Goal: Task Accomplishment & Management: Manage account settings

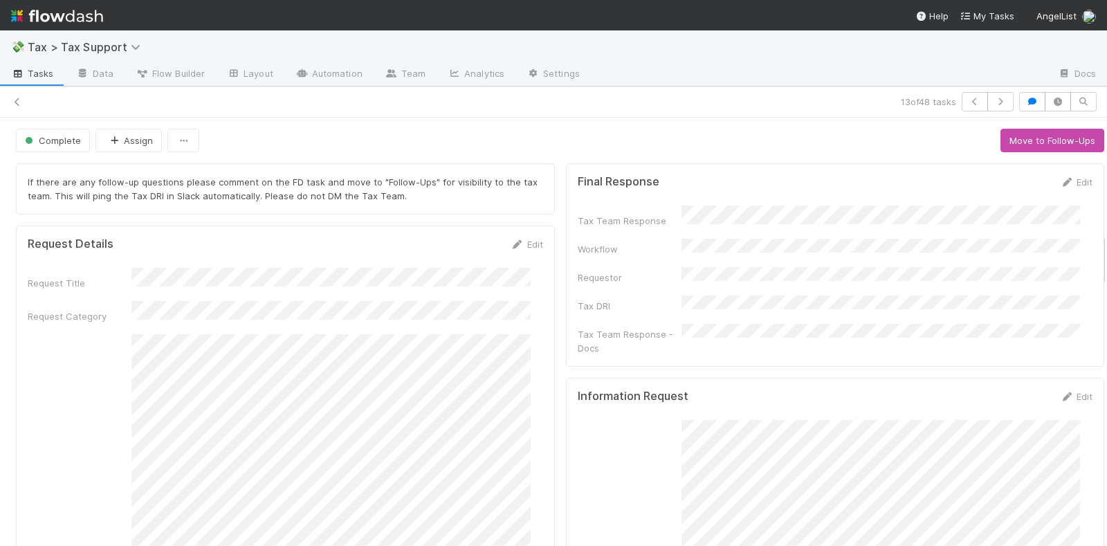
scroll to position [1401, 0]
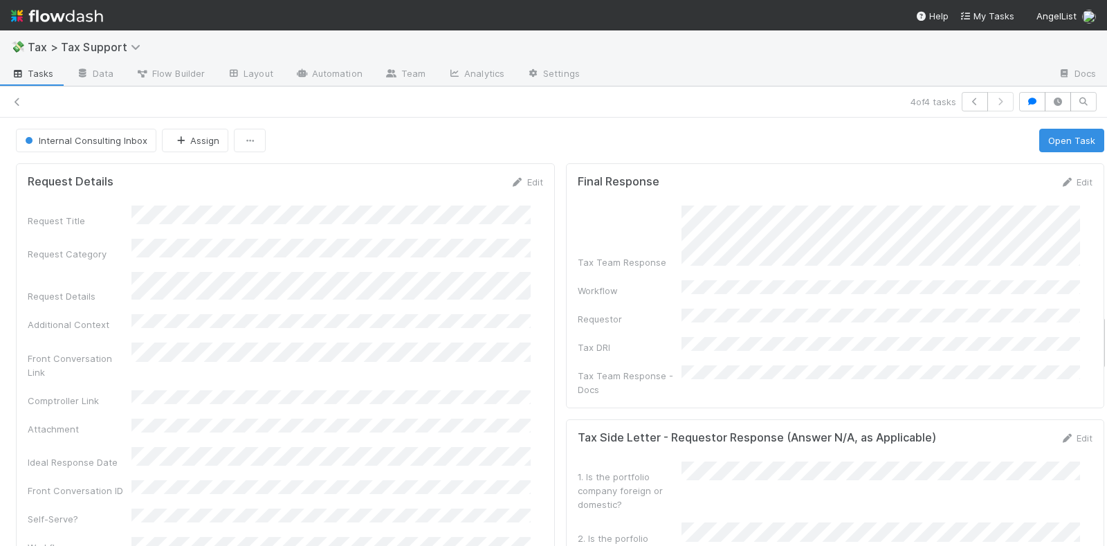
scroll to position [259, 0]
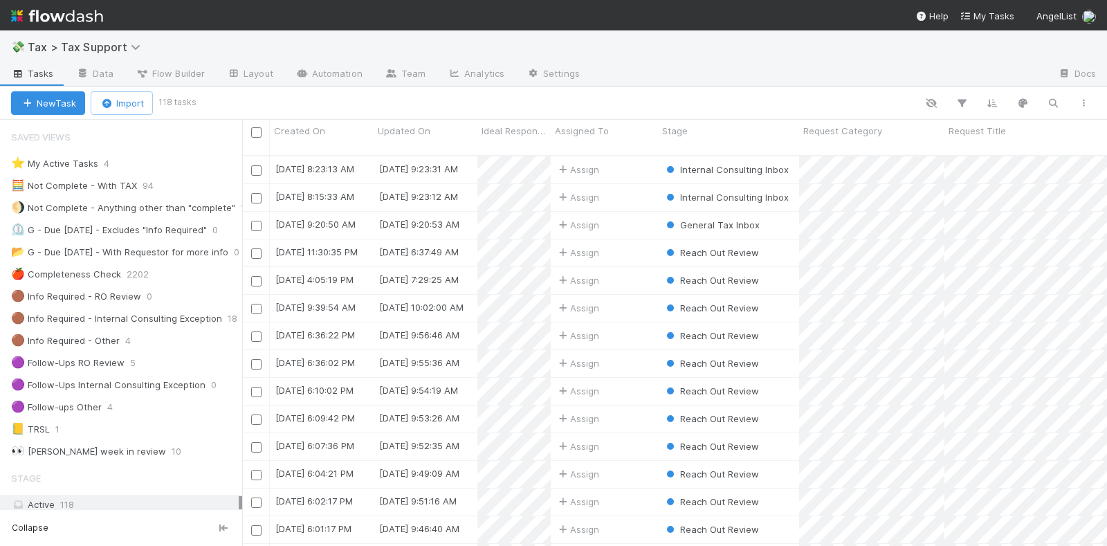
scroll to position [389, 852]
click at [50, 18] on img at bounding box center [57, 16] width 92 height 24
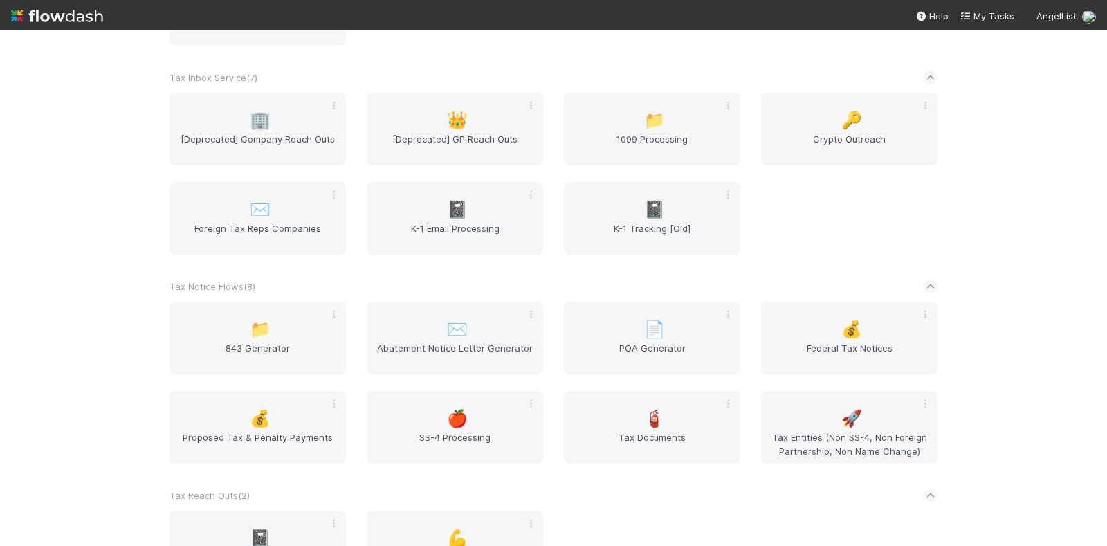
scroll to position [3451, 0]
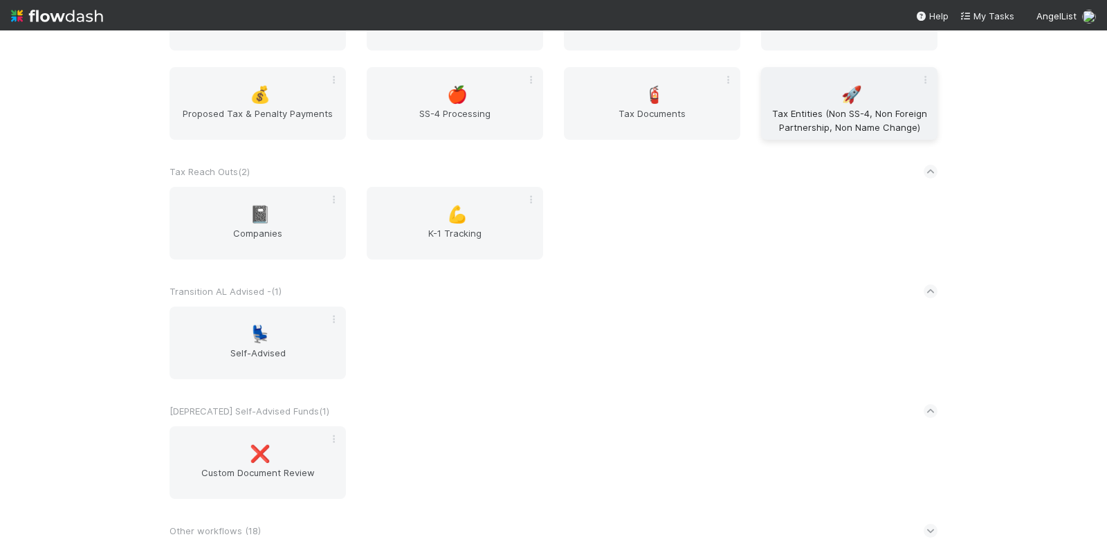
click at [836, 107] on span "Tax Entities (Non SS-4, Non Foreign Partnership, Non Name Change)" at bounding box center [848, 121] width 165 height 28
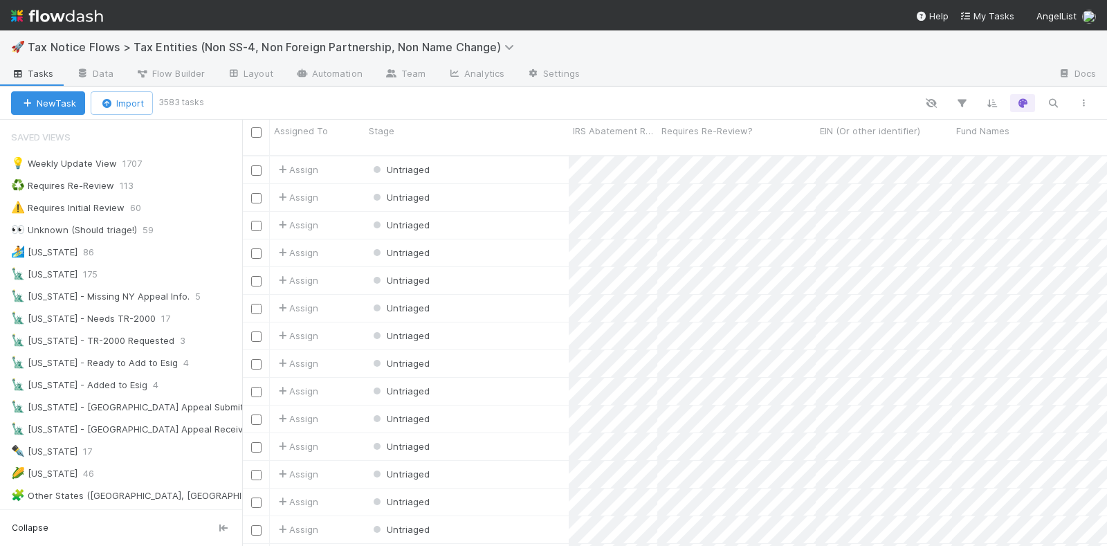
scroll to position [13, 14]
click at [184, 203] on div "⚠️ Requires Initial Review 60" at bounding box center [126, 207] width 231 height 17
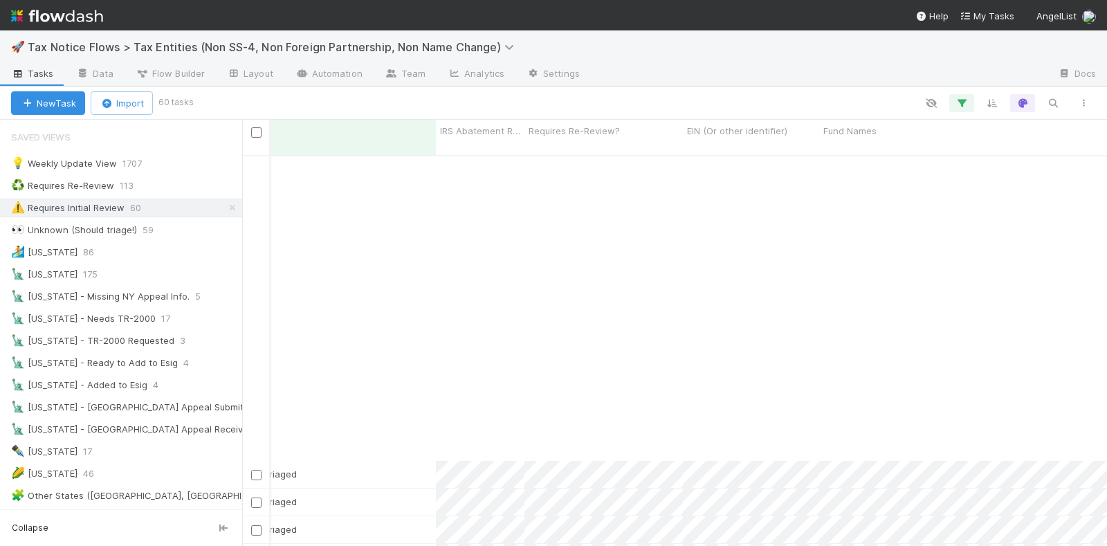
scroll to position [346, 133]
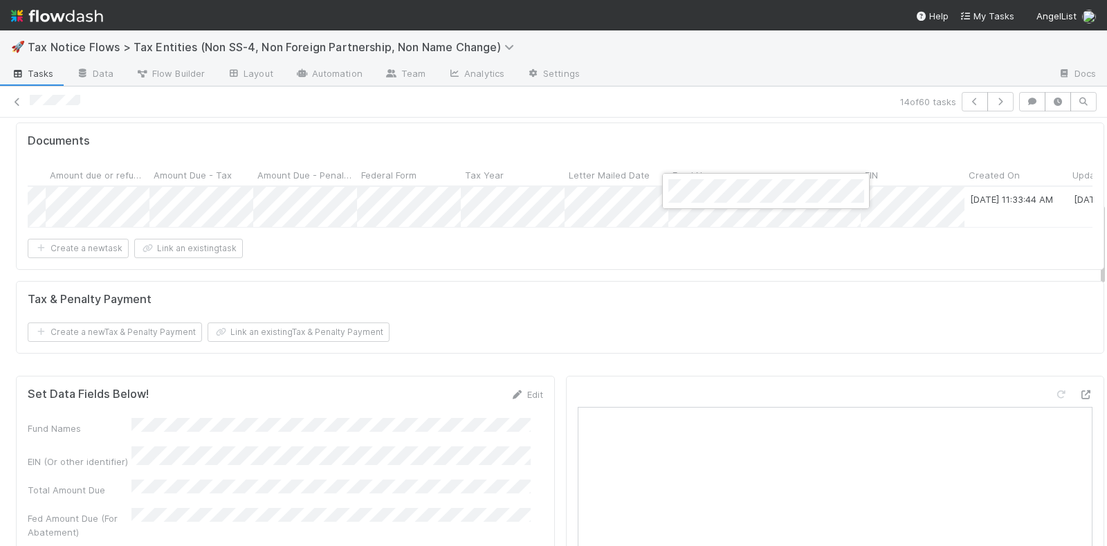
click at [668, 266] on div at bounding box center [553, 273] width 1107 height 546
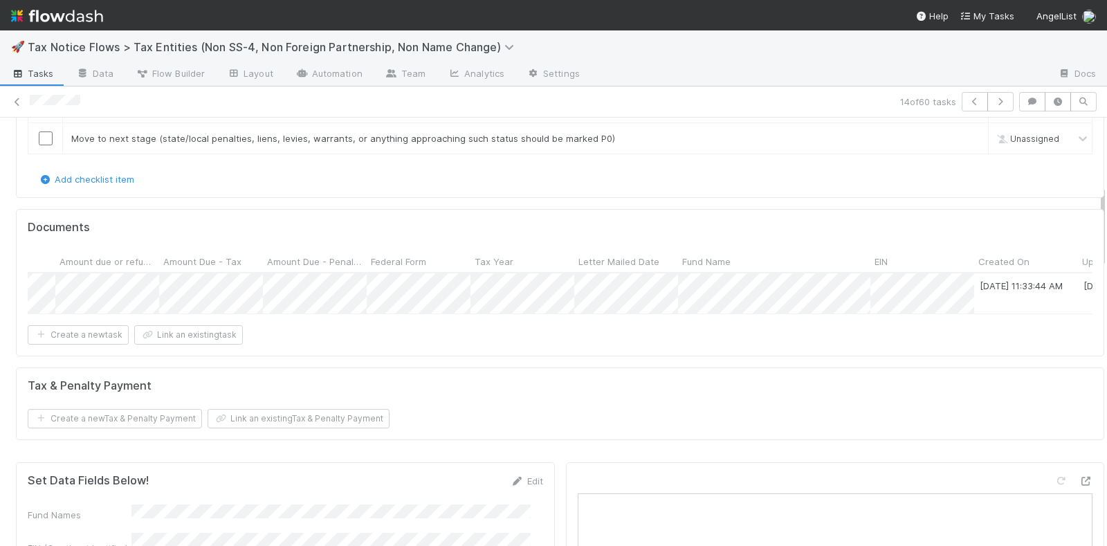
click at [553, 344] on div "Create a new task Link an existing task" at bounding box center [560, 334] width 1065 height 19
click at [650, 340] on div "Create a new task Link an existing task" at bounding box center [560, 334] width 1065 height 19
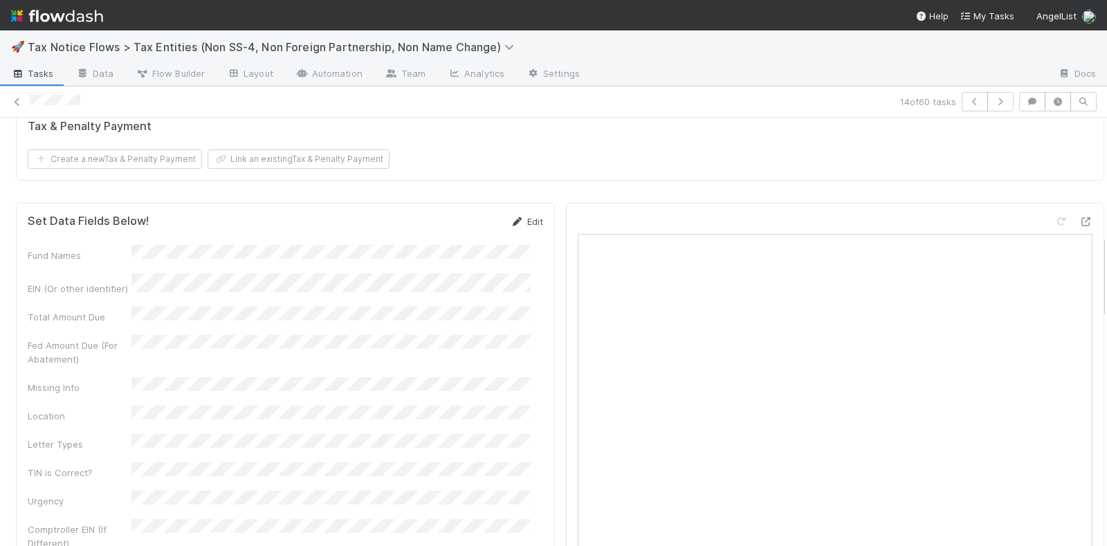
click at [511, 226] on icon at bounding box center [518, 221] width 14 height 9
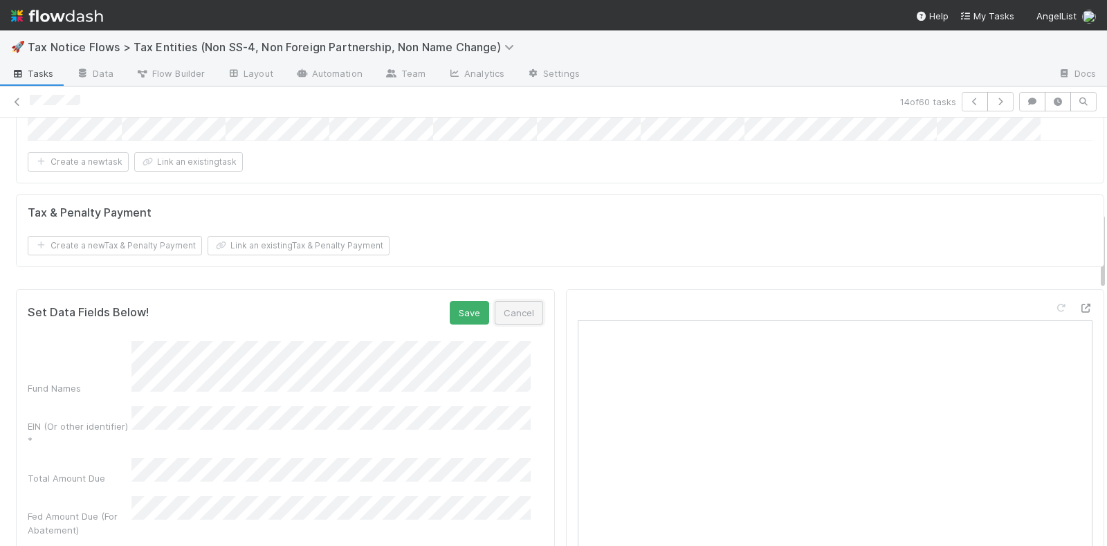
click at [509, 318] on button "Cancel" at bounding box center [519, 313] width 48 height 24
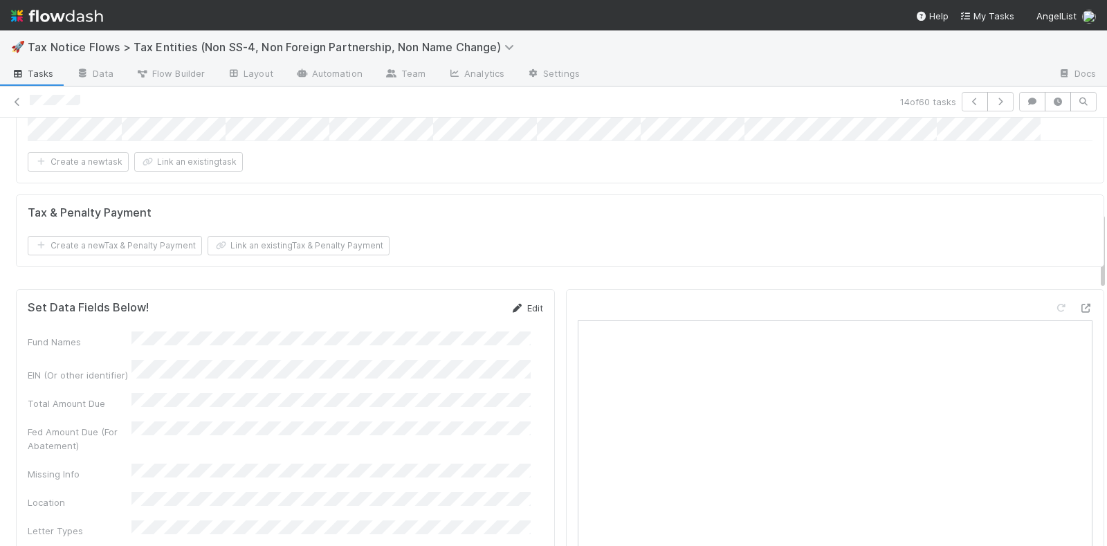
click at [511, 311] on icon at bounding box center [518, 308] width 14 height 9
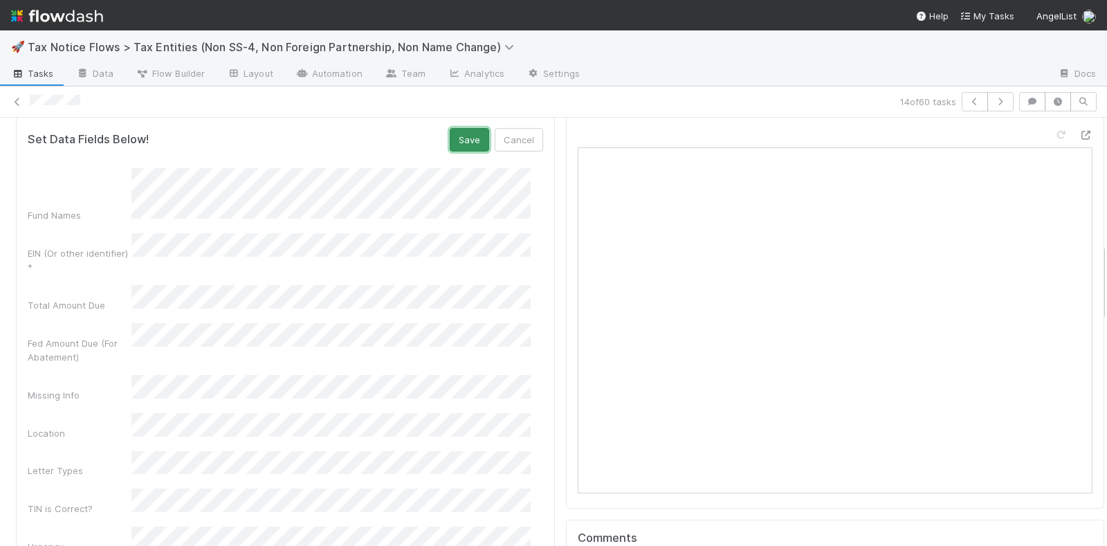
click at [458, 138] on button "Save" at bounding box center [469, 140] width 39 height 24
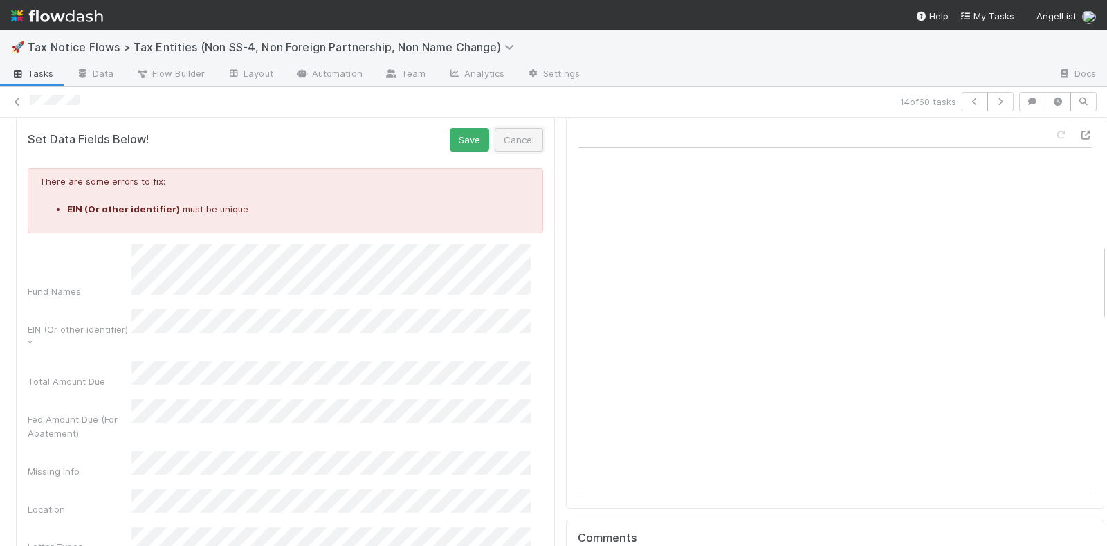
click at [510, 143] on button "Cancel" at bounding box center [519, 140] width 48 height 24
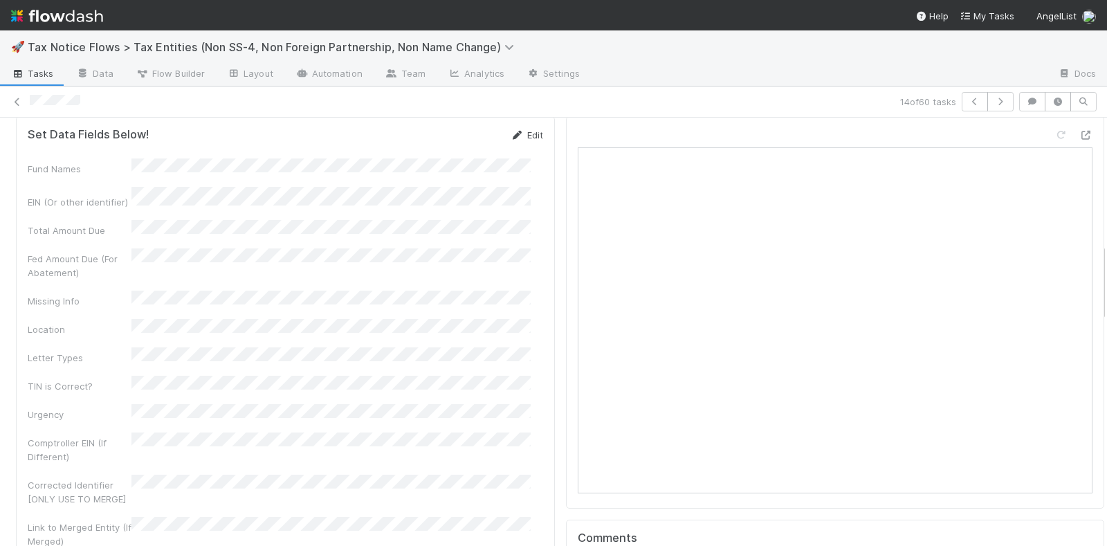
click at [514, 137] on link "Edit" at bounding box center [527, 134] width 33 height 11
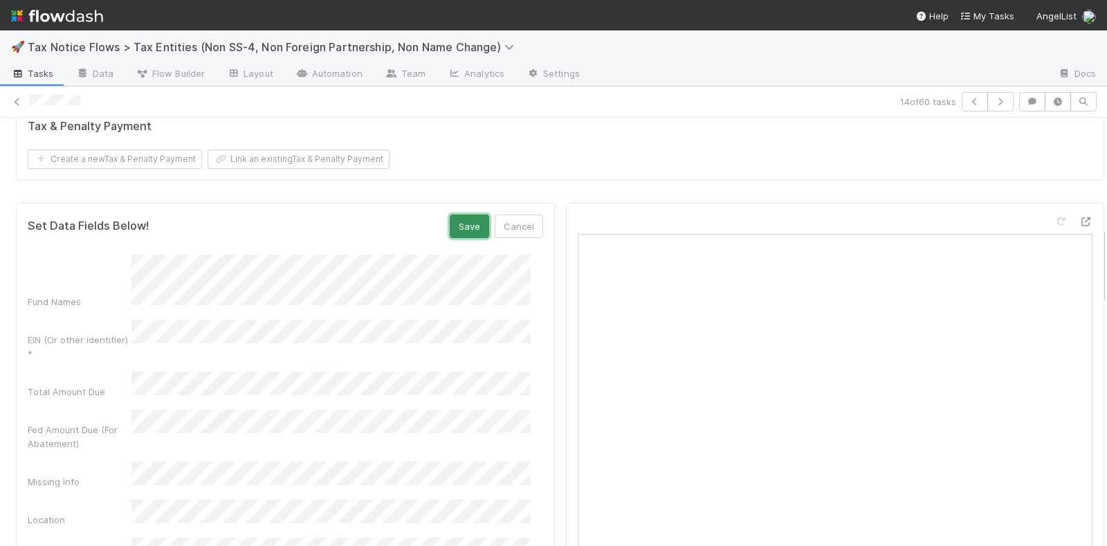
click at [459, 227] on button "Save" at bounding box center [469, 226] width 39 height 24
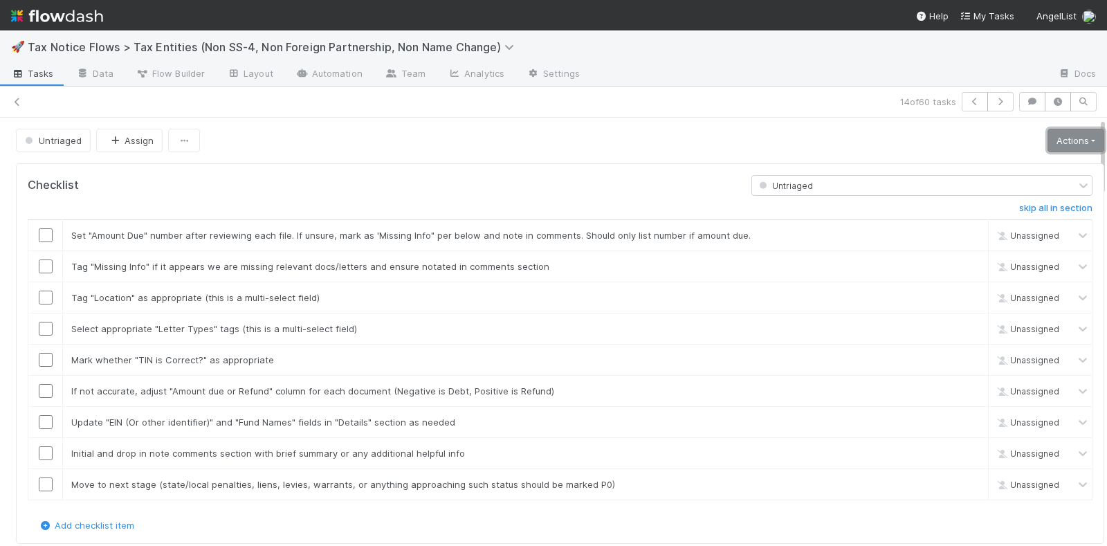
click at [1047, 137] on link "Actions" at bounding box center [1075, 141] width 57 height 24
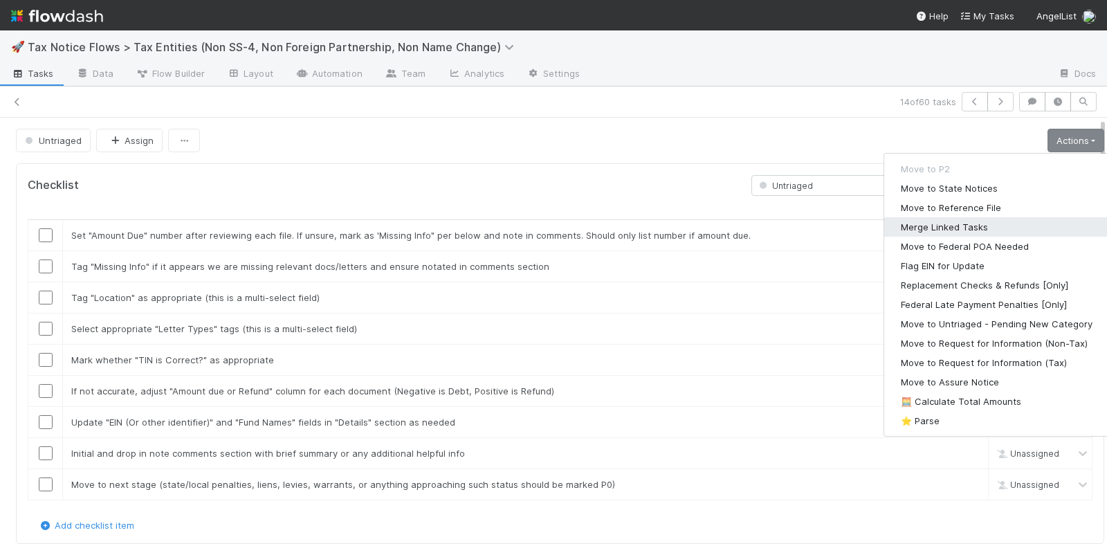
click at [935, 226] on button "Merge Linked Tasks" at bounding box center [996, 226] width 225 height 19
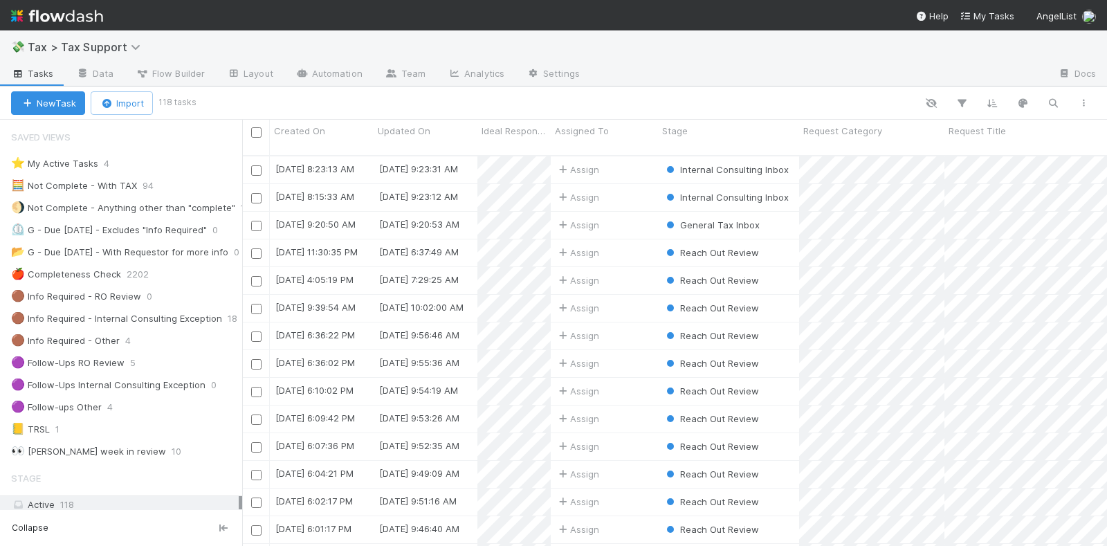
scroll to position [13, 14]
click at [67, 21] on img at bounding box center [57, 16] width 92 height 24
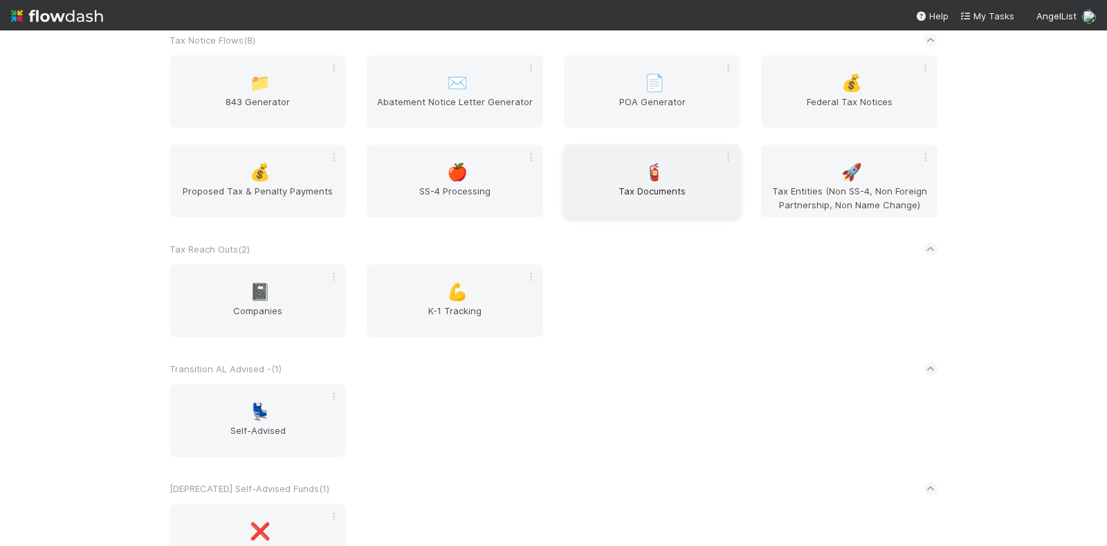
scroll to position [3278, 0]
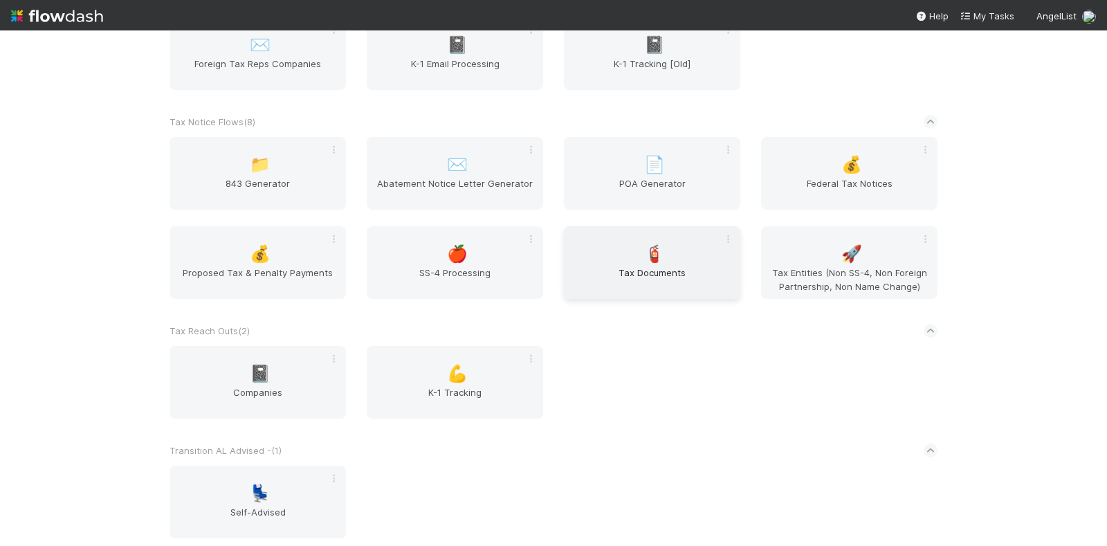
click at [654, 263] on span "🧯" at bounding box center [654, 254] width 21 height 18
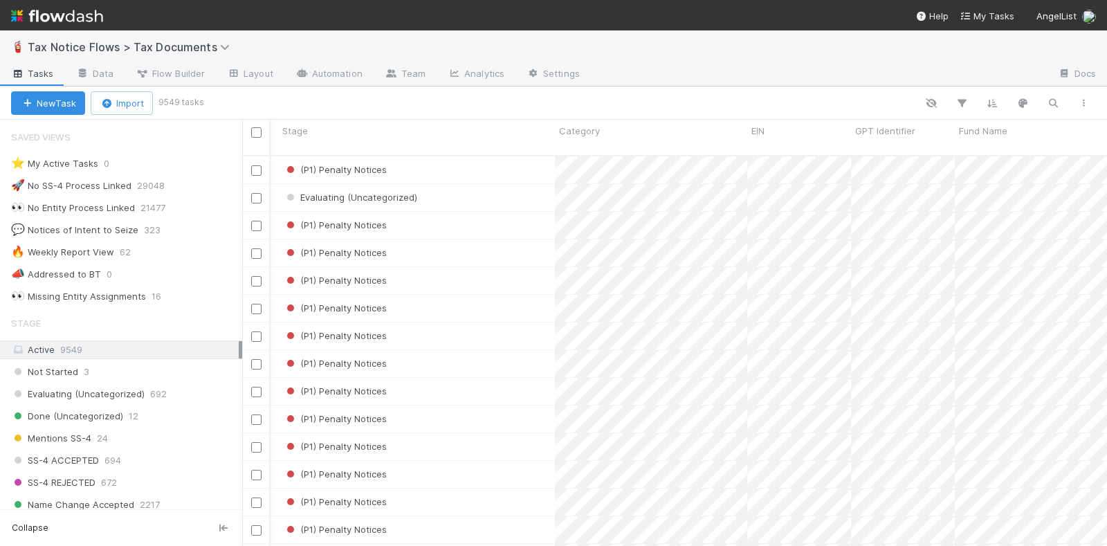
scroll to position [0, 8]
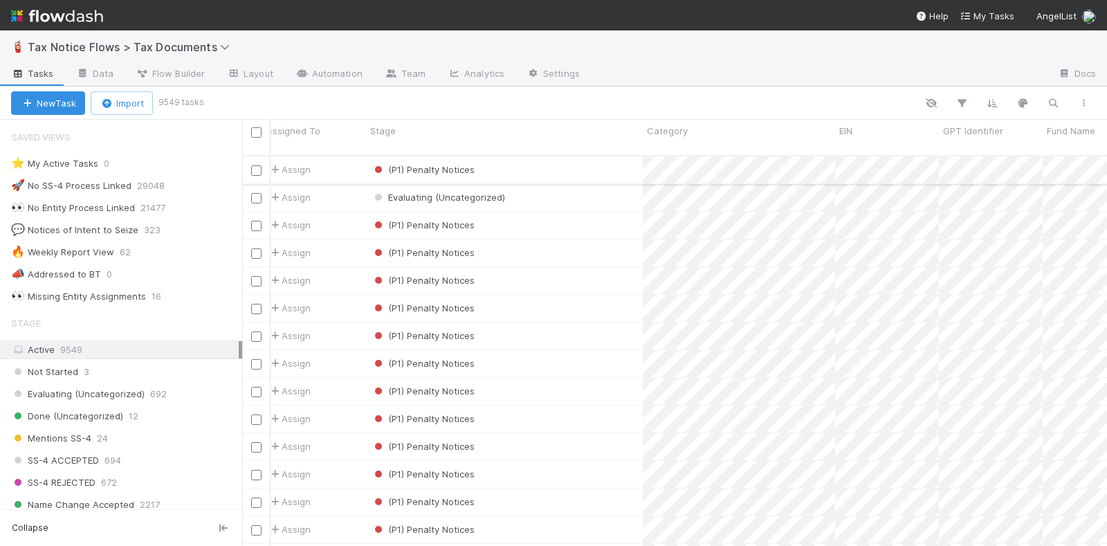
click at [259, 165] on input "checkbox" at bounding box center [256, 170] width 10 height 10
click at [256, 304] on input "checkbox" at bounding box center [256, 309] width 10 height 10
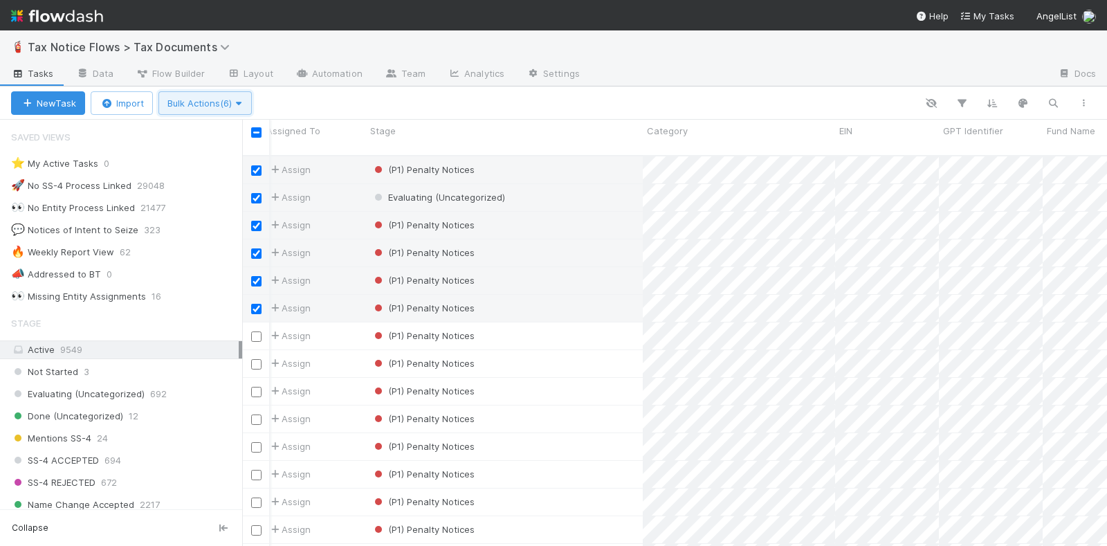
click at [201, 107] on button "Bulk Actions (6)" at bounding box center [204, 103] width 93 height 24
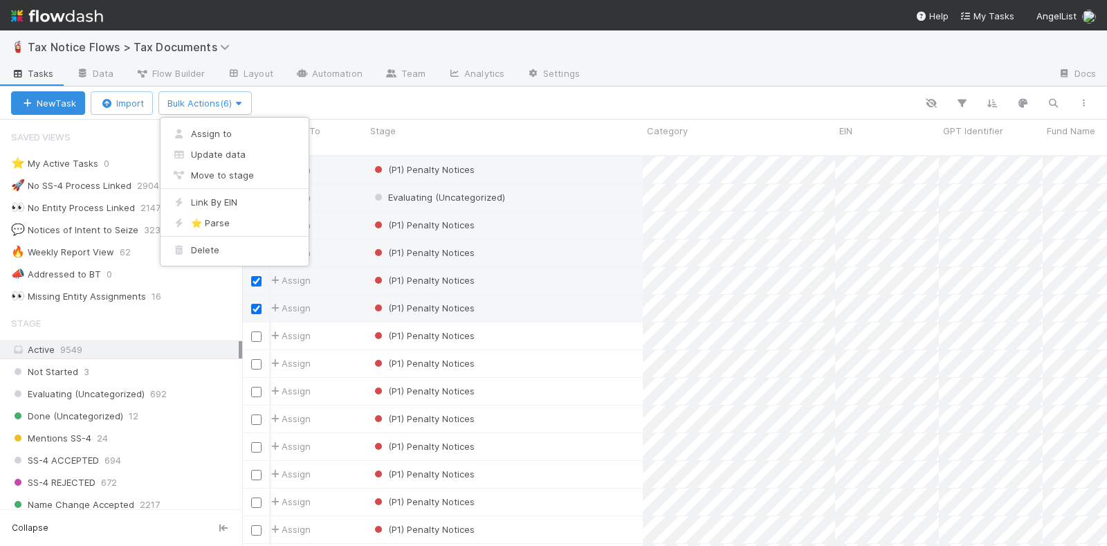
click at [407, 92] on div "Assign to Update data Move to stage Link By EIN ⭐ Parse Delete" at bounding box center [553, 273] width 1107 height 546
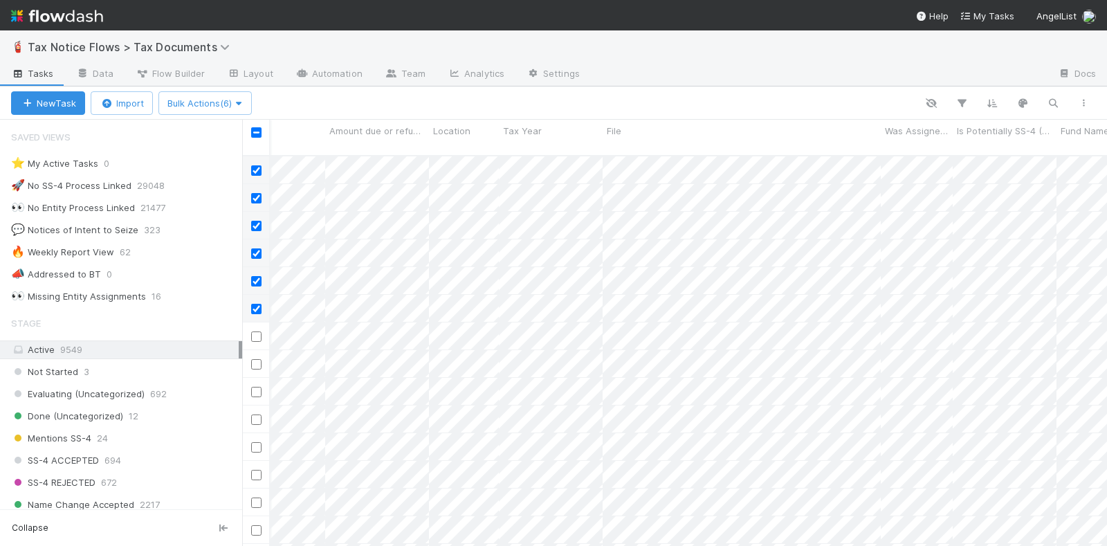
scroll to position [0, 0]
click at [255, 131] on input "checkbox" at bounding box center [256, 132] width 10 height 10
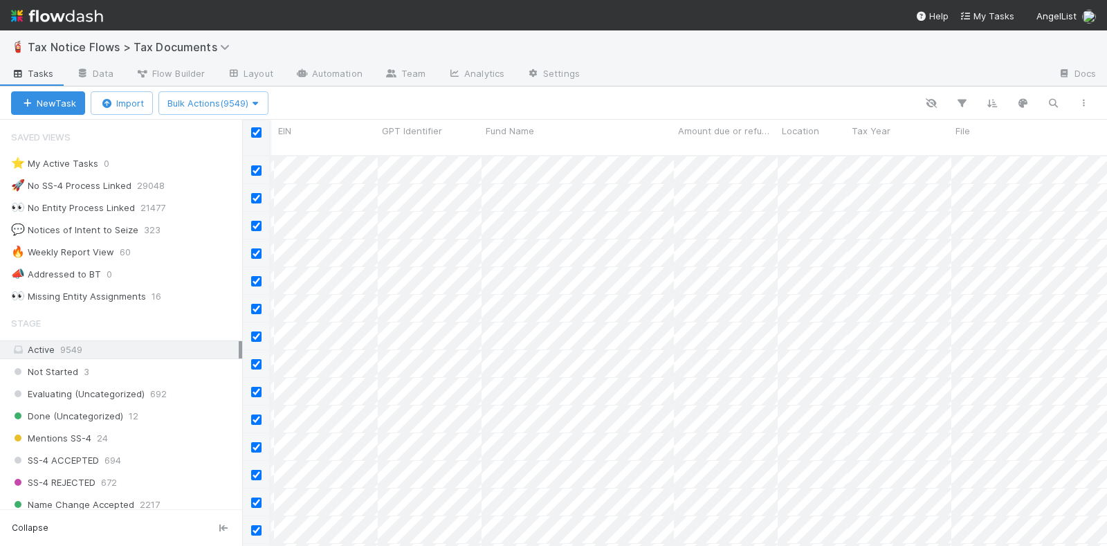
click at [259, 131] on input "checkbox" at bounding box center [256, 132] width 10 height 10
checkbox input "false"
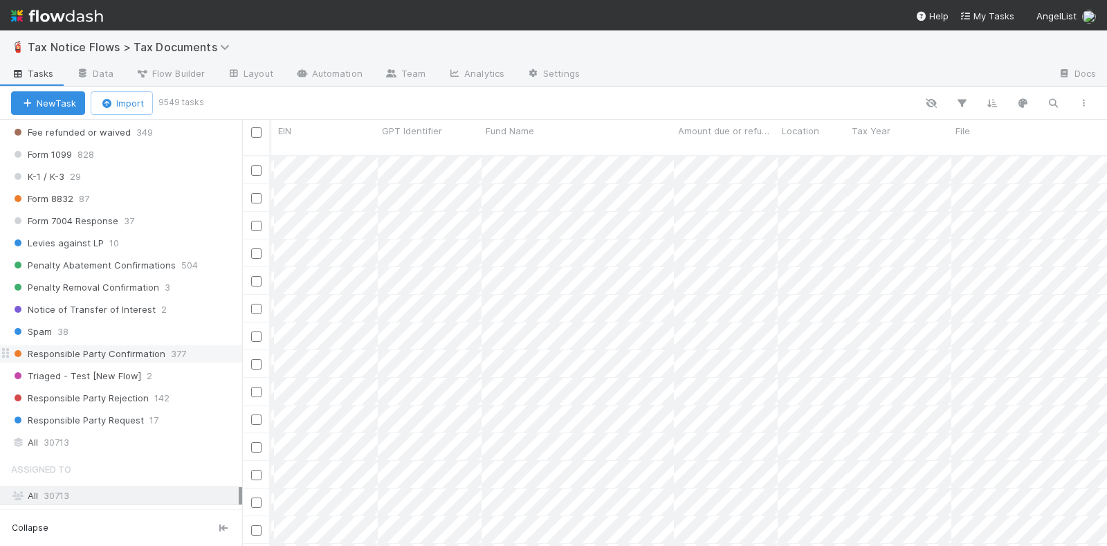
scroll to position [506, 0]
click at [69, 432] on span "30713" at bounding box center [57, 440] width 26 height 17
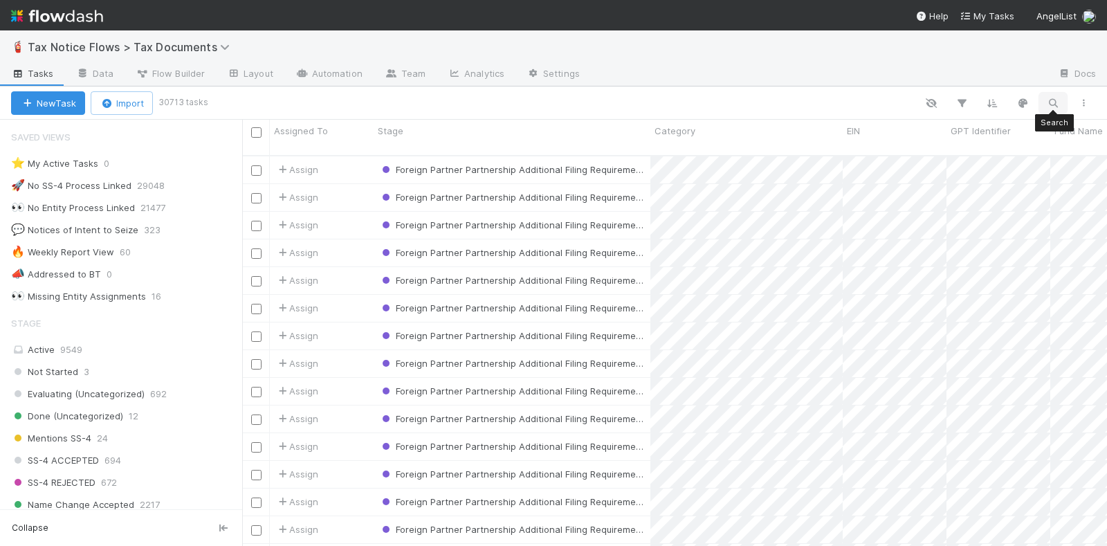
click at [1052, 99] on icon "button" at bounding box center [1053, 103] width 14 height 12
click at [982, 79] on input at bounding box center [981, 80] width 138 height 17
click at [963, 100] on div at bounding box center [553, 273] width 1107 height 546
click at [959, 101] on icon "button" at bounding box center [962, 103] width 14 height 12
click at [758, 143] on button "Add Filter" at bounding box center [749, 145] width 415 height 20
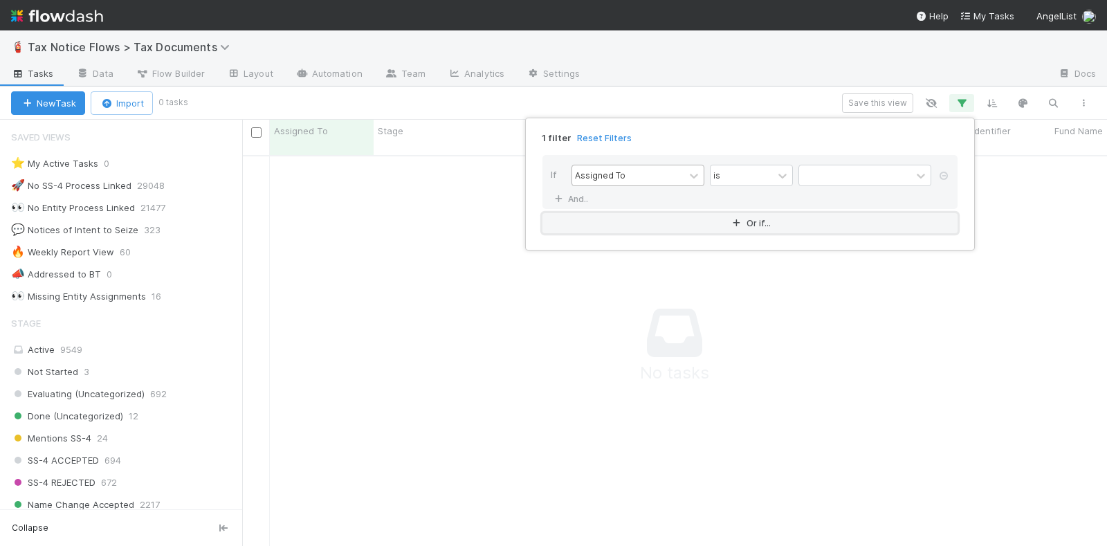
scroll to position [376, 838]
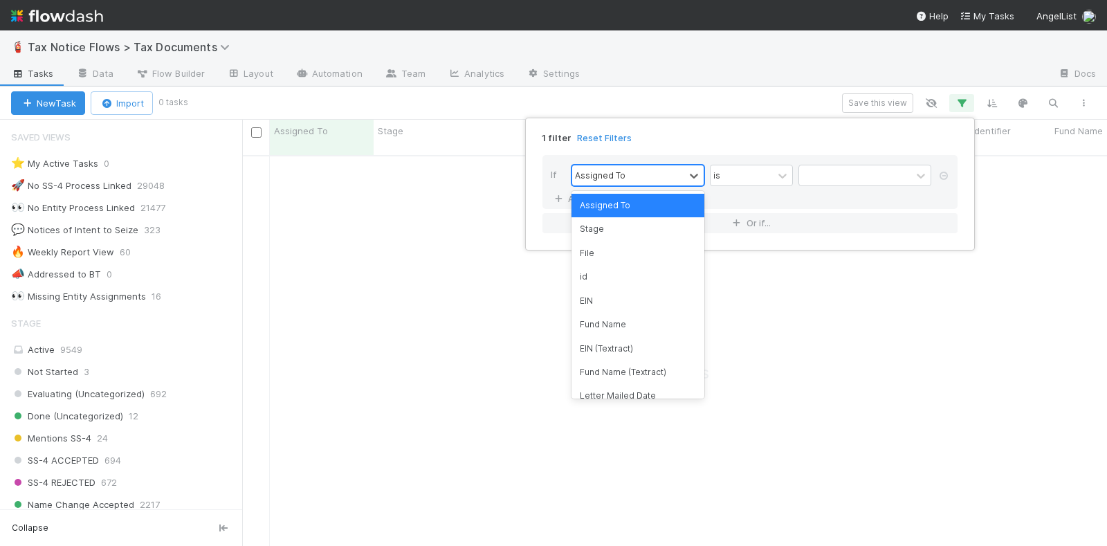
click at [647, 168] on div "Assigned To" at bounding box center [628, 175] width 112 height 20
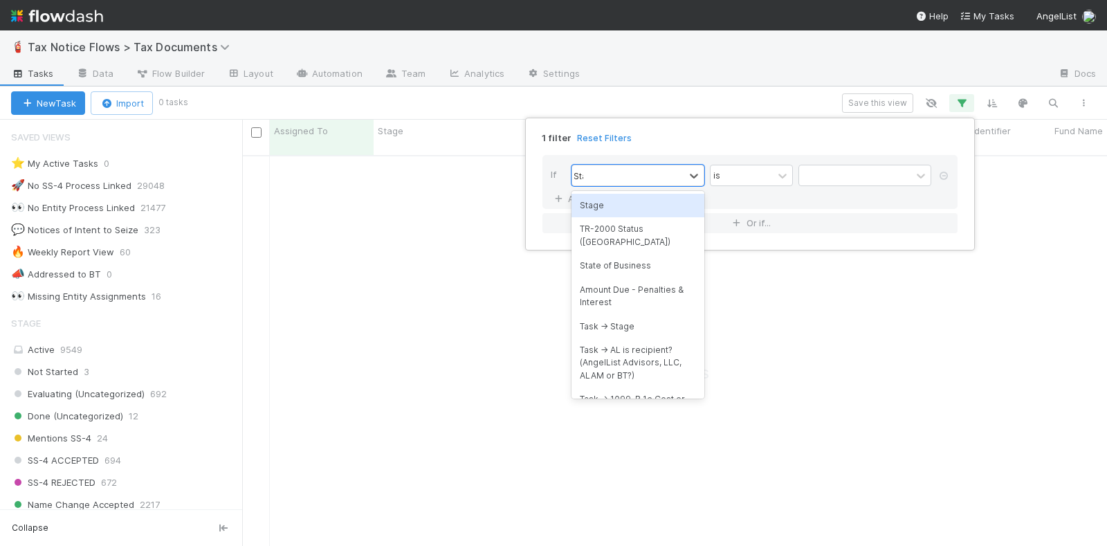
type input "Stage"
click at [627, 208] on div "Stage" at bounding box center [637, 206] width 133 height 24
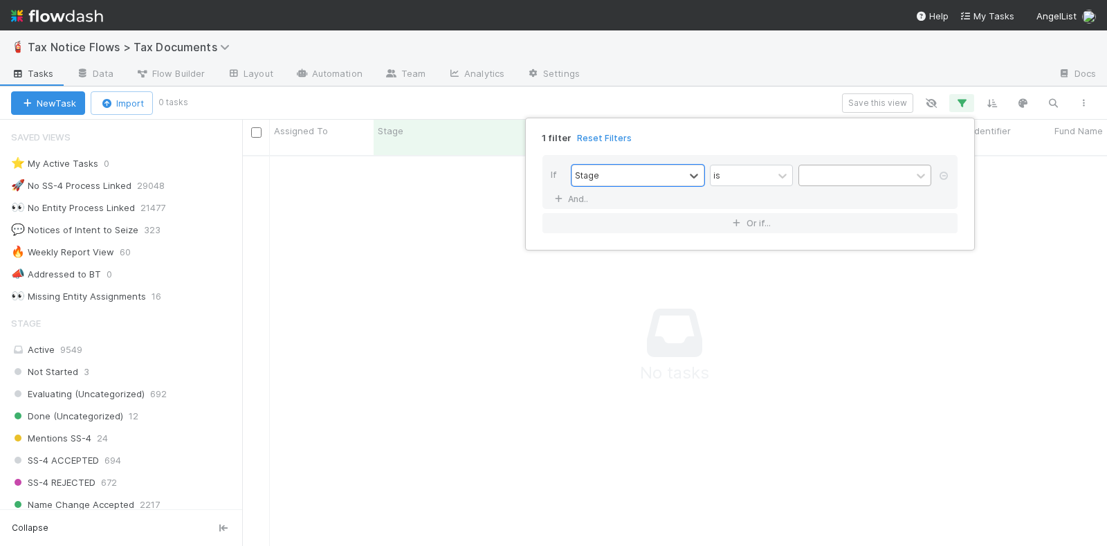
click at [831, 175] on div at bounding box center [855, 175] width 112 height 20
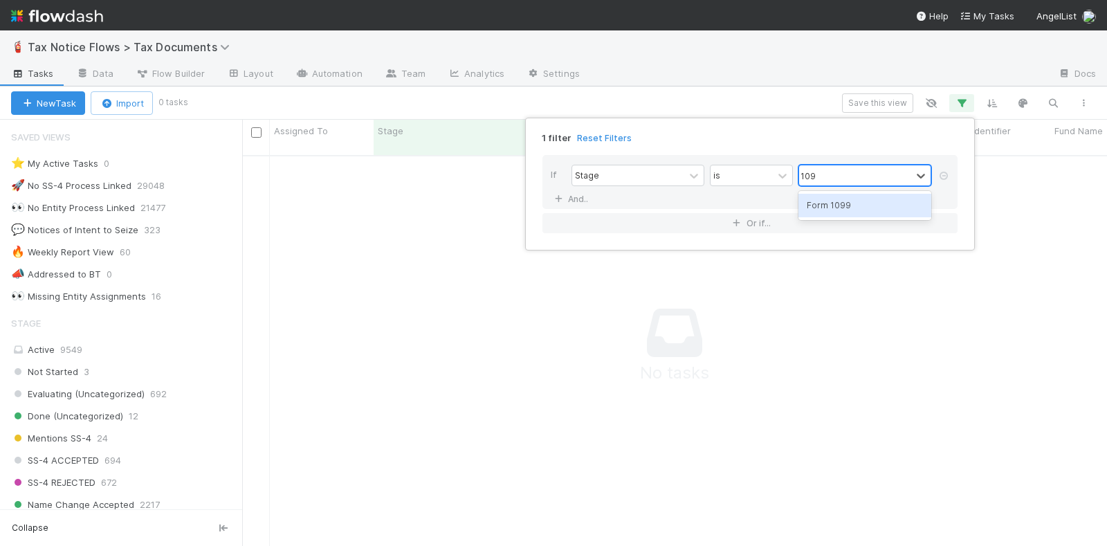
type input "1099"
click at [847, 211] on div "Form 1099" at bounding box center [864, 206] width 133 height 24
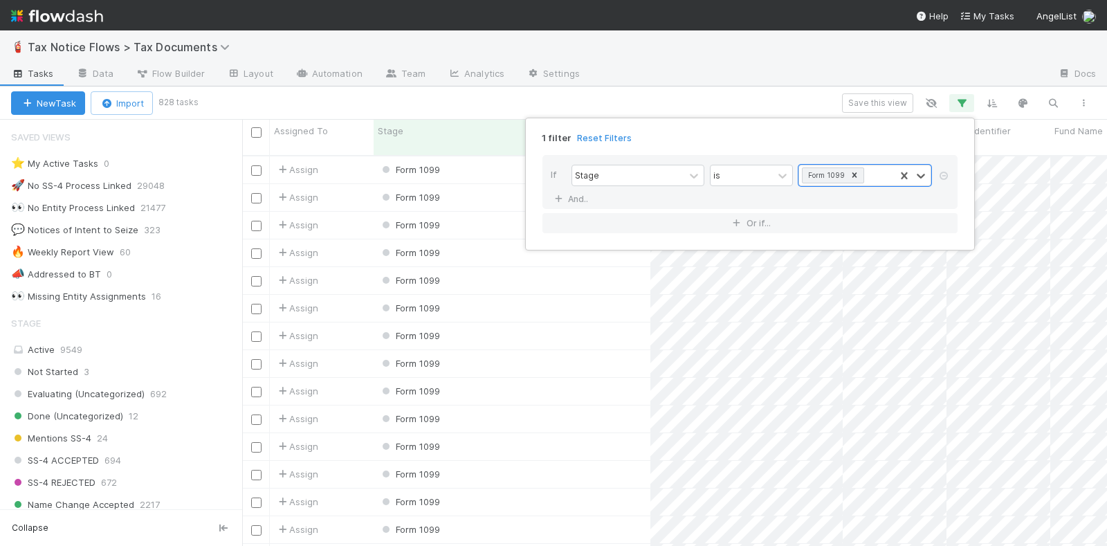
scroll to position [389, 852]
click at [773, 94] on div "1 filter Reset Filters If Stage is option Form 1099, selected. 0 results availa…" at bounding box center [553, 273] width 1107 height 546
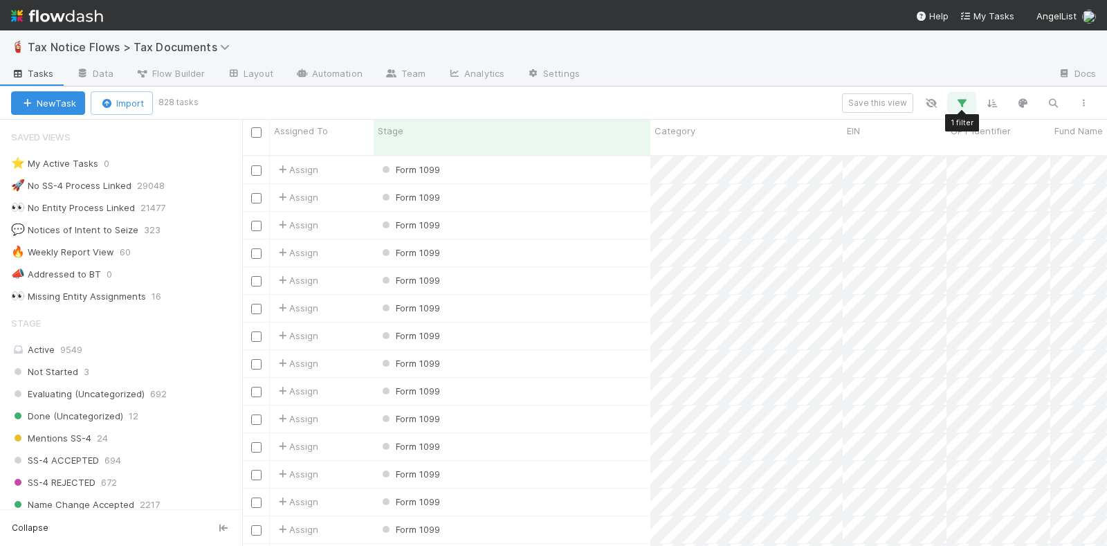
click at [966, 102] on icon "button" at bounding box center [962, 103] width 14 height 12
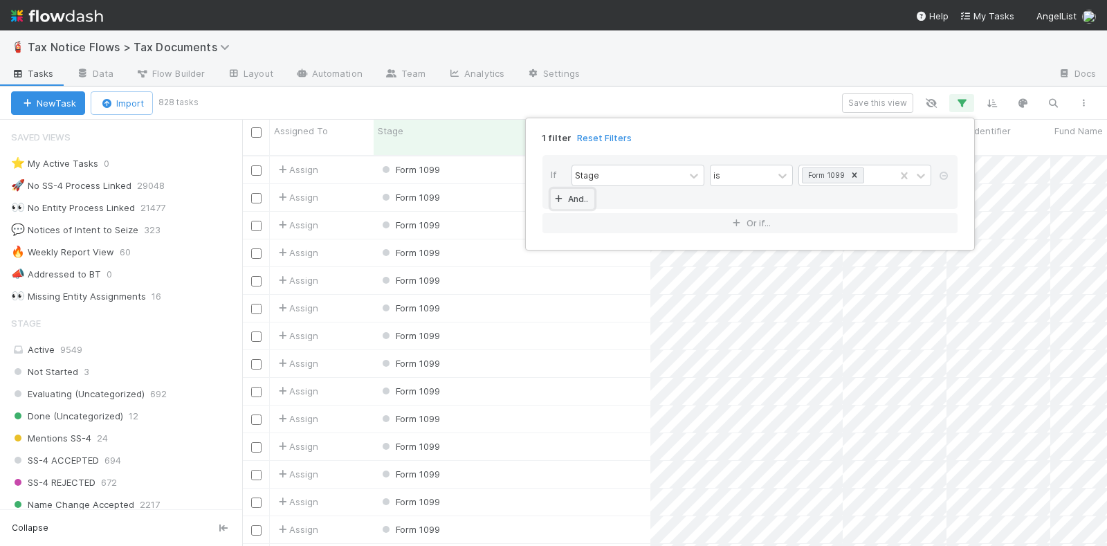
click at [580, 196] on link "And.." at bounding box center [573, 199] width 44 height 20
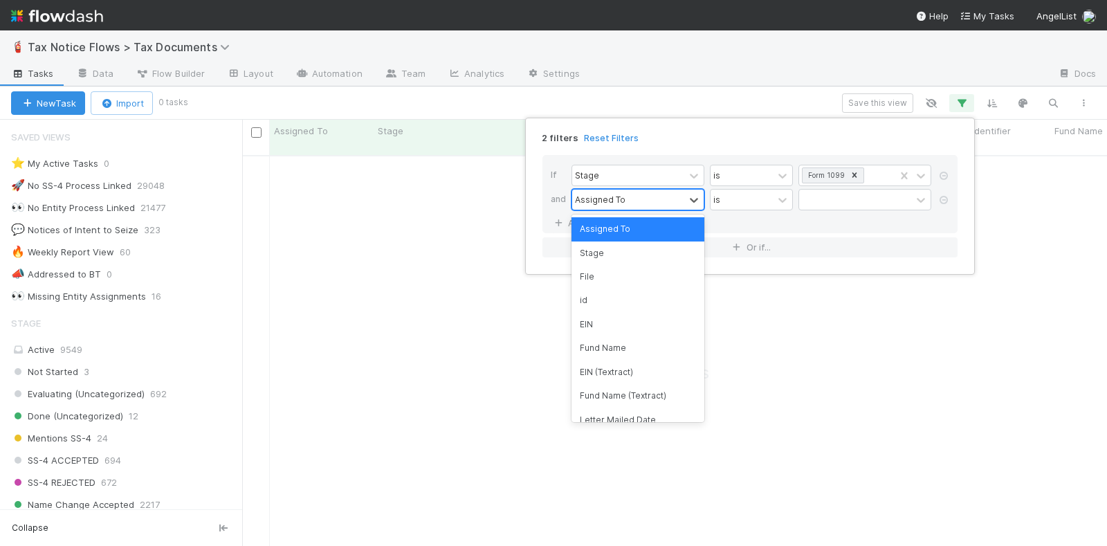
click at [609, 201] on div "Assigned To" at bounding box center [600, 199] width 50 height 12
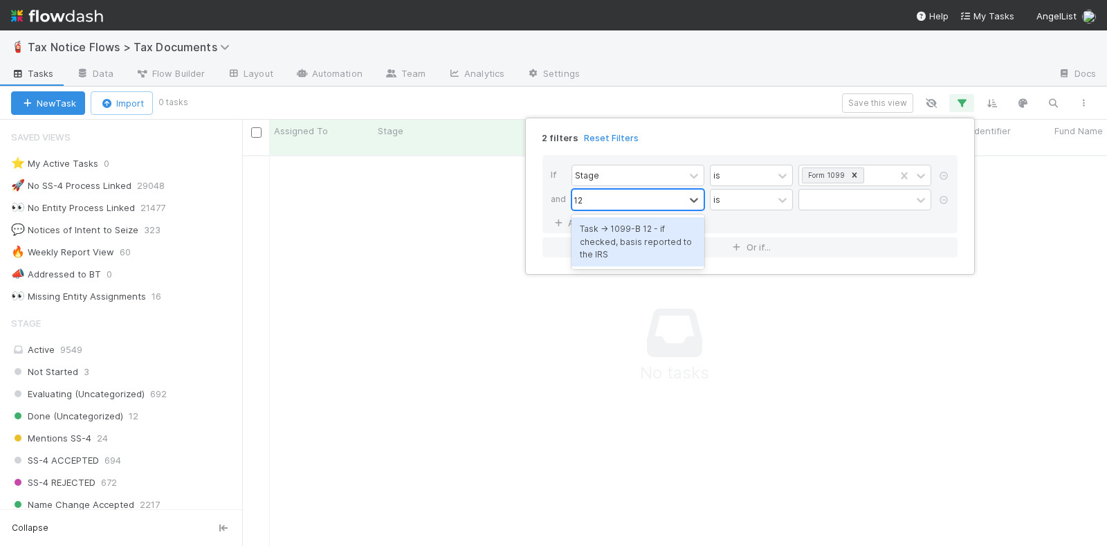
type input "1"
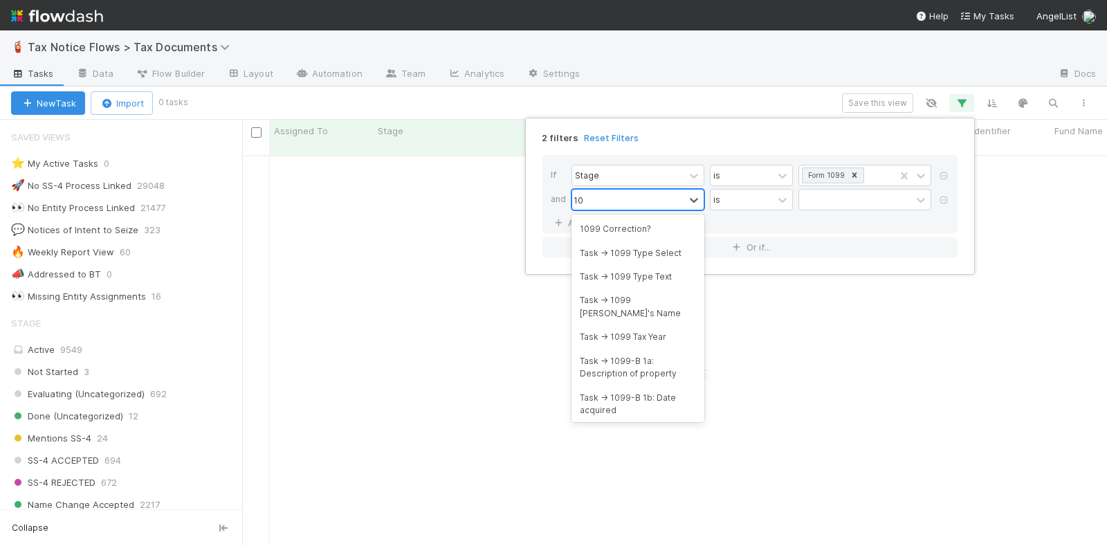
type input "1099"
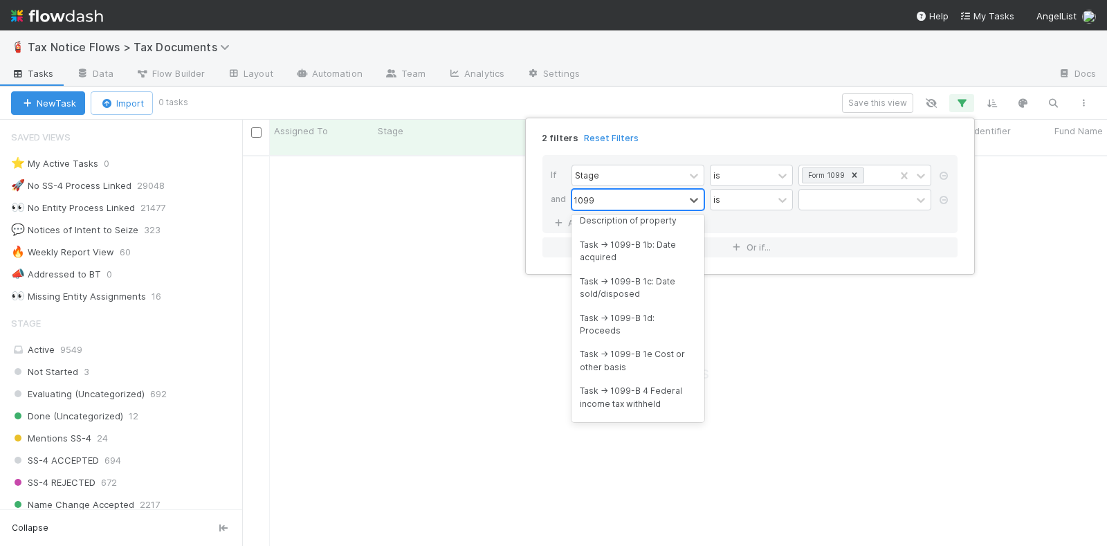
scroll to position [0, 0]
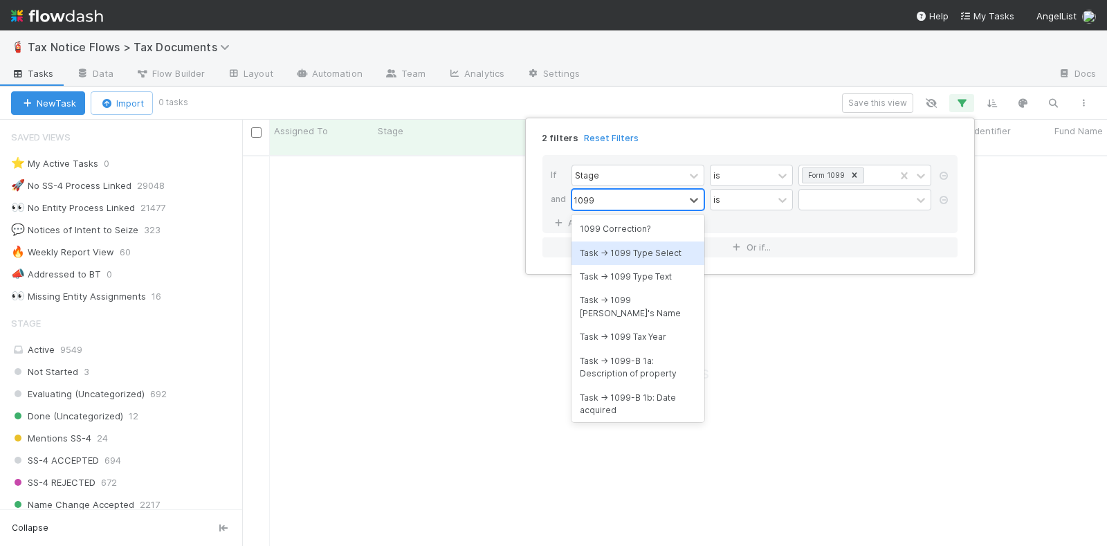
click at [632, 251] on div "Task -> 1099 Type Select" at bounding box center [637, 253] width 133 height 24
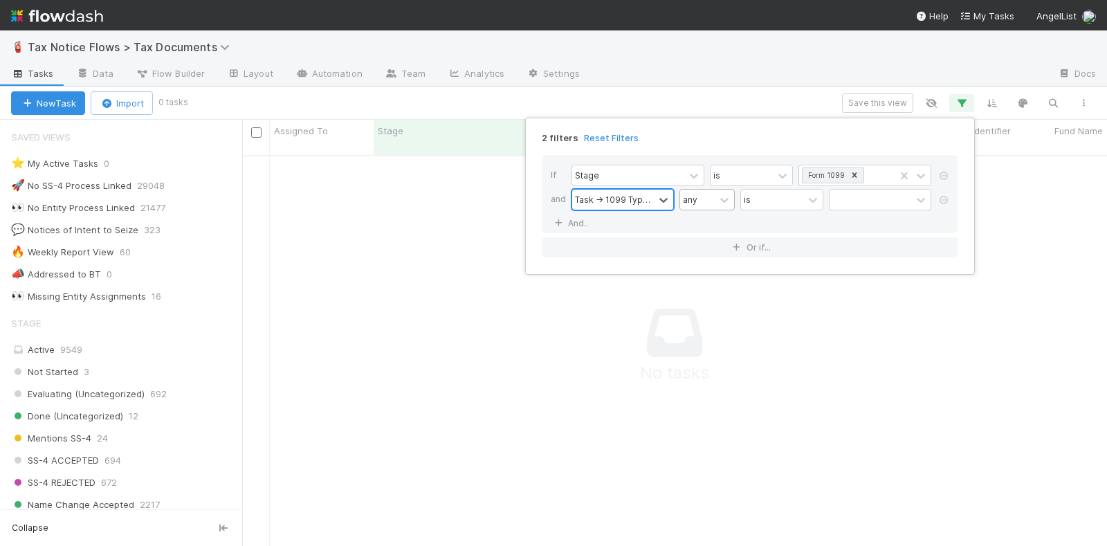
scroll to position [376, 838]
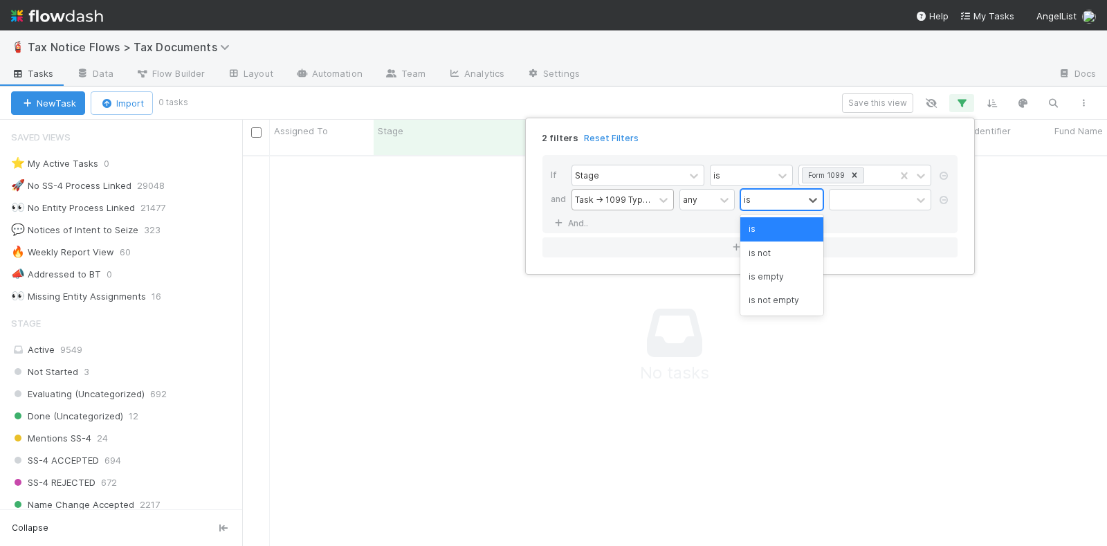
click at [766, 200] on div "is" at bounding box center [772, 200] width 62 height 20
click at [782, 284] on div "is empty" at bounding box center [781, 277] width 83 height 24
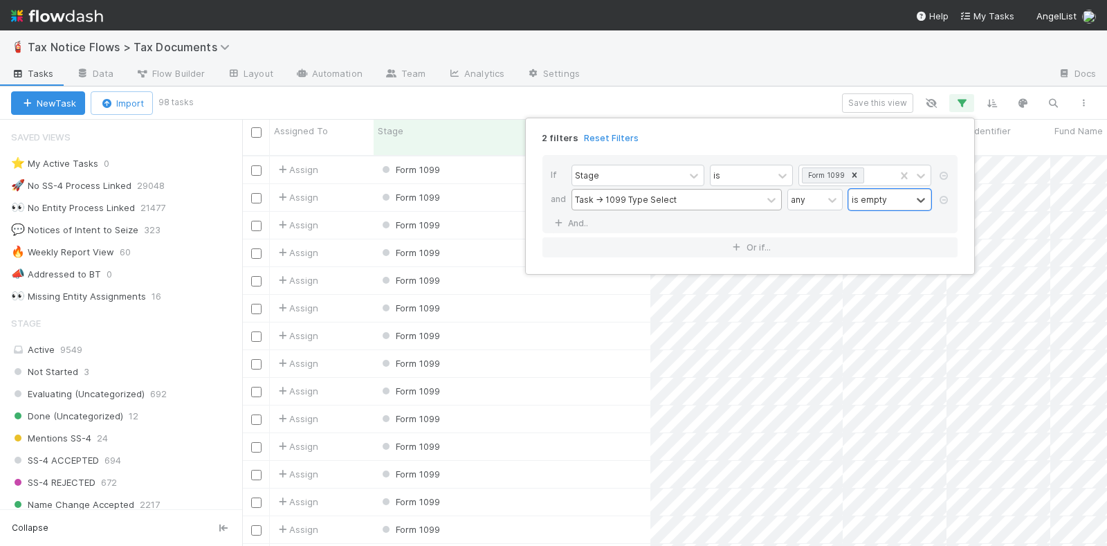
scroll to position [389, 852]
click at [506, 98] on div "2 filters Reset Filters If Stage is Form 1099 and Task -> 1099 Type Select any …" at bounding box center [553, 273] width 1107 height 546
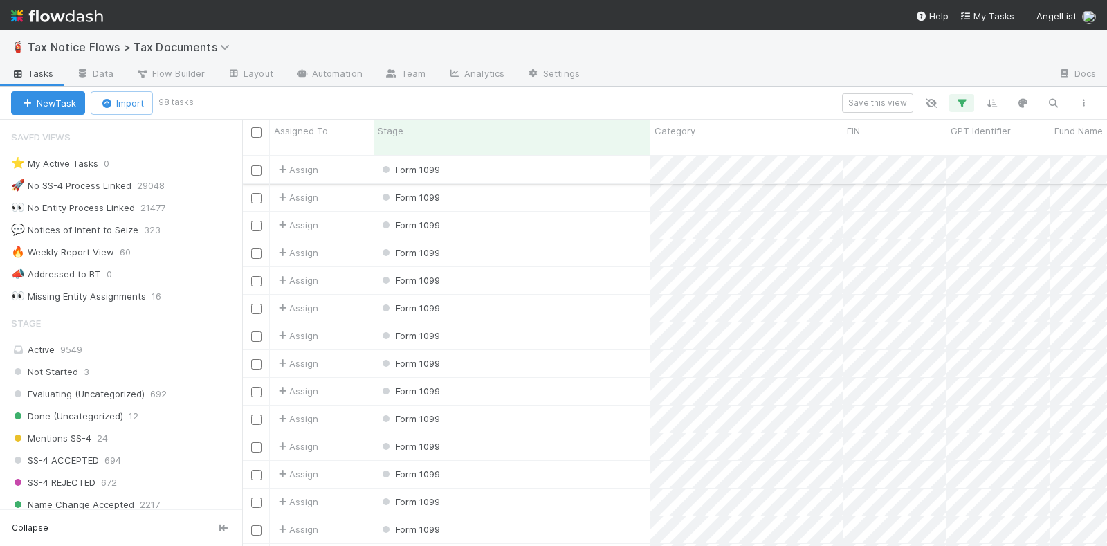
click at [533, 160] on div "Form 1099" at bounding box center [512, 169] width 277 height 27
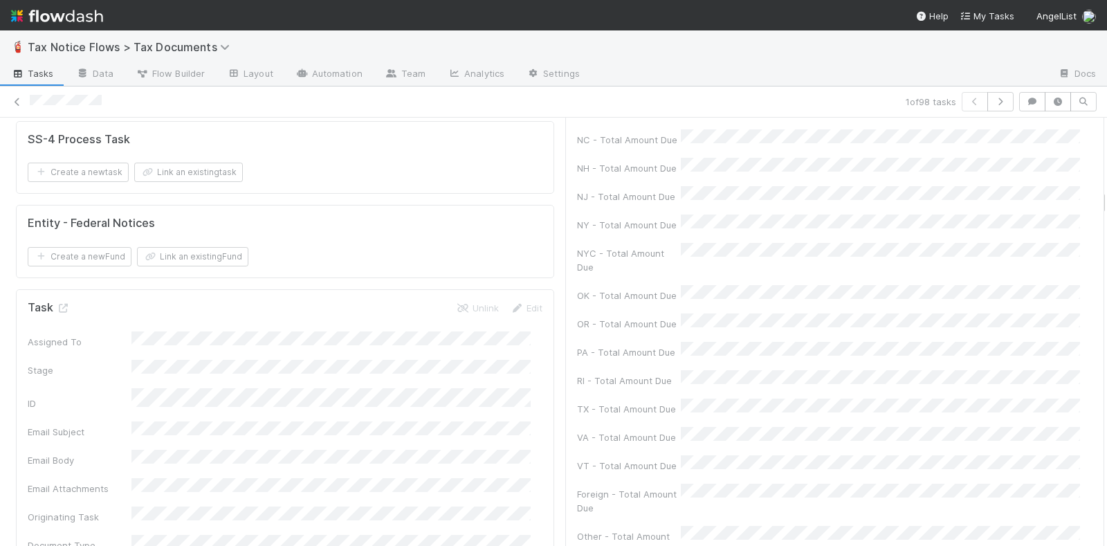
scroll to position [2248, 0]
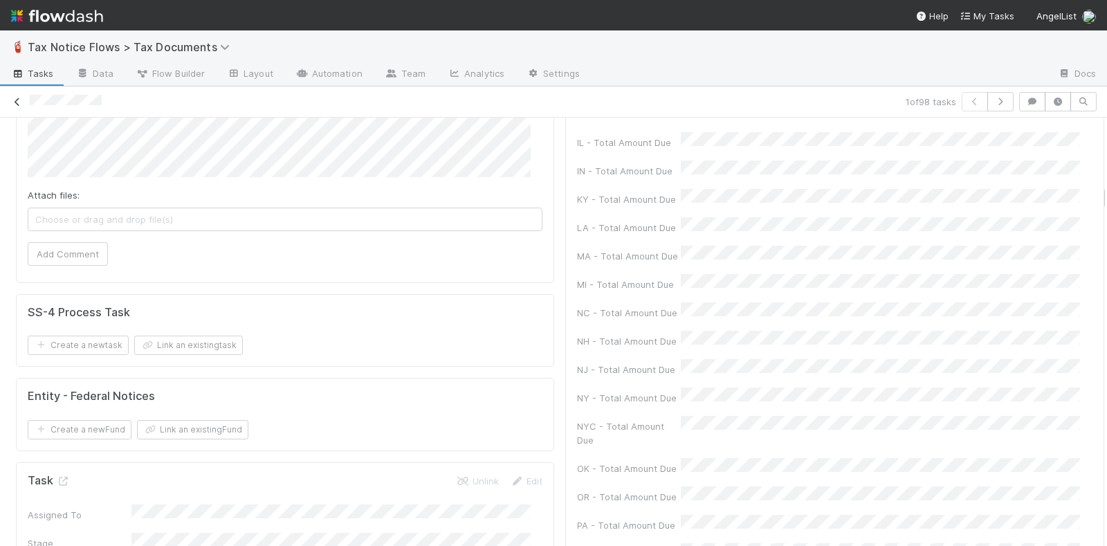
click at [19, 98] on icon at bounding box center [17, 102] width 14 height 9
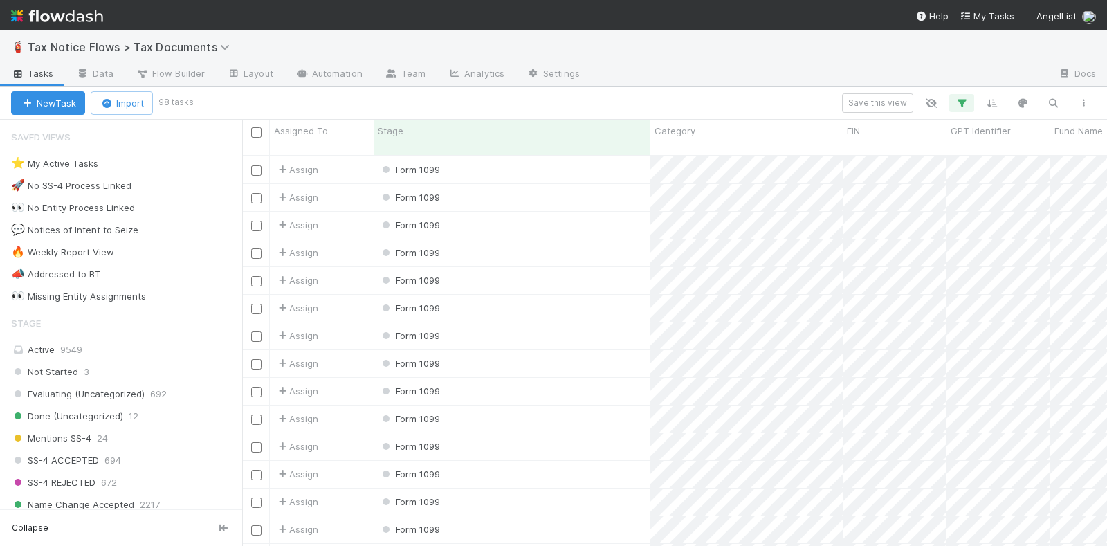
scroll to position [389, 852]
click at [962, 99] on icon "button" at bounding box center [962, 103] width 14 height 12
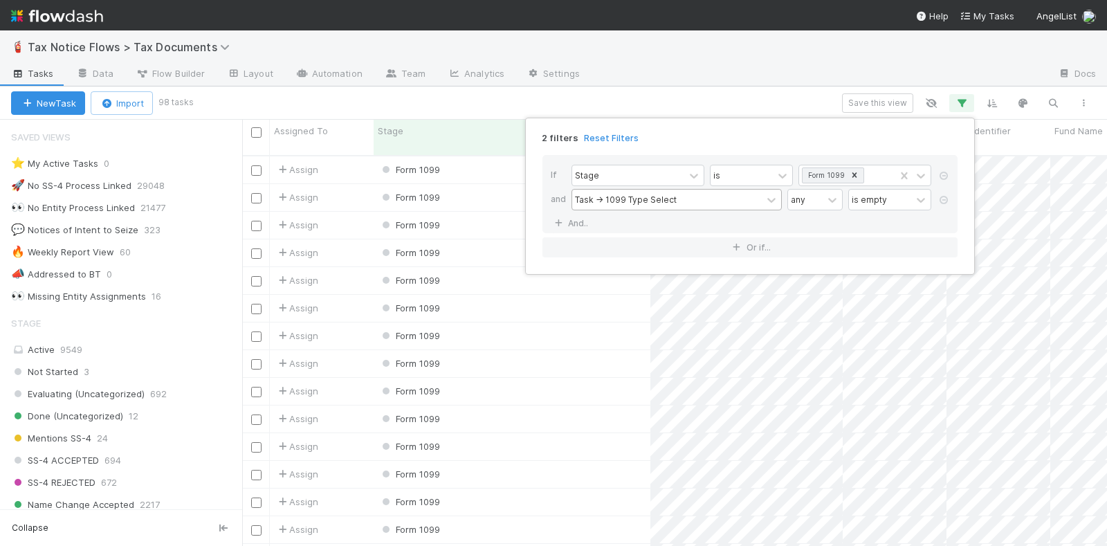
click at [683, 198] on div "Task -> 1099 Type Select" at bounding box center [667, 200] width 190 height 20
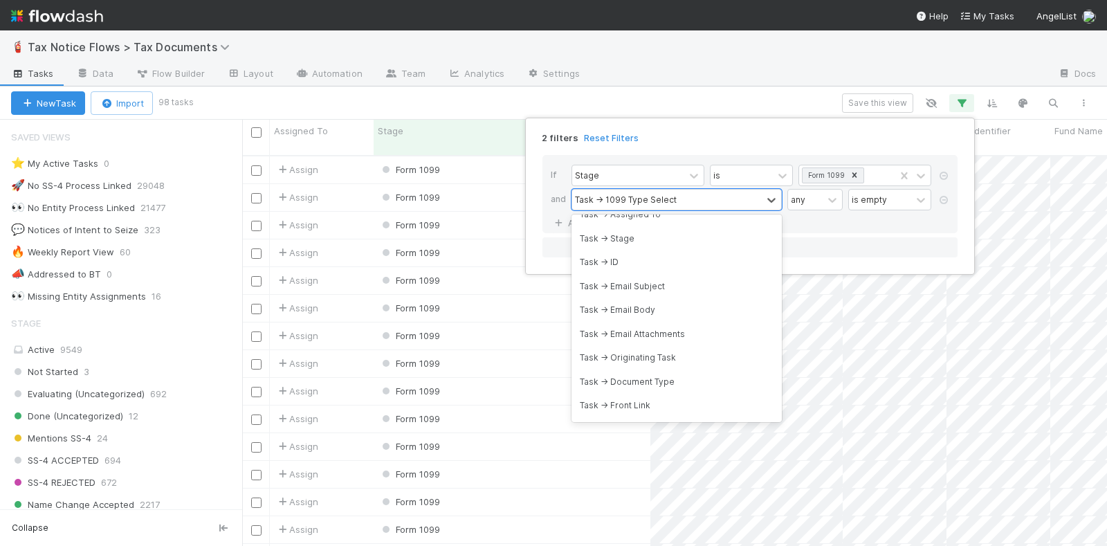
scroll to position [1081, 0]
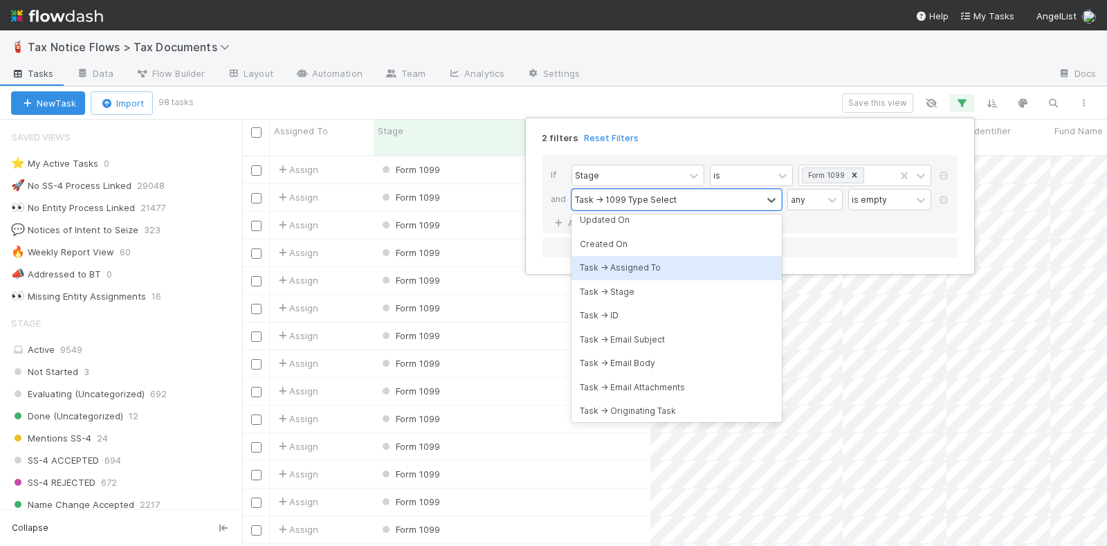
click at [659, 261] on div "Task -> Assigned To" at bounding box center [676, 268] width 210 height 24
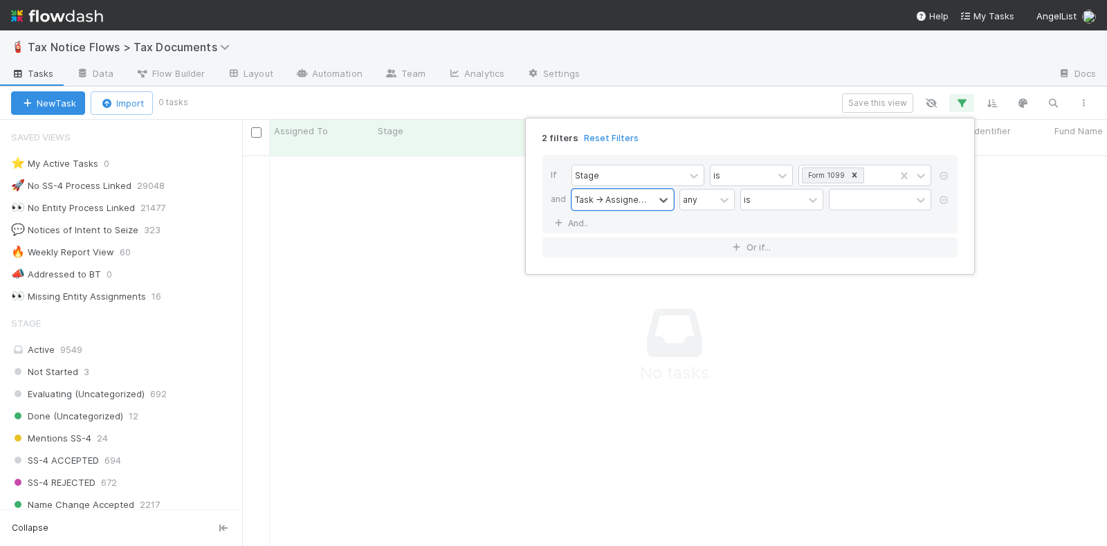
scroll to position [376, 838]
click at [784, 199] on div "is" at bounding box center [772, 200] width 62 height 20
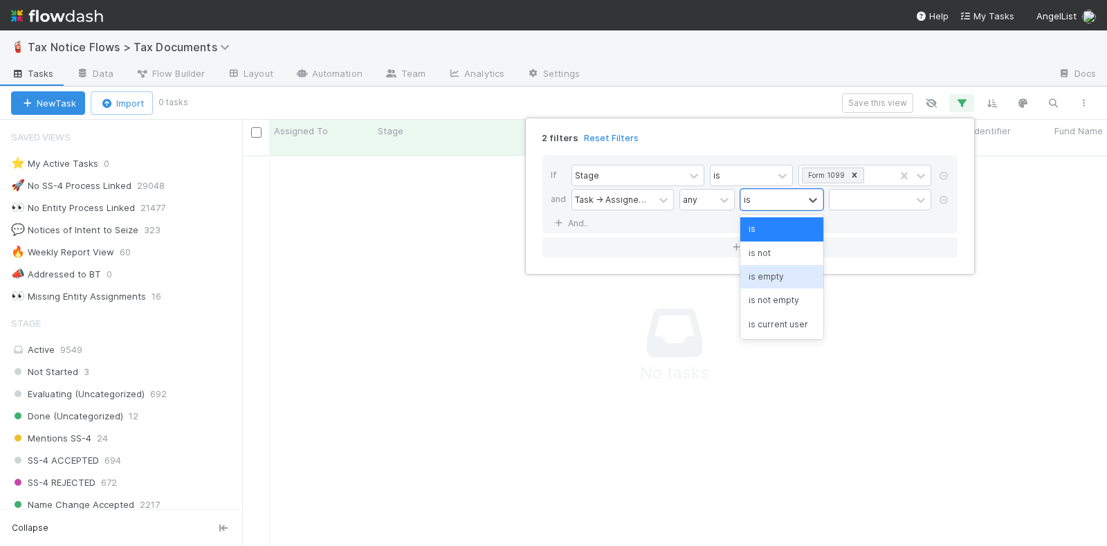
click at [778, 272] on div "is empty" at bounding box center [781, 277] width 83 height 24
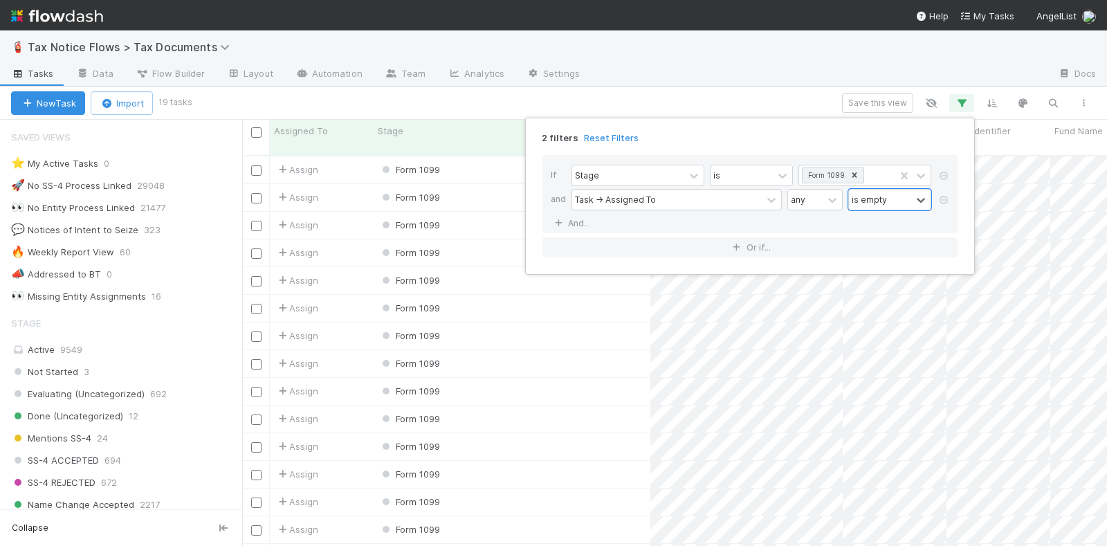
scroll to position [389, 852]
click at [438, 102] on div "2 filters Reset Filters If Stage is Form 1099 and Task -> Assigned To any is em…" at bounding box center [553, 273] width 1107 height 546
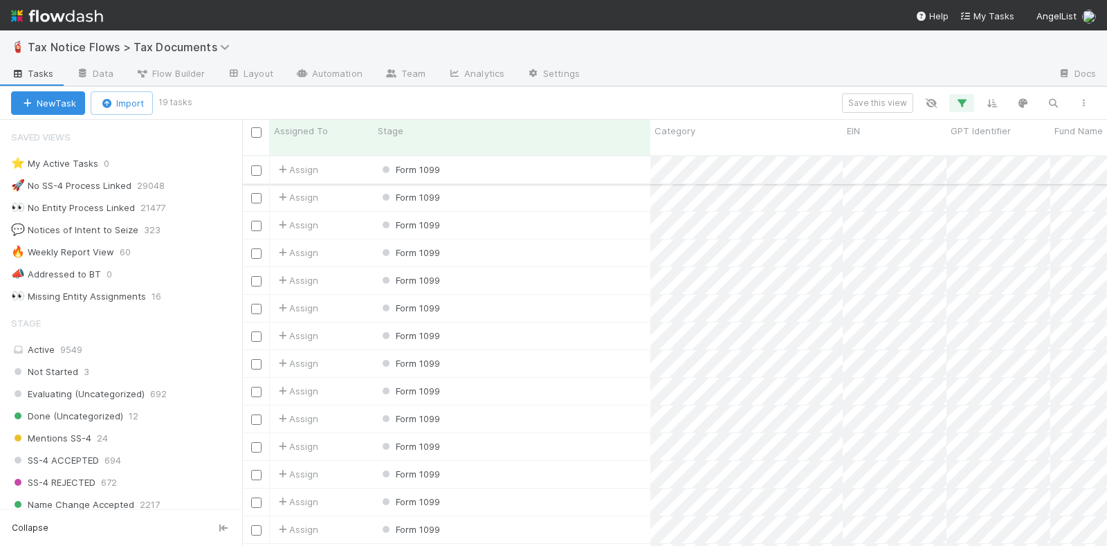
click at [494, 156] on div "Form 1099" at bounding box center [512, 169] width 277 height 27
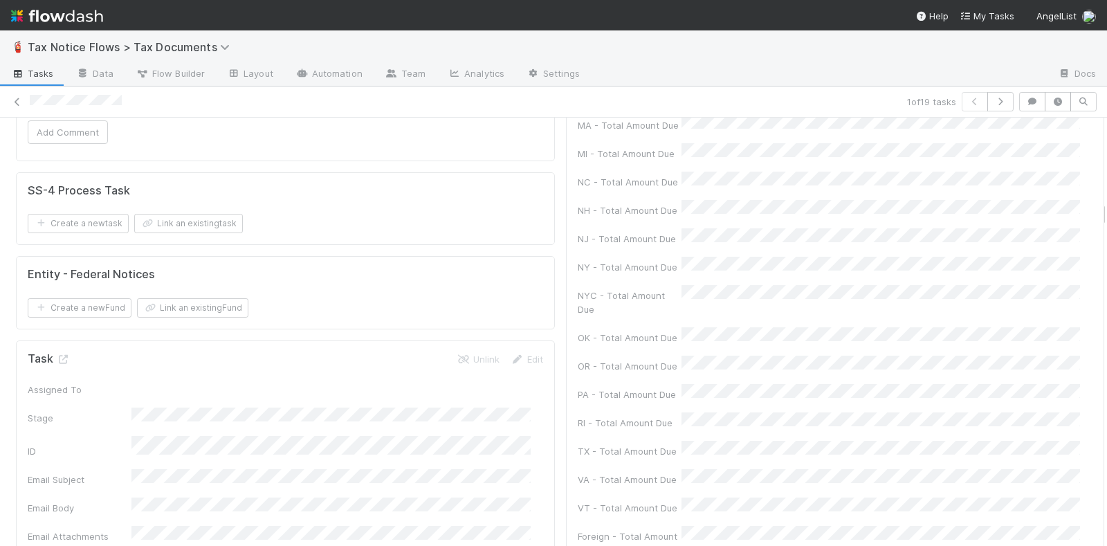
scroll to position [2248, 0]
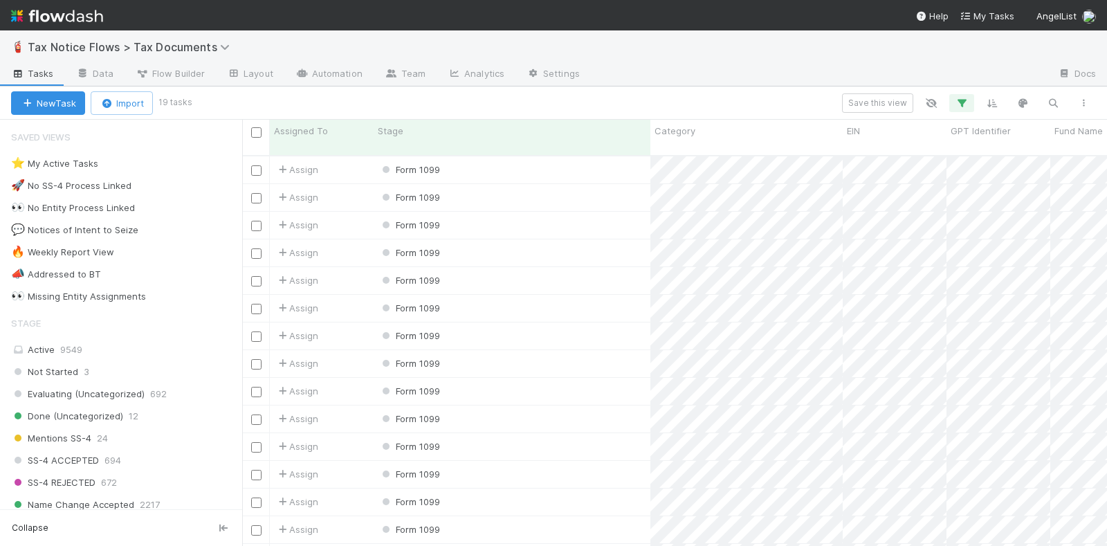
scroll to position [389, 852]
click at [962, 101] on icon "button" at bounding box center [962, 103] width 14 height 12
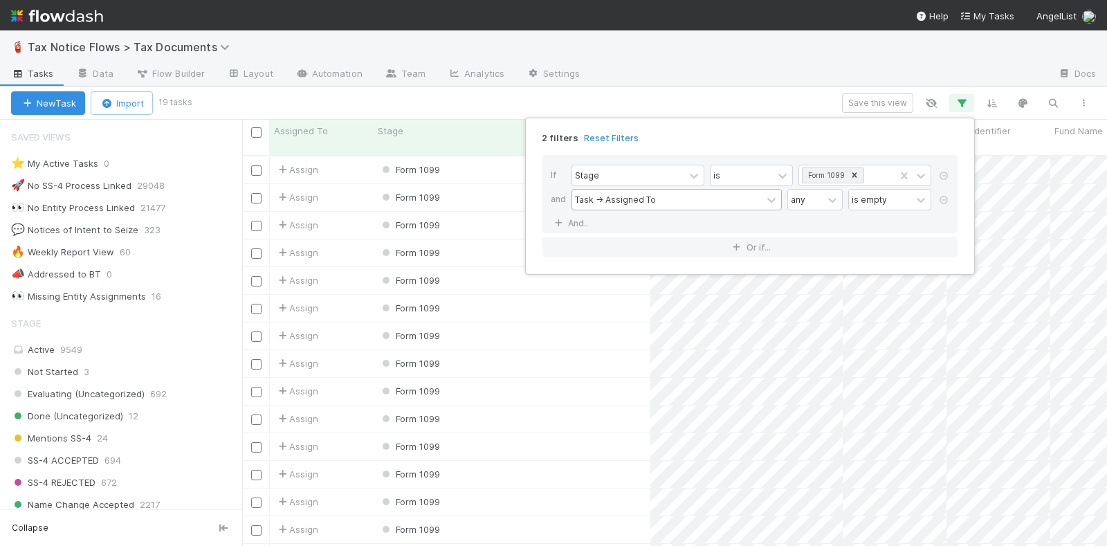
click at [622, 193] on div "Task -> Assigned To" at bounding box center [615, 199] width 81 height 12
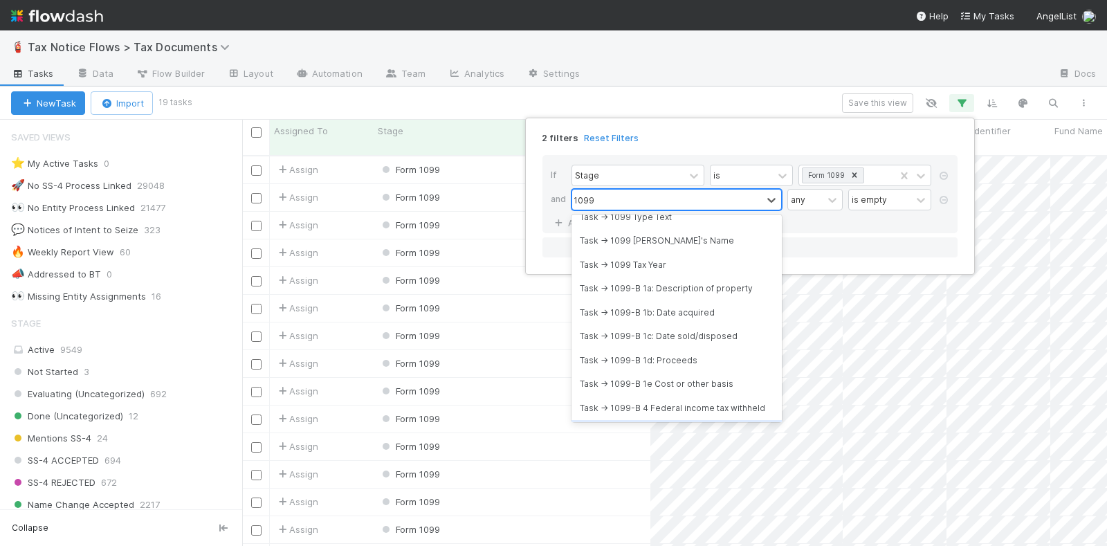
scroll to position [0, 0]
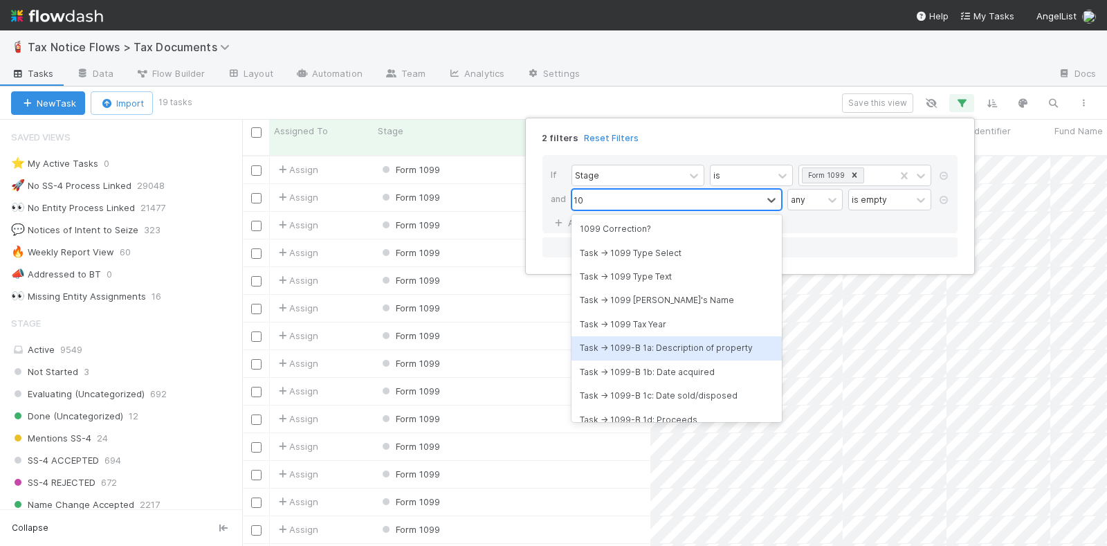
type input "1"
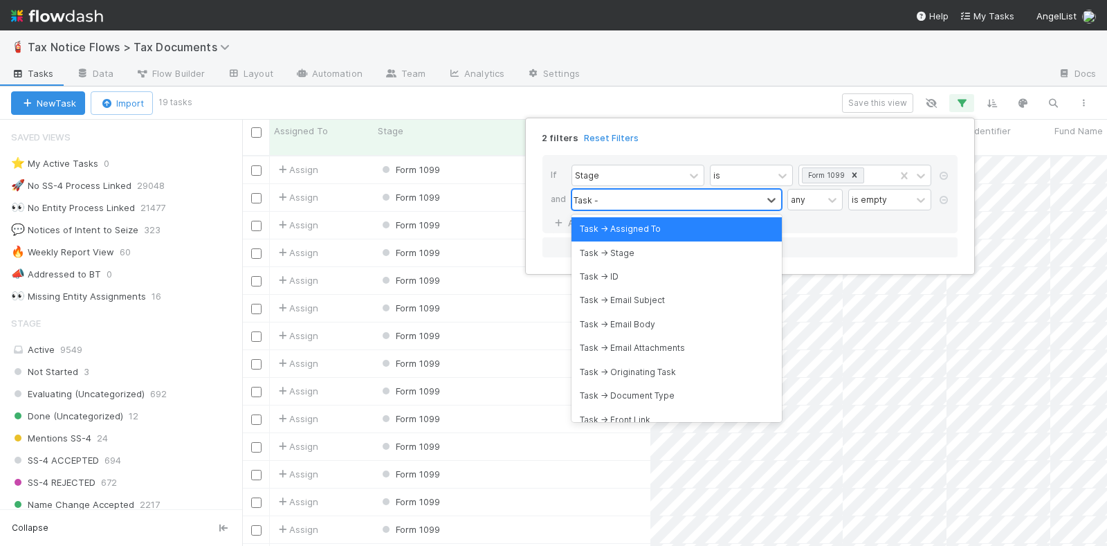
type input "Task ->"
click at [645, 252] on div "Task -> Stage" at bounding box center [676, 253] width 210 height 24
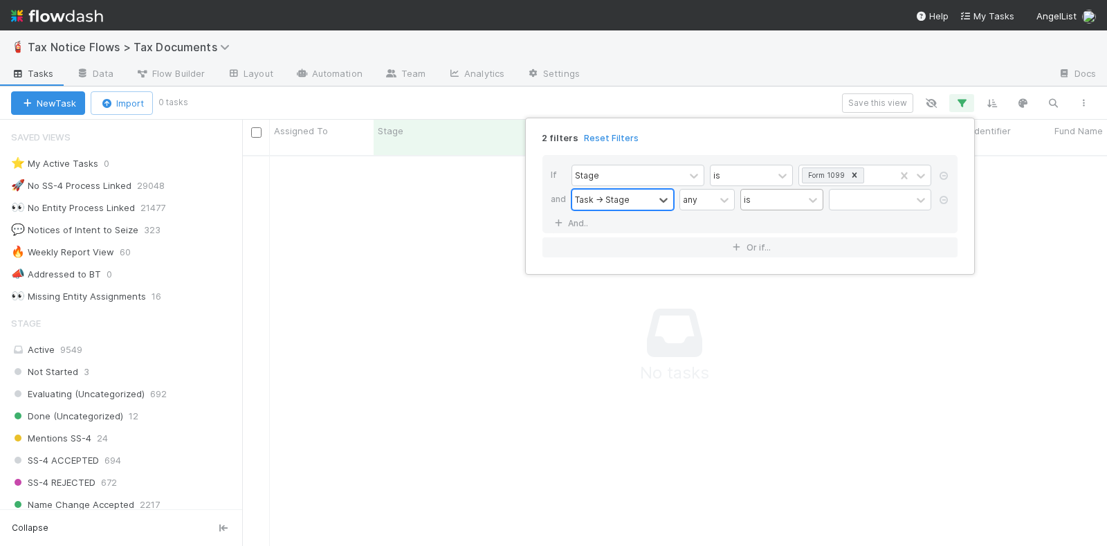
click at [768, 194] on div "is" at bounding box center [772, 200] width 62 height 20
click at [864, 197] on div at bounding box center [870, 200] width 82 height 20
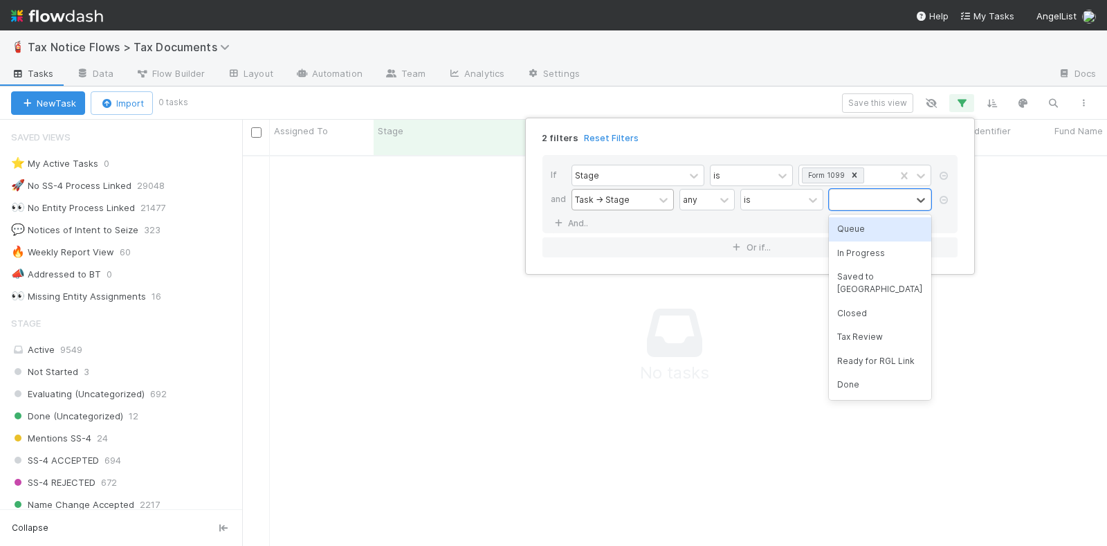
click at [788, 224] on div "If Stage is Form 1099 and Task -> Stage any is option Queue focused, 1 of 7. 7 …" at bounding box center [749, 194] width 415 height 78
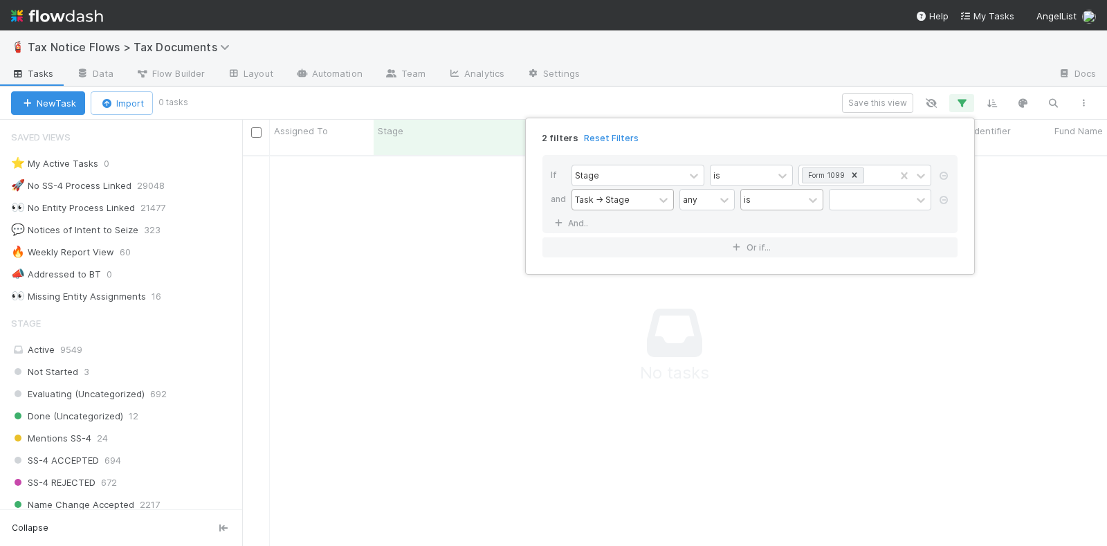
click at [780, 196] on div "is" at bounding box center [772, 200] width 62 height 20
click at [770, 249] on div "is not" at bounding box center [781, 253] width 83 height 24
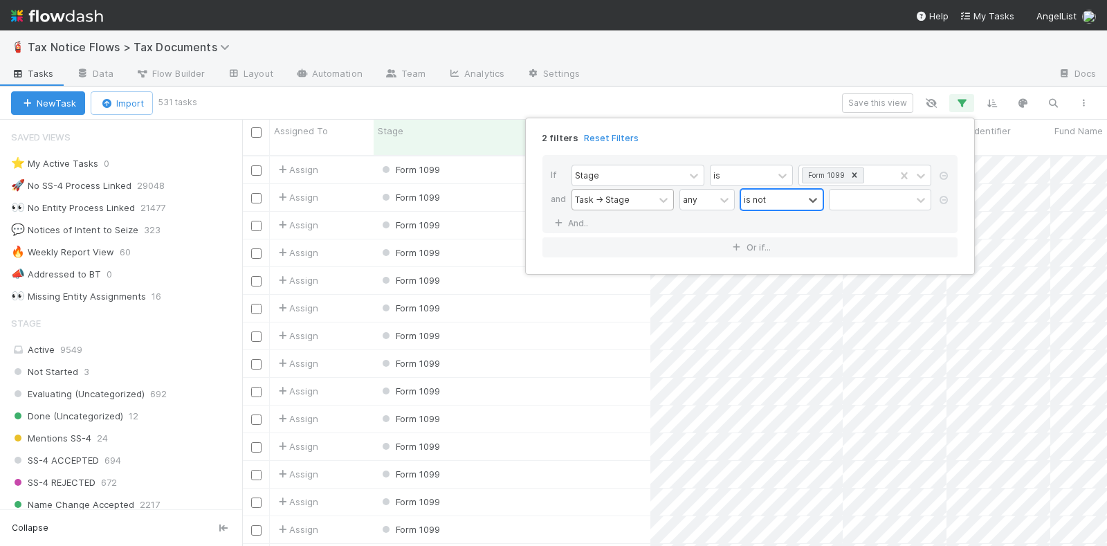
scroll to position [389, 852]
click at [770, 196] on div "is not" at bounding box center [772, 200] width 62 height 20
click at [777, 299] on div "is inactive" at bounding box center [781, 300] width 83 height 24
click at [810, 196] on div "any" at bounding box center [805, 200] width 35 height 20
click at [665, 196] on div "Task -> Stage" at bounding box center [667, 200] width 190 height 20
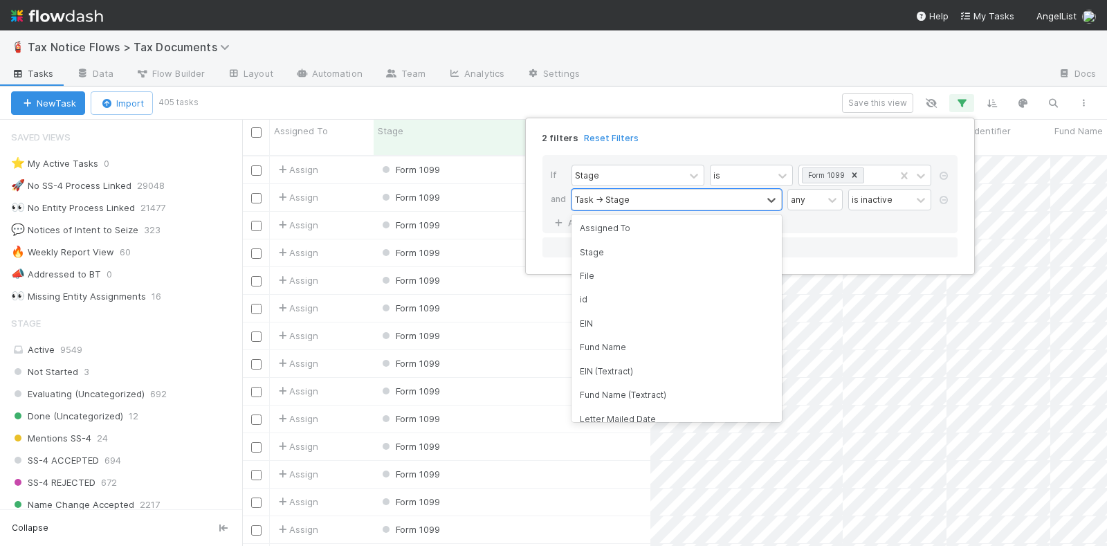
scroll to position [0, 0]
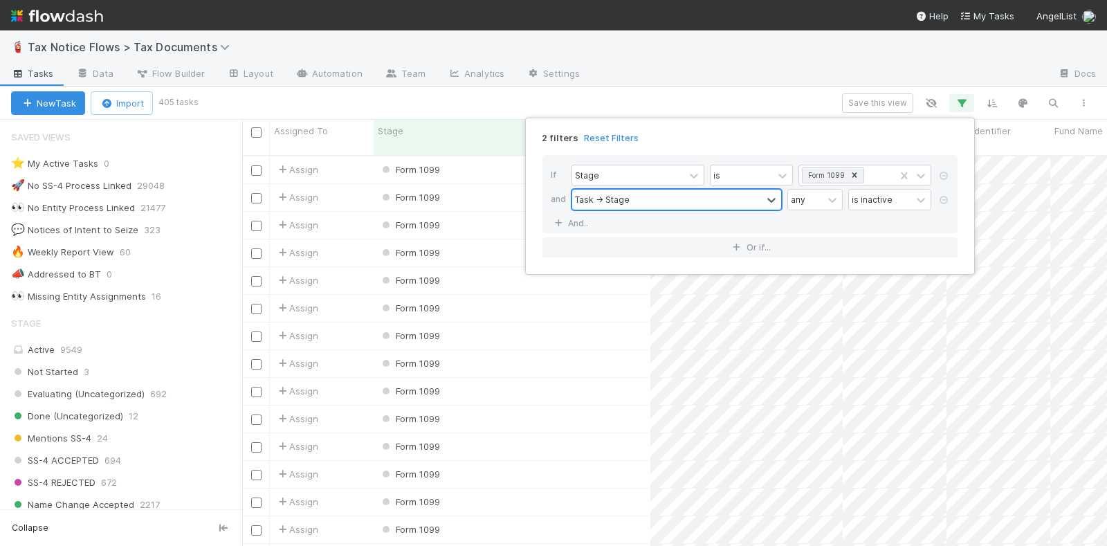
click at [643, 192] on div "Task -> Stage" at bounding box center [667, 200] width 190 height 20
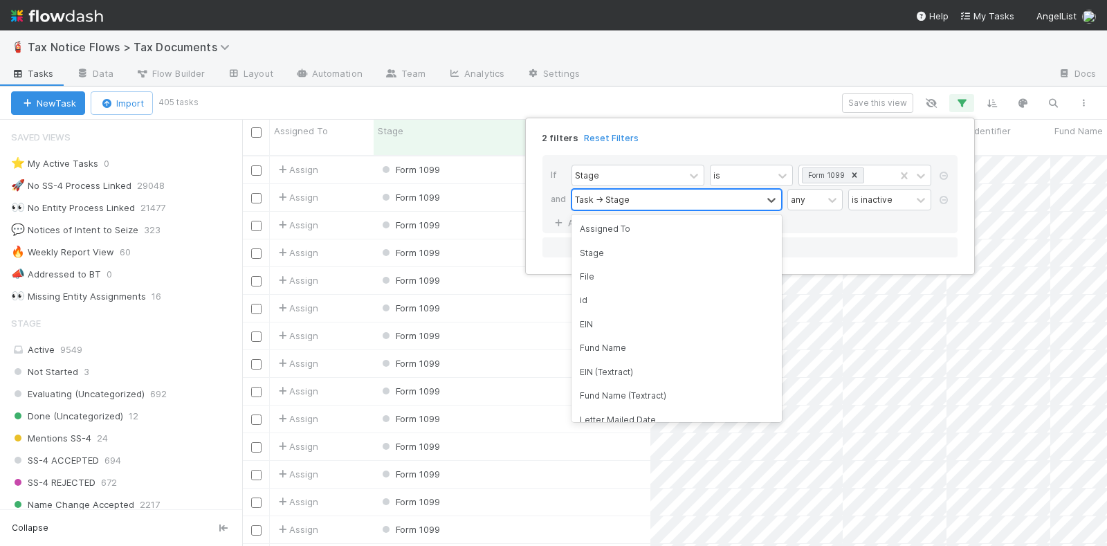
click at [636, 196] on div "Task -> Stage" at bounding box center [667, 200] width 190 height 20
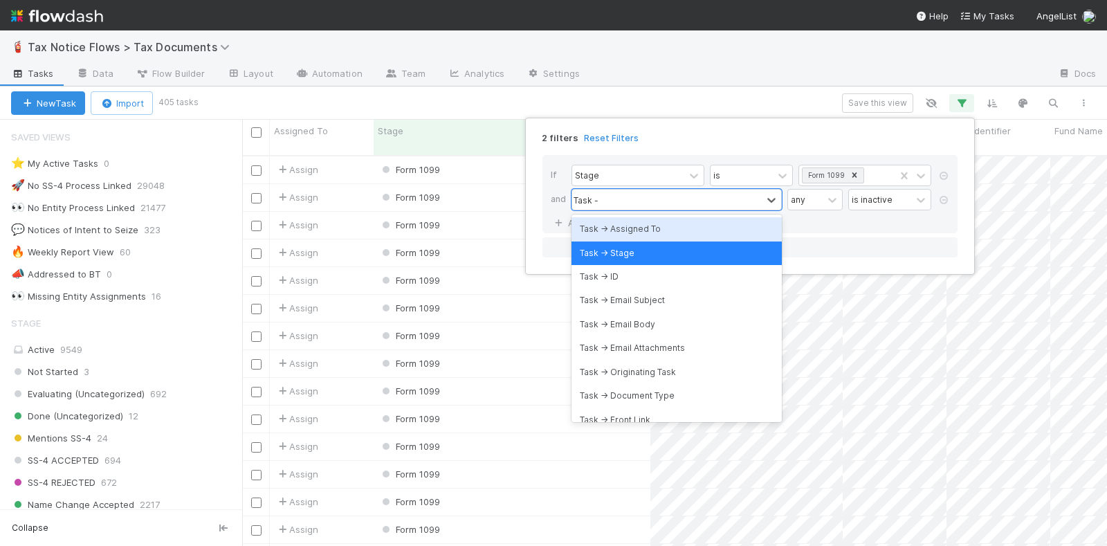
type input "Task ->"
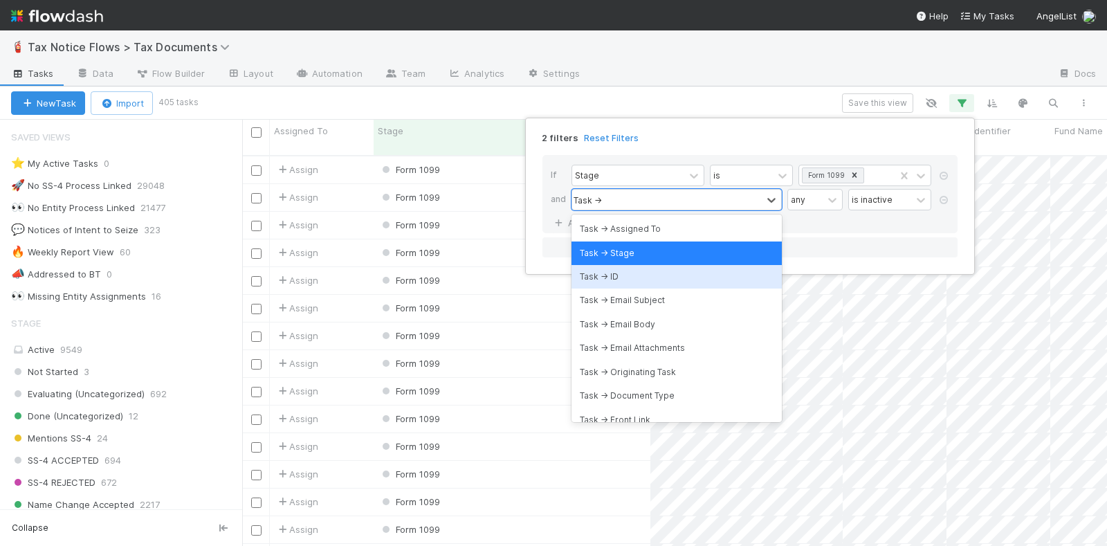
click at [641, 269] on div "Task -> ID" at bounding box center [676, 277] width 210 height 24
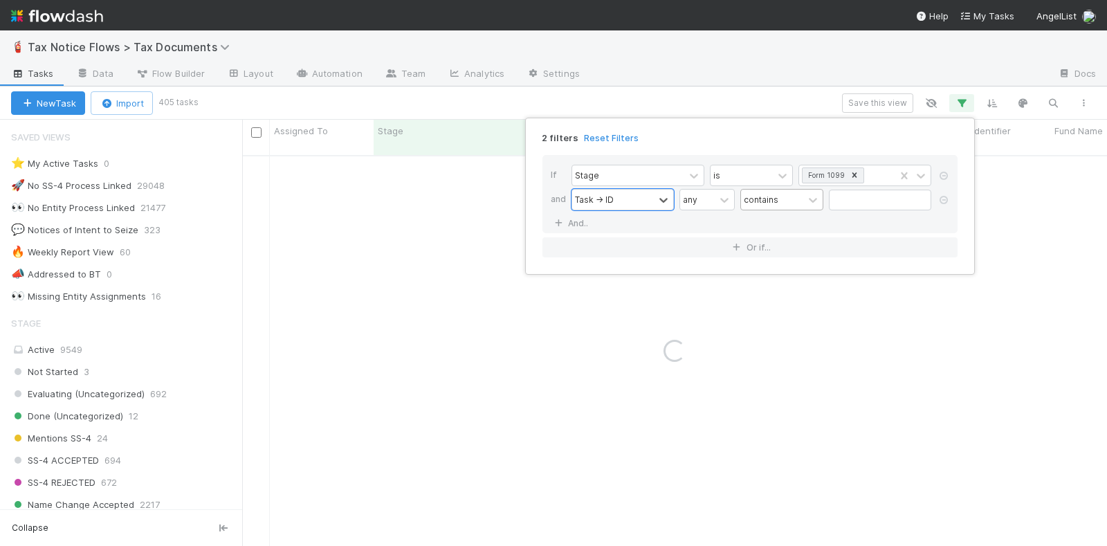
click at [775, 197] on div "contains" at bounding box center [761, 199] width 35 height 12
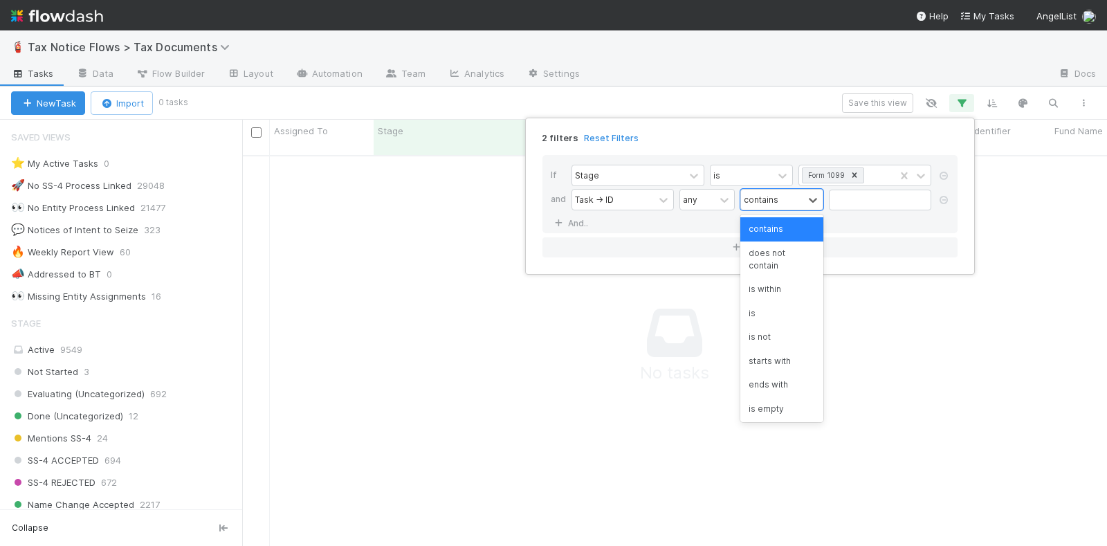
scroll to position [376, 838]
click at [772, 403] on div "is empty" at bounding box center [781, 409] width 83 height 24
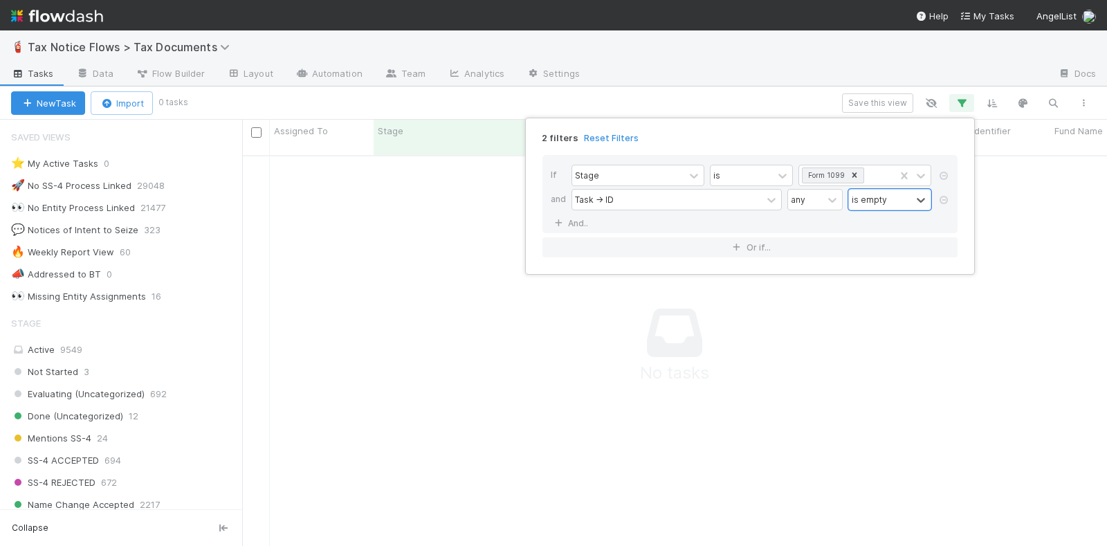
click at [410, 239] on div "2 filters Reset Filters If Stage is Form 1099 and Task -> ID any option is empt…" at bounding box center [553, 273] width 1107 height 546
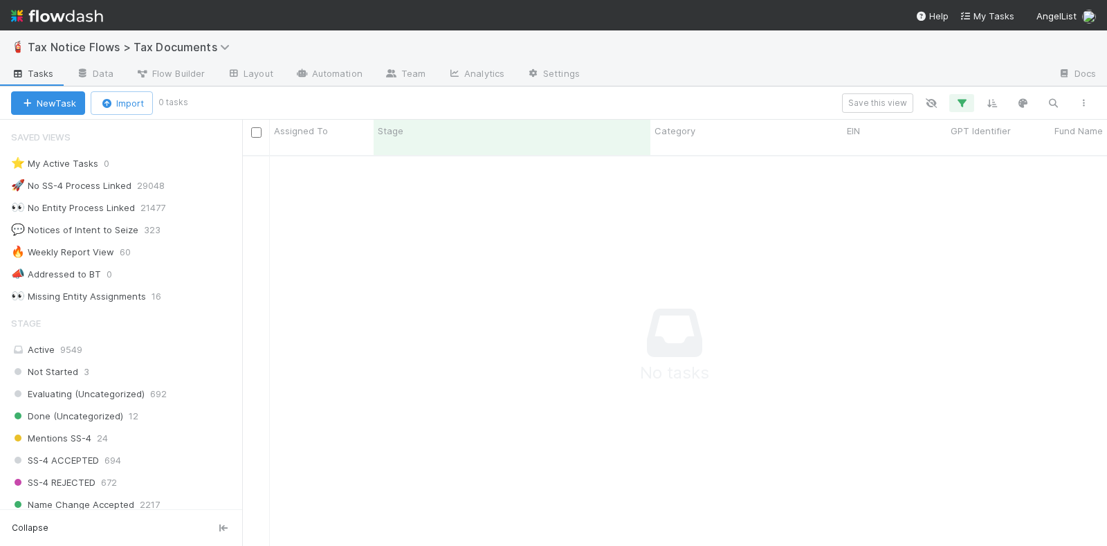
scroll to position [0, 0]
click at [885, 100] on button "Save this view" at bounding box center [877, 102] width 71 height 19
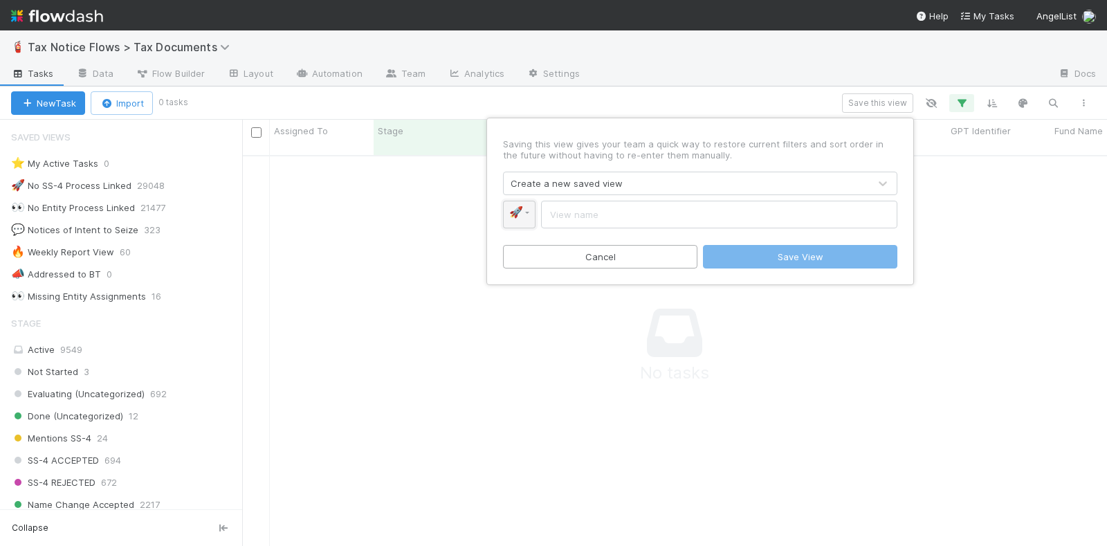
click at [524, 215] on link "🚀" at bounding box center [519, 215] width 33 height 28
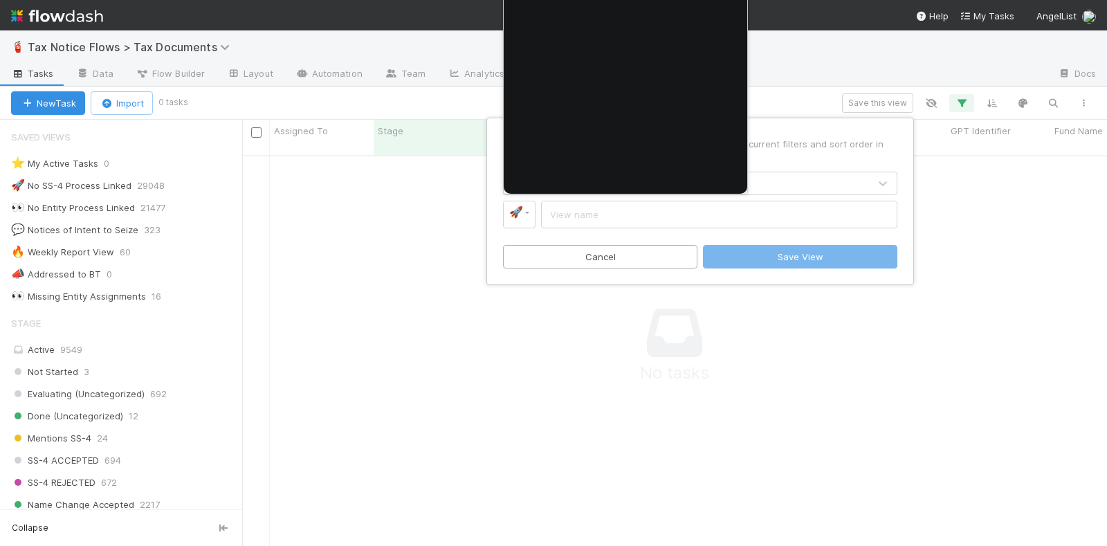
type input "aba"
click at [533, 205] on div at bounding box center [553, 273] width 1107 height 546
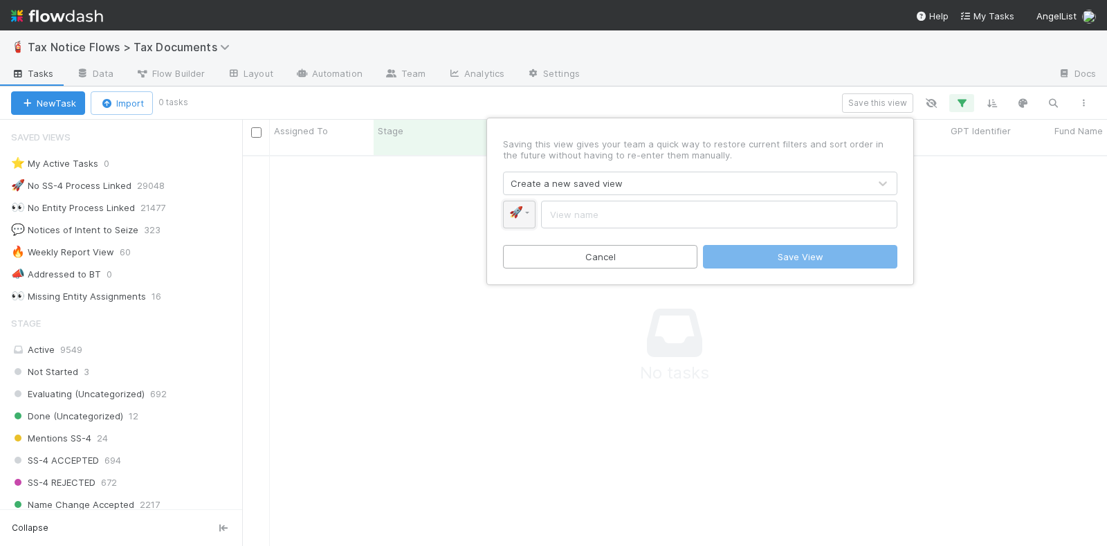
click at [526, 210] on link "🚀" at bounding box center [519, 215] width 33 height 28
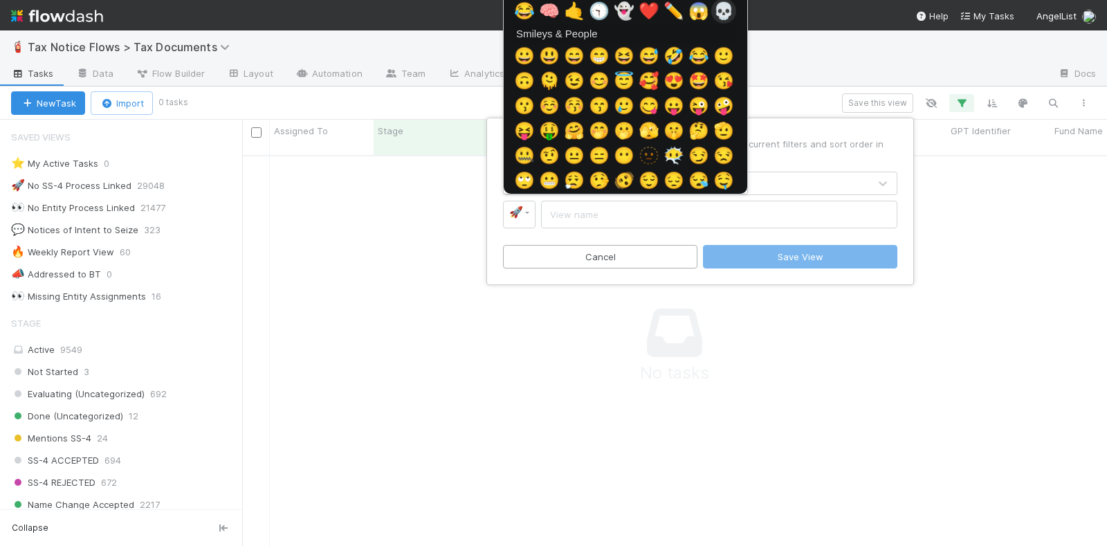
click at [722, 8] on span "💀" at bounding box center [723, 10] width 21 height 19
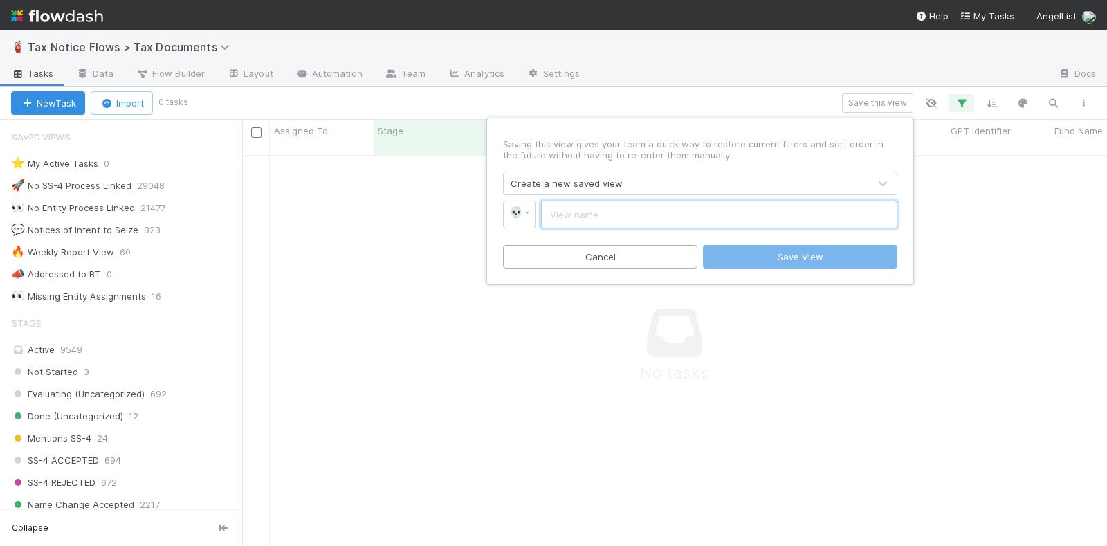
click at [600, 210] on input "text" at bounding box center [719, 215] width 356 height 28
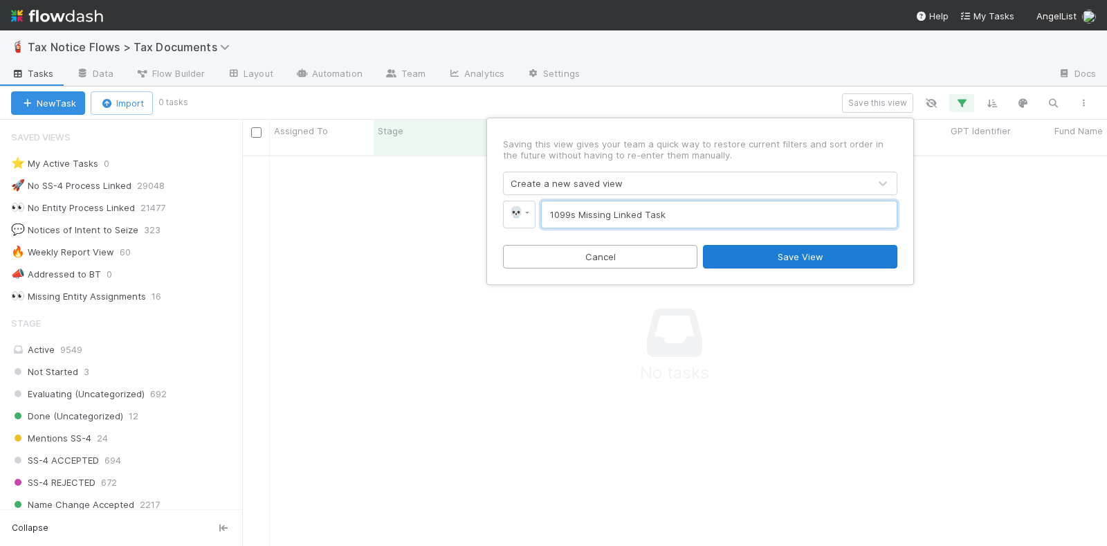
type input "1099s Missing Linked Task"
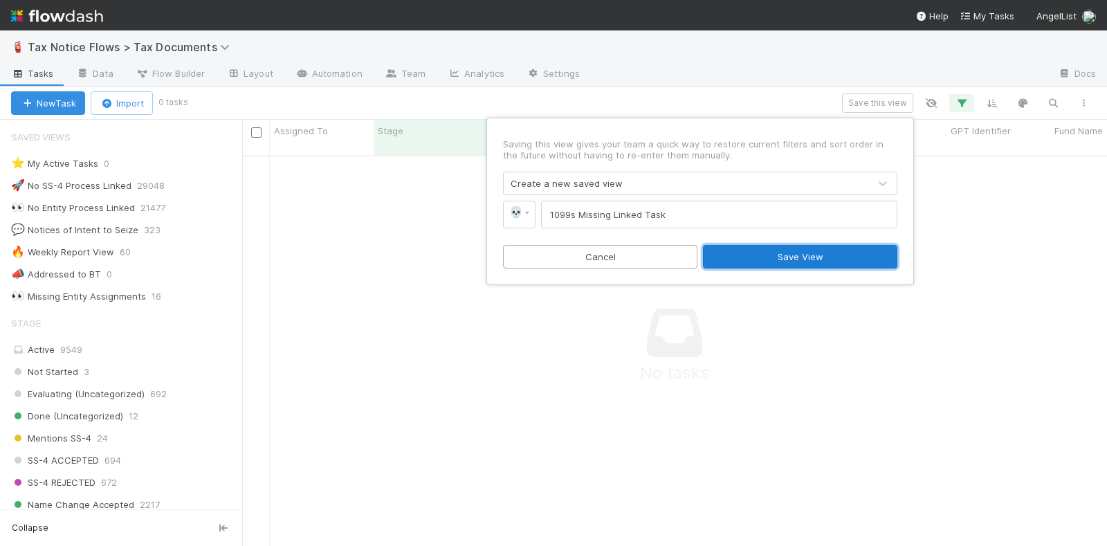
click at [751, 260] on button "Save View" at bounding box center [800, 257] width 194 height 24
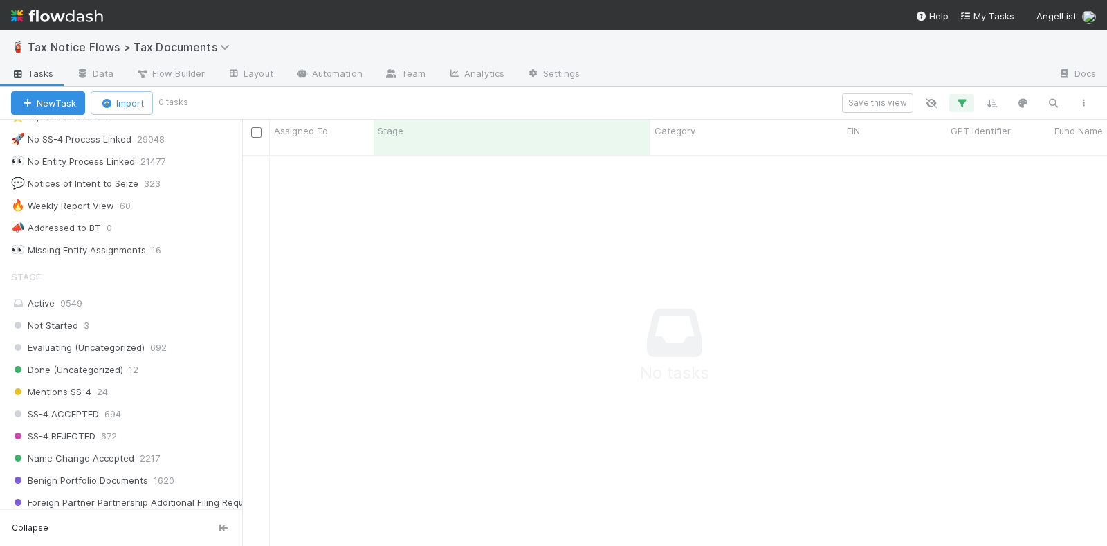
scroll to position [173, 0]
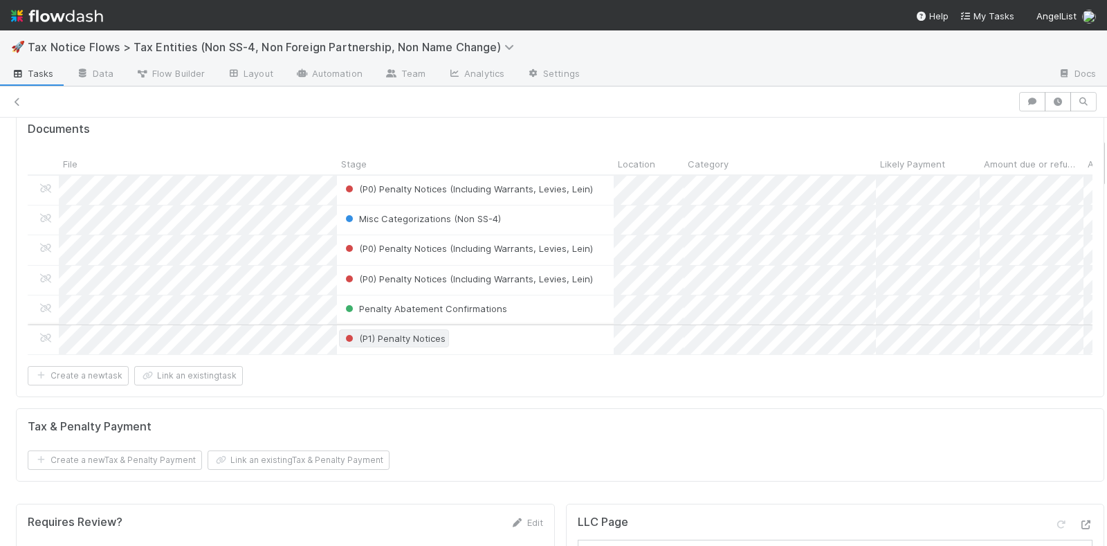
click at [387, 333] on span "(P1) Penalty Notices" at bounding box center [393, 338] width 103 height 11
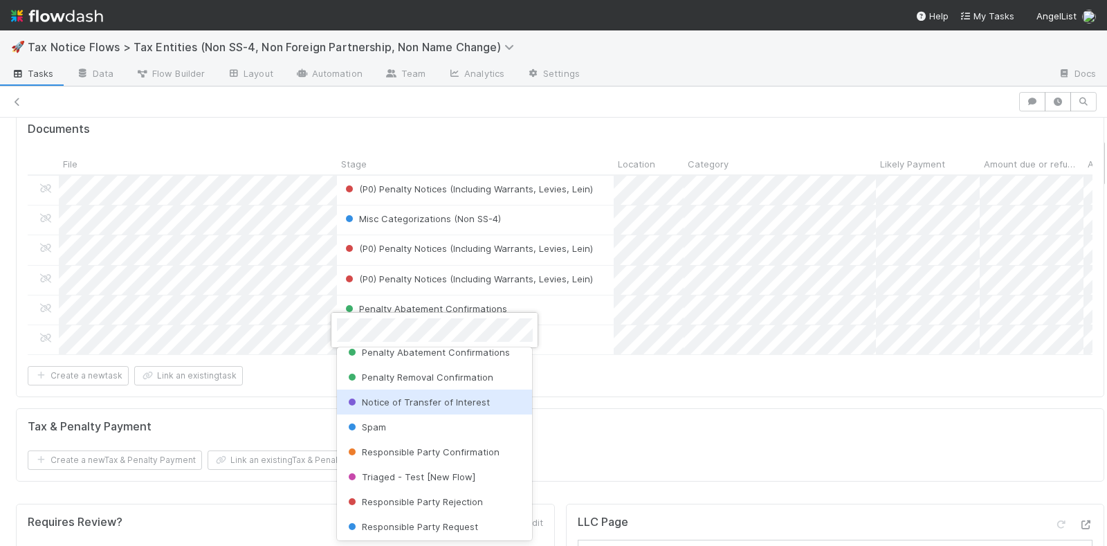
scroll to position [487, 0]
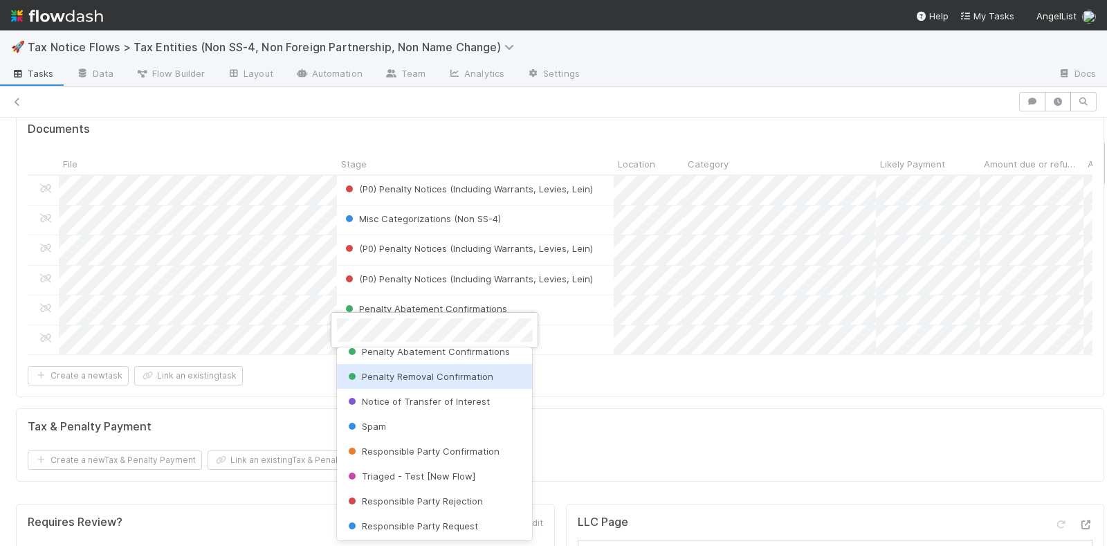
click at [428, 371] on span "Penalty Removal Confirmation" at bounding box center [419, 376] width 148 height 11
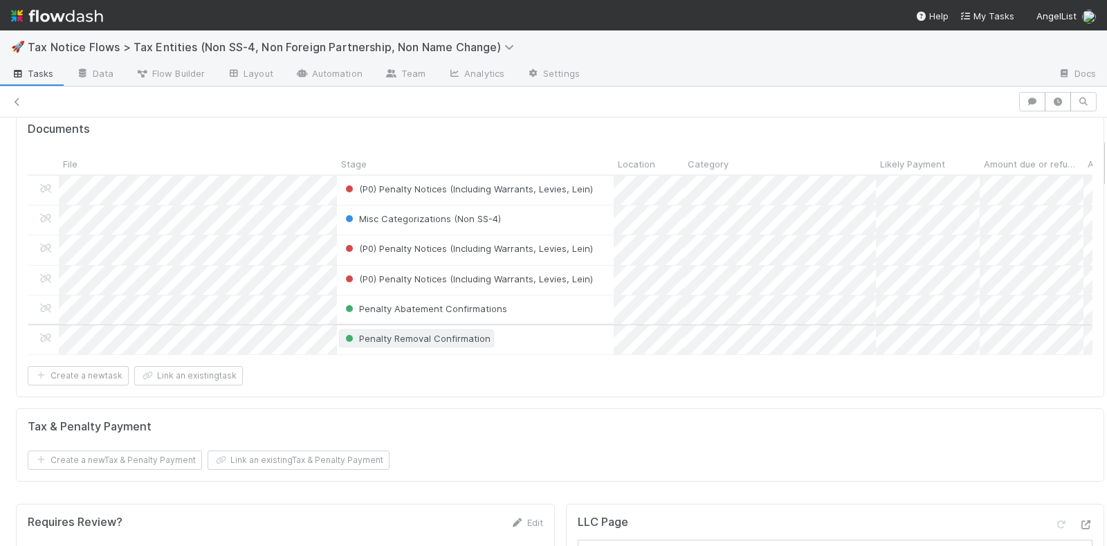
click at [441, 333] on span "Penalty Removal Confirmation" at bounding box center [416, 338] width 148 height 11
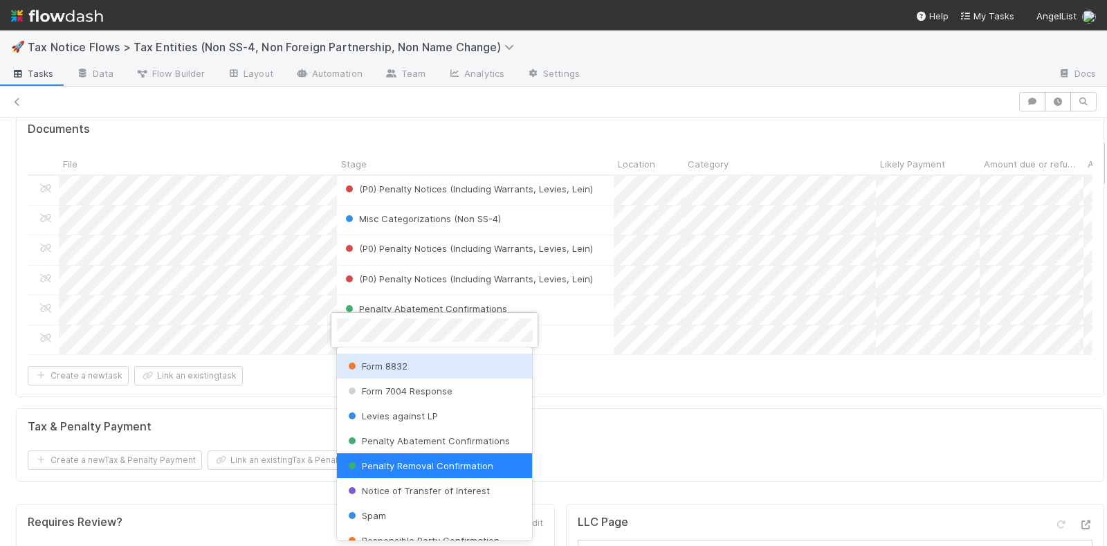
scroll to position [400, 0]
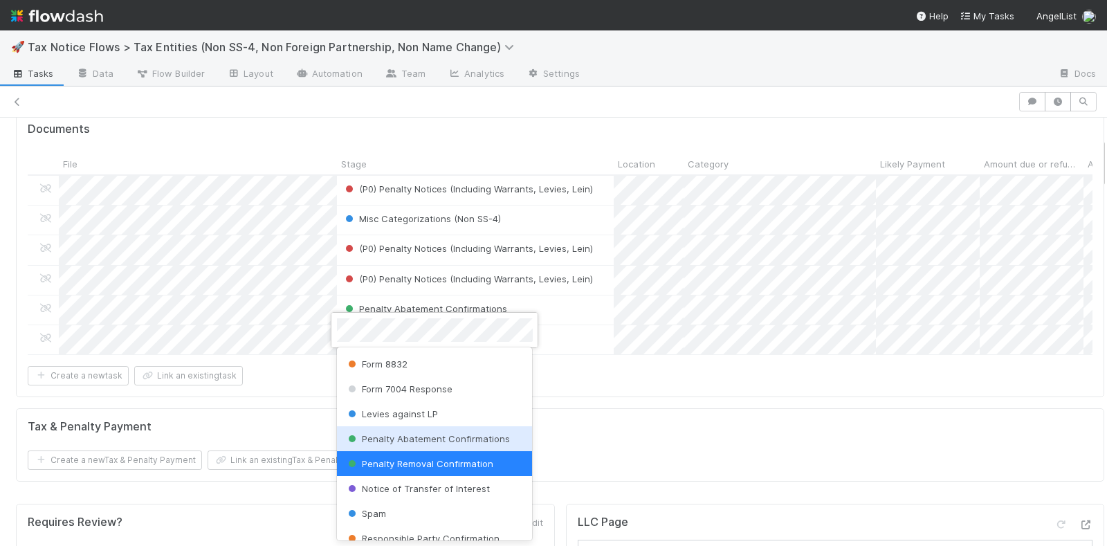
click at [448, 440] on span "Penalty Abatement Confirmations" at bounding box center [427, 438] width 165 height 11
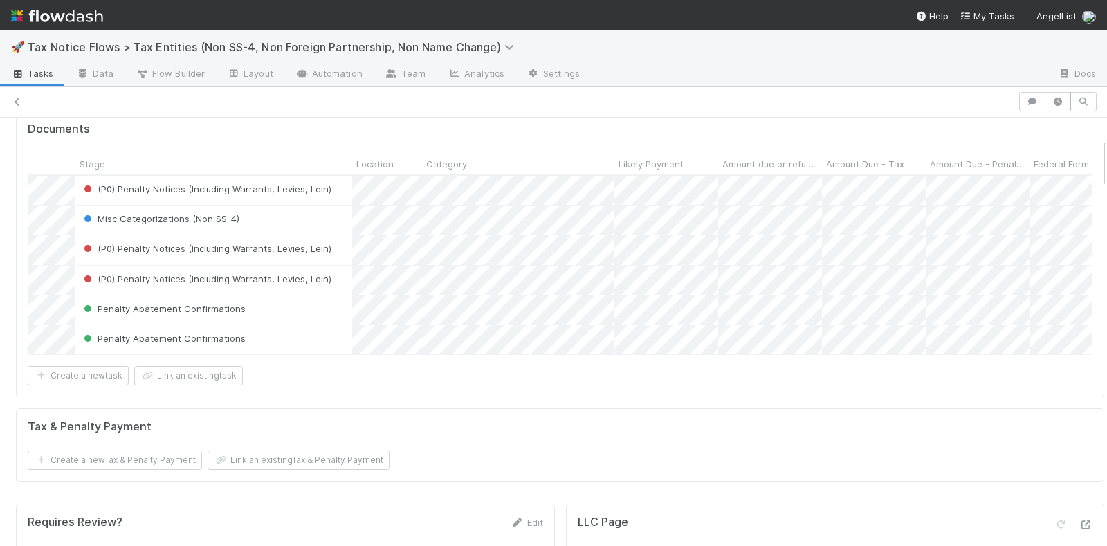
scroll to position [0, 0]
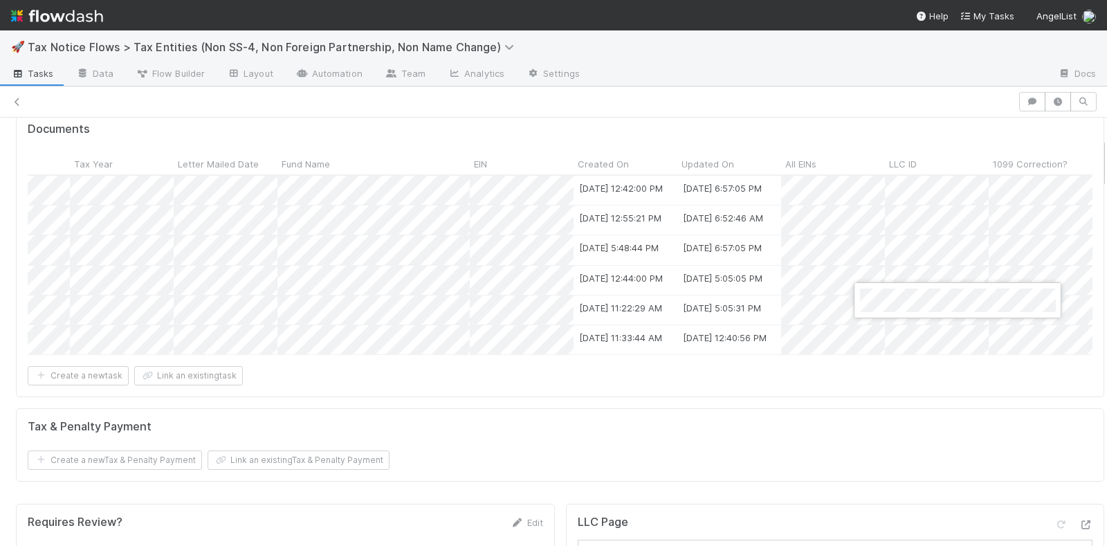
click at [887, 330] on div at bounding box center [553, 273] width 1107 height 546
click at [864, 391] on div at bounding box center [553, 273] width 1107 height 546
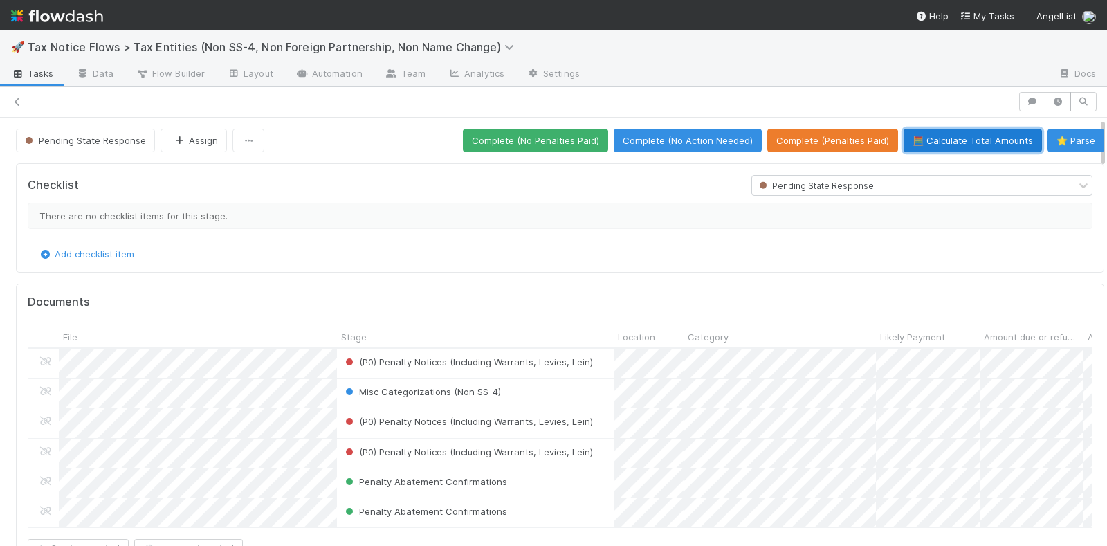
click at [939, 140] on button "🧮 Calculate Total Amounts" at bounding box center [972, 141] width 138 height 24
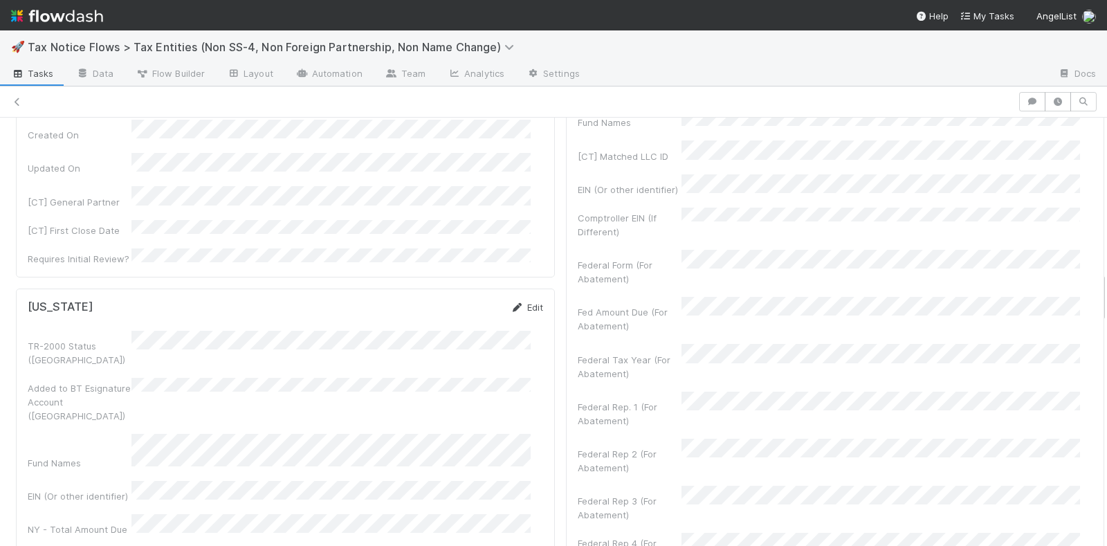
click at [511, 303] on icon at bounding box center [518, 307] width 14 height 9
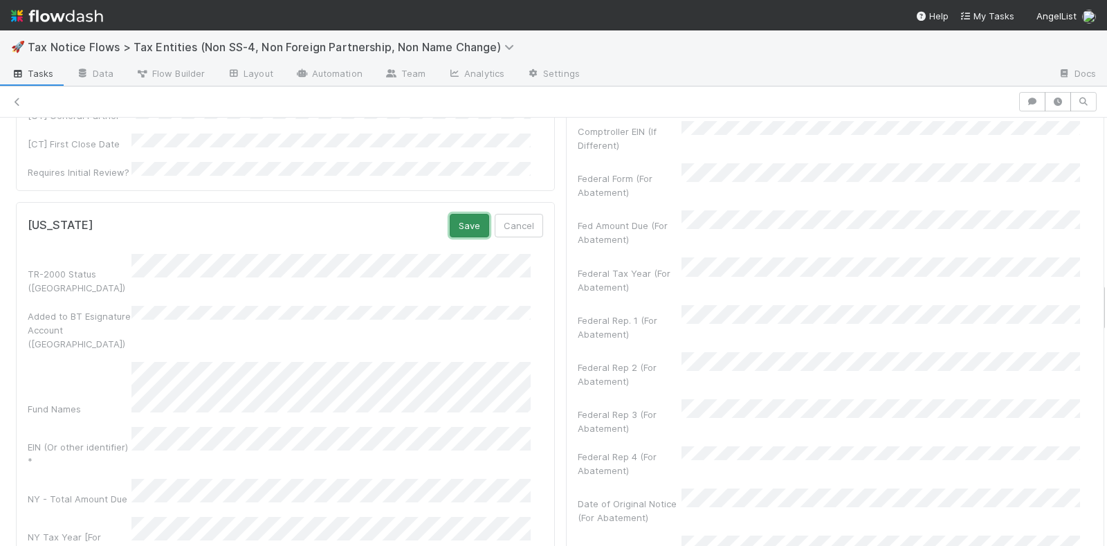
click at [459, 214] on button "Save" at bounding box center [469, 226] width 39 height 24
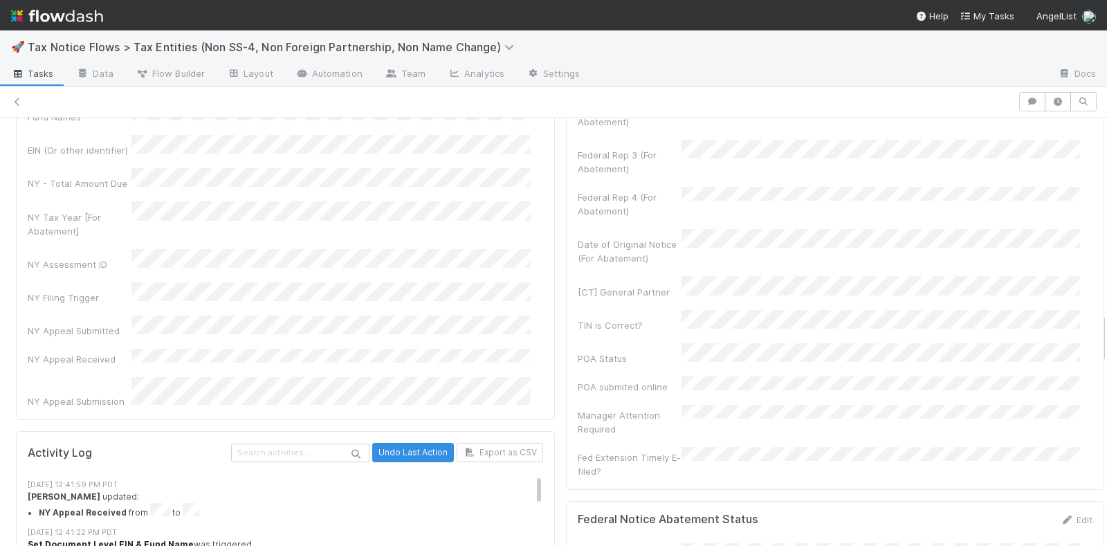
scroll to position [86, 0]
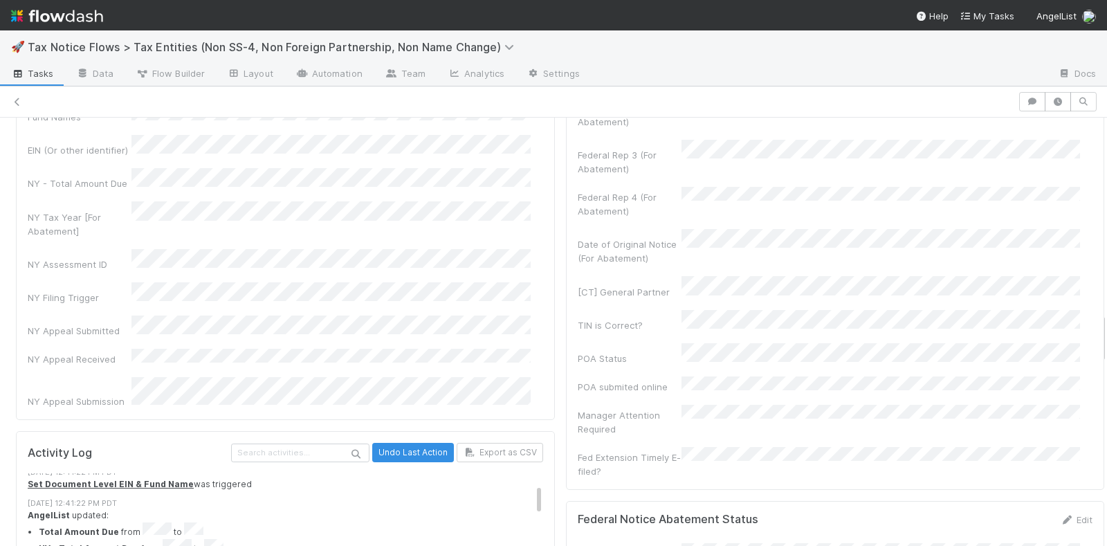
click at [163, 522] on li "Total Amount Due from to" at bounding box center [297, 530] width 517 height 17
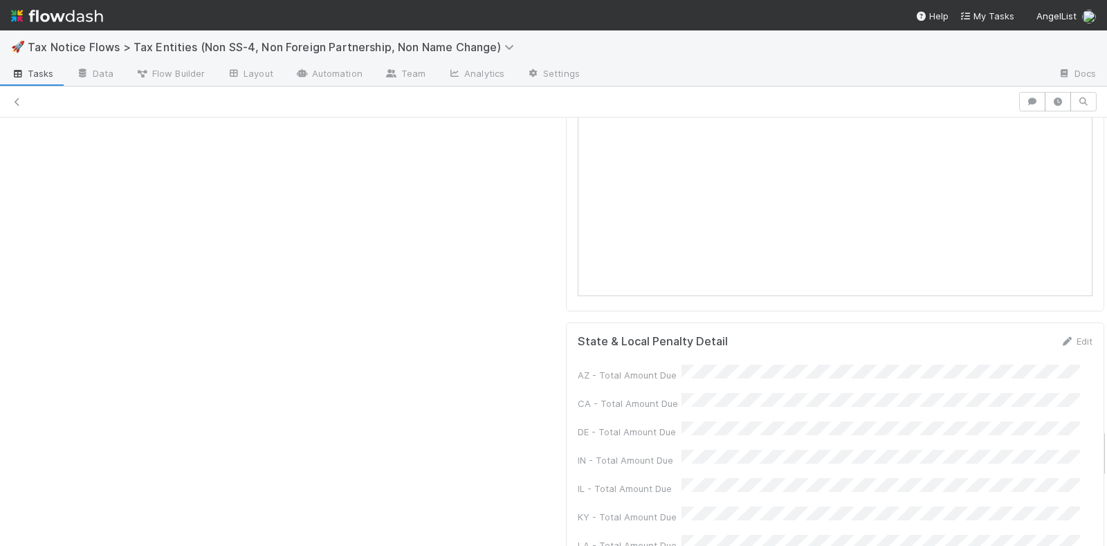
scroll to position [2521, 0]
click at [1060, 337] on link "Edit" at bounding box center [1076, 342] width 33 height 11
click at [999, 339] on button "Save" at bounding box center [1018, 351] width 39 height 24
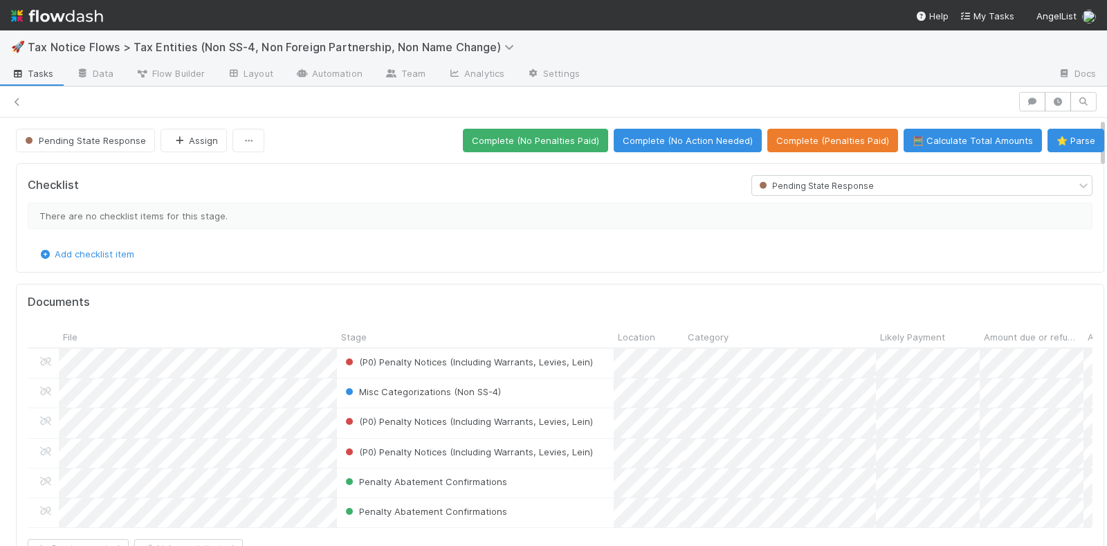
scroll to position [0, 0]
click at [104, 131] on button "Pending State Response" at bounding box center [85, 141] width 139 height 24
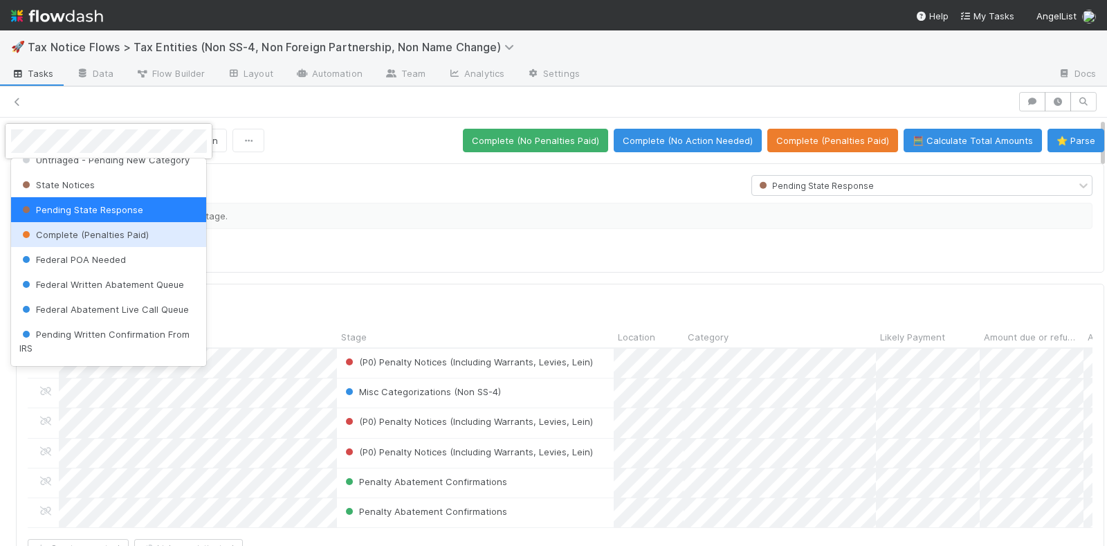
scroll to position [86, 0]
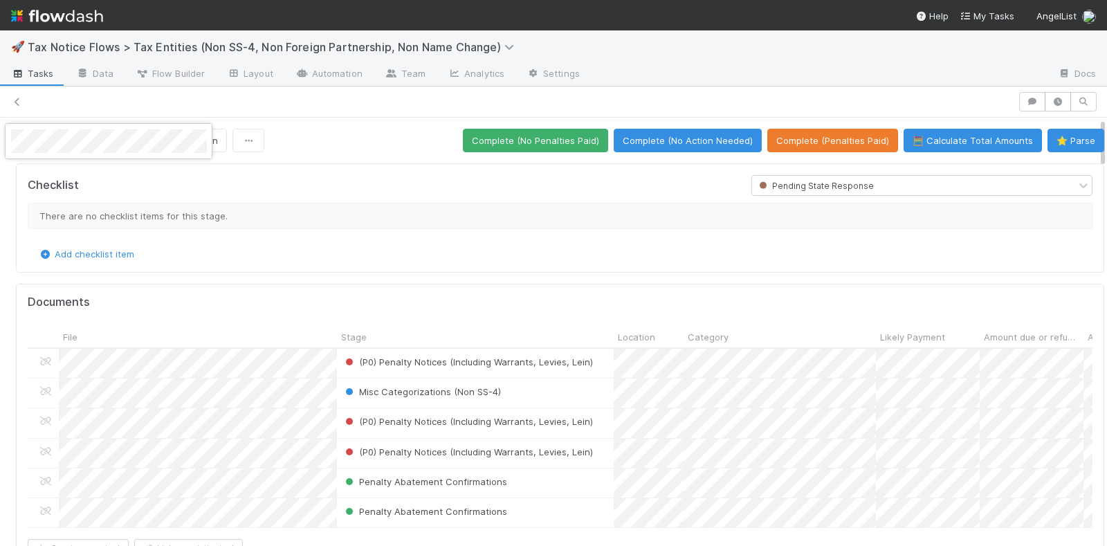
click at [353, 168] on div at bounding box center [553, 273] width 1107 height 546
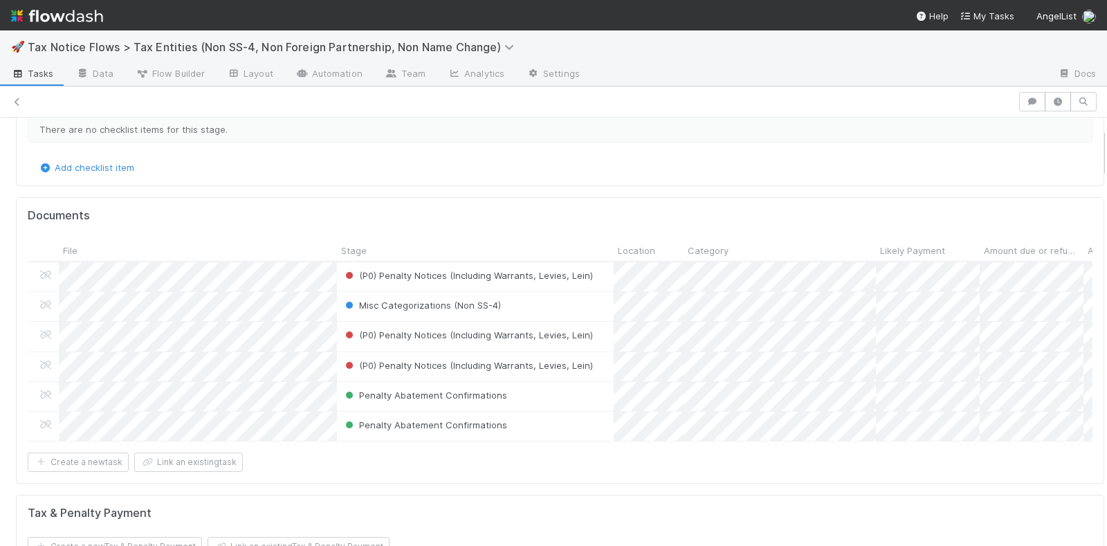
scroll to position [0, 0]
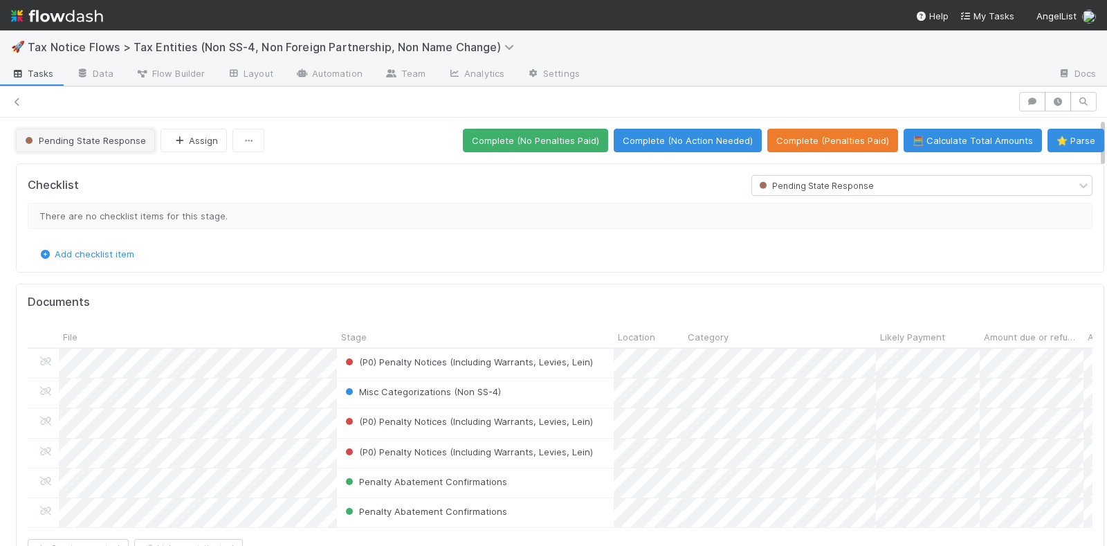
click at [99, 140] on span "Pending State Response" at bounding box center [84, 140] width 124 height 11
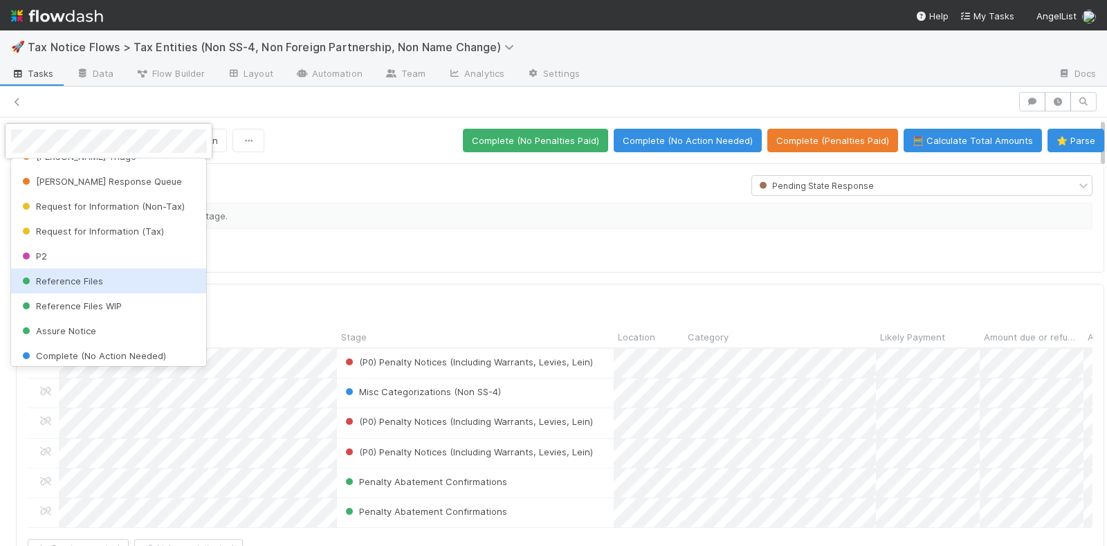
scroll to position [486, 0]
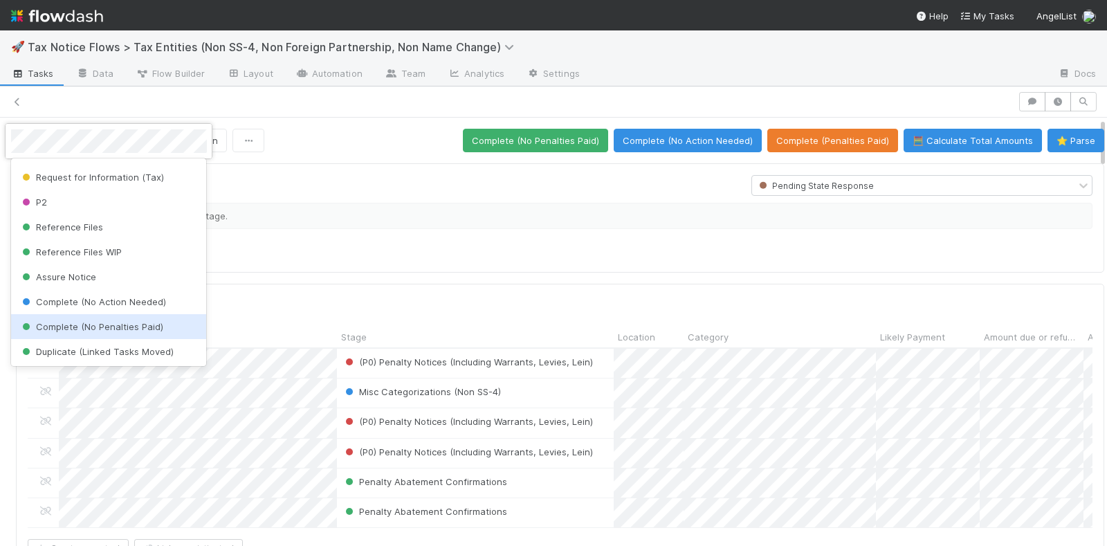
click at [131, 322] on span "Complete (No Penalties Paid)" at bounding box center [91, 326] width 144 height 11
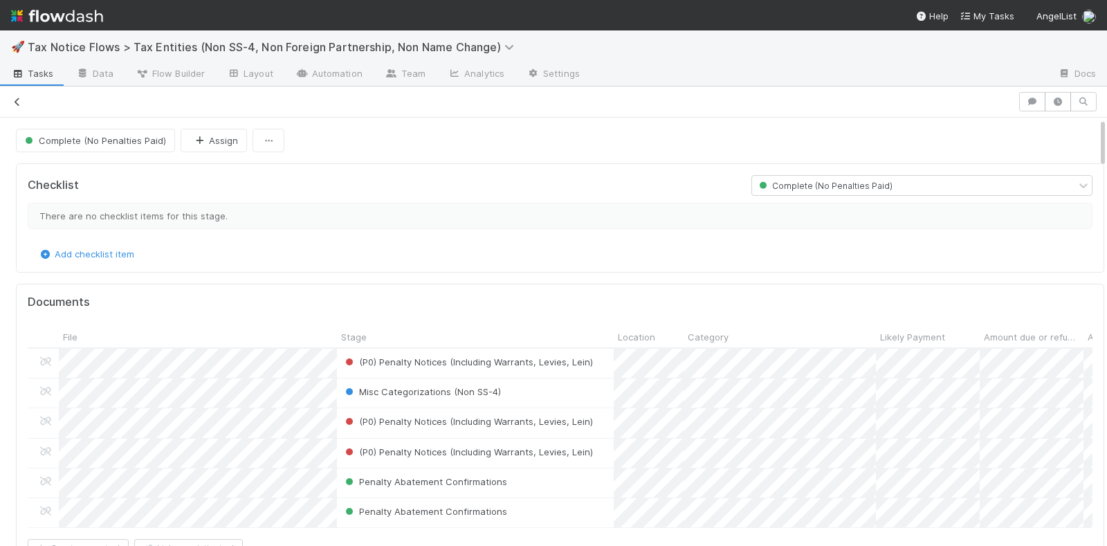
click at [22, 98] on icon at bounding box center [17, 102] width 14 height 9
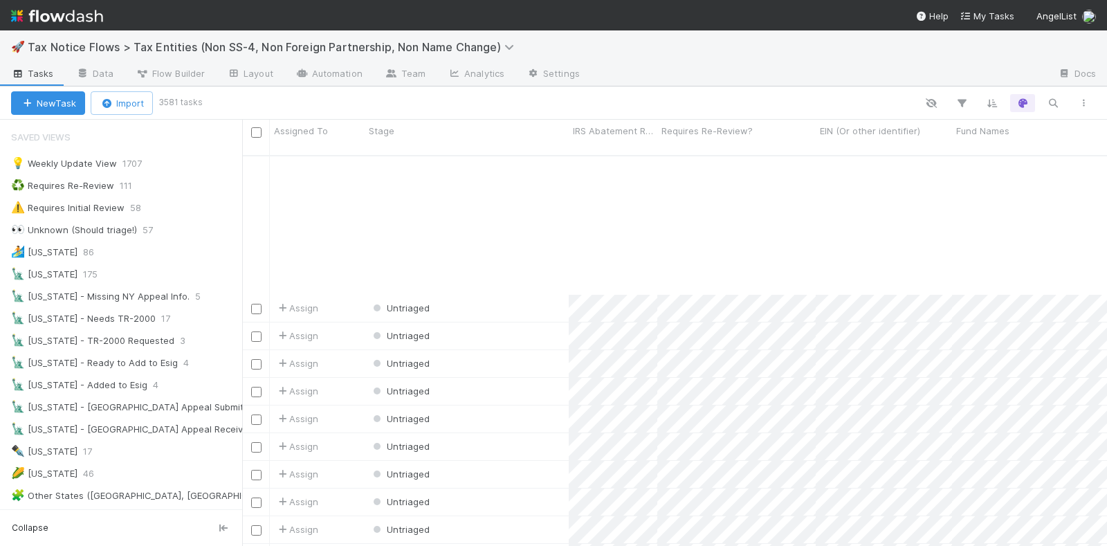
scroll to position [865, 0]
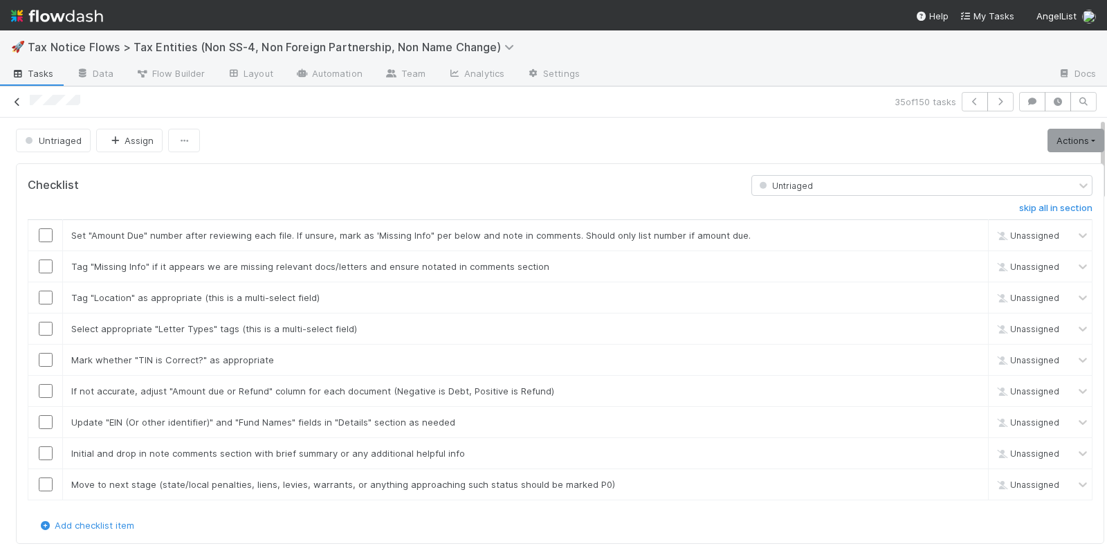
click at [20, 98] on icon at bounding box center [17, 102] width 14 height 9
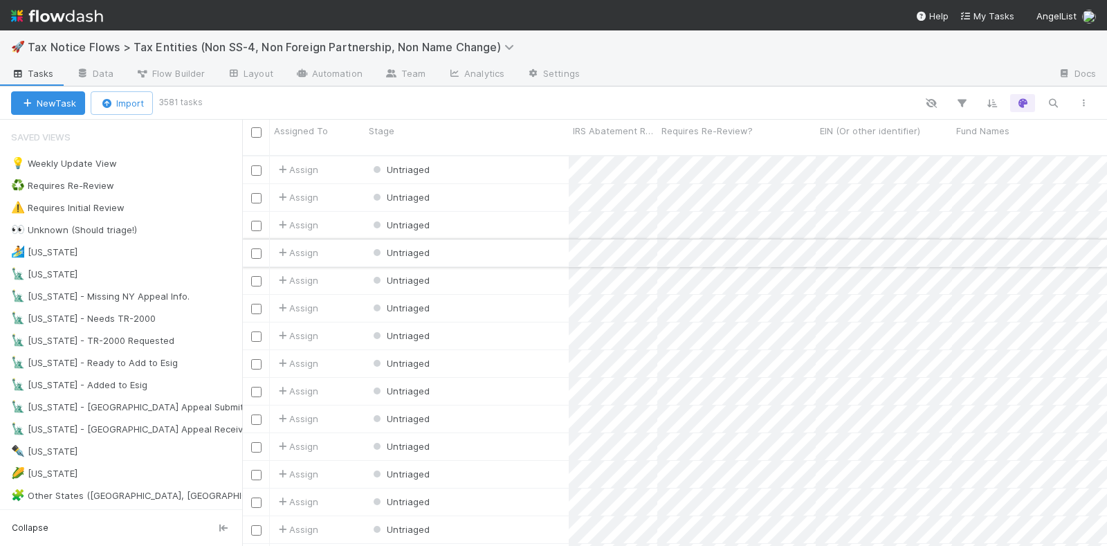
scroll to position [389, 852]
click at [531, 160] on div "Untriaged" at bounding box center [467, 169] width 204 height 27
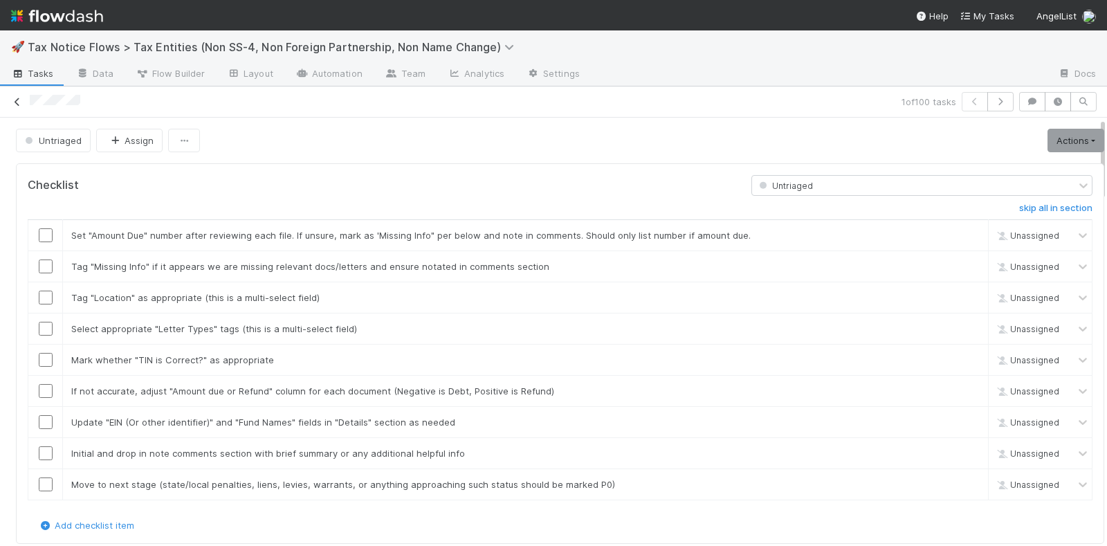
click at [19, 98] on icon at bounding box center [17, 102] width 14 height 9
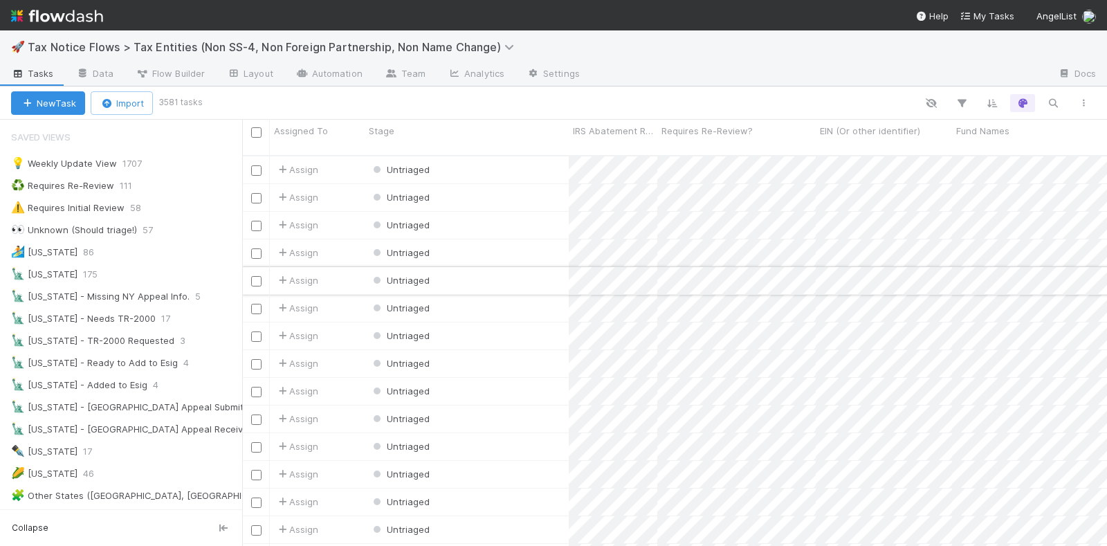
scroll to position [389, 852]
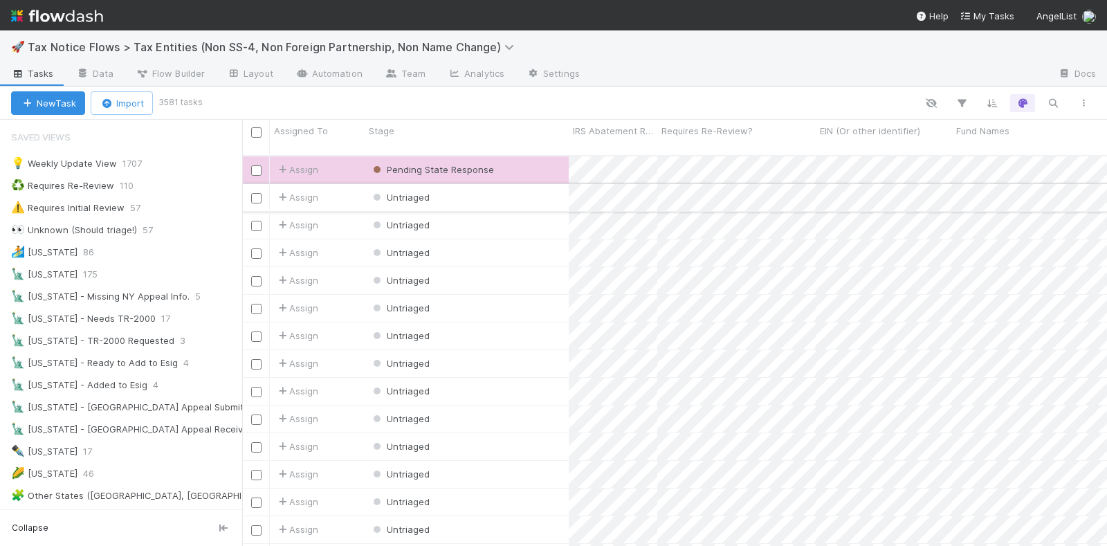
click at [533, 186] on div "Untriaged" at bounding box center [467, 197] width 204 height 27
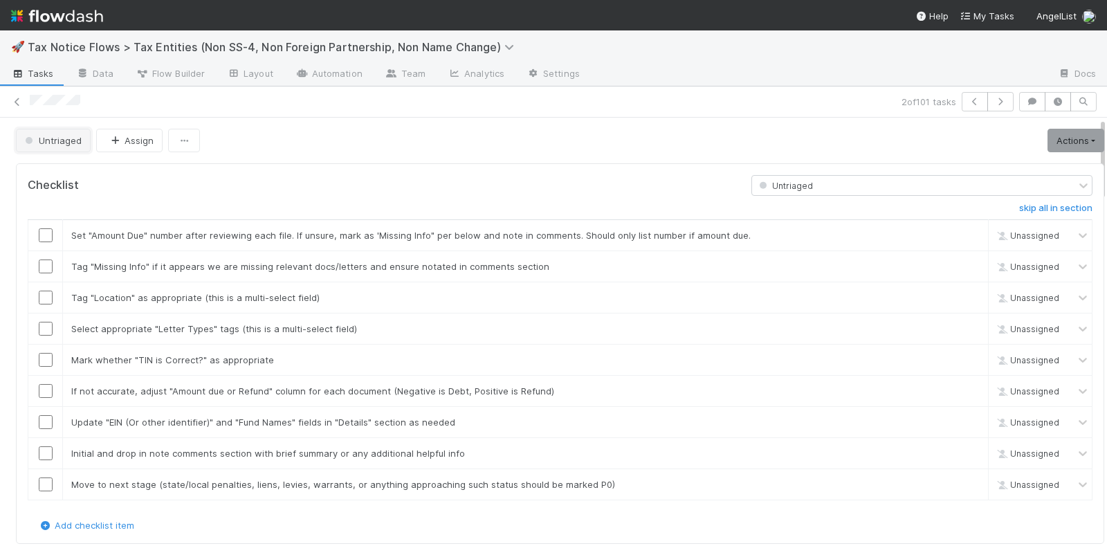
click at [66, 135] on span "Untriaged" at bounding box center [51, 140] width 59 height 11
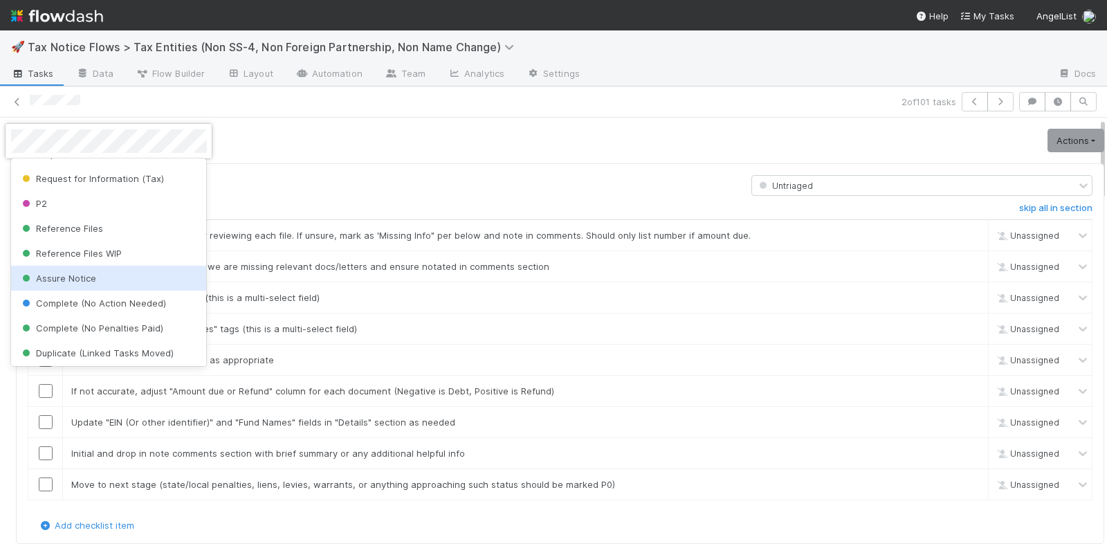
scroll to position [486, 0]
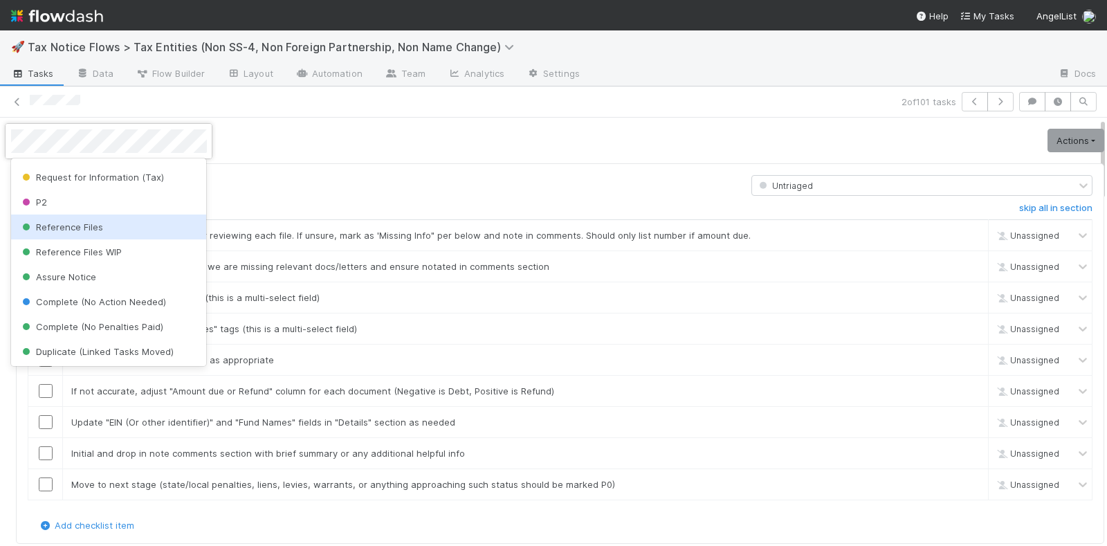
click at [86, 216] on div "Reference Files" at bounding box center [109, 226] width 196 height 25
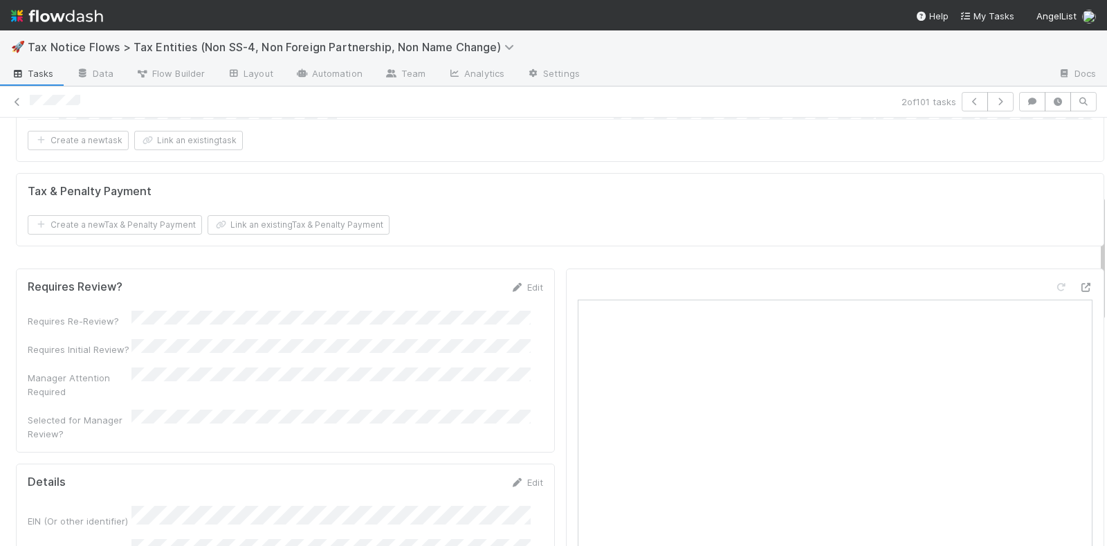
scroll to position [259, 0]
click at [513, 286] on div "Edit" at bounding box center [527, 286] width 33 height 14
click at [511, 291] on icon at bounding box center [518, 286] width 14 height 9
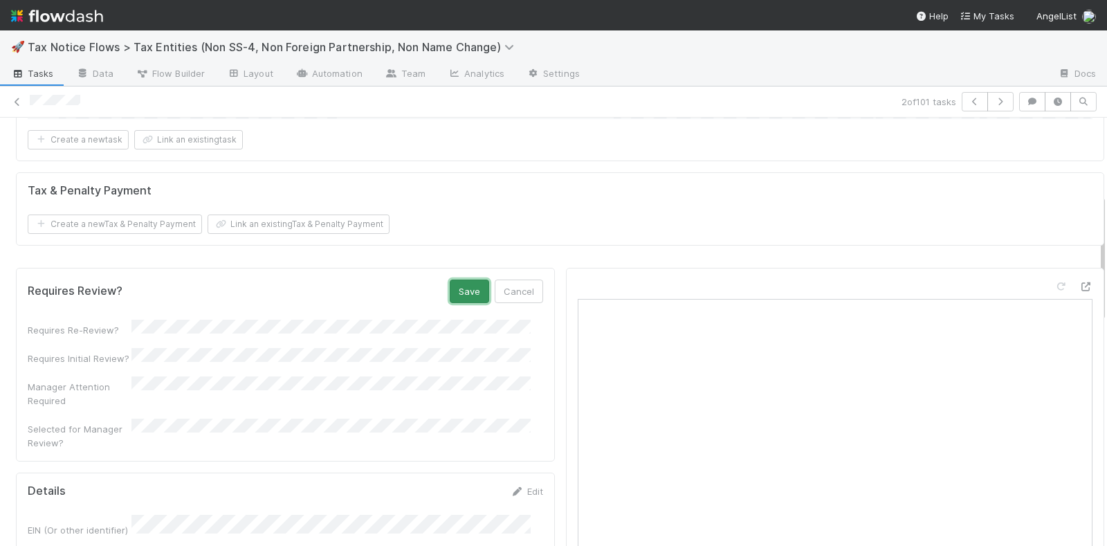
click at [468, 297] on button "Save" at bounding box center [469, 291] width 39 height 24
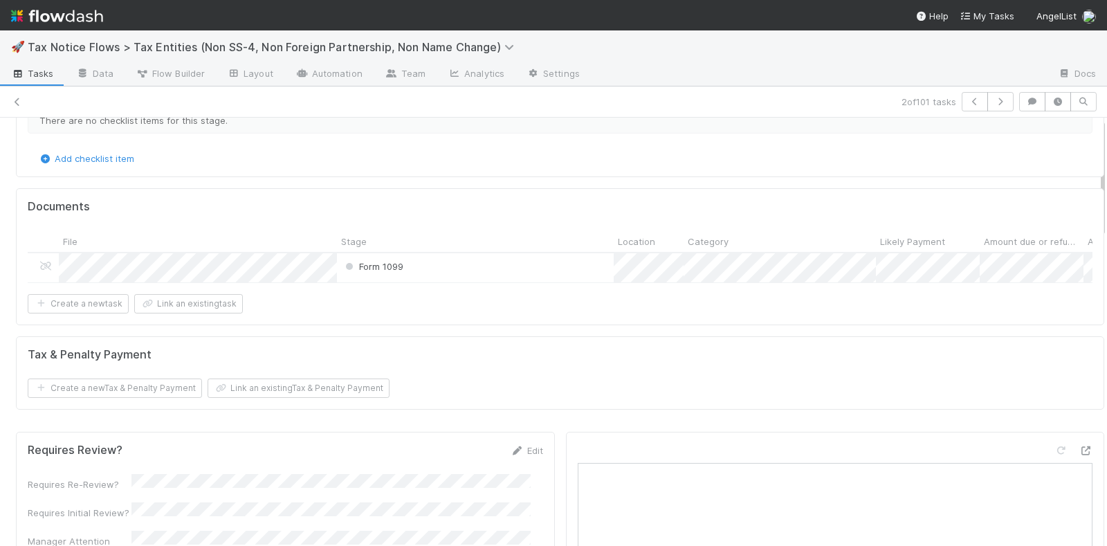
scroll to position [0, 0]
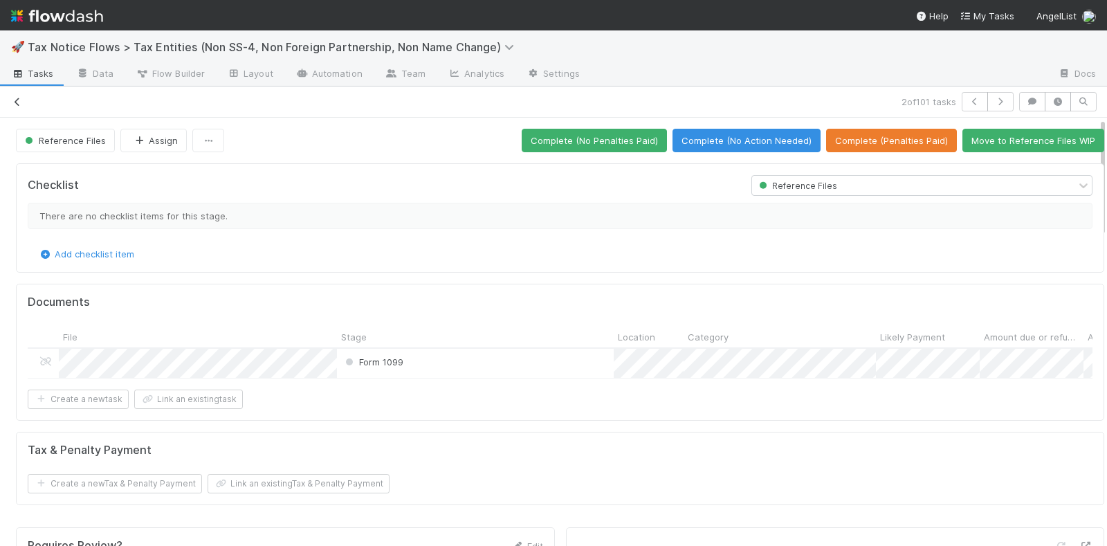
click at [21, 98] on icon at bounding box center [17, 102] width 14 height 9
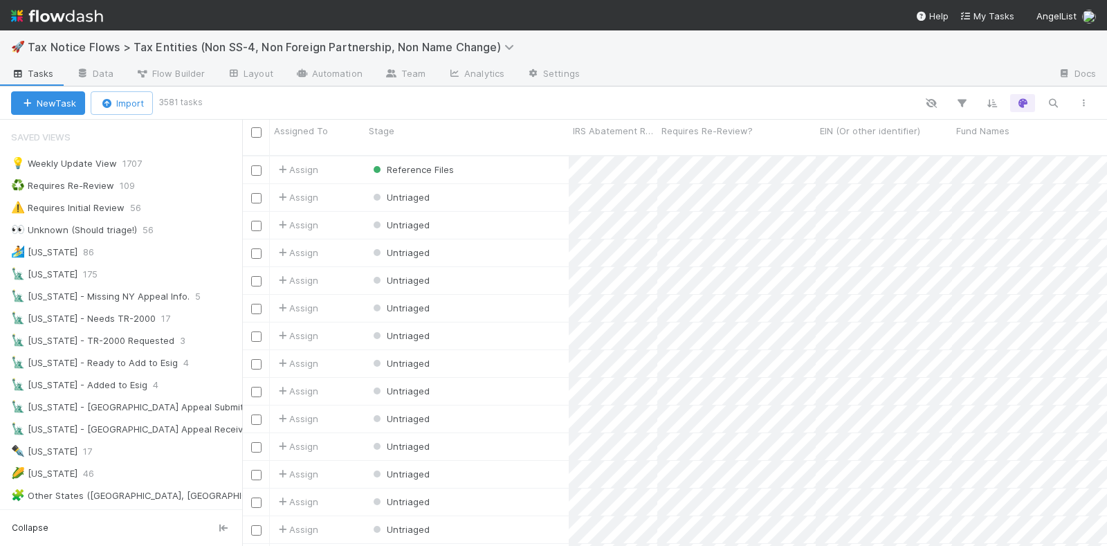
scroll to position [389, 852]
click at [964, 97] on icon "button" at bounding box center [962, 103] width 14 height 12
click at [780, 139] on button "Add Filter" at bounding box center [749, 145] width 415 height 20
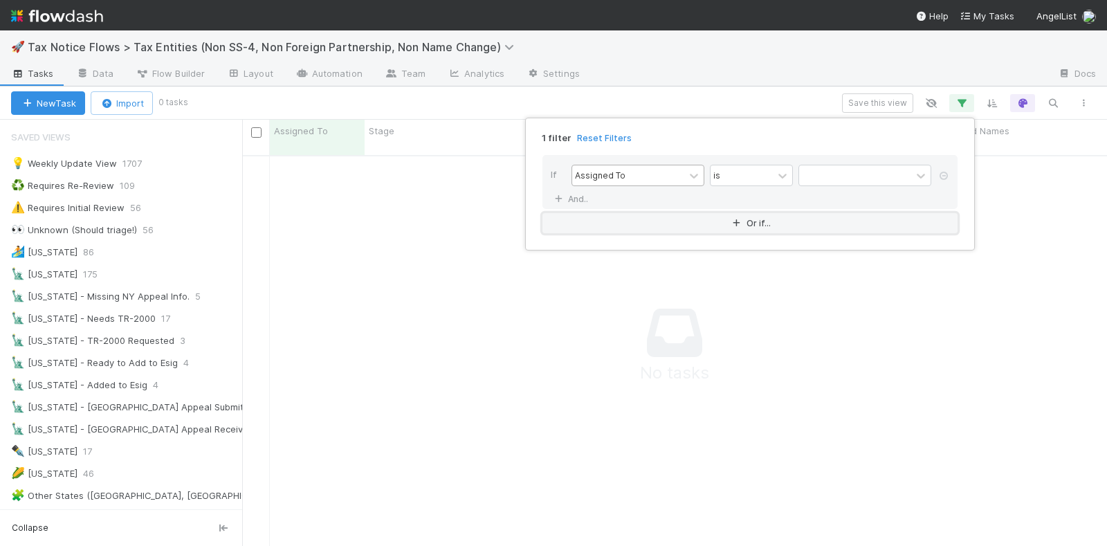
scroll to position [376, 838]
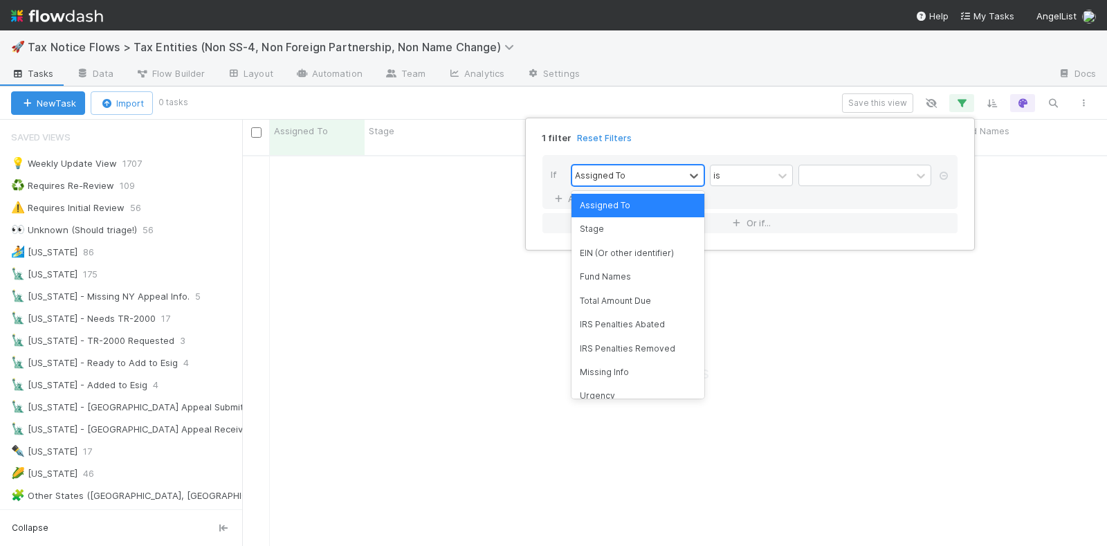
click at [645, 167] on div "Assigned To" at bounding box center [628, 175] width 112 height 20
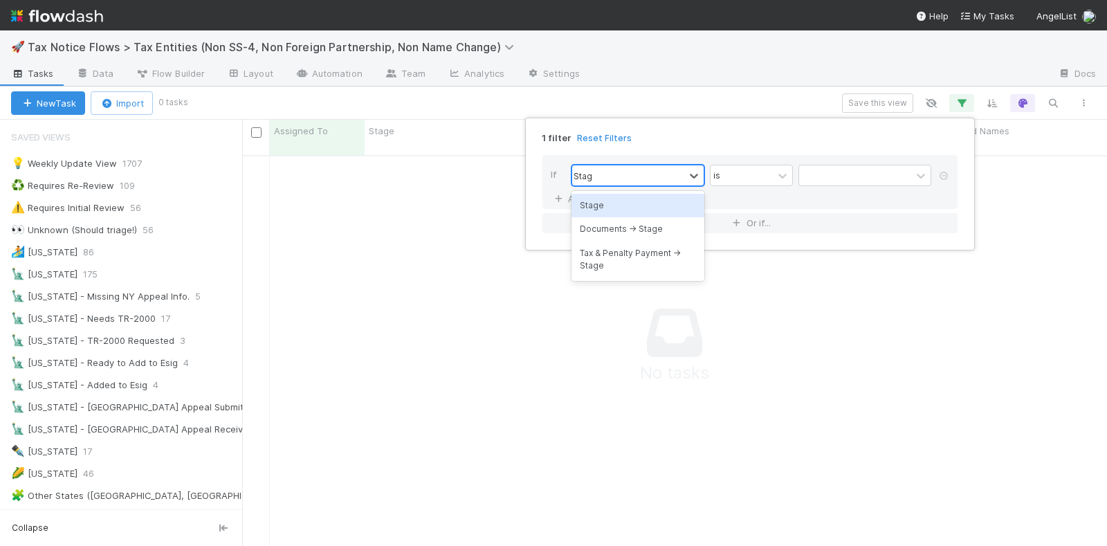
type input "Stage"
click at [665, 231] on div "Documents -> Stage" at bounding box center [637, 229] width 133 height 24
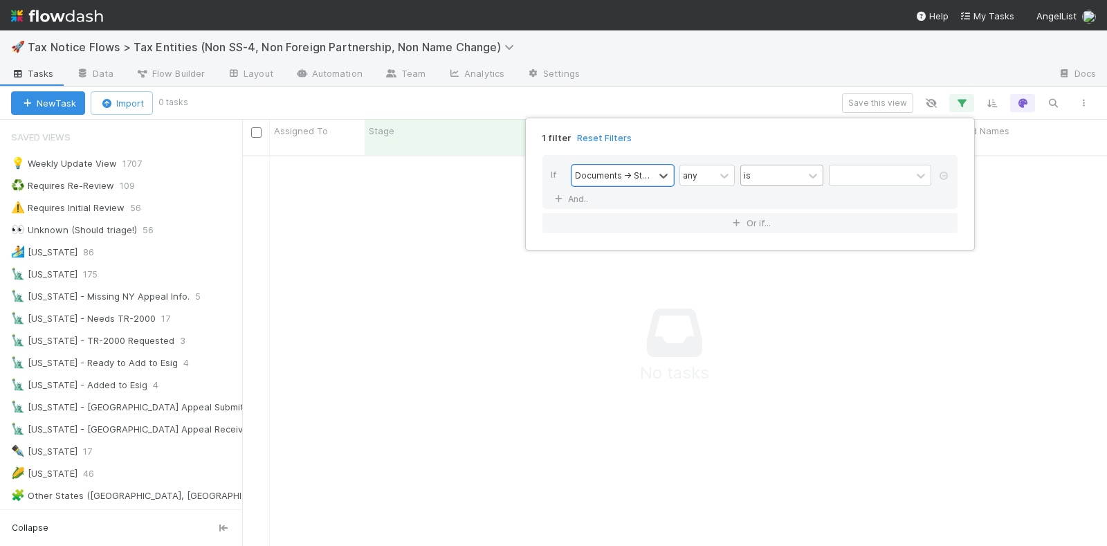
click at [778, 173] on div "is" at bounding box center [772, 175] width 62 height 20
click at [772, 175] on div "is" at bounding box center [772, 175] width 62 height 20
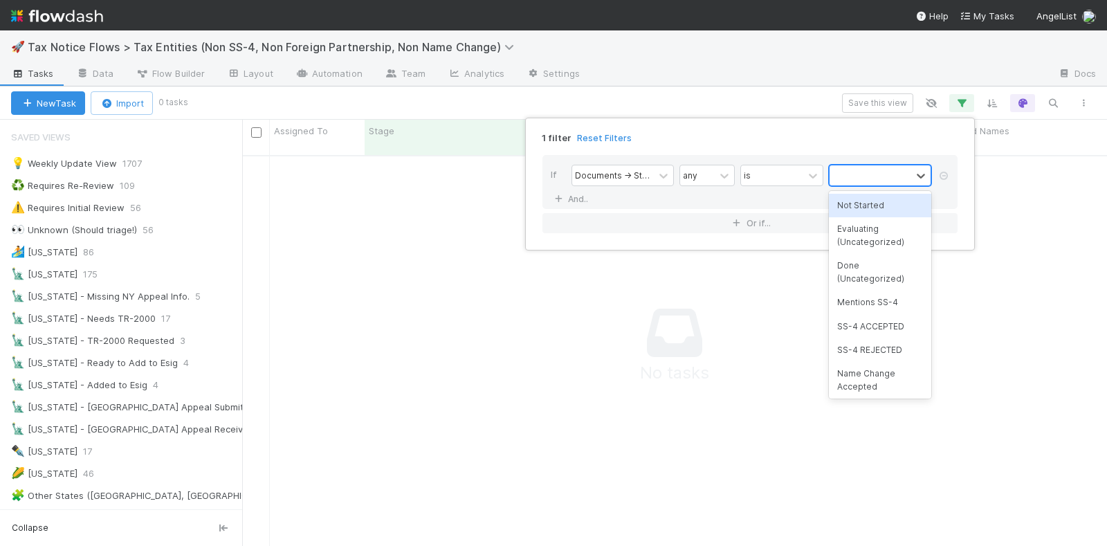
click at [853, 174] on div at bounding box center [870, 175] width 82 height 20
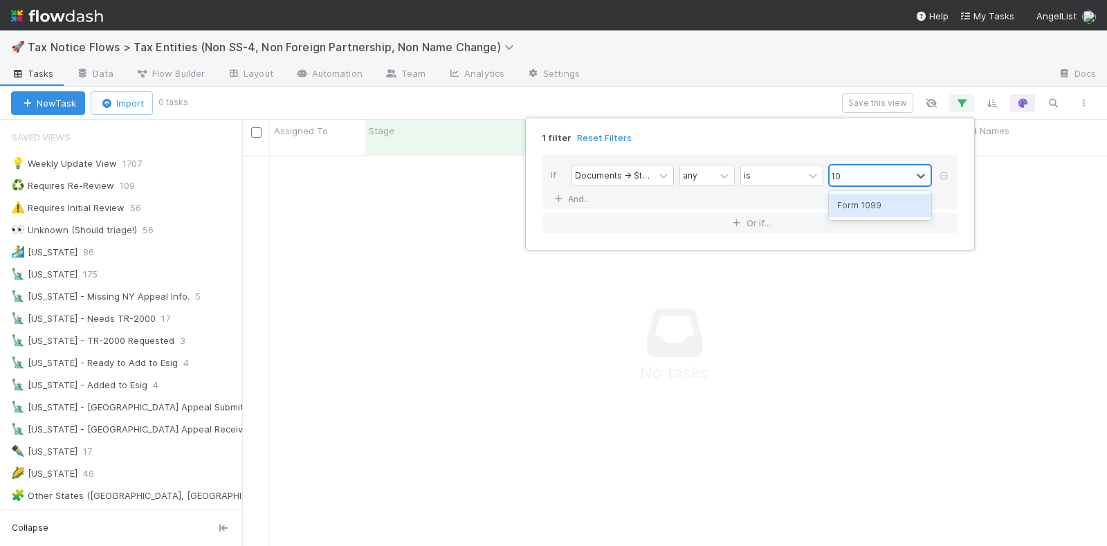
type input "1099"
click at [879, 208] on div "Form 1099" at bounding box center [880, 206] width 102 height 24
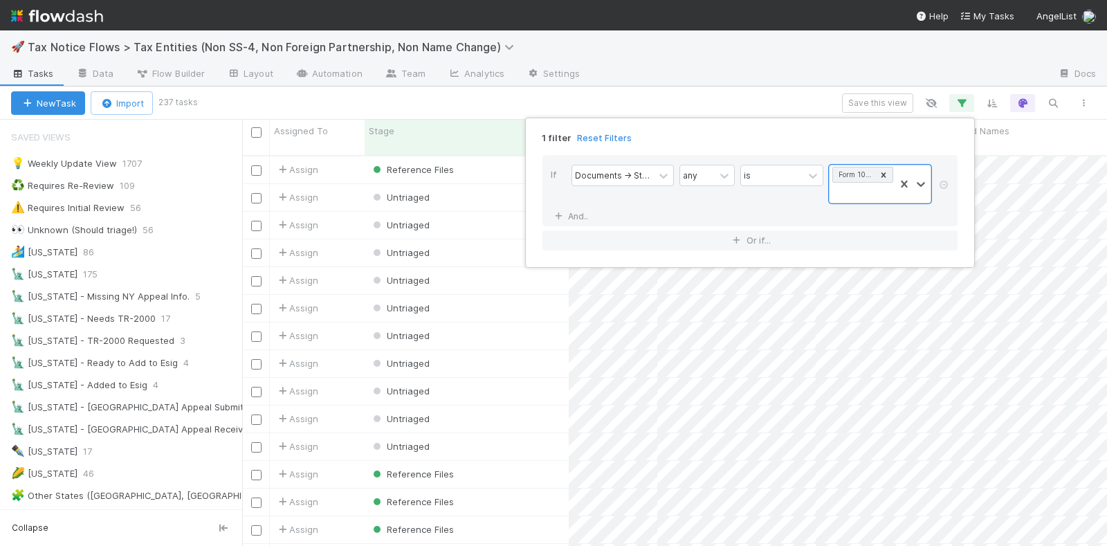
scroll to position [389, 852]
click at [740, 89] on div "1 filter Reset Filters If Documents -> Stage any is option Form 1099, selected.…" at bounding box center [553, 273] width 1107 height 546
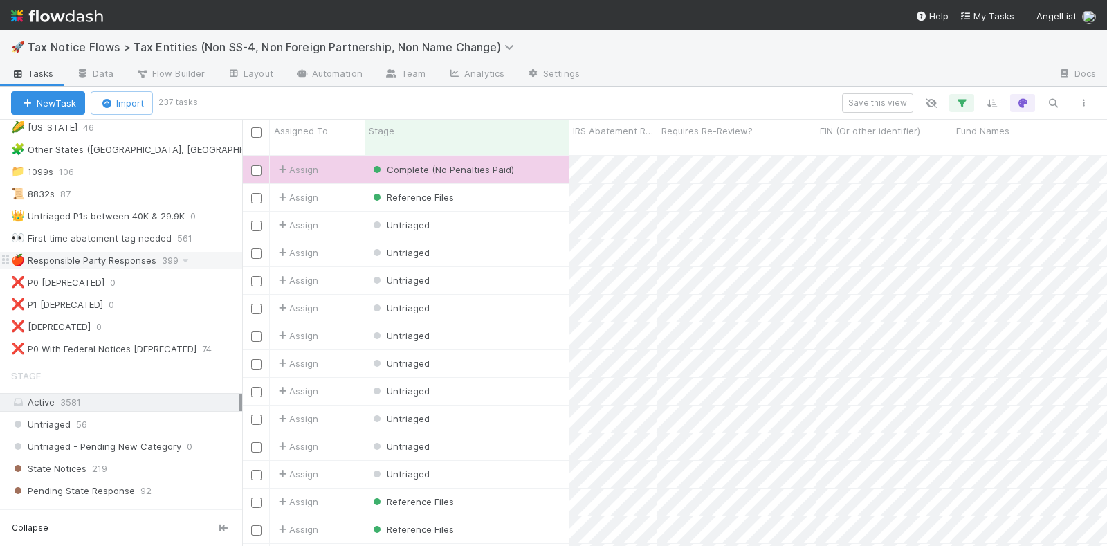
scroll to position [0, 0]
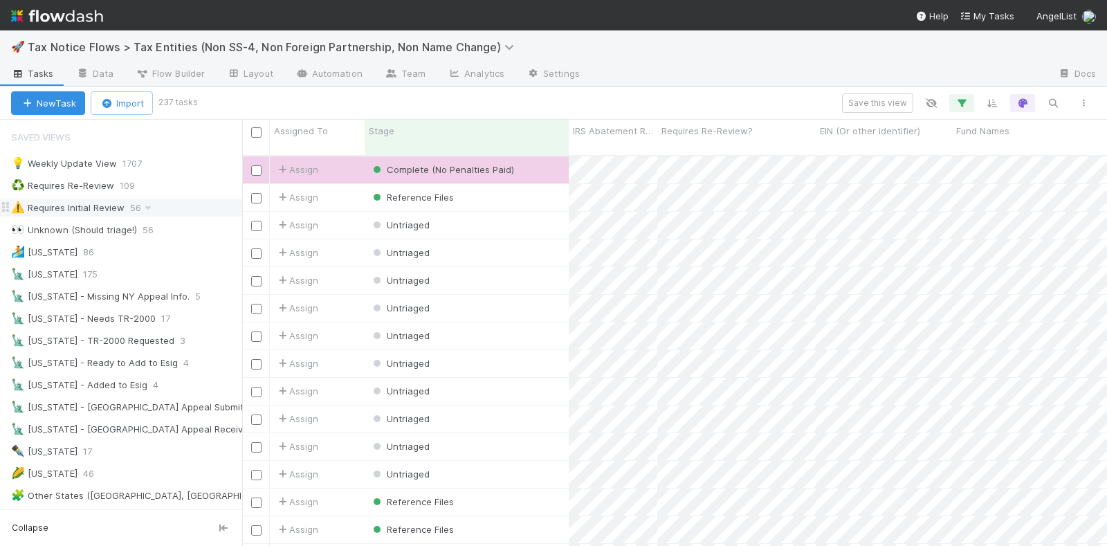
click at [107, 203] on div "⚠️ Requires Initial Review" at bounding box center [67, 207] width 113 height 17
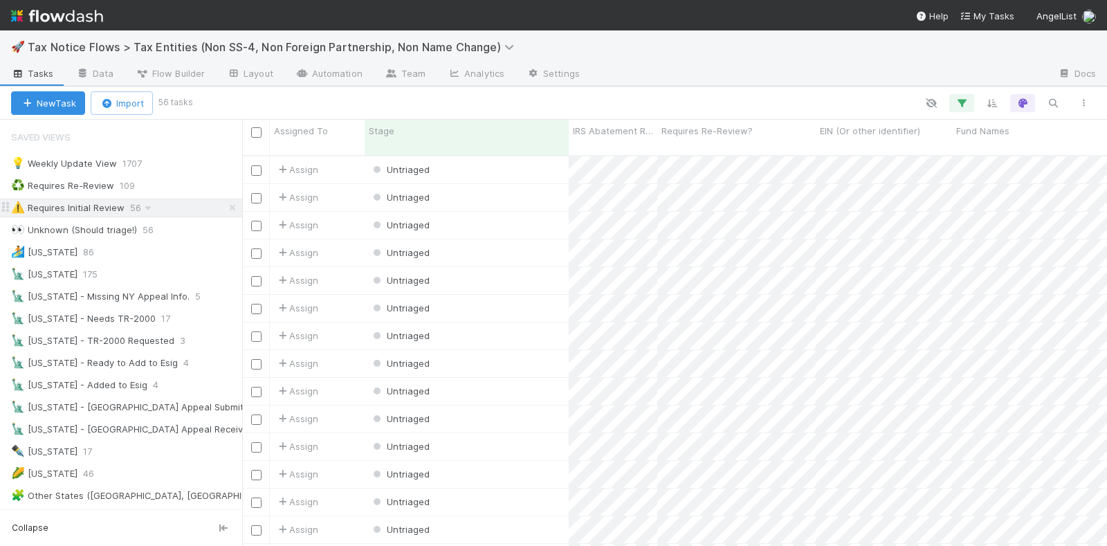
scroll to position [389, 852]
click at [964, 102] on icon "button" at bounding box center [962, 103] width 14 height 12
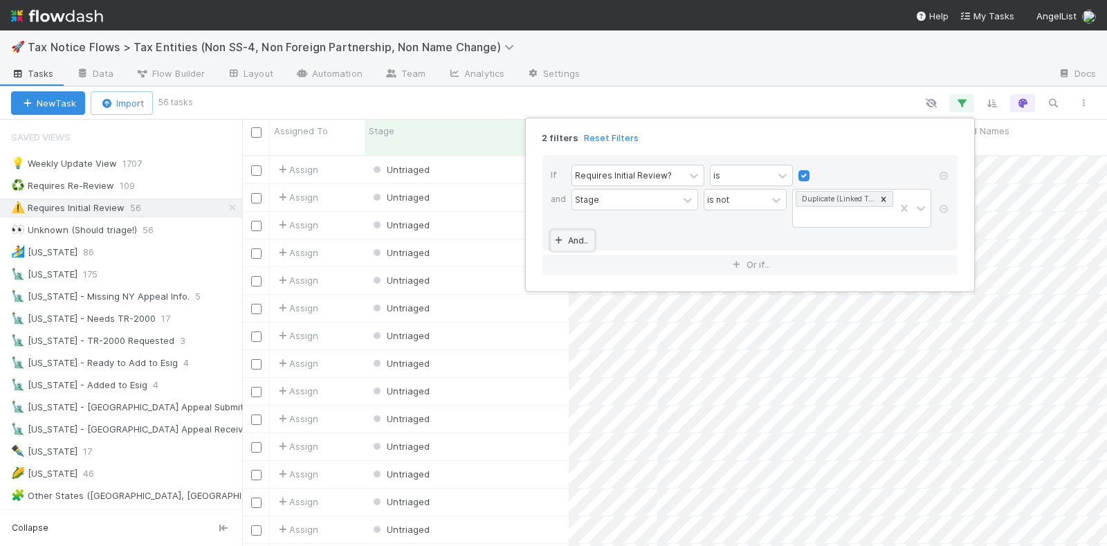
click at [578, 235] on link "And.." at bounding box center [573, 240] width 44 height 20
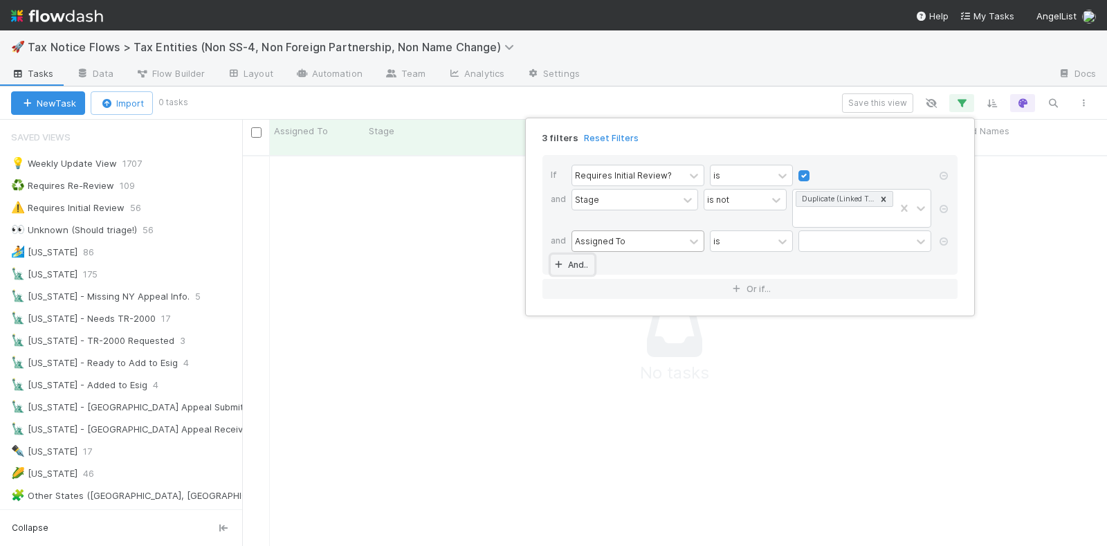
scroll to position [376, 838]
click at [621, 239] on div "Assigned To" at bounding box center [600, 241] width 50 height 12
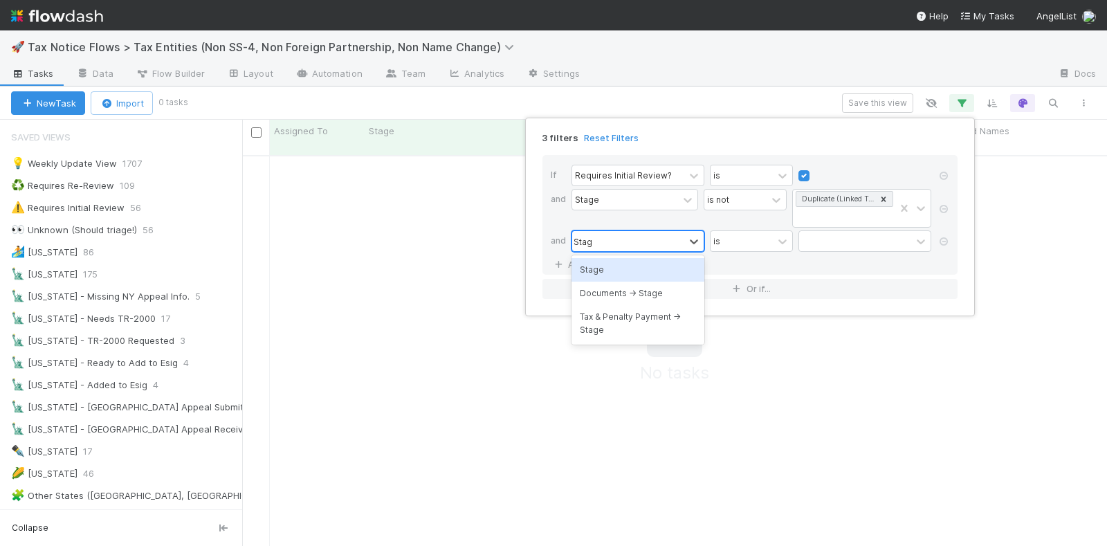
type input "Stage"
click at [627, 286] on div "Documents -> Stage" at bounding box center [637, 294] width 133 height 24
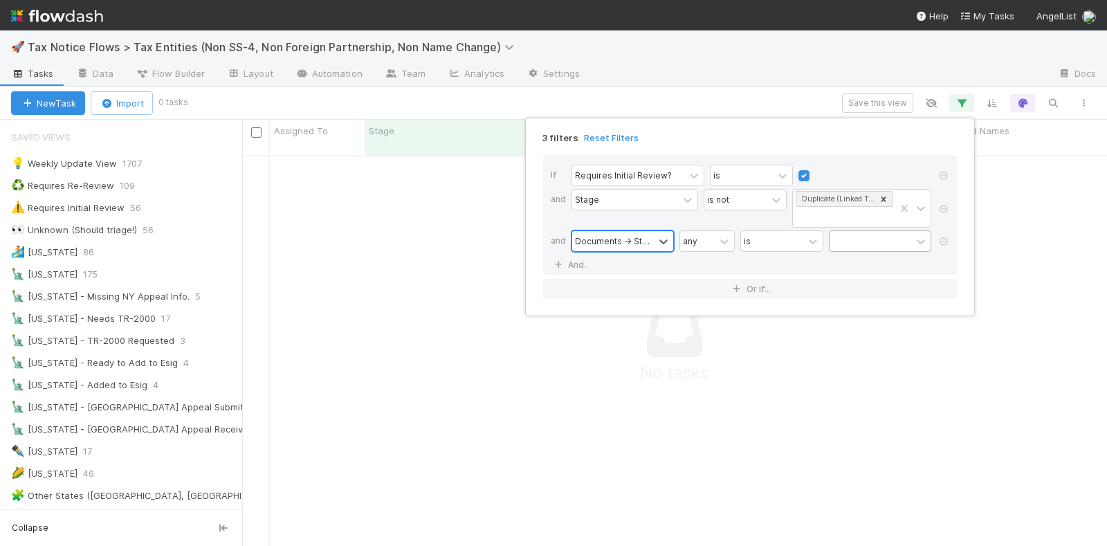
click at [847, 239] on div at bounding box center [870, 241] width 82 height 20
type input "1099"
click at [876, 266] on div "Form 1099" at bounding box center [880, 270] width 102 height 24
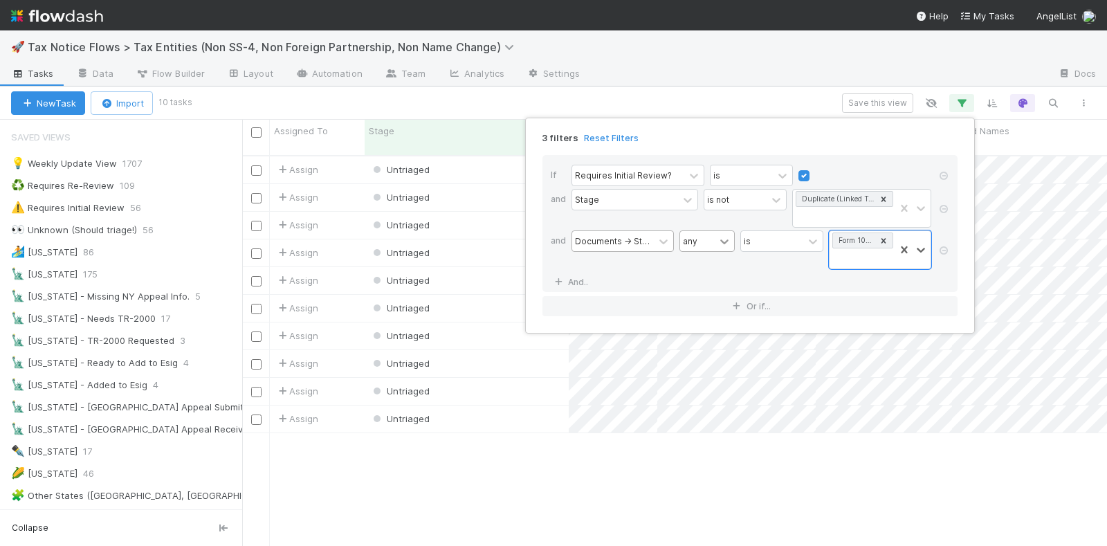
scroll to position [389, 852]
click at [717, 236] on icon at bounding box center [724, 242] width 14 height 14
click at [792, 107] on div "3 filters Reset Filters If Requires Initial Review? is and Stage is not Duplica…" at bounding box center [553, 273] width 1107 height 546
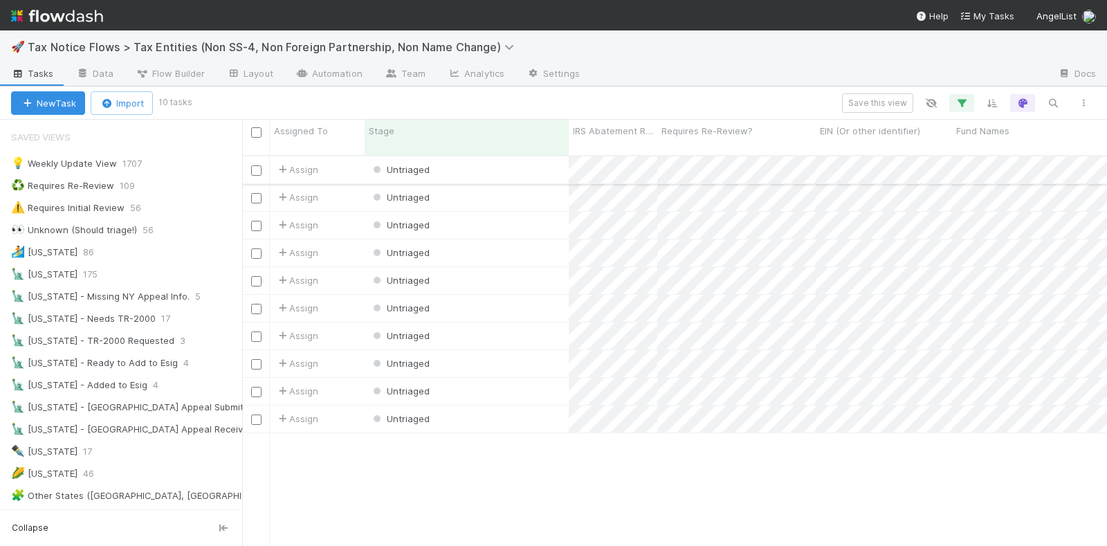
click at [495, 163] on div "Untriaged" at bounding box center [467, 169] width 204 height 27
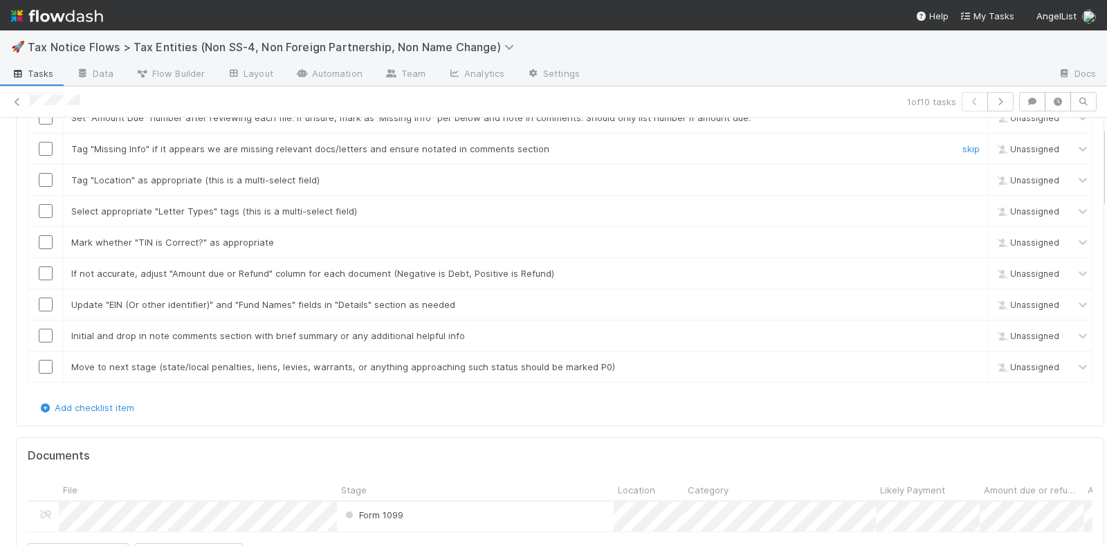
scroll to position [259, 0]
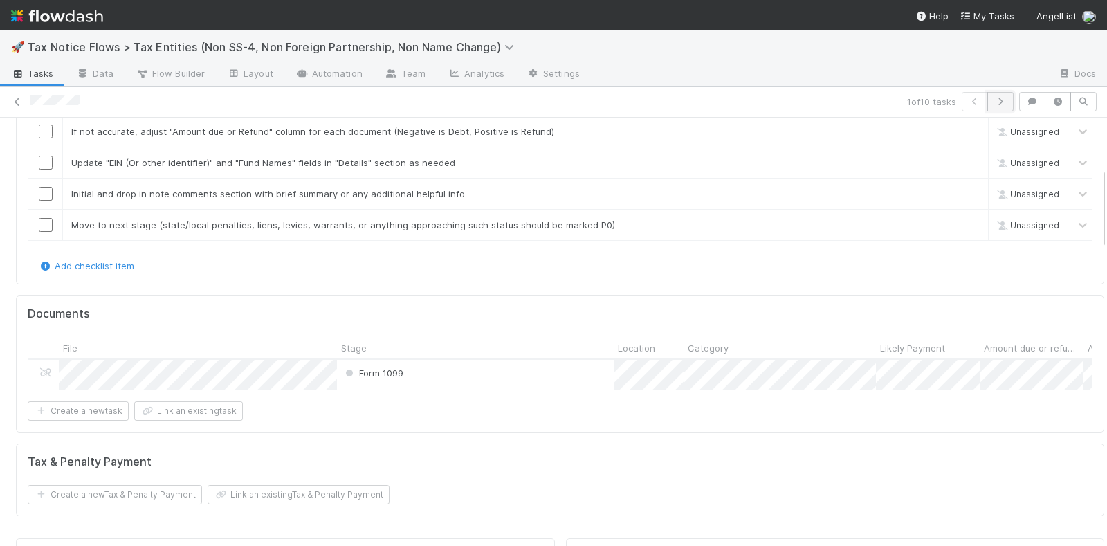
click at [993, 99] on icon "button" at bounding box center [1000, 102] width 14 height 8
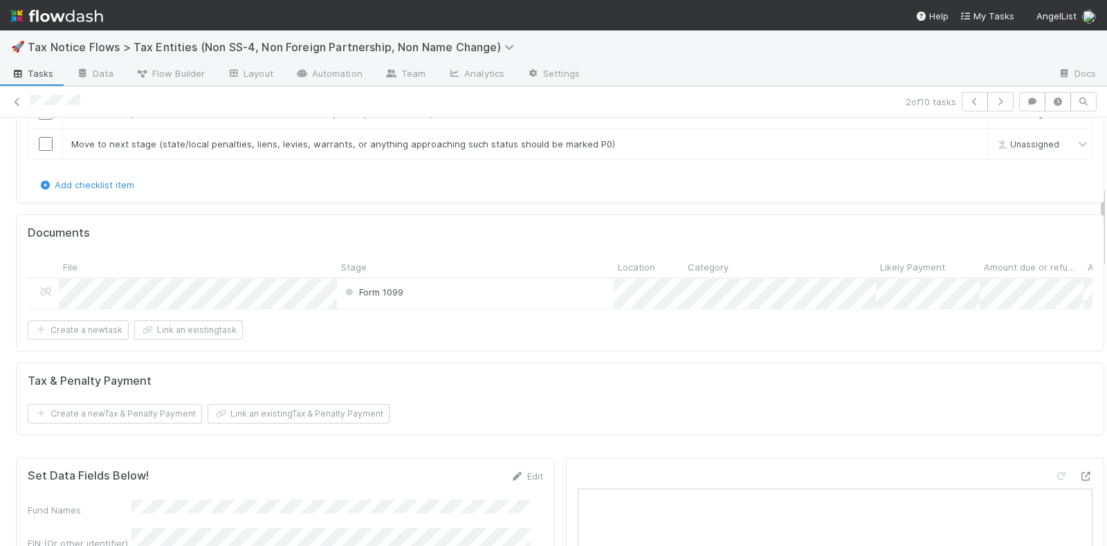
scroll to position [346, 0]
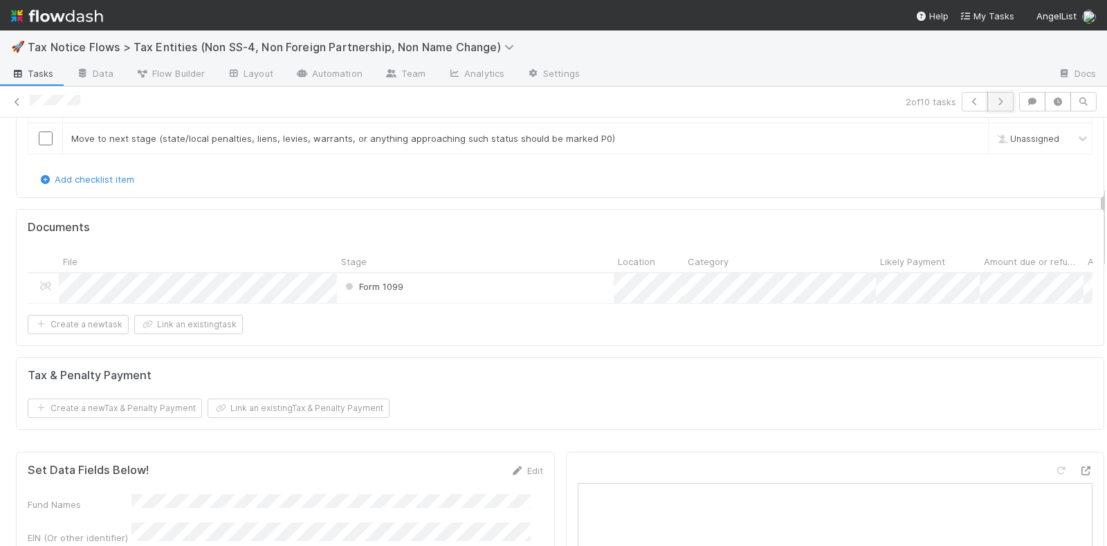
click at [993, 98] on icon "button" at bounding box center [1000, 102] width 14 height 8
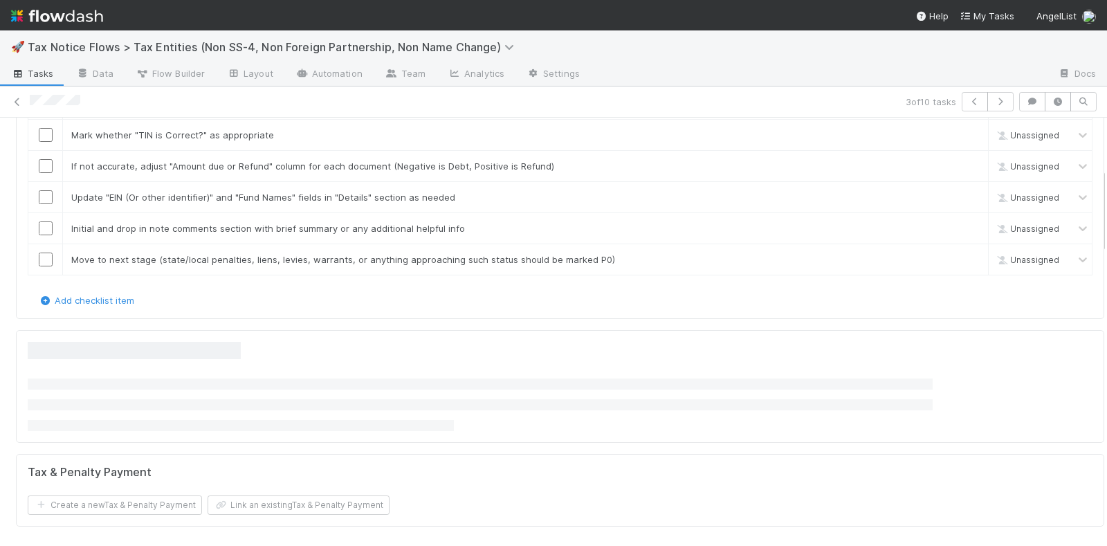
scroll to position [259, 0]
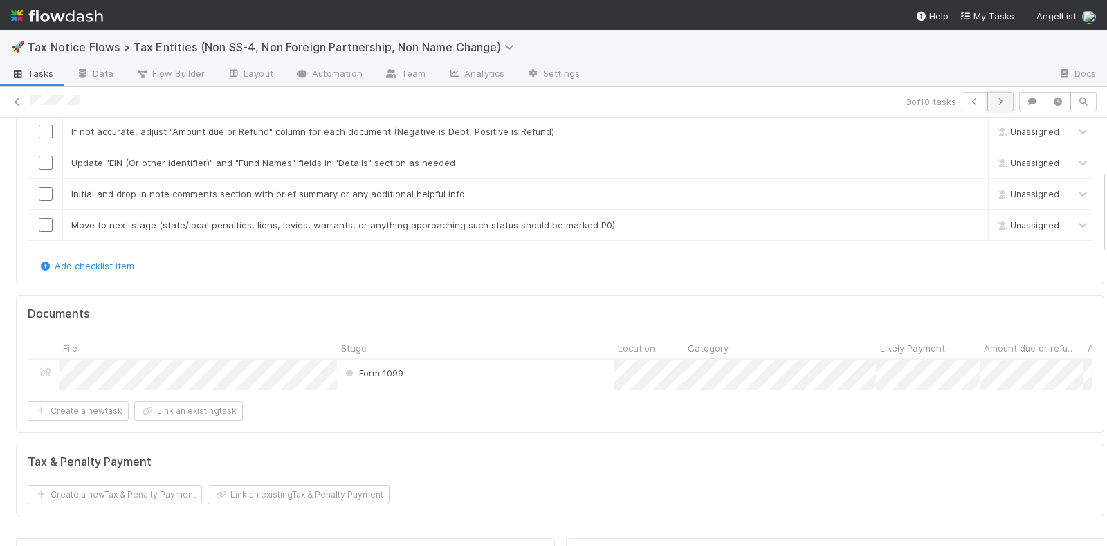
click at [992, 94] on button "button" at bounding box center [1000, 101] width 26 height 19
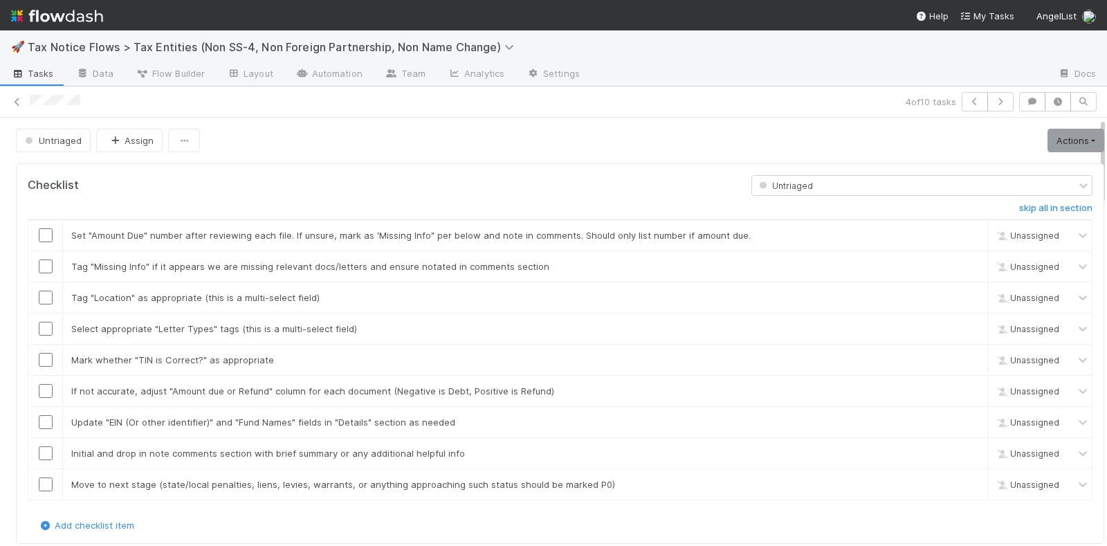
scroll to position [259, 0]
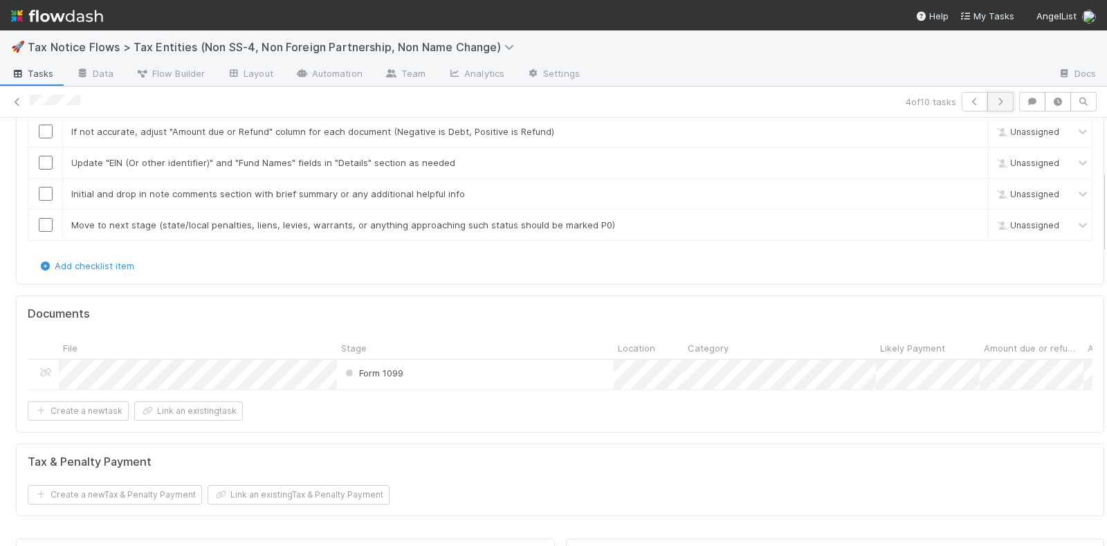
click at [991, 95] on button "button" at bounding box center [1000, 101] width 26 height 19
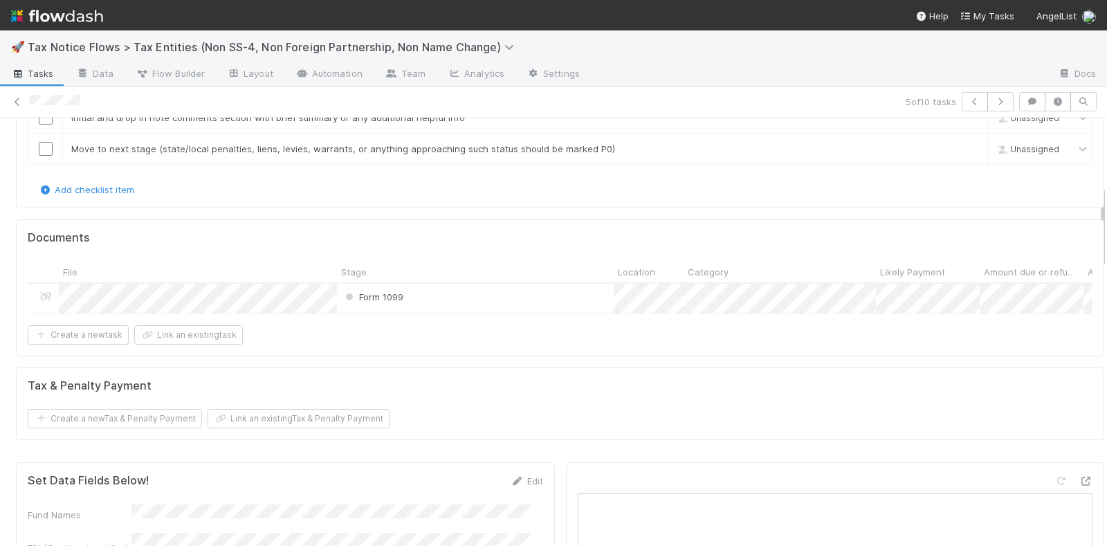
scroll to position [346, 0]
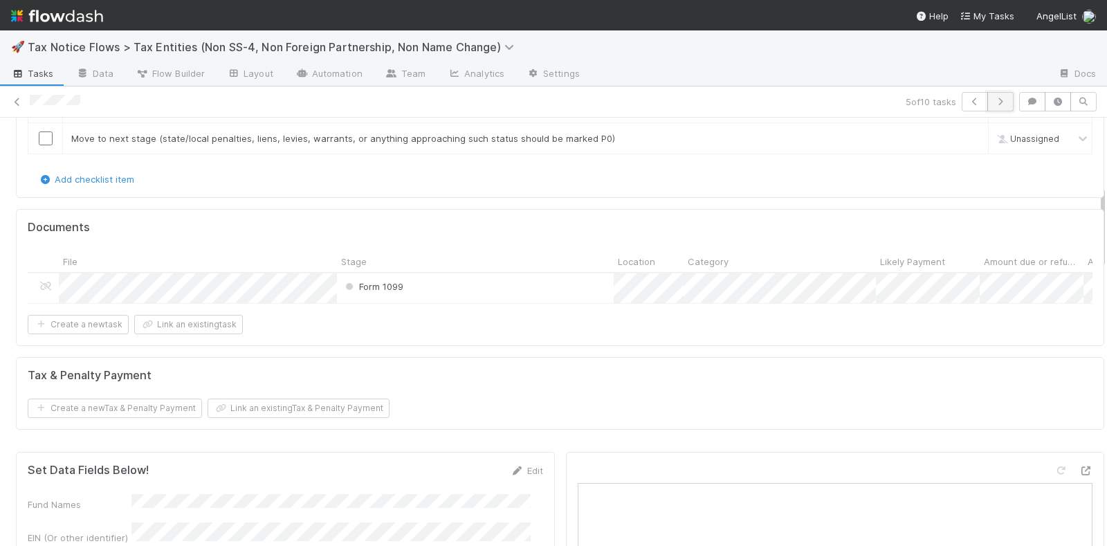
click at [993, 100] on icon "button" at bounding box center [1000, 102] width 14 height 8
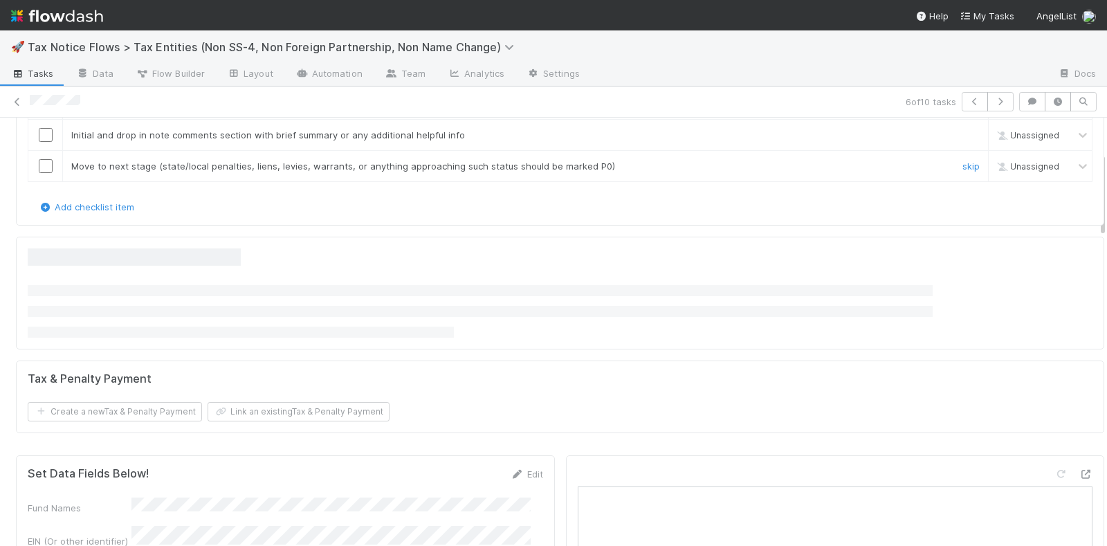
scroll to position [346, 0]
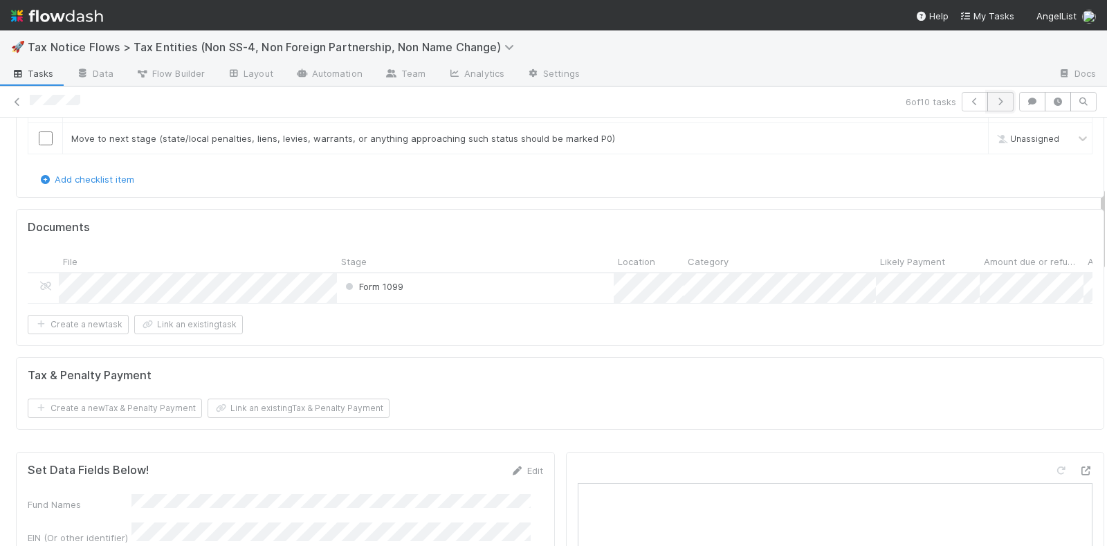
click at [993, 101] on icon "button" at bounding box center [1000, 102] width 14 height 8
click at [988, 95] on button "button" at bounding box center [1000, 101] width 26 height 19
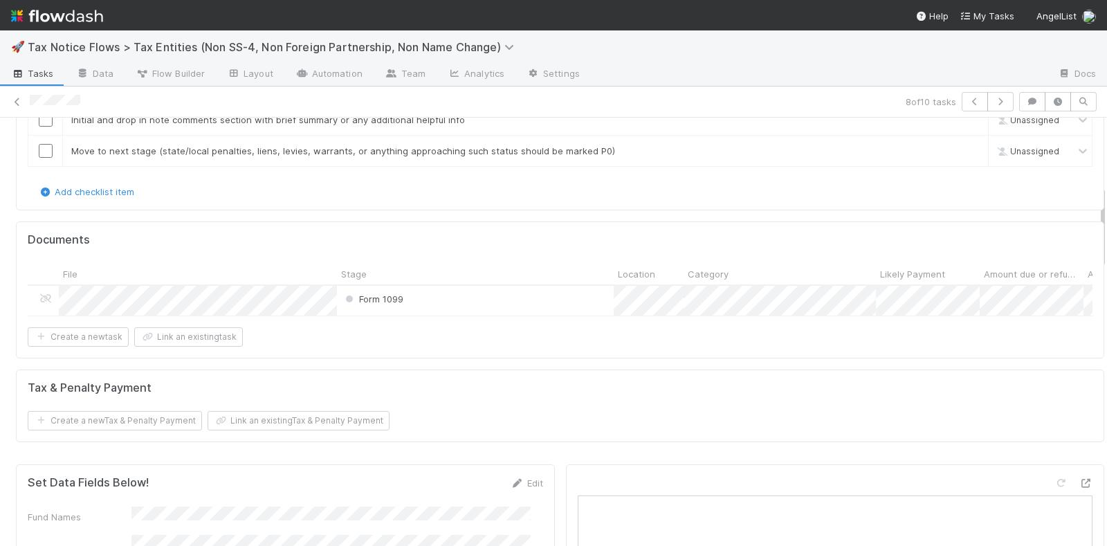
scroll to position [346, 0]
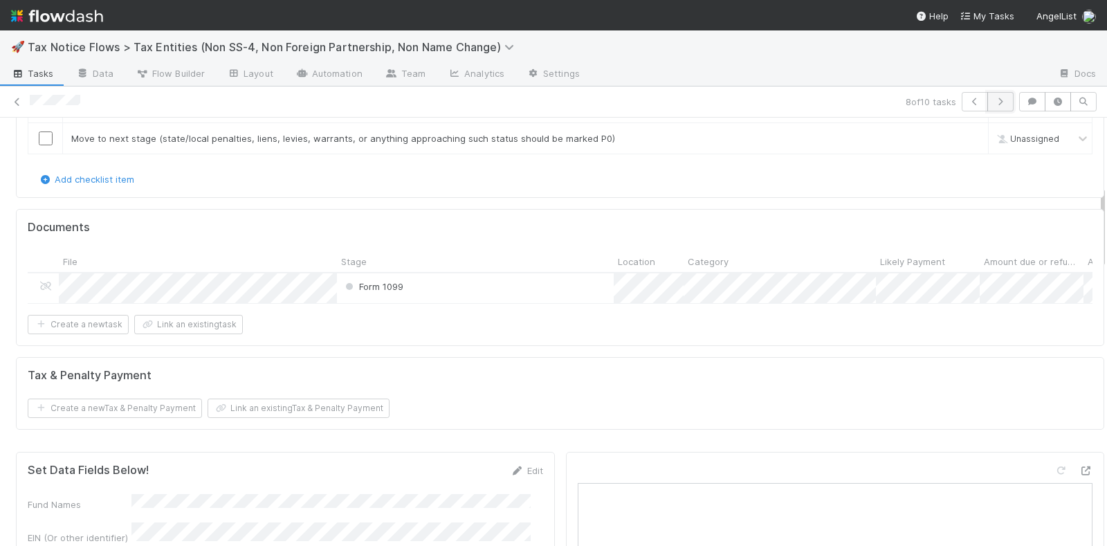
click at [993, 99] on icon "button" at bounding box center [1000, 102] width 14 height 8
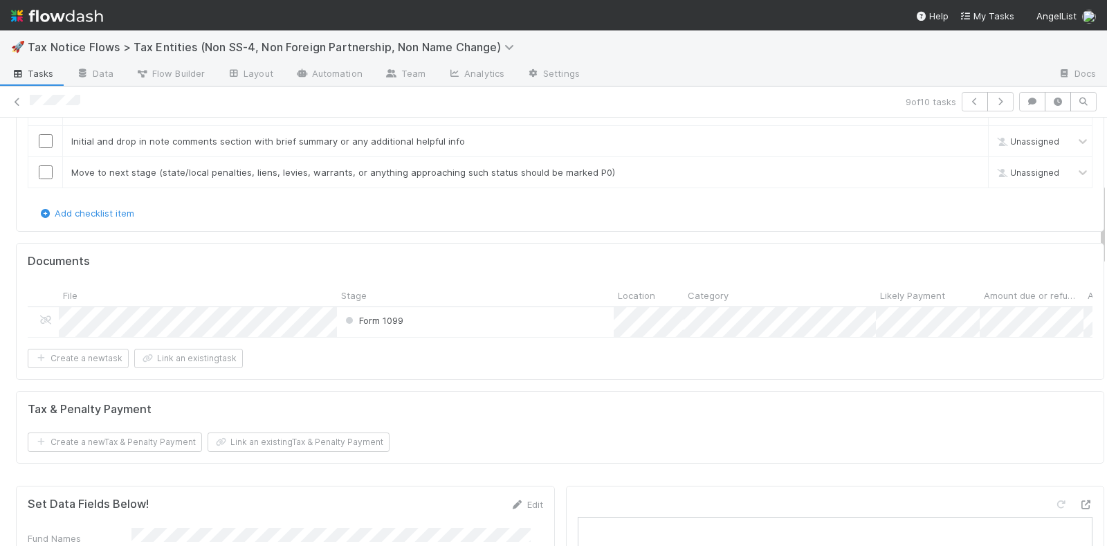
scroll to position [346, 0]
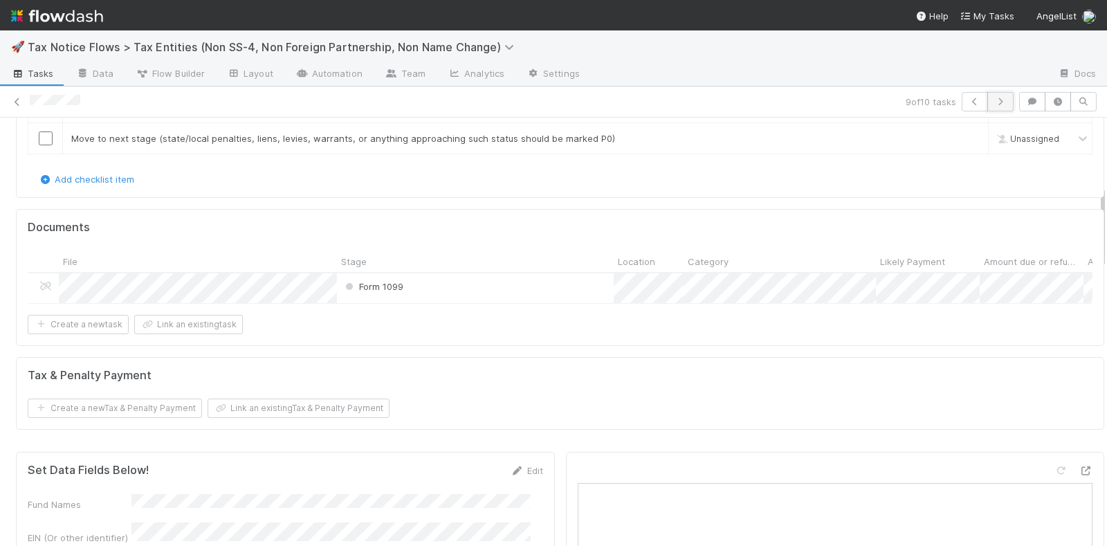
click at [993, 98] on icon "button" at bounding box center [1000, 102] width 14 height 8
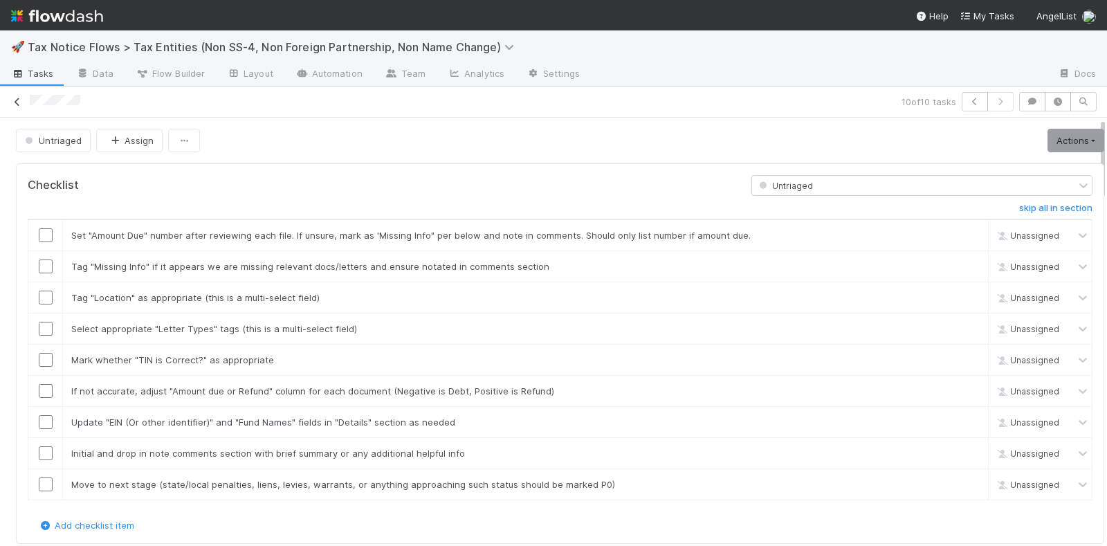
click at [19, 99] on icon at bounding box center [17, 102] width 14 height 9
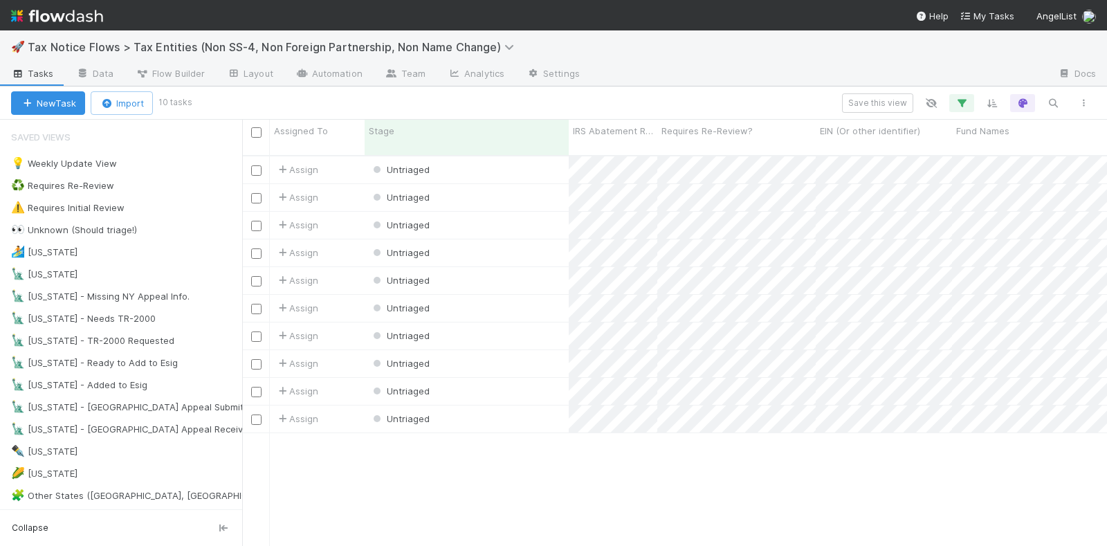
scroll to position [389, 852]
click at [255, 129] on input "checkbox" at bounding box center [256, 132] width 10 height 10
checkbox input "true"
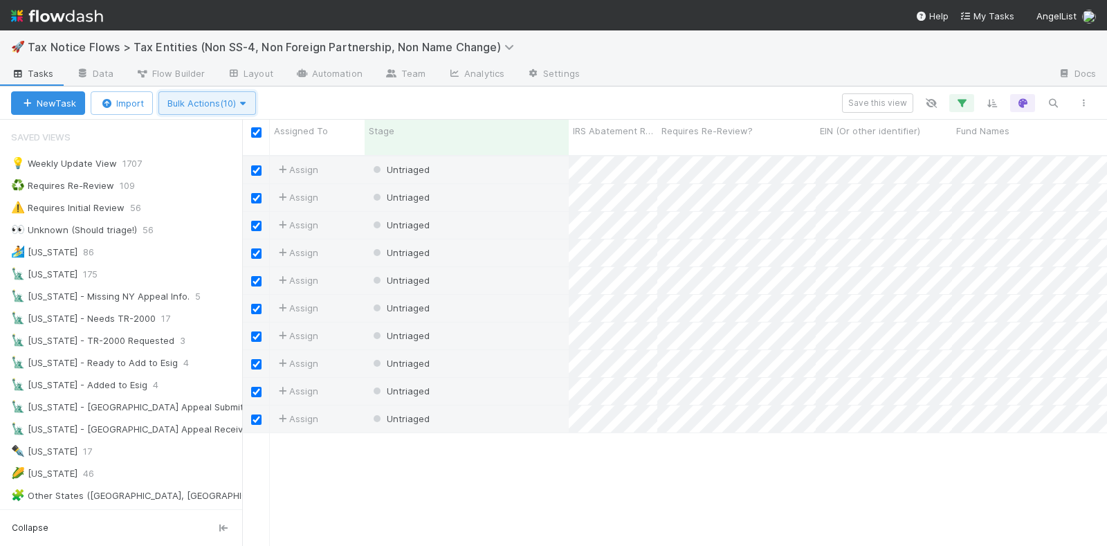
click at [194, 98] on span "Bulk Actions (10)" at bounding box center [207, 103] width 80 height 11
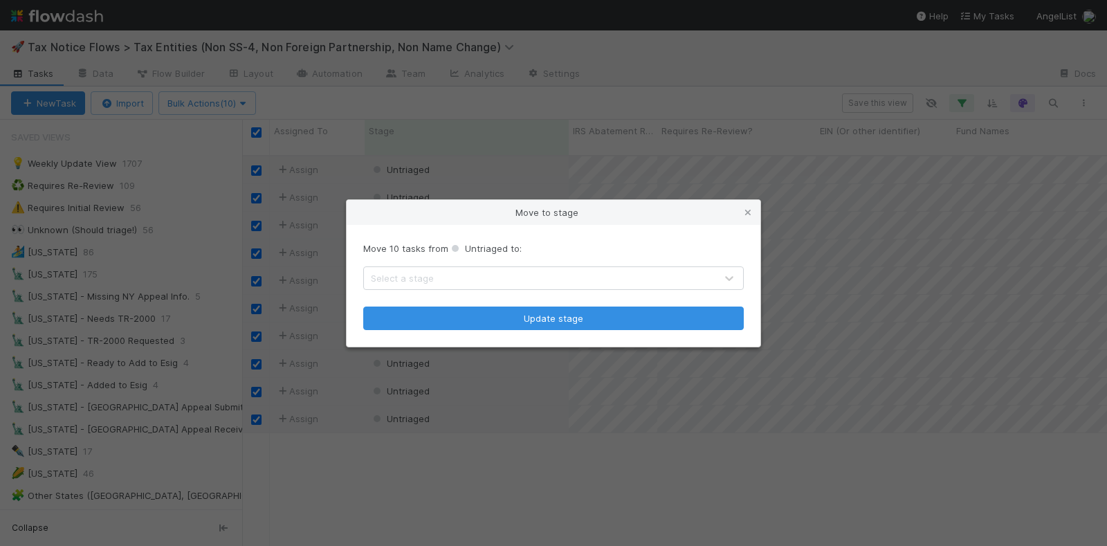
click at [434, 272] on div "Select a stage" at bounding box center [539, 278] width 351 height 22
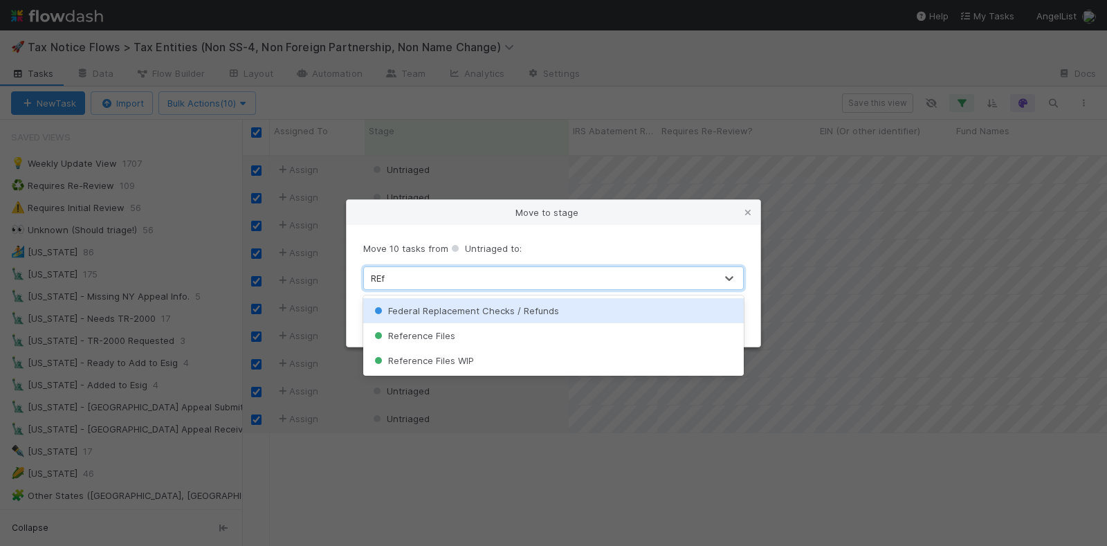
type input "REfe"
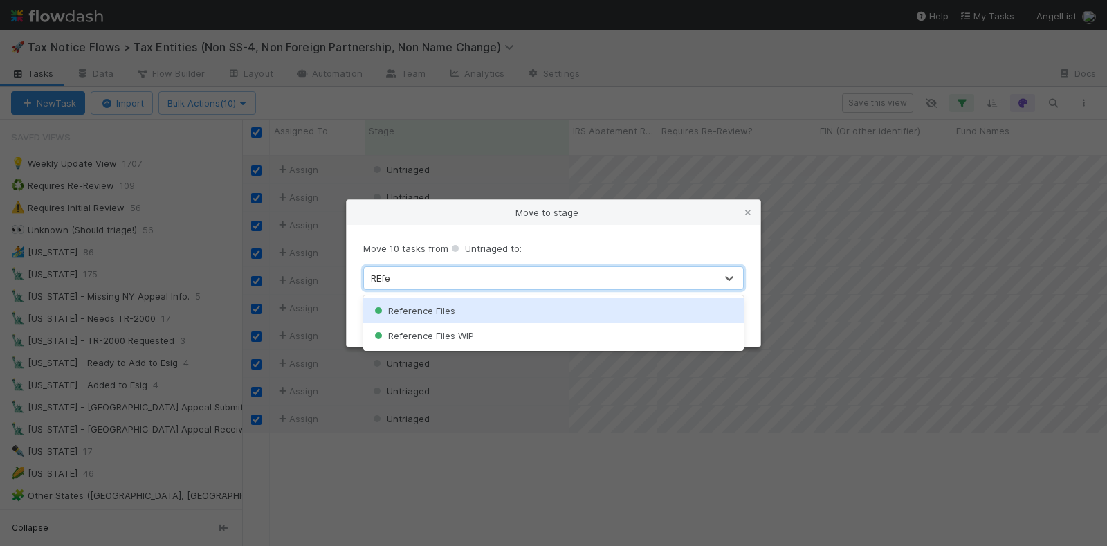
click at [442, 312] on span "Reference Files" at bounding box center [413, 310] width 84 height 11
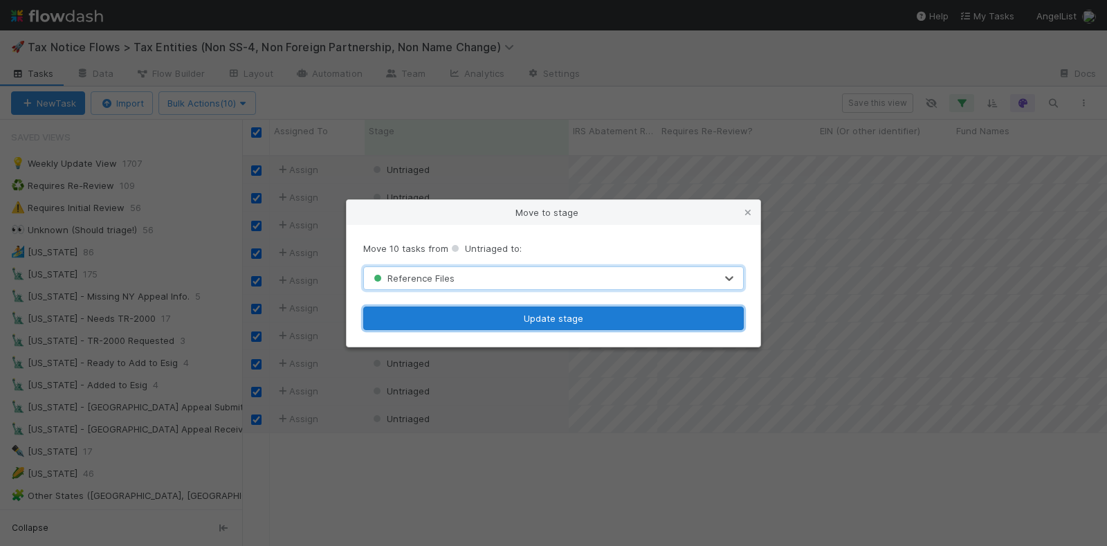
click at [501, 322] on button "Update stage" at bounding box center [553, 318] width 380 height 24
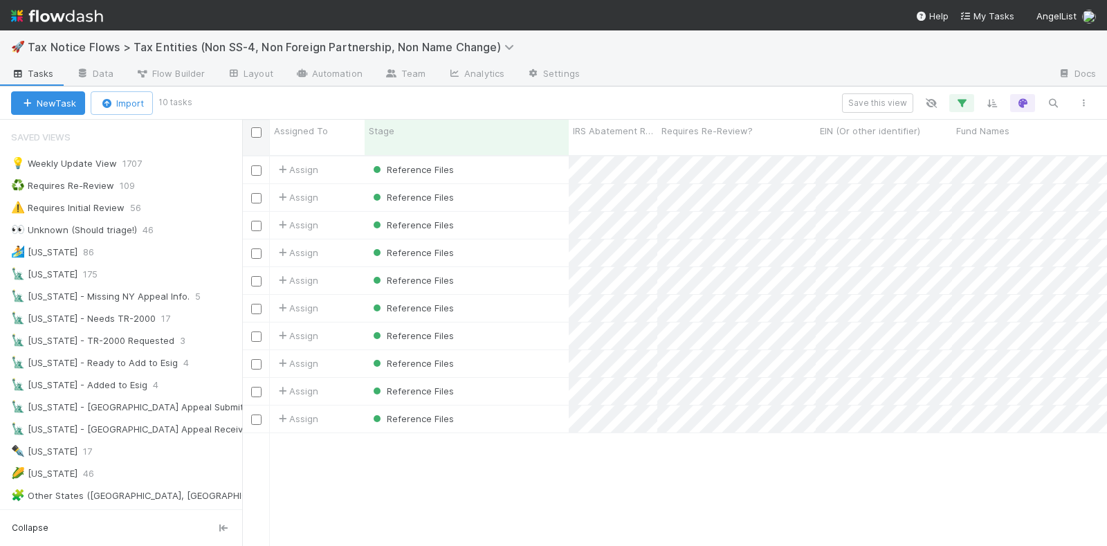
click at [258, 132] on input "checkbox" at bounding box center [256, 132] width 10 height 10
checkbox input "true"
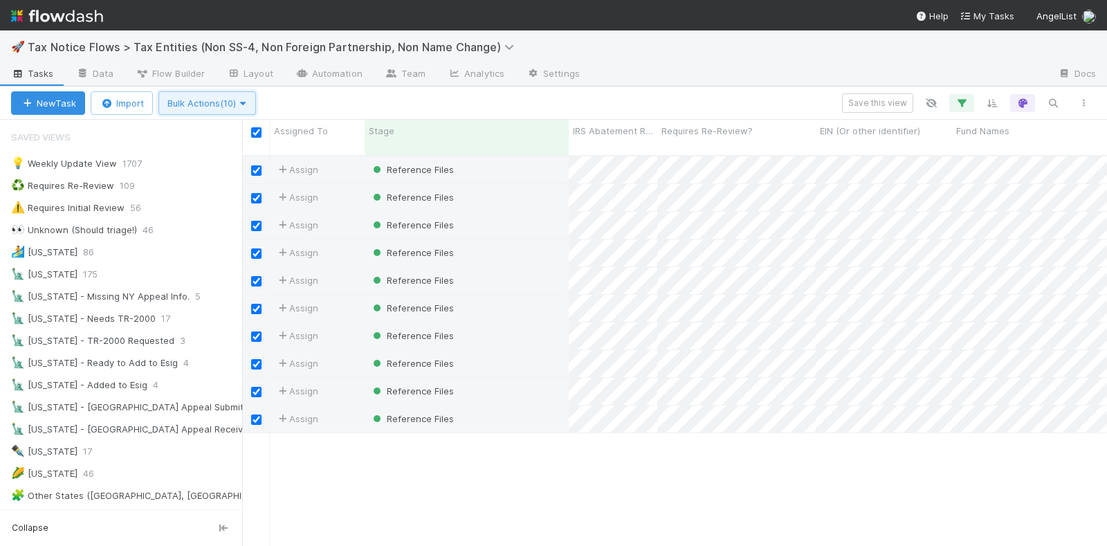
click at [181, 104] on span "Bulk Actions (10)" at bounding box center [207, 103] width 80 height 11
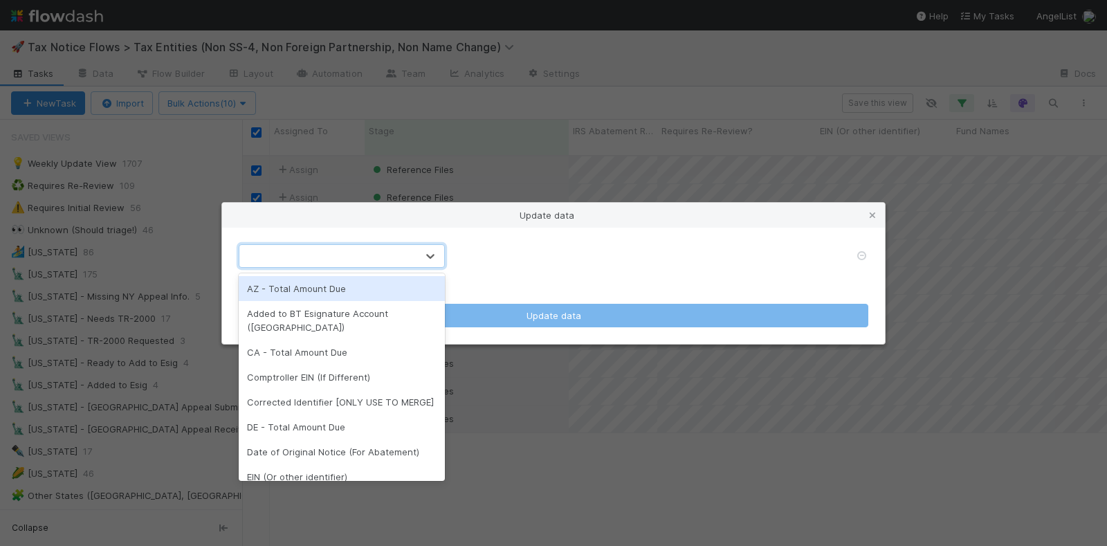
click at [350, 259] on div at bounding box center [327, 256] width 177 height 22
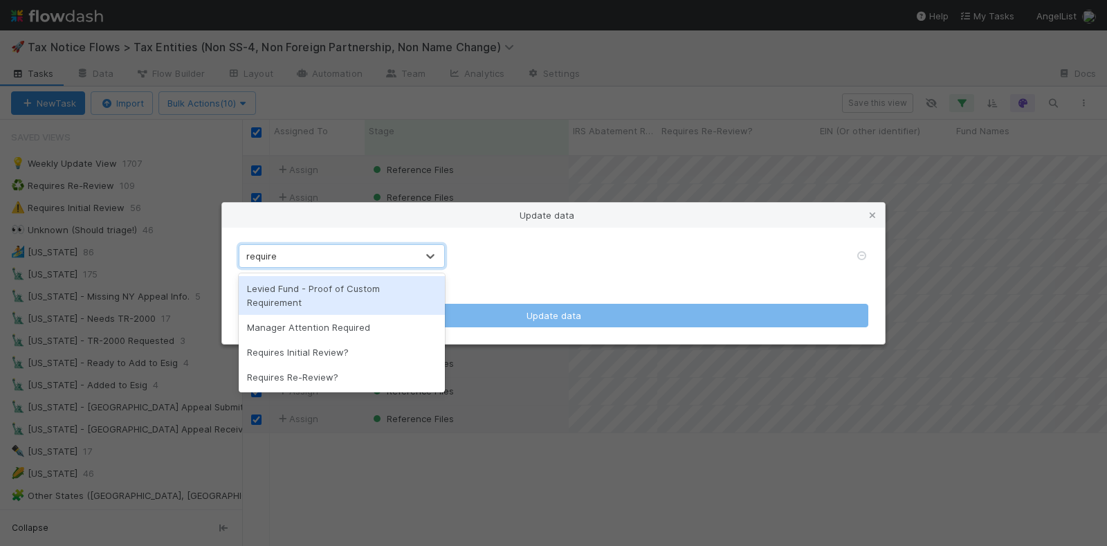
type input "requires"
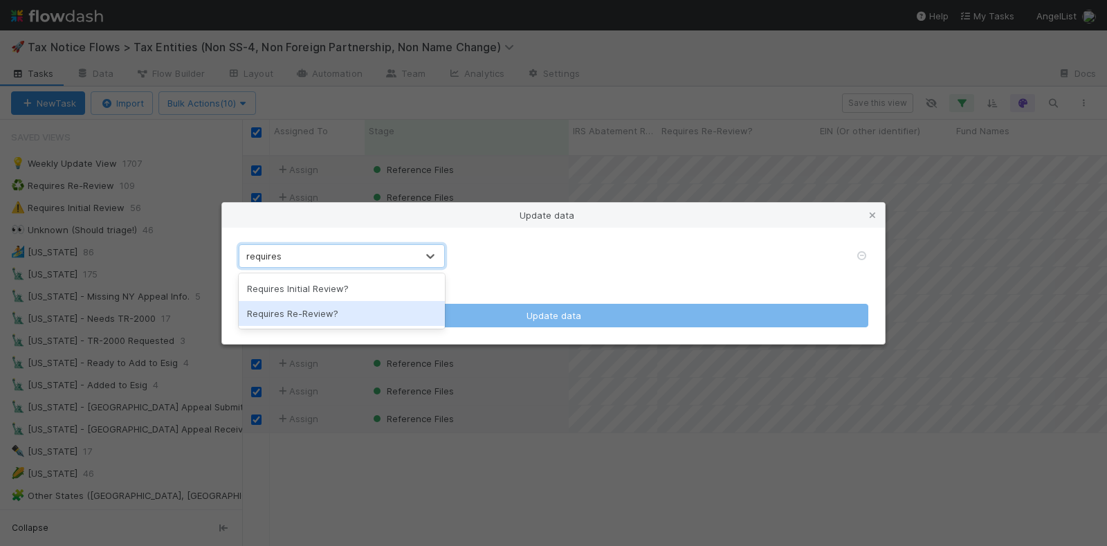
click at [337, 315] on div "Requires Re-Review?" at bounding box center [342, 313] width 207 height 25
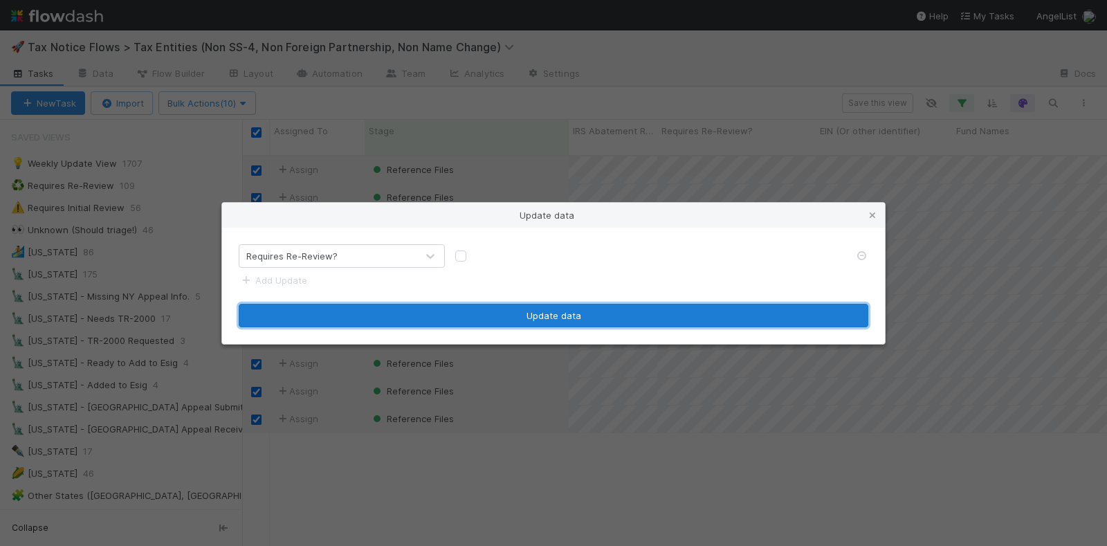
click at [425, 307] on button "Update data" at bounding box center [554, 316] width 630 height 24
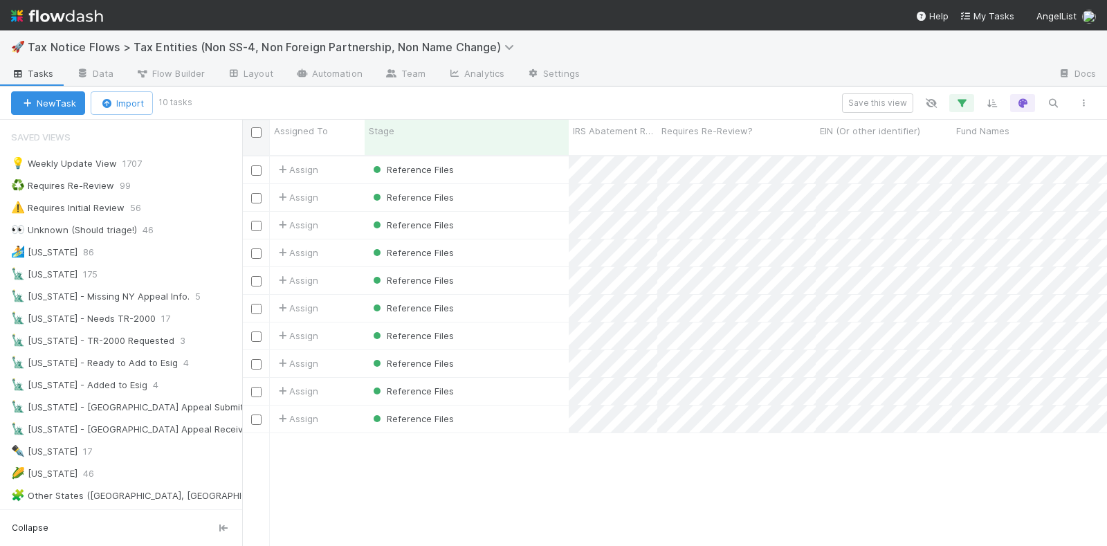
click at [255, 131] on input "checkbox" at bounding box center [256, 132] width 10 height 10
checkbox input "true"
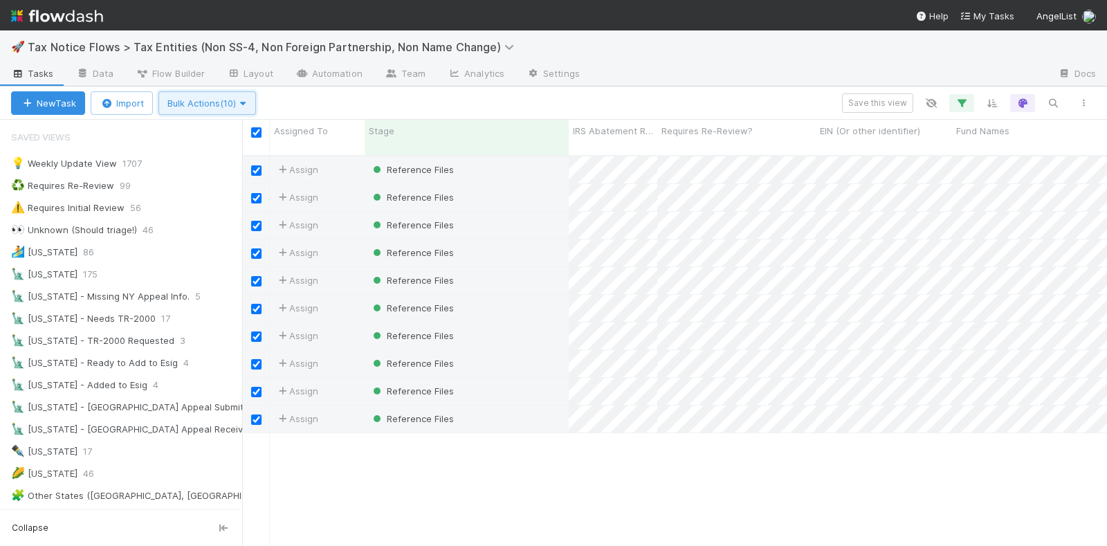
click at [197, 103] on span "Bulk Actions (10)" at bounding box center [207, 103] width 80 height 11
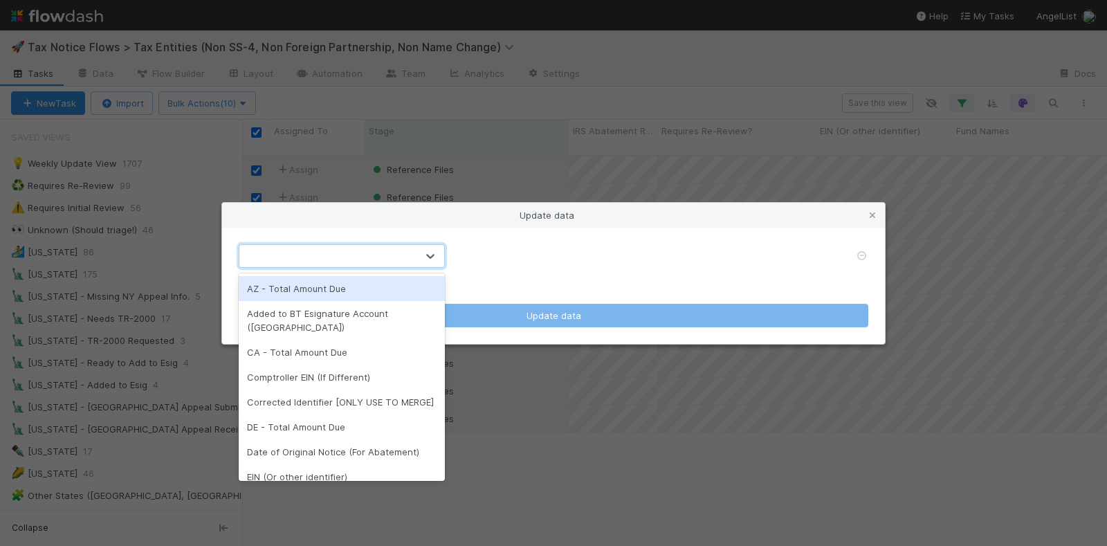
click at [358, 259] on div at bounding box center [327, 256] width 177 height 22
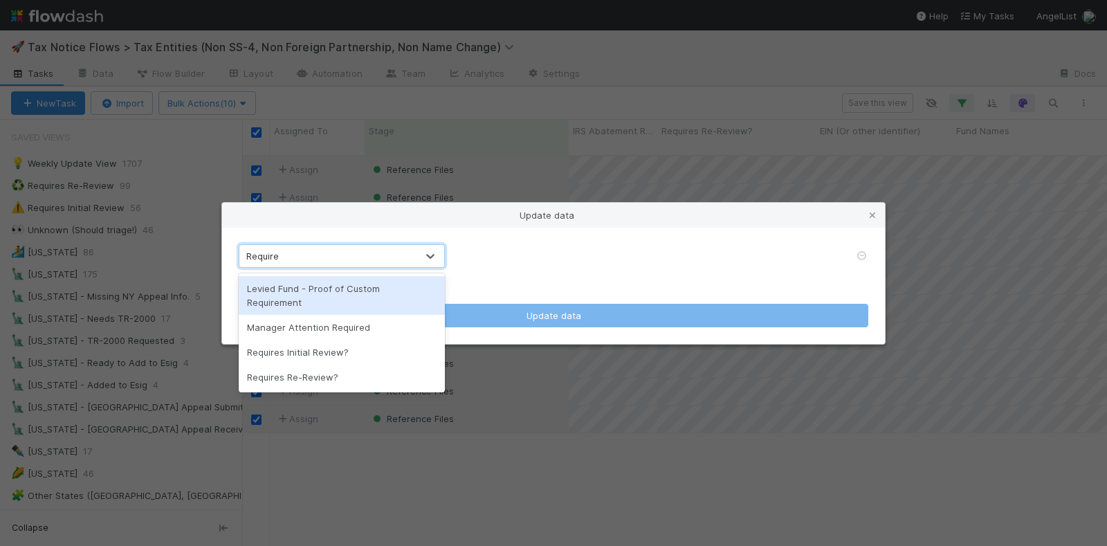
type input "Requires"
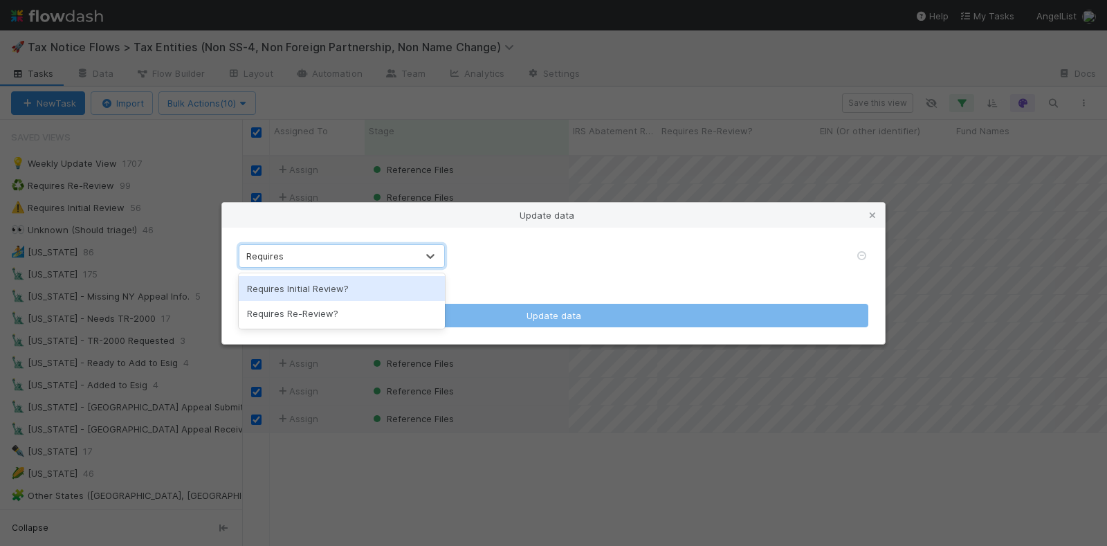
click at [392, 294] on div "Requires Initial Review?" at bounding box center [342, 288] width 207 height 25
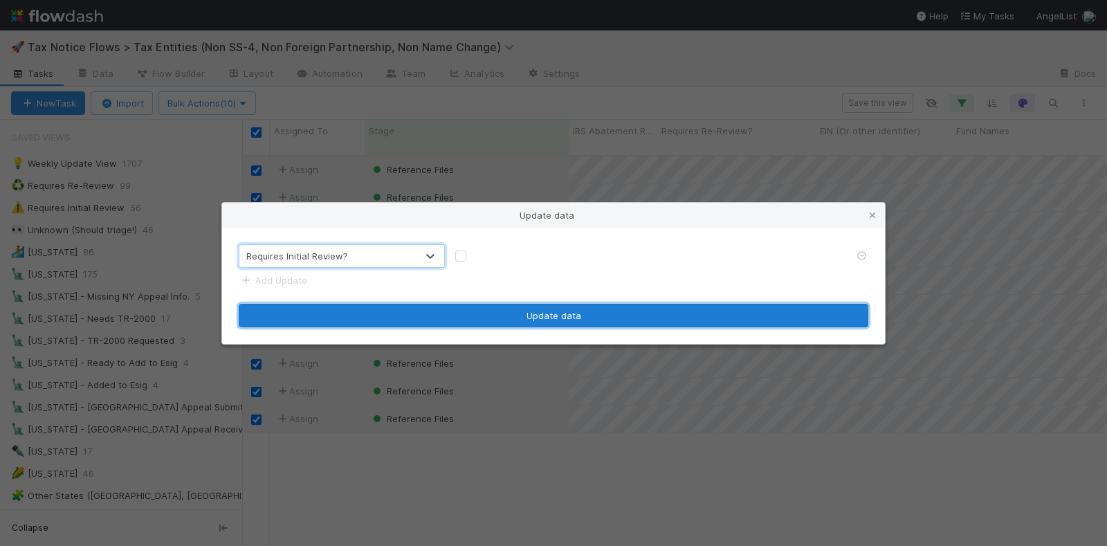
click at [495, 311] on button "Update data" at bounding box center [554, 316] width 630 height 24
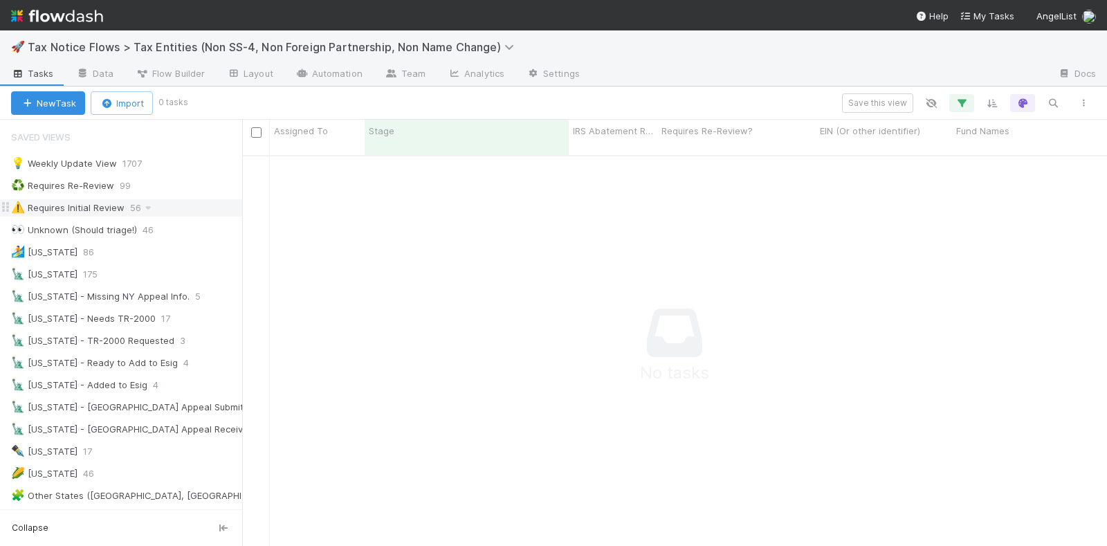
scroll to position [376, 838]
click at [964, 102] on icon "button" at bounding box center [962, 103] width 14 height 12
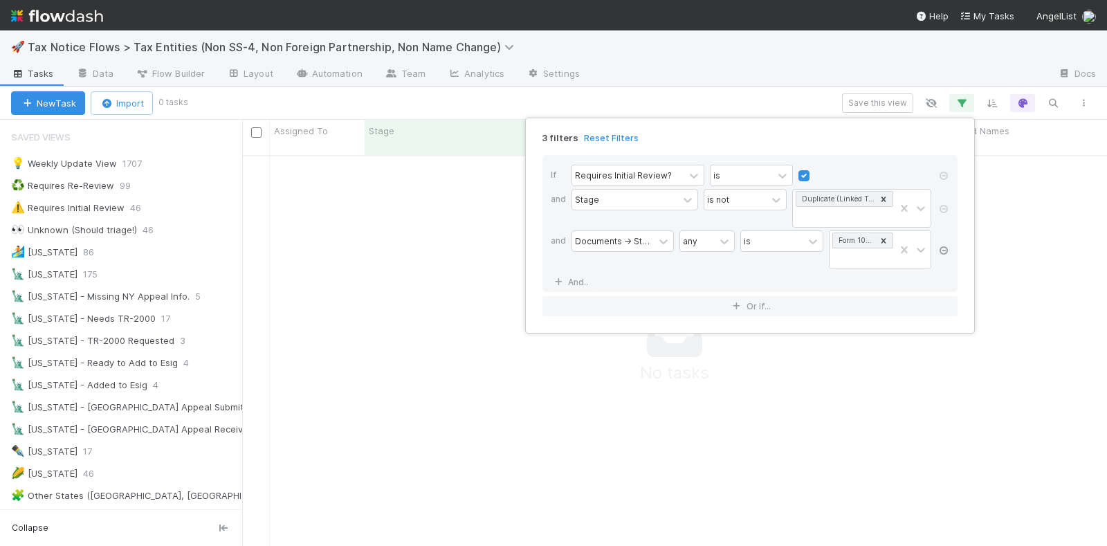
click at [941, 248] on icon at bounding box center [944, 250] width 14 height 8
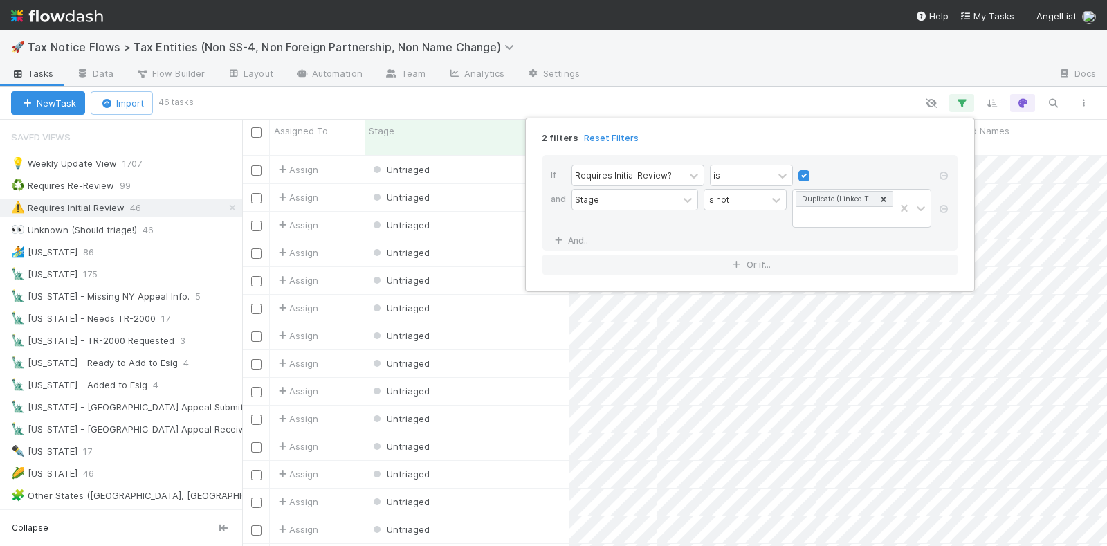
scroll to position [389, 852]
click at [674, 98] on div "2 filters Reset Filters If Requires Initial Review? is and Stage is not Duplica…" at bounding box center [553, 273] width 1107 height 546
click at [492, 102] on div "2 filters Reset Filters If Requires Initial Review? is and Stage is not Duplica…" at bounding box center [553, 273] width 1107 height 546
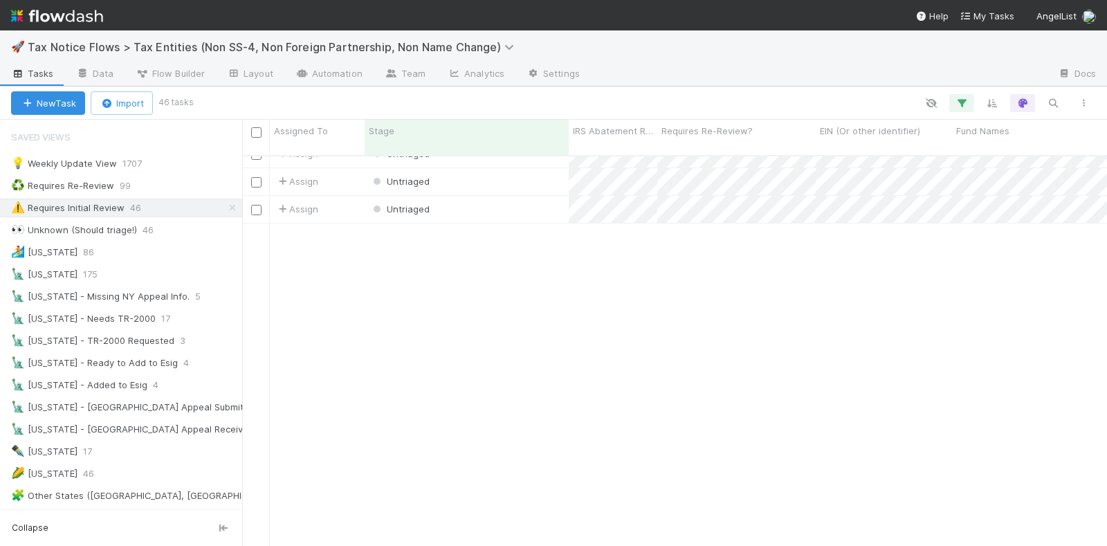
scroll to position [0, 0]
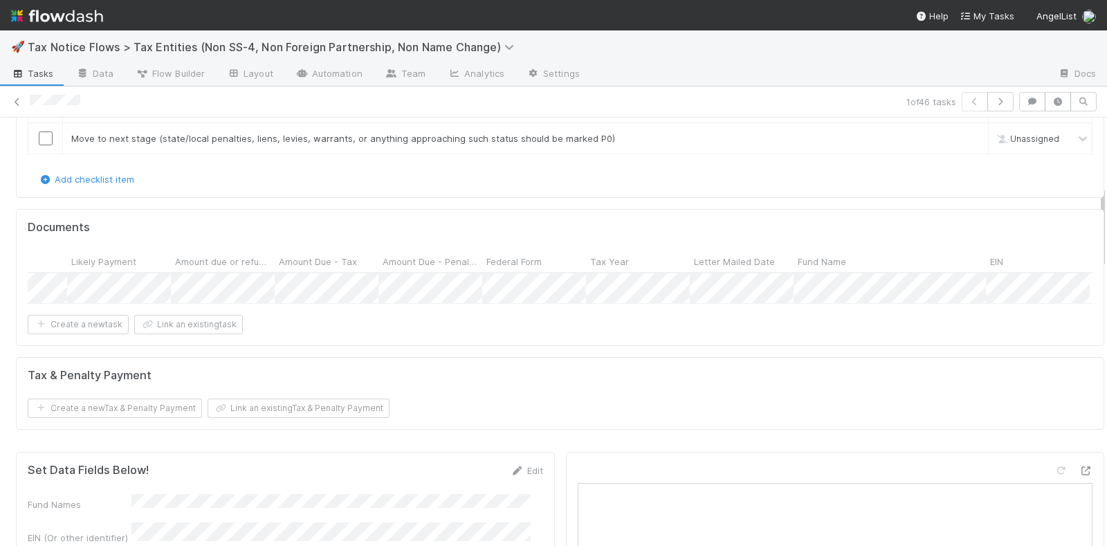
scroll to position [0, 820]
click at [800, 338] on div at bounding box center [553, 273] width 1107 height 546
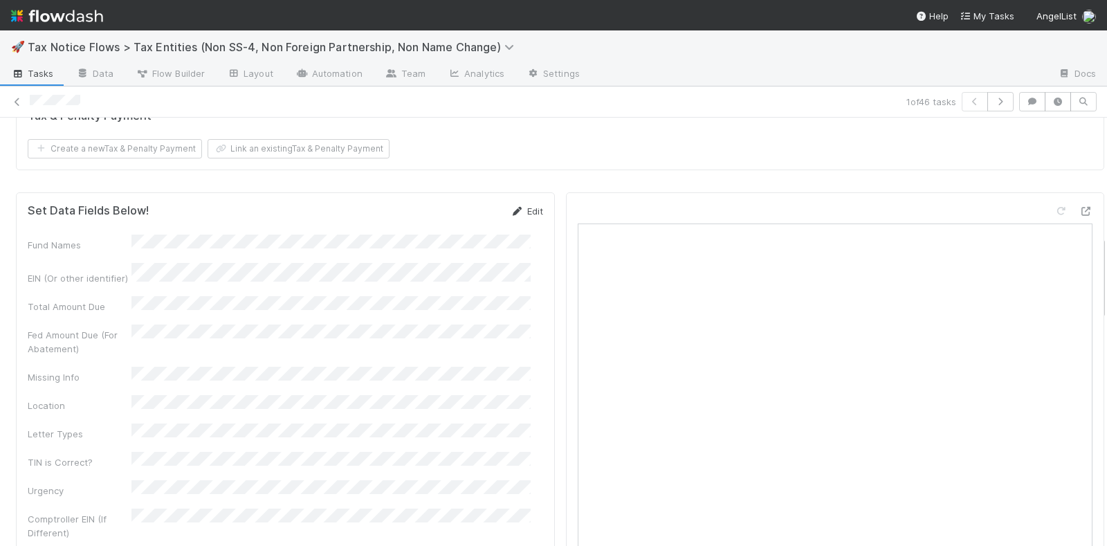
click at [514, 212] on link "Edit" at bounding box center [527, 210] width 33 height 11
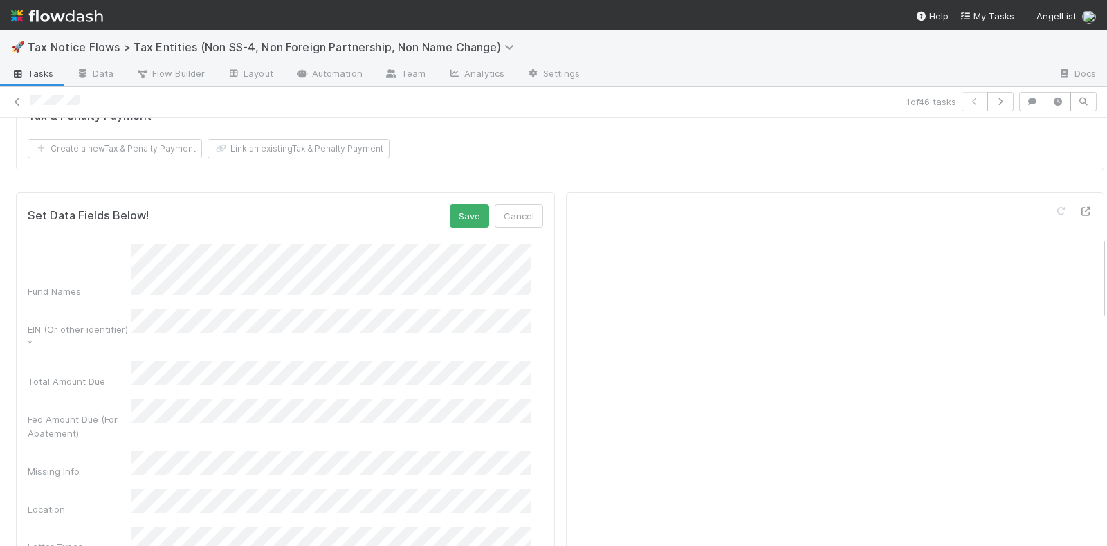
click at [120, 329] on div "EIN (Or other identifier) *" at bounding box center [285, 329] width 515 height 41
click at [457, 213] on button "Save" at bounding box center [469, 216] width 39 height 24
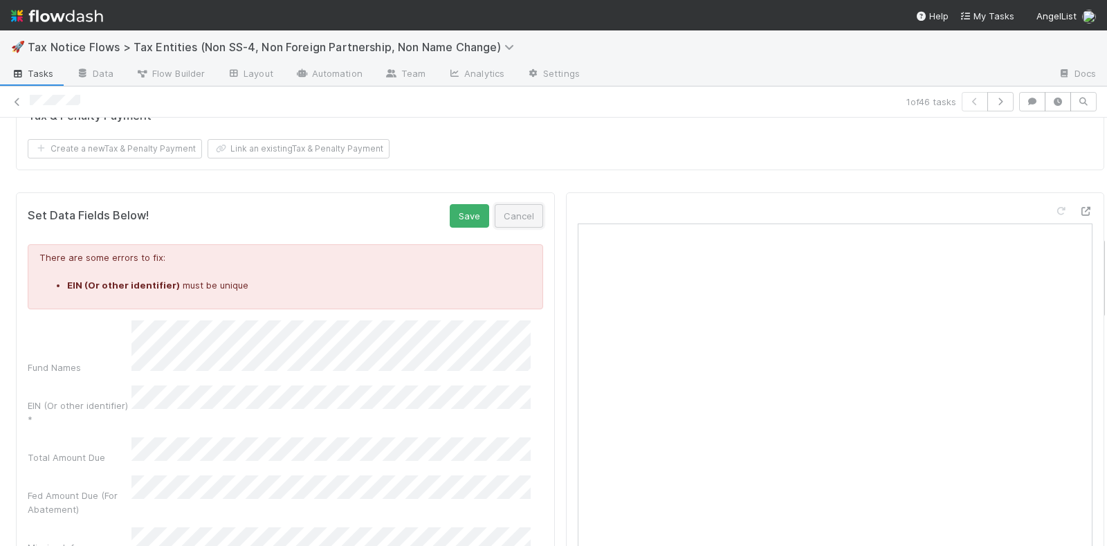
click at [499, 221] on button "Cancel" at bounding box center [519, 216] width 48 height 24
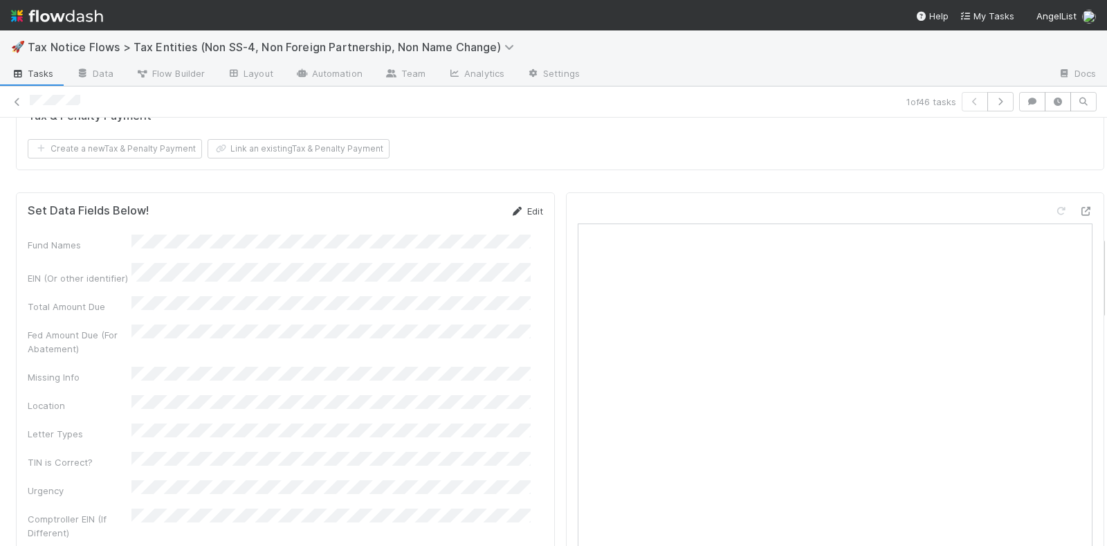
click at [514, 211] on link "Edit" at bounding box center [527, 210] width 33 height 11
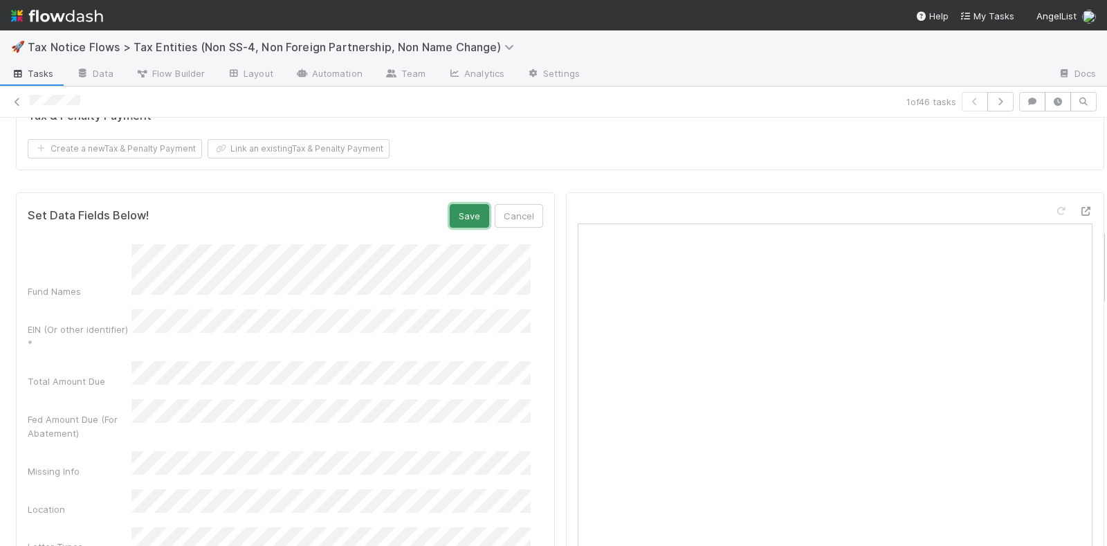
click at [463, 216] on button "Save" at bounding box center [469, 216] width 39 height 24
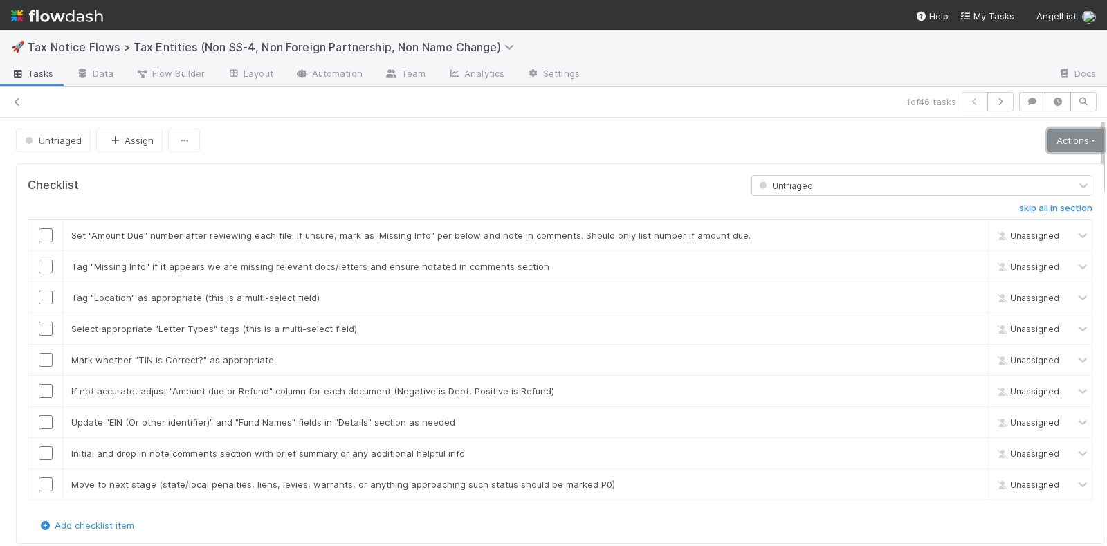
click at [1047, 130] on link "Actions" at bounding box center [1075, 141] width 57 height 24
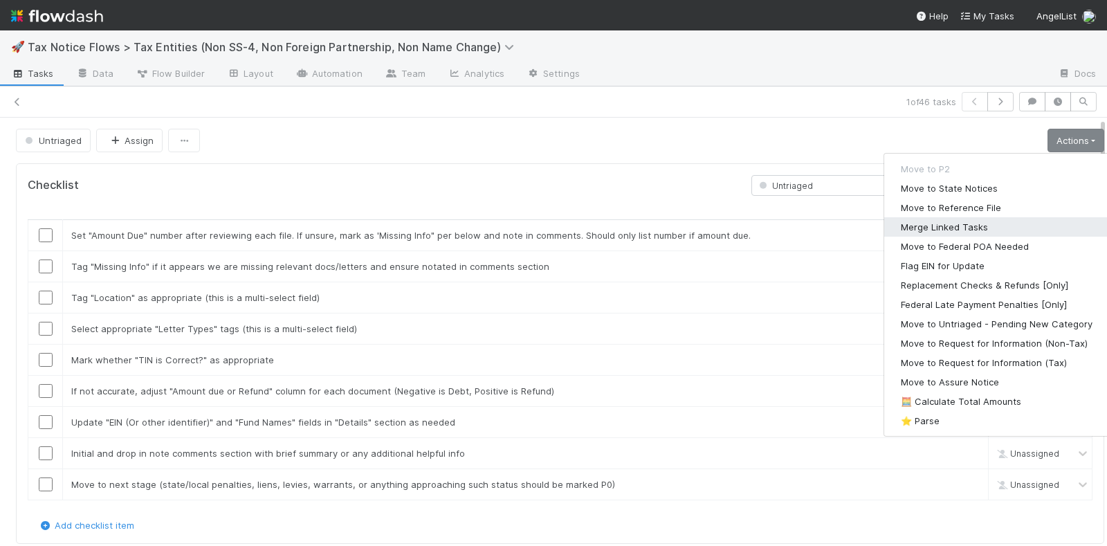
click at [911, 221] on button "Merge Linked Tasks" at bounding box center [996, 226] width 225 height 19
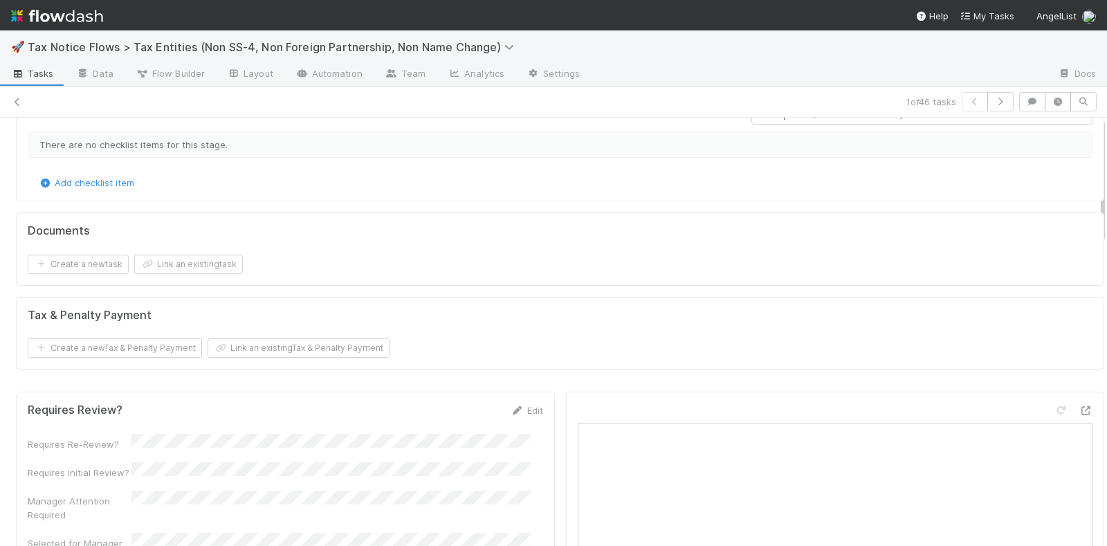
scroll to position [0, 0]
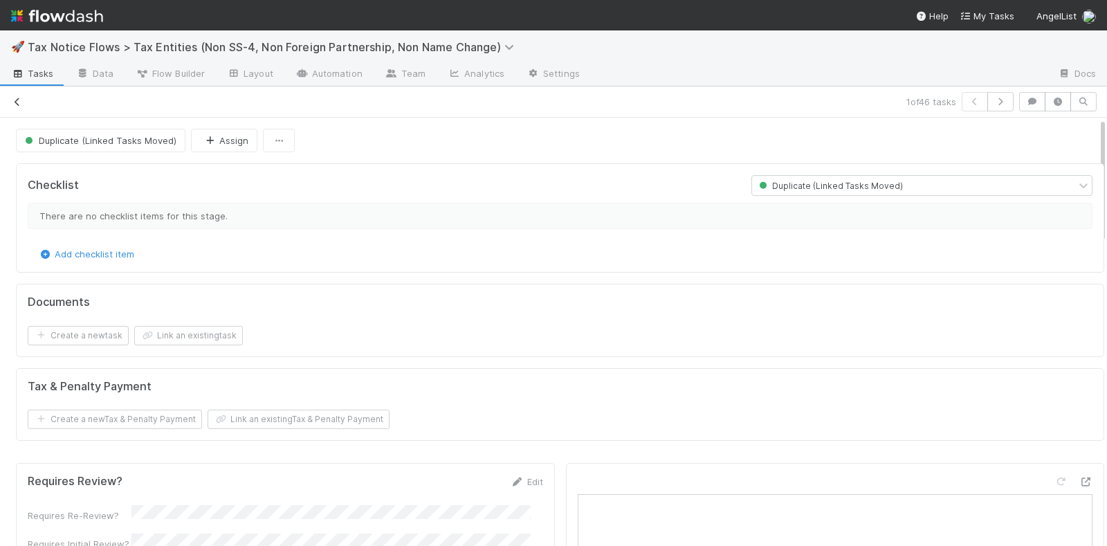
click at [22, 104] on icon at bounding box center [17, 102] width 14 height 9
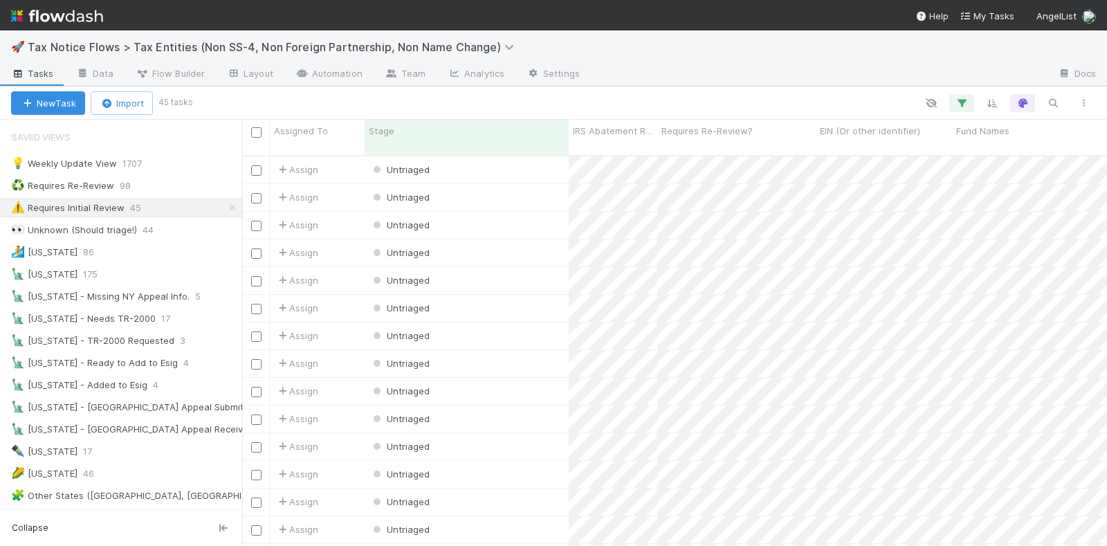
scroll to position [389, 852]
click at [168, 177] on div "♻️ Requires Re-Review 98" at bounding box center [126, 185] width 231 height 17
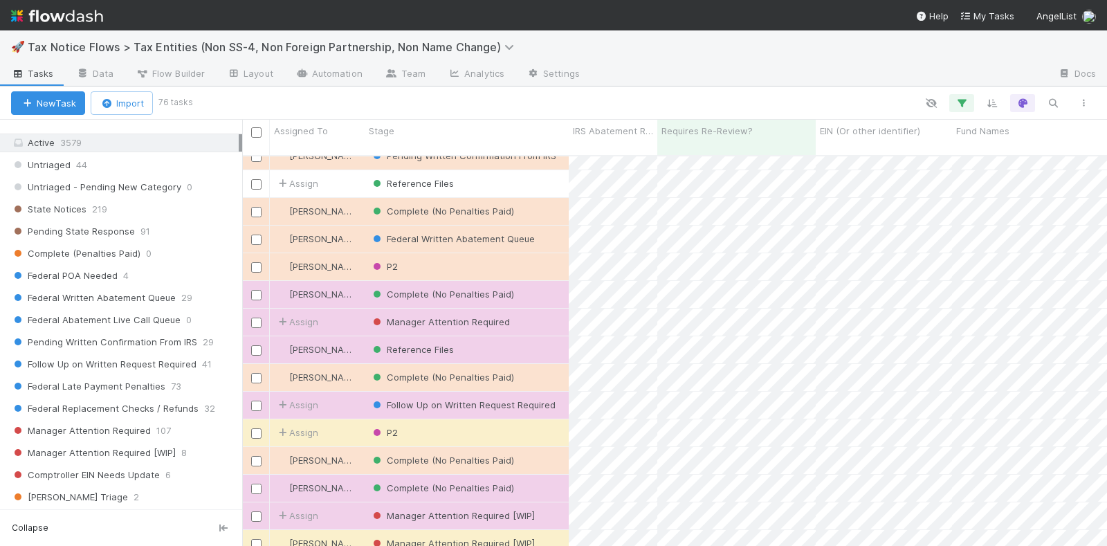
scroll to position [432, 0]
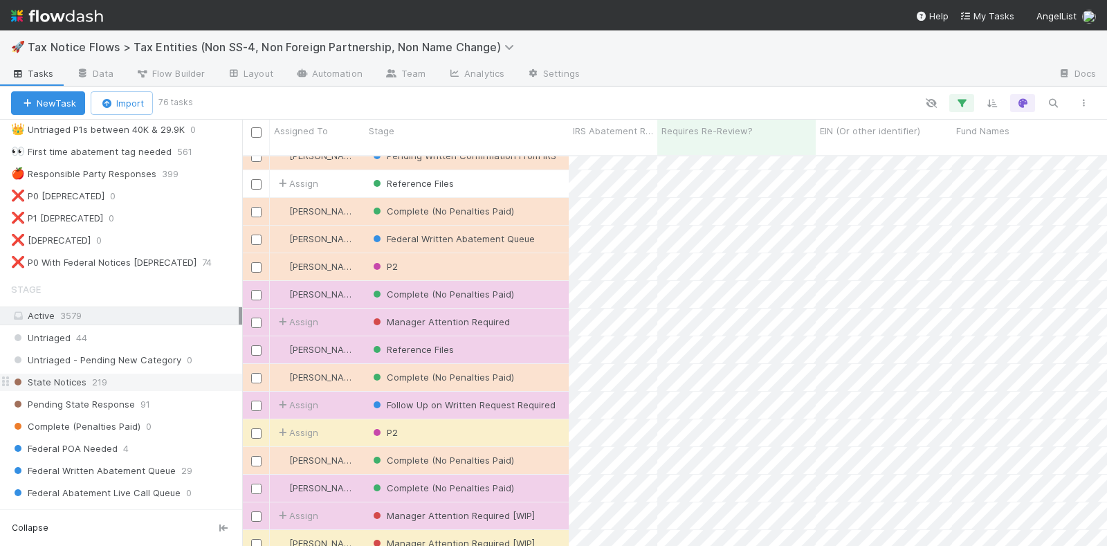
click at [63, 374] on span "State Notices" at bounding box center [48, 382] width 75 height 17
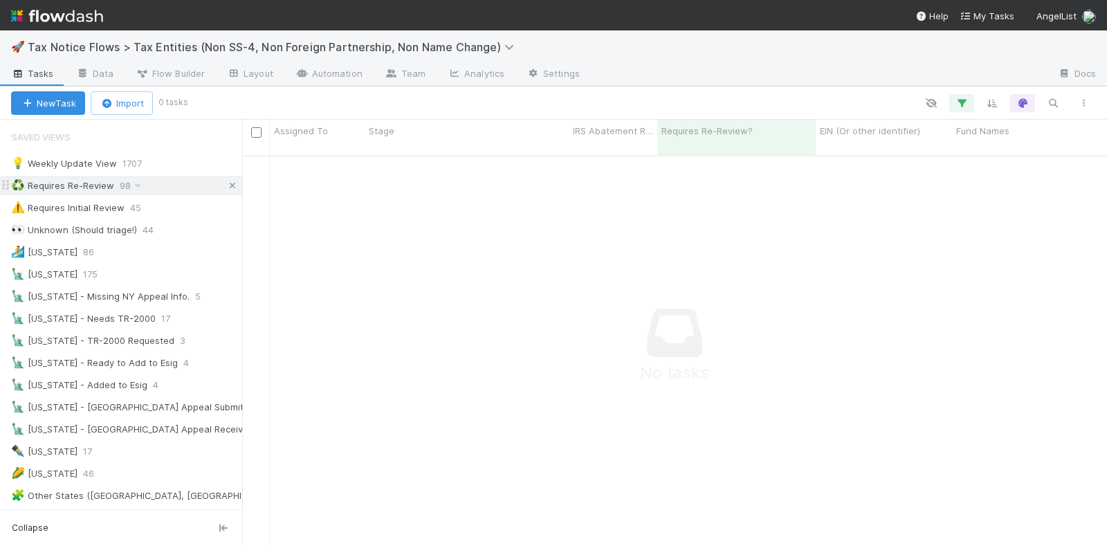
click at [226, 183] on icon at bounding box center [233, 185] width 14 height 9
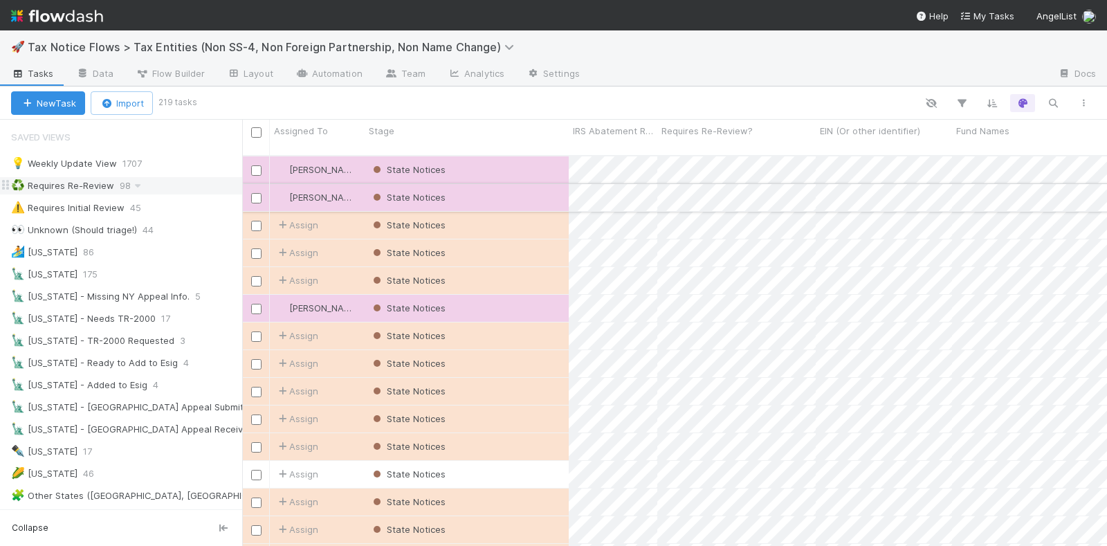
click at [511, 184] on div "State Notices" at bounding box center [467, 197] width 204 height 27
click at [166, 202] on div "⚠️ Requires Initial Review 45" at bounding box center [126, 207] width 231 height 17
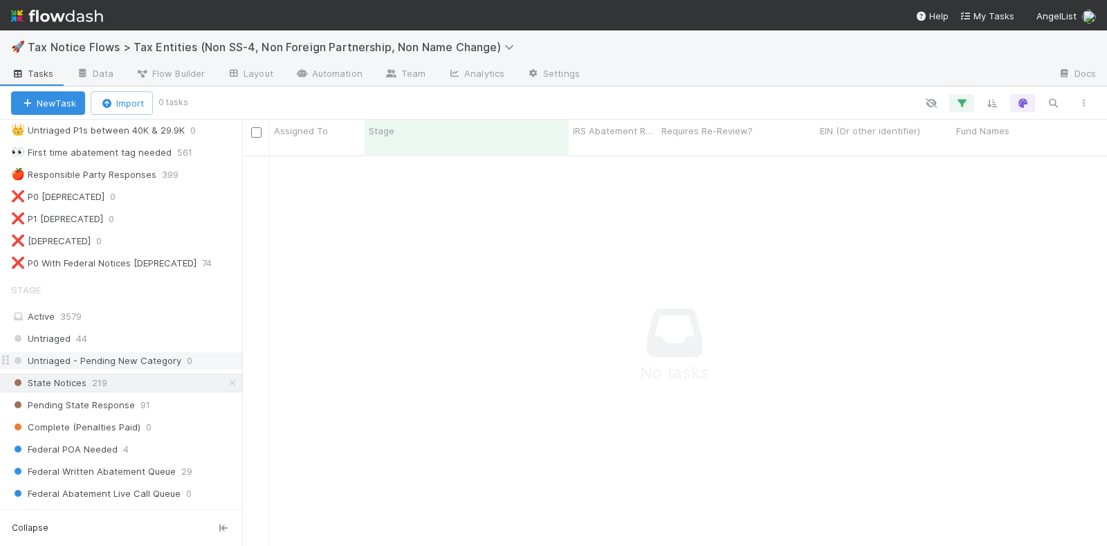
scroll to position [432, 0]
click at [226, 378] on icon at bounding box center [233, 382] width 14 height 9
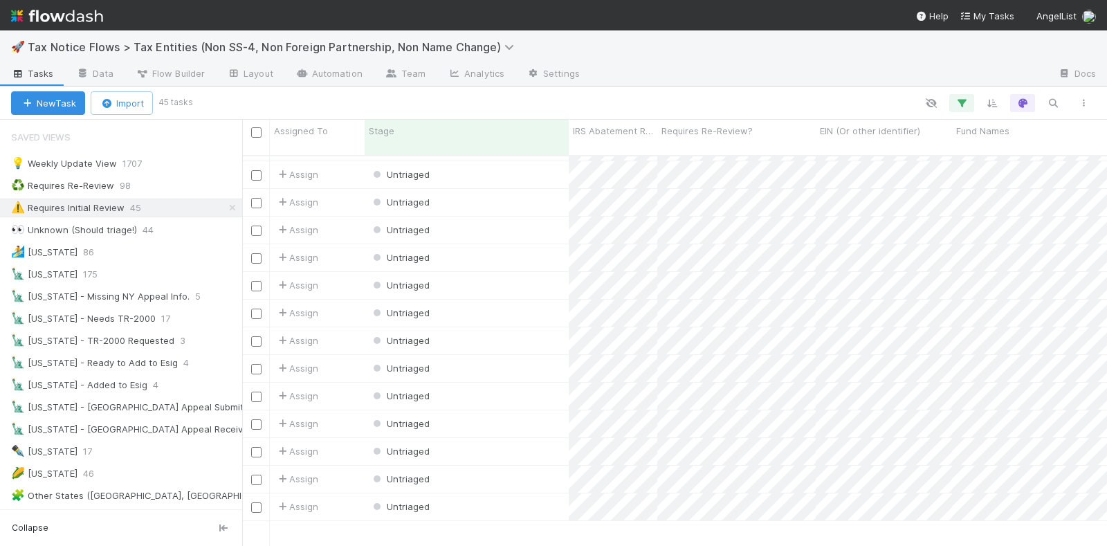
scroll to position [683, 0]
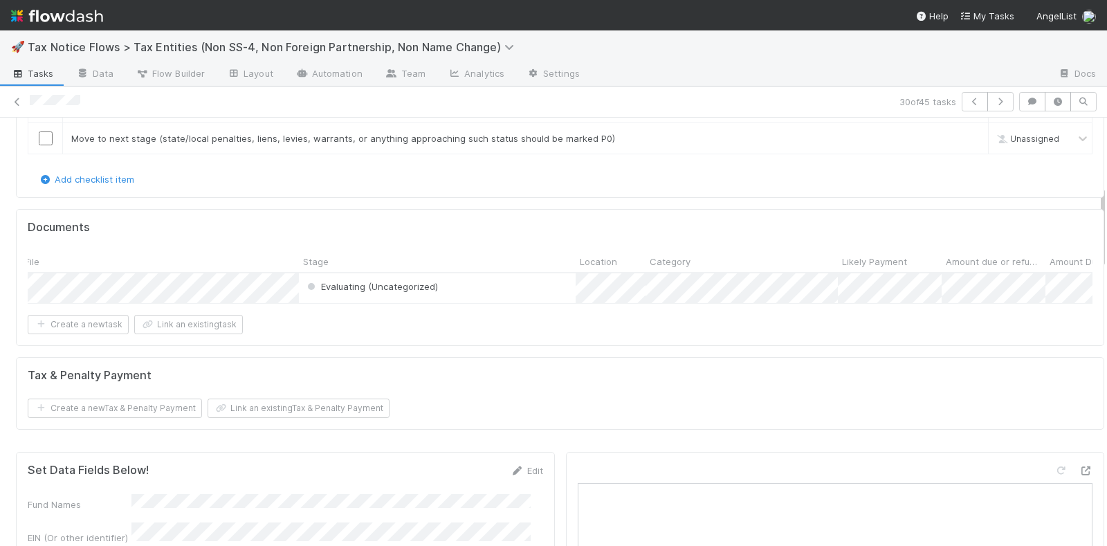
scroll to position [0, 99]
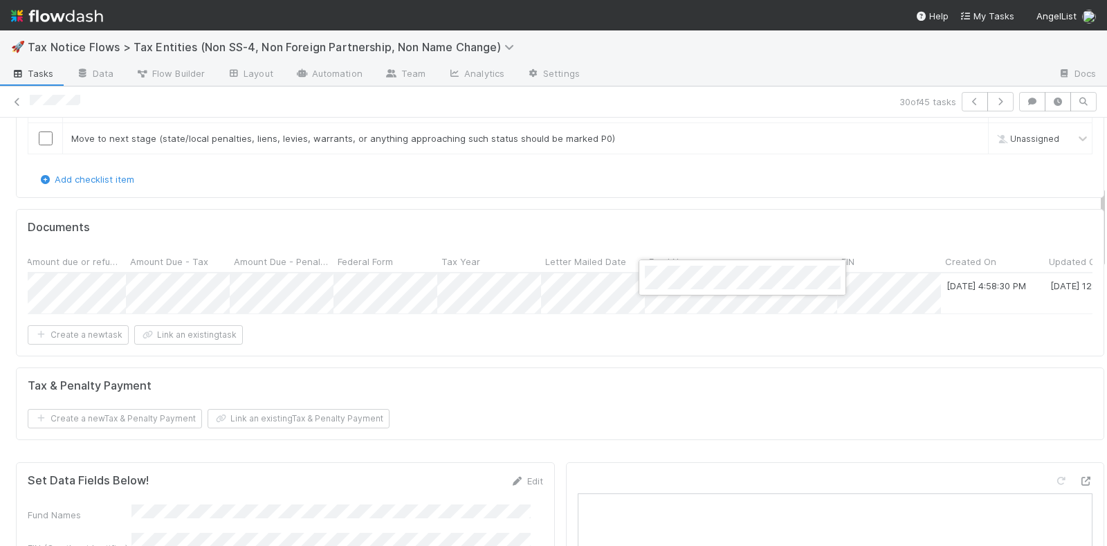
click at [15, 163] on div at bounding box center [553, 273] width 1107 height 546
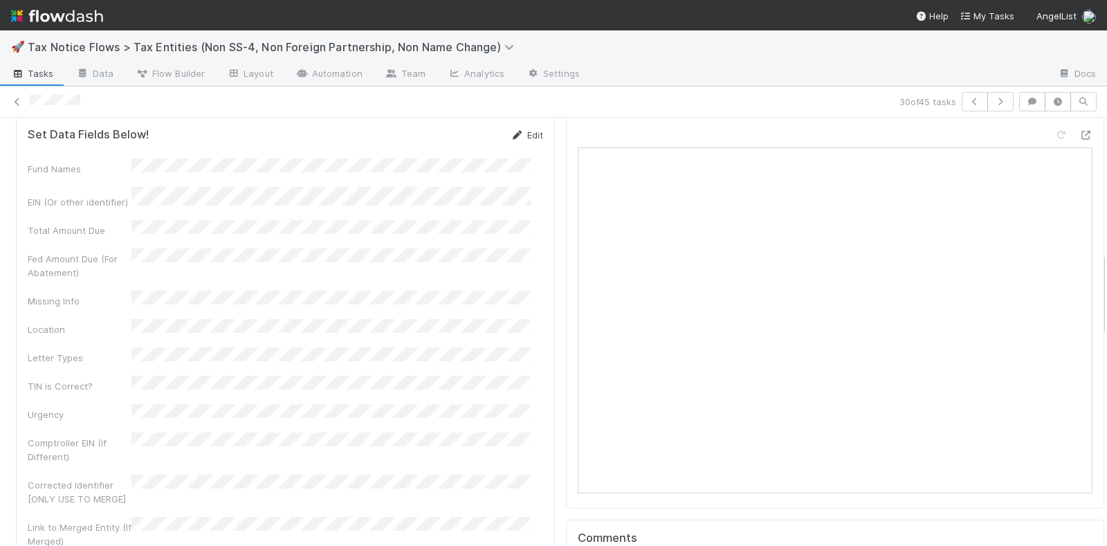
click at [515, 140] on link "Edit" at bounding box center [527, 134] width 33 height 11
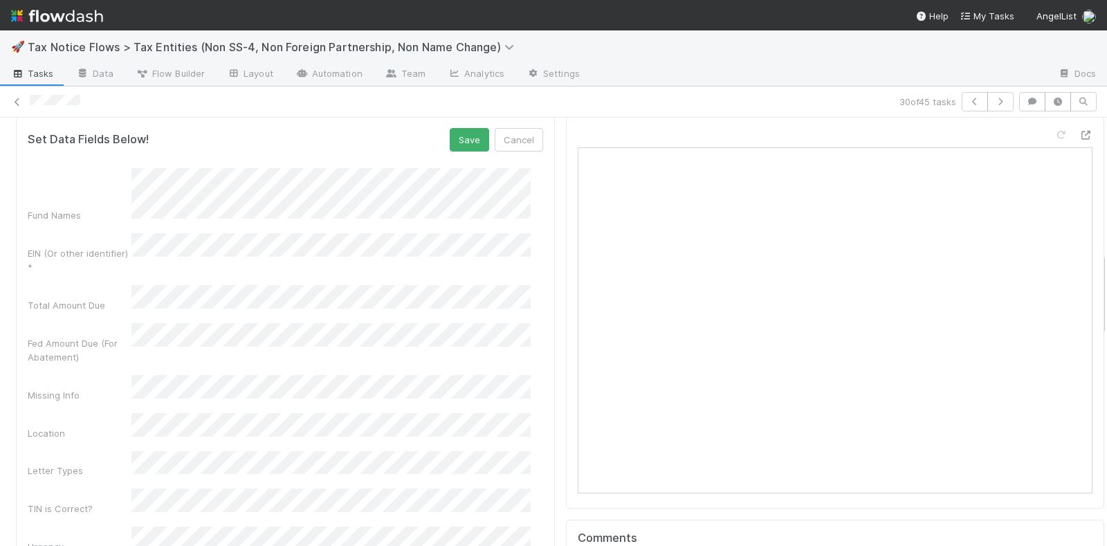
click at [70, 255] on div "EIN (Or other identifier) *" at bounding box center [285, 253] width 515 height 41
click at [467, 145] on button "Save" at bounding box center [469, 140] width 39 height 24
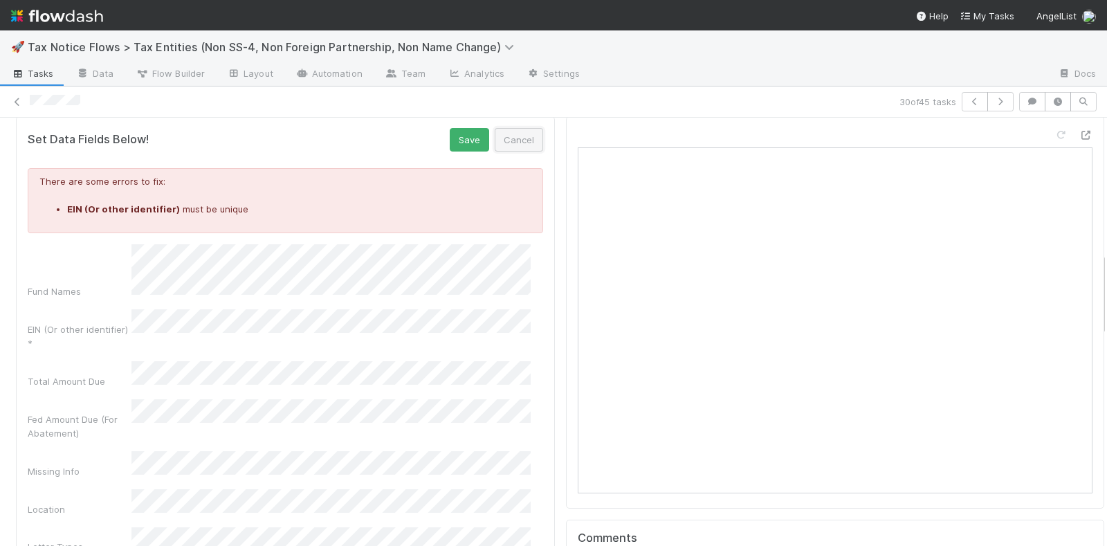
click at [517, 147] on button "Cancel" at bounding box center [519, 140] width 48 height 24
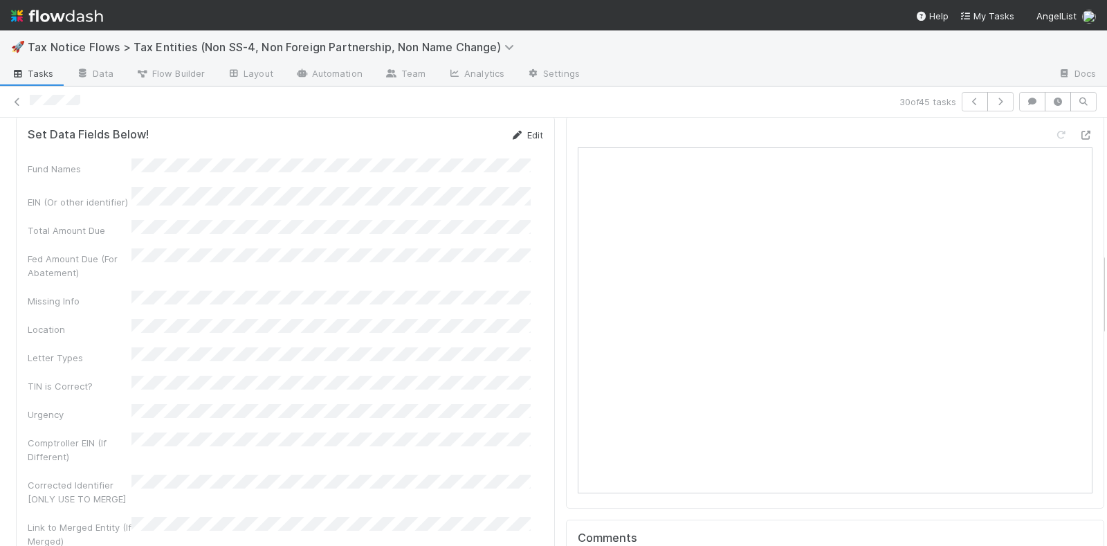
click at [511, 139] on icon at bounding box center [518, 135] width 14 height 9
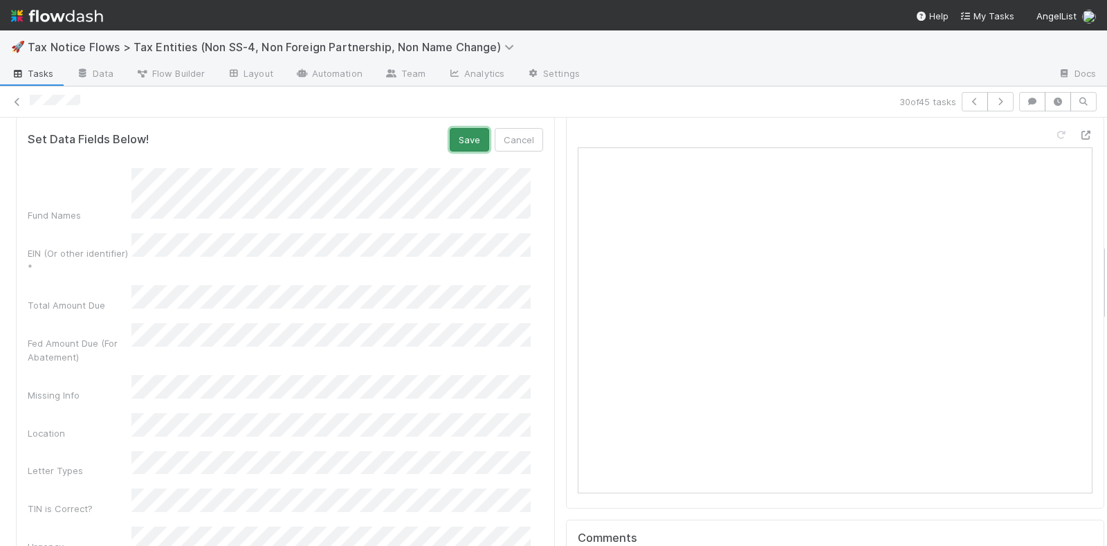
click at [460, 143] on button "Save" at bounding box center [469, 140] width 39 height 24
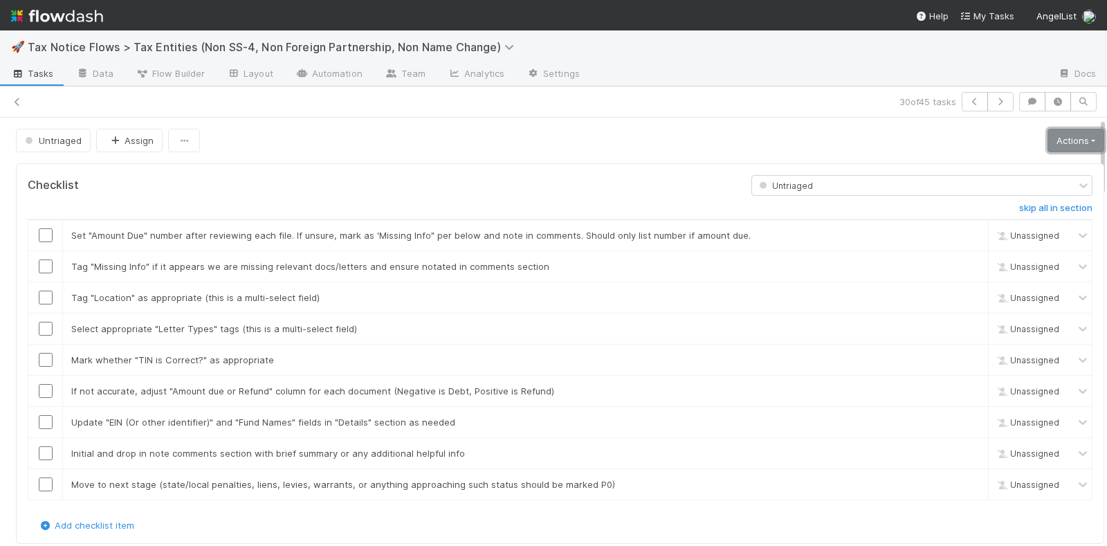
click at [1047, 136] on link "Actions" at bounding box center [1075, 141] width 57 height 24
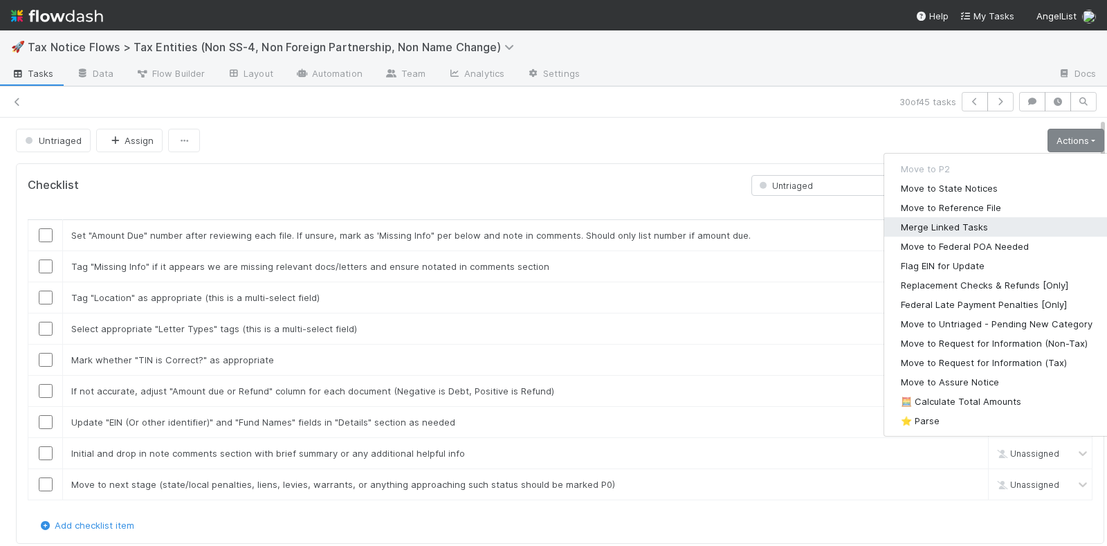
click at [919, 223] on button "Merge Linked Tasks" at bounding box center [996, 226] width 225 height 19
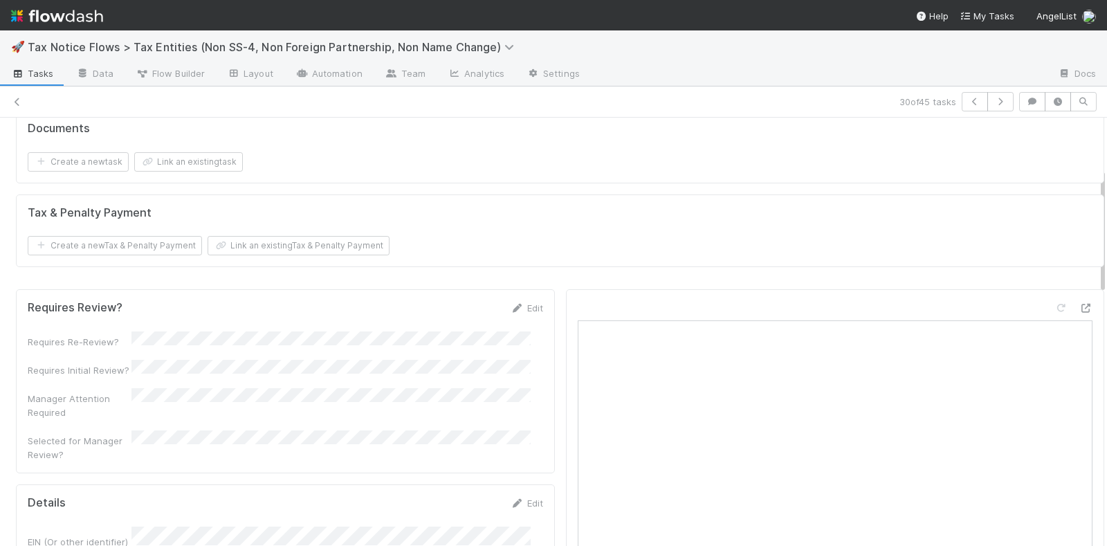
scroll to position [173, 0]
click at [21, 100] on icon at bounding box center [17, 102] width 14 height 9
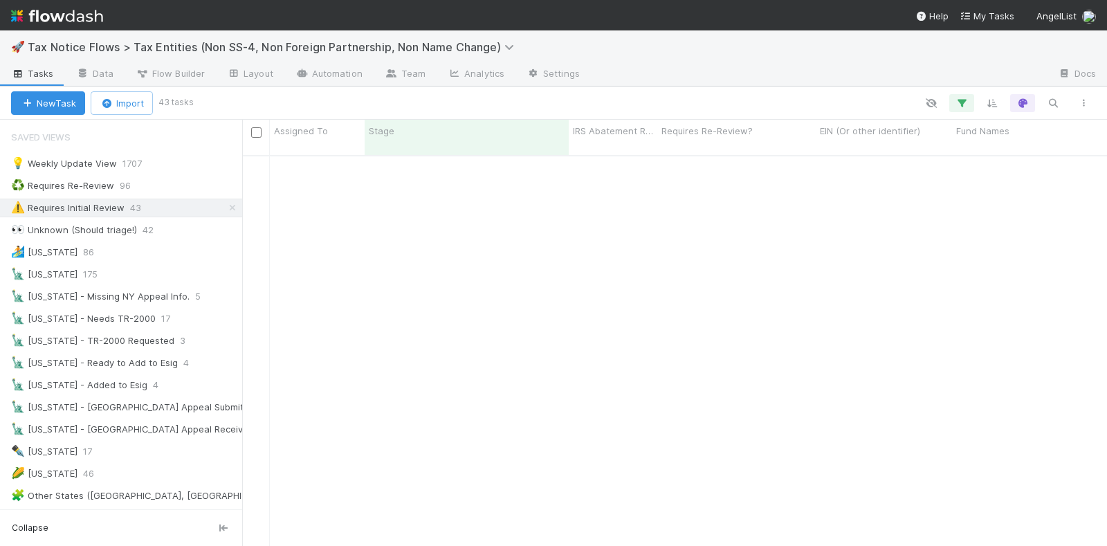
scroll to position [801, 0]
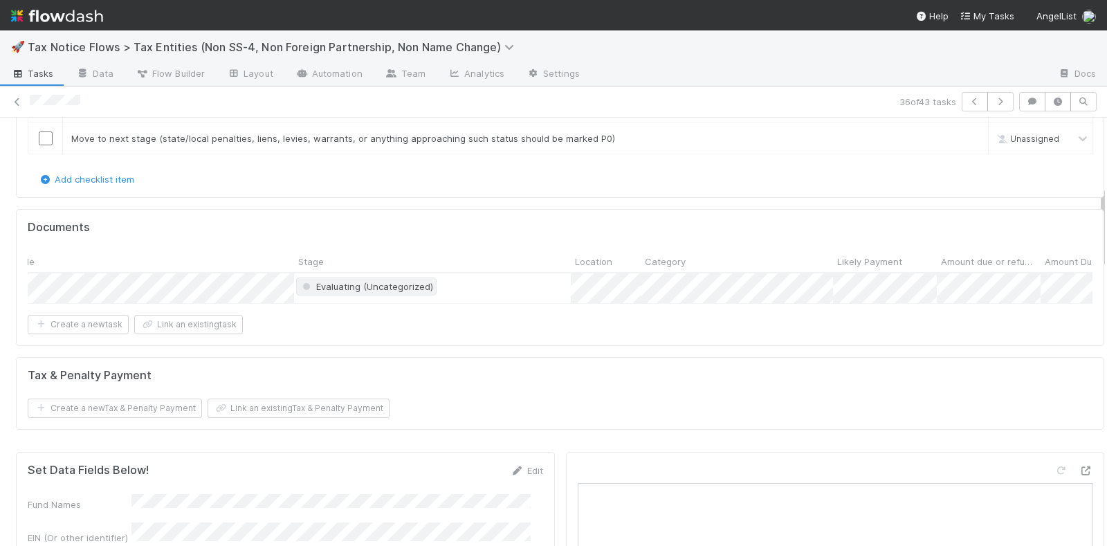
scroll to position [0, 35]
click at [385, 283] on span "Evaluating (Uncategorized)" at bounding box center [375, 286] width 134 height 11
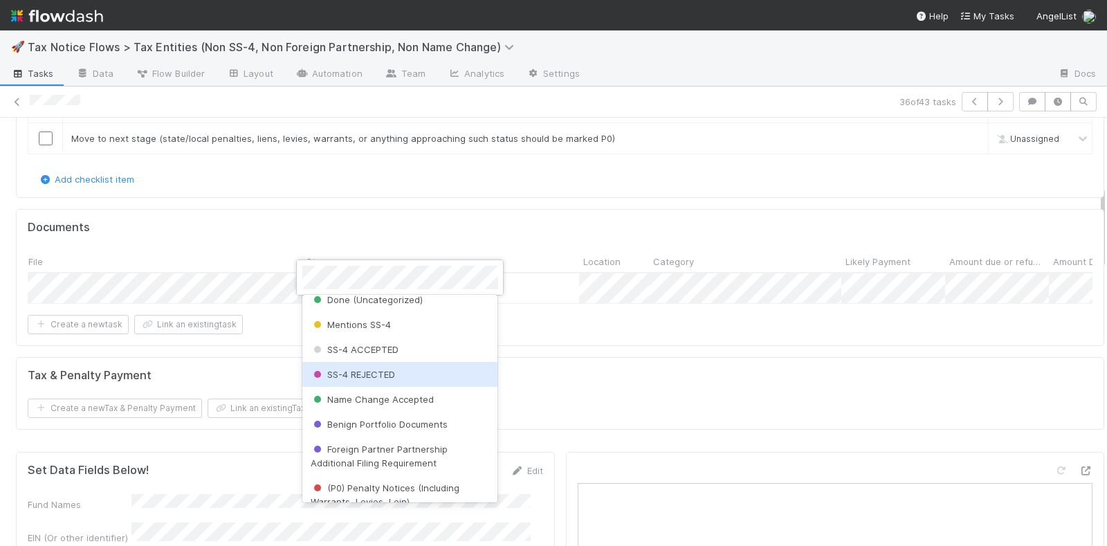
scroll to position [173, 0]
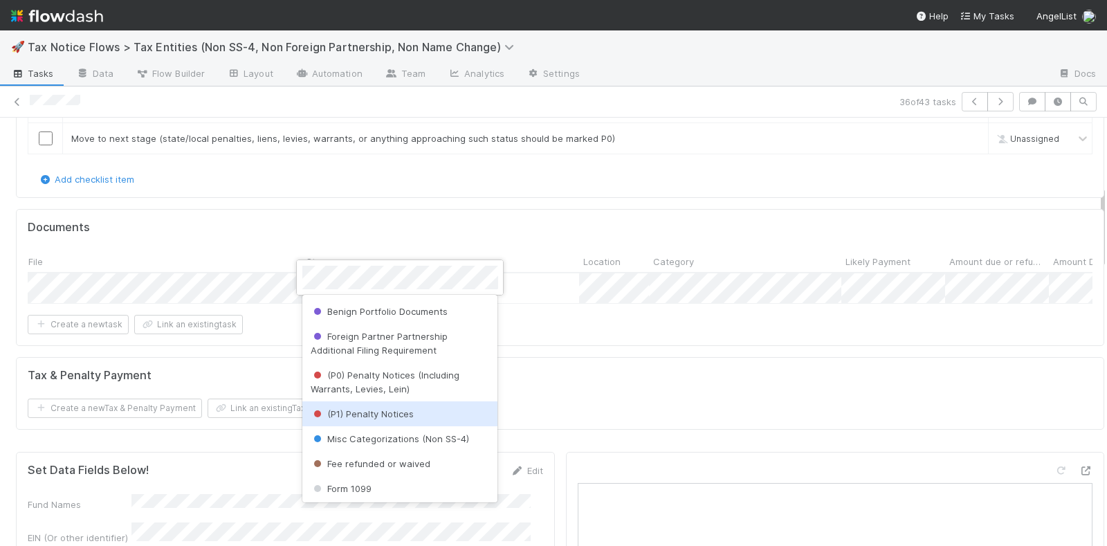
click at [365, 411] on span "(P1) Penalty Notices" at bounding box center [362, 413] width 103 height 11
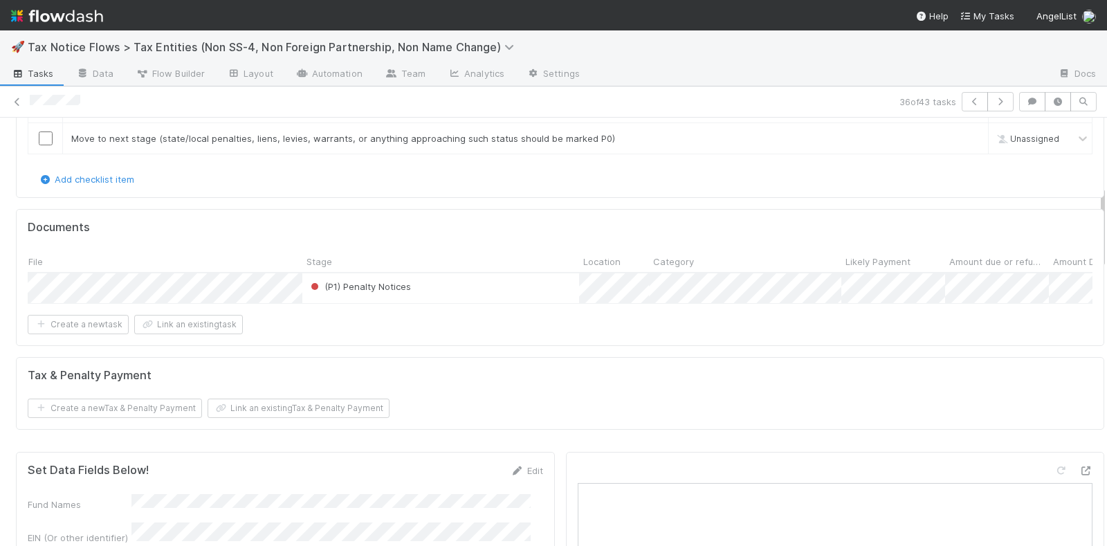
click at [462, 334] on div "Create a new task Link an existing task" at bounding box center [560, 324] width 1065 height 19
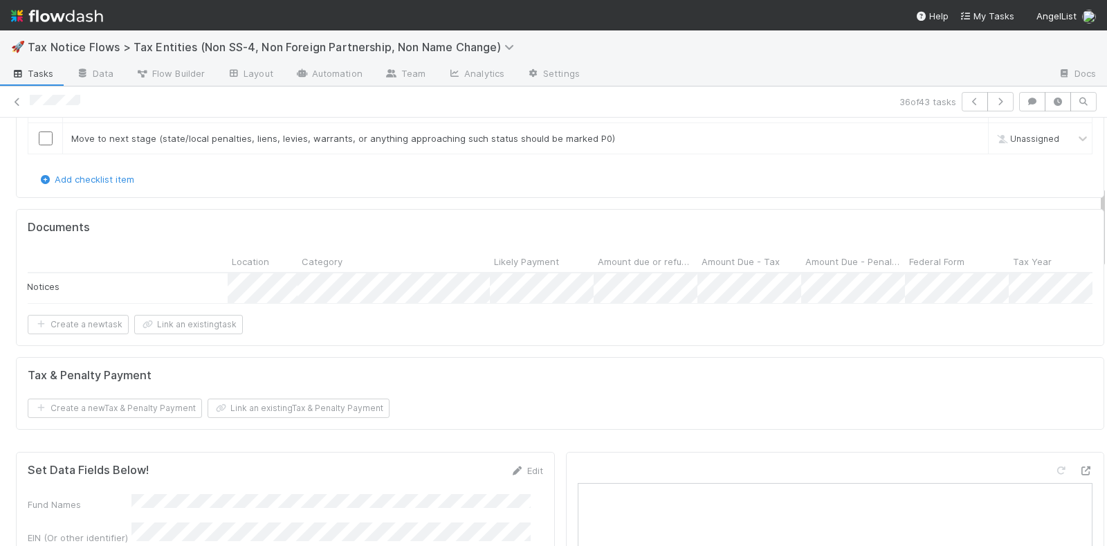
scroll to position [0, 389]
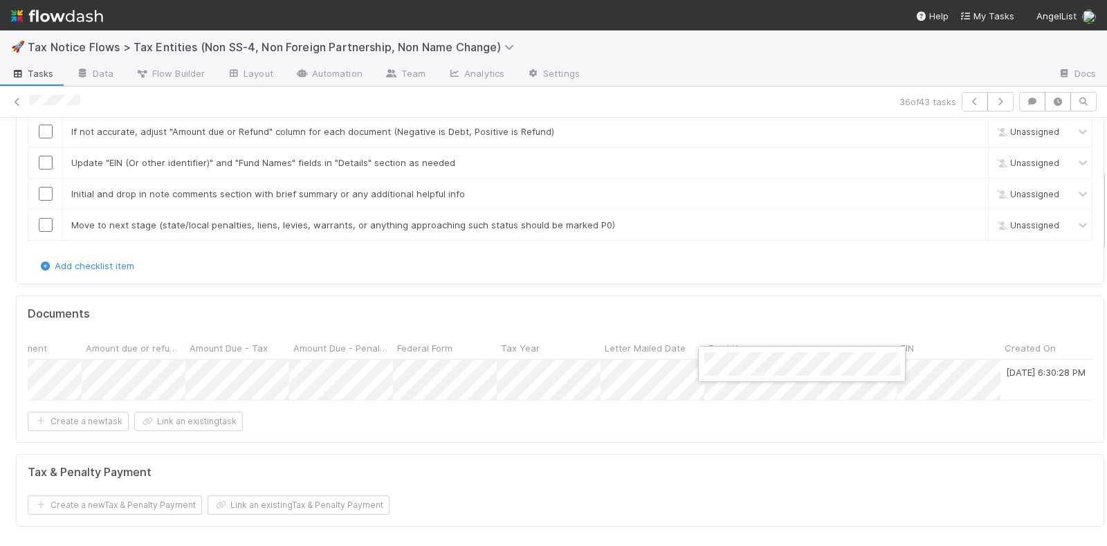
click at [560, 454] on div at bounding box center [553, 273] width 1107 height 546
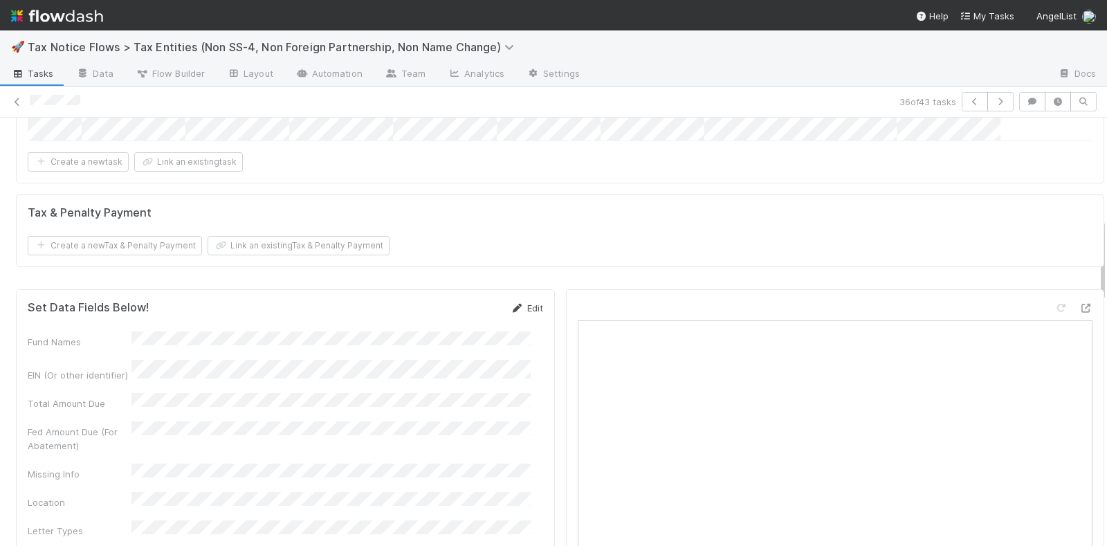
click at [520, 308] on link "Edit" at bounding box center [527, 307] width 33 height 11
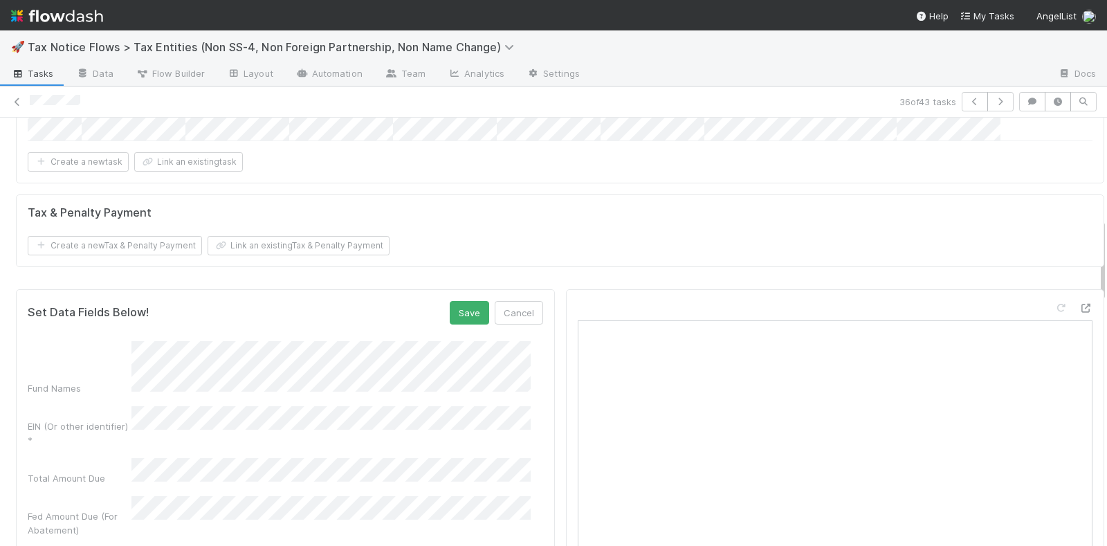
click at [106, 431] on div "EIN (Or other identifier) *" at bounding box center [285, 426] width 515 height 41
click at [461, 313] on button "Save" at bounding box center [469, 313] width 39 height 24
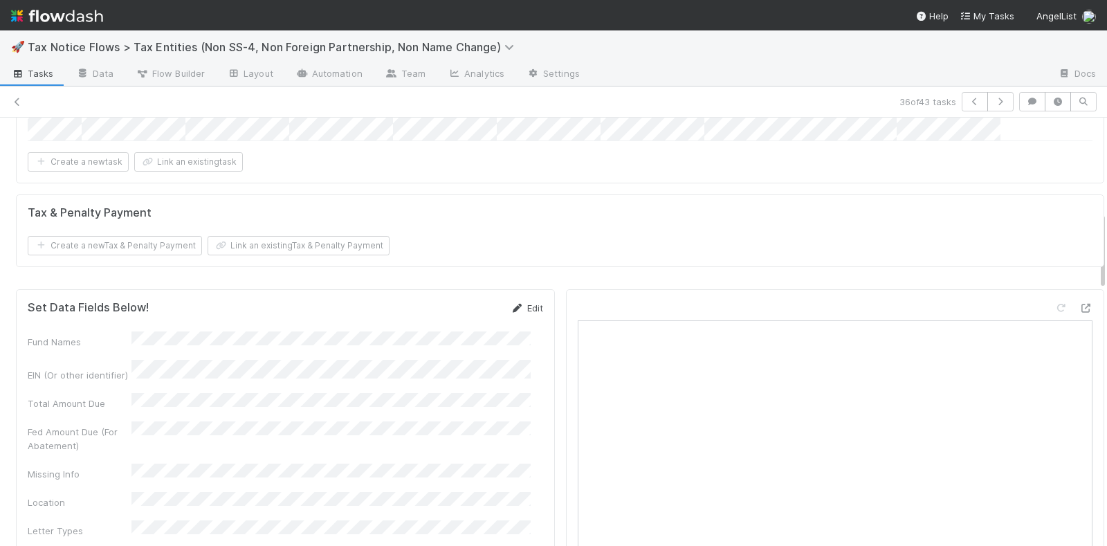
click at [522, 310] on link "Edit" at bounding box center [527, 307] width 33 height 11
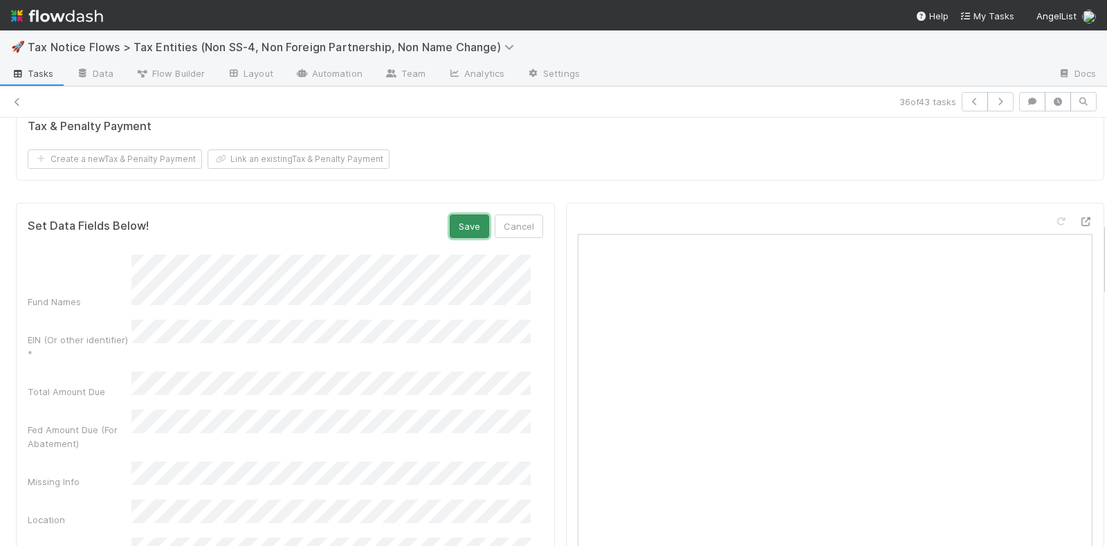
click at [453, 227] on button "Save" at bounding box center [469, 226] width 39 height 24
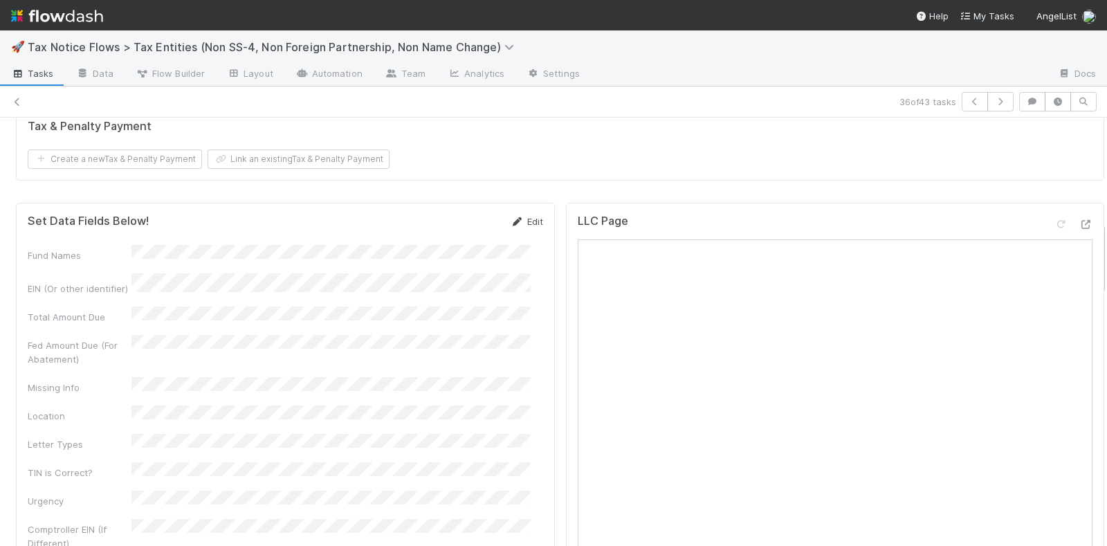
click at [511, 222] on icon at bounding box center [518, 221] width 14 height 9
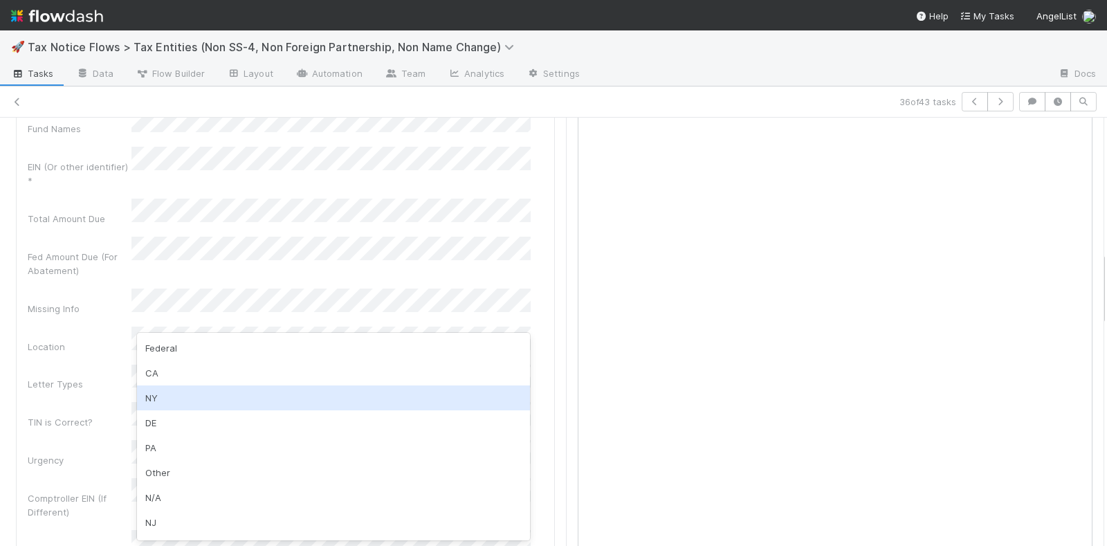
click at [167, 395] on div "NY" at bounding box center [334, 397] width 394 height 25
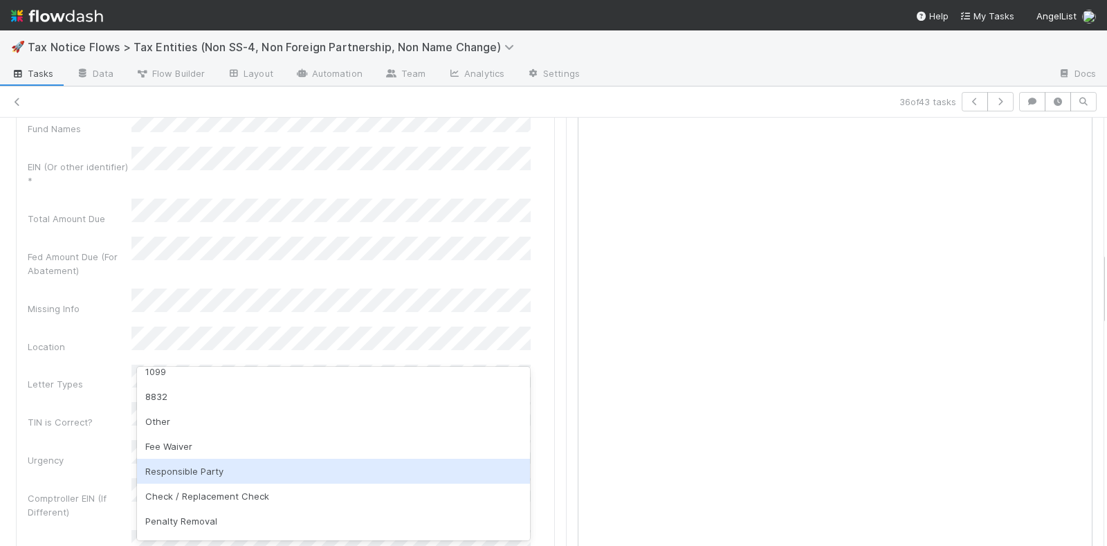
scroll to position [0, 0]
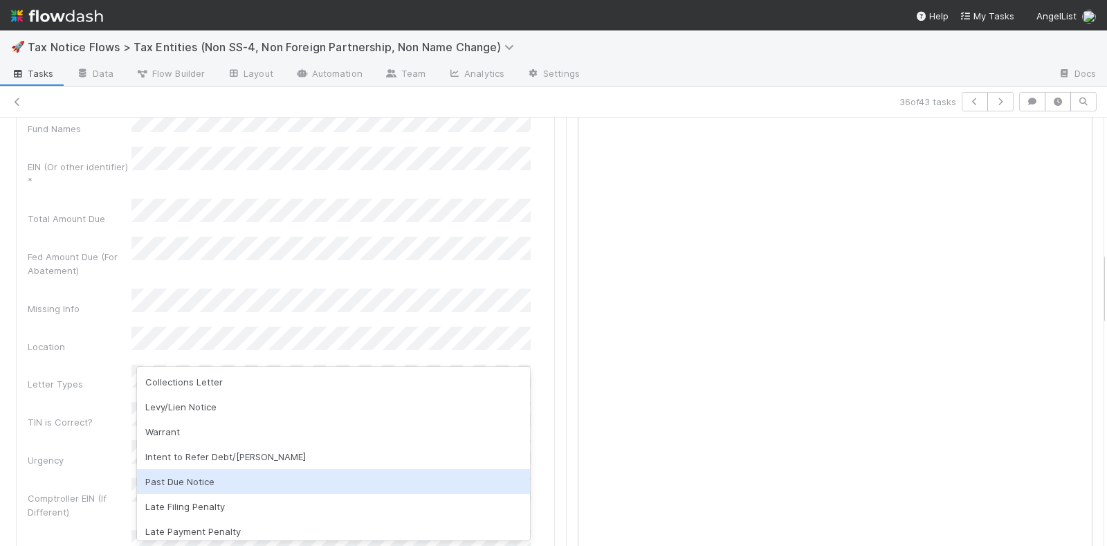
click at [200, 477] on div "Past Due Notice" at bounding box center [334, 481] width 394 height 25
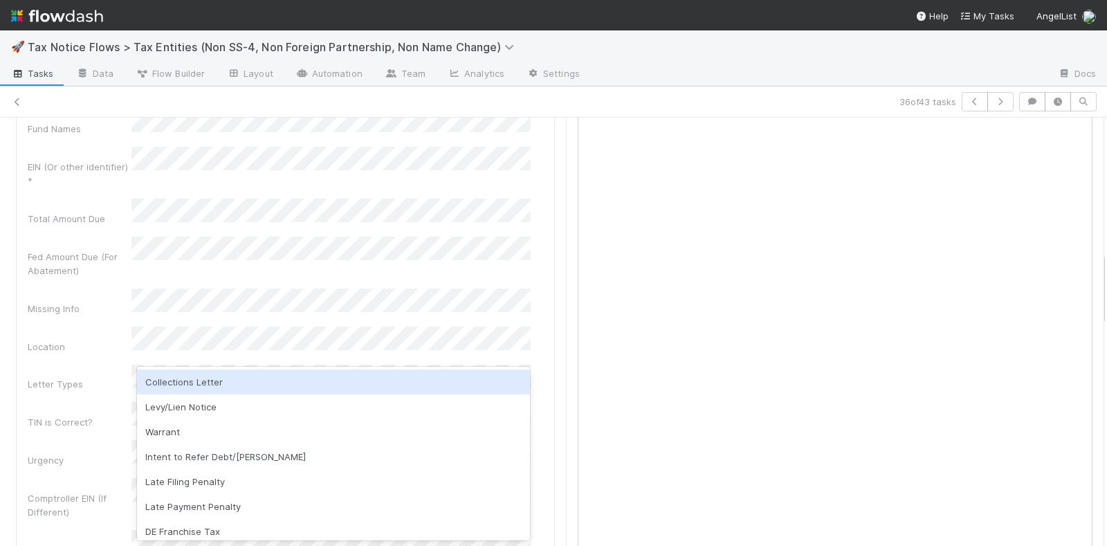
scroll to position [951, 0]
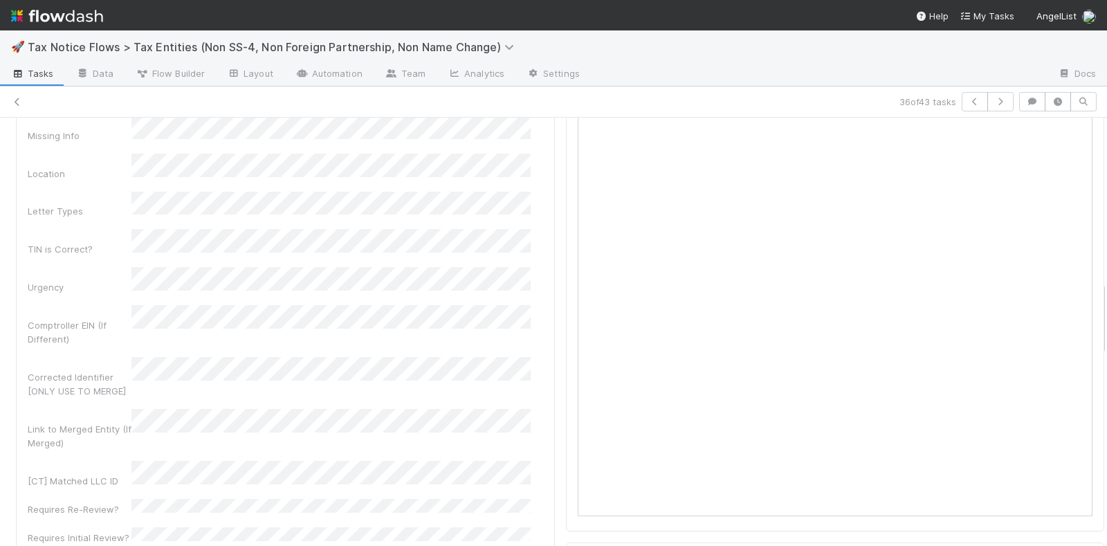
click at [93, 225] on div "Fund Names EIN (Or other identifier) * Total Amount Due Fed Amount Due (For Aba…" at bounding box center [285, 245] width 515 height 673
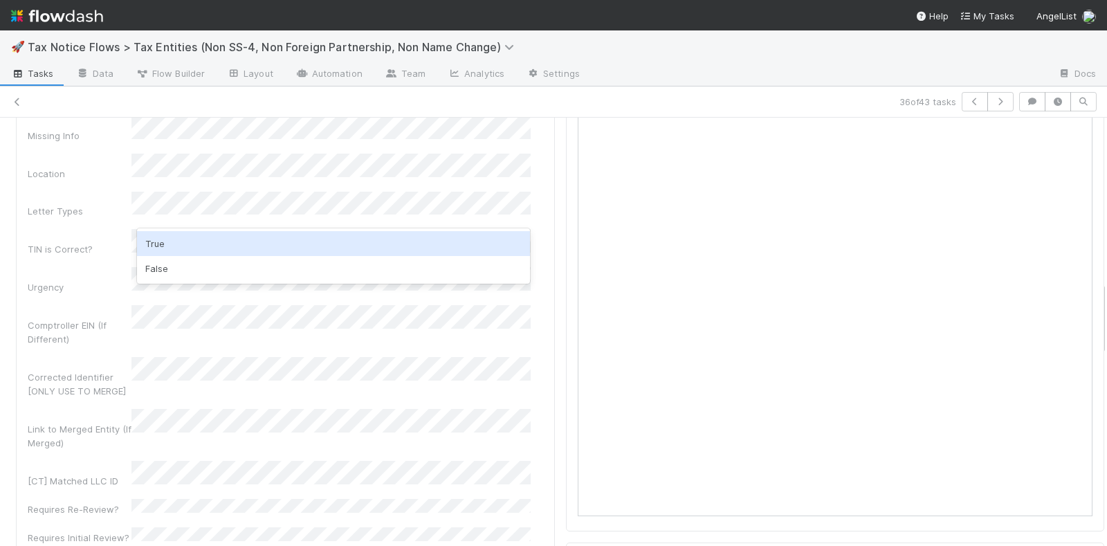
click at [170, 252] on div "True" at bounding box center [334, 243] width 394 height 25
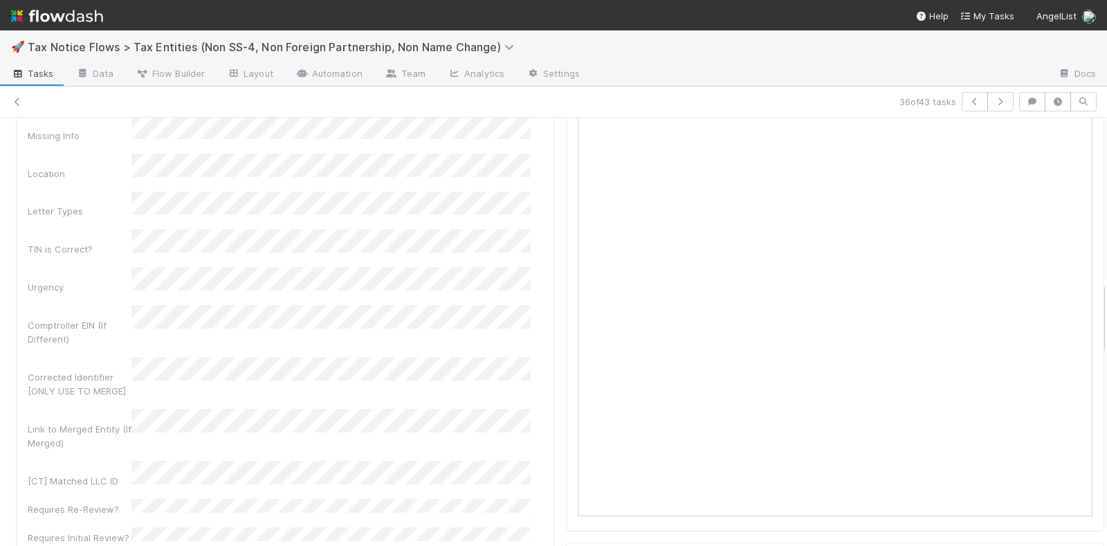
click at [102, 232] on div "Fund Names EIN (Or other identifier) * Total Amount Due Fed Amount Due (For Aba…" at bounding box center [285, 245] width 515 height 673
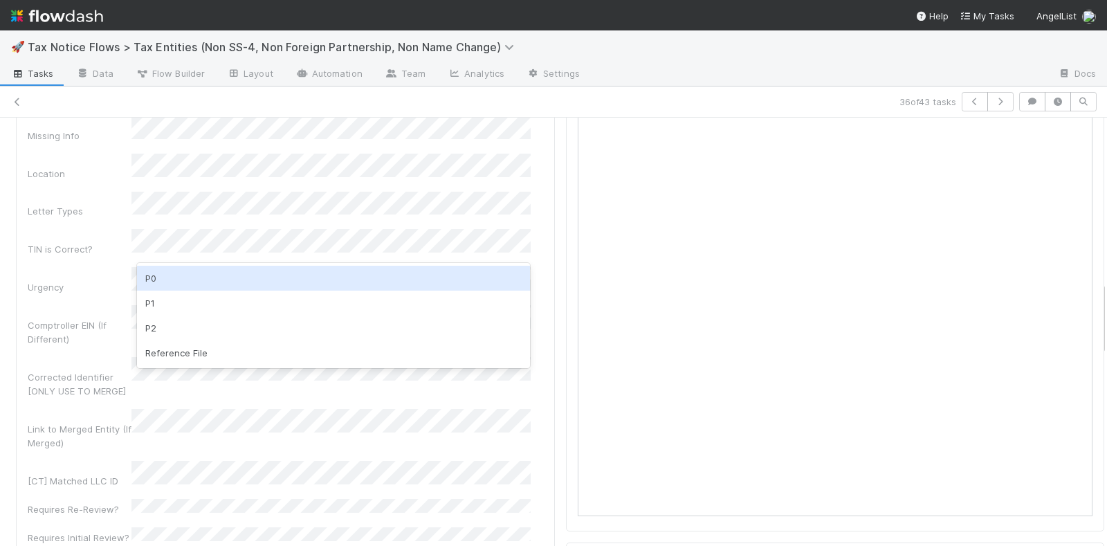
click at [84, 229] on div "TIN is Correct?" at bounding box center [285, 242] width 515 height 27
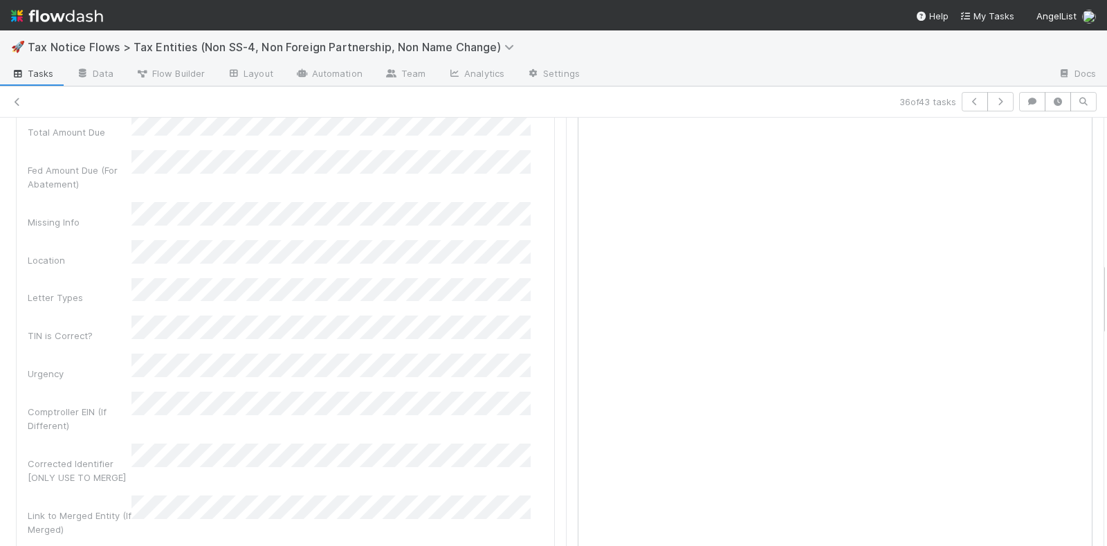
scroll to position [692, 0]
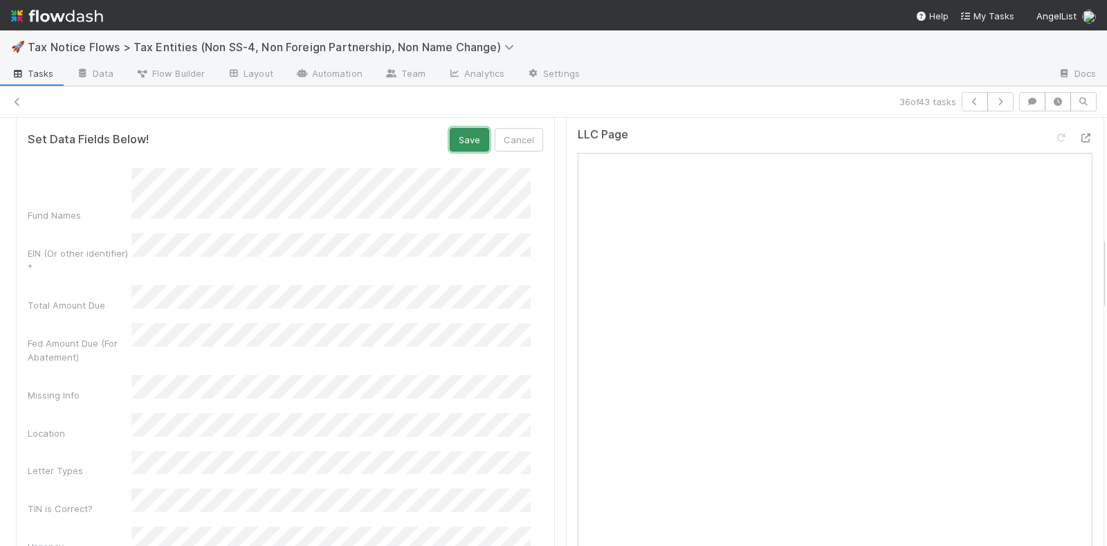
click at [455, 138] on button "Save" at bounding box center [469, 140] width 39 height 24
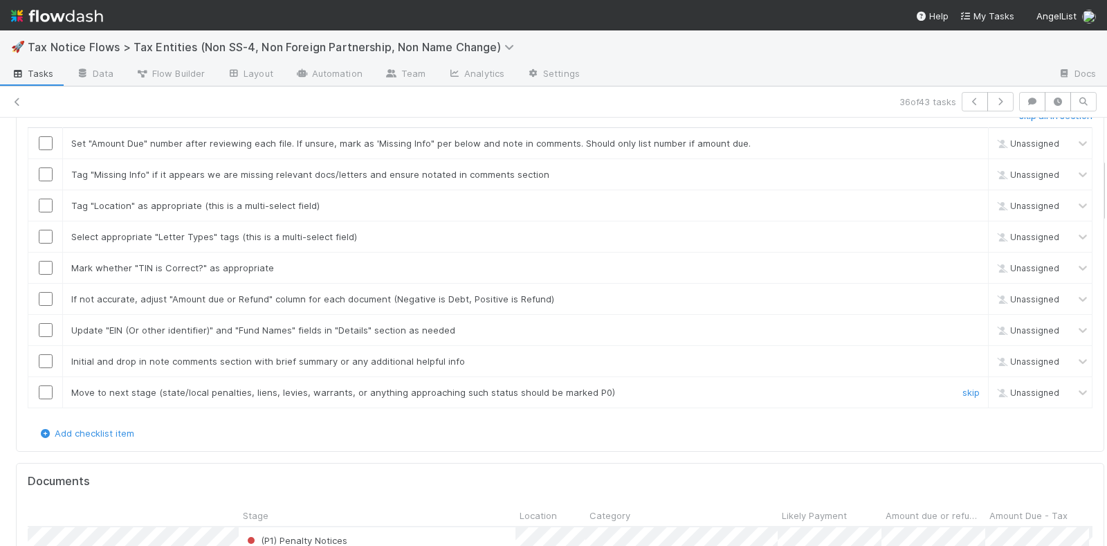
scroll to position [0, 0]
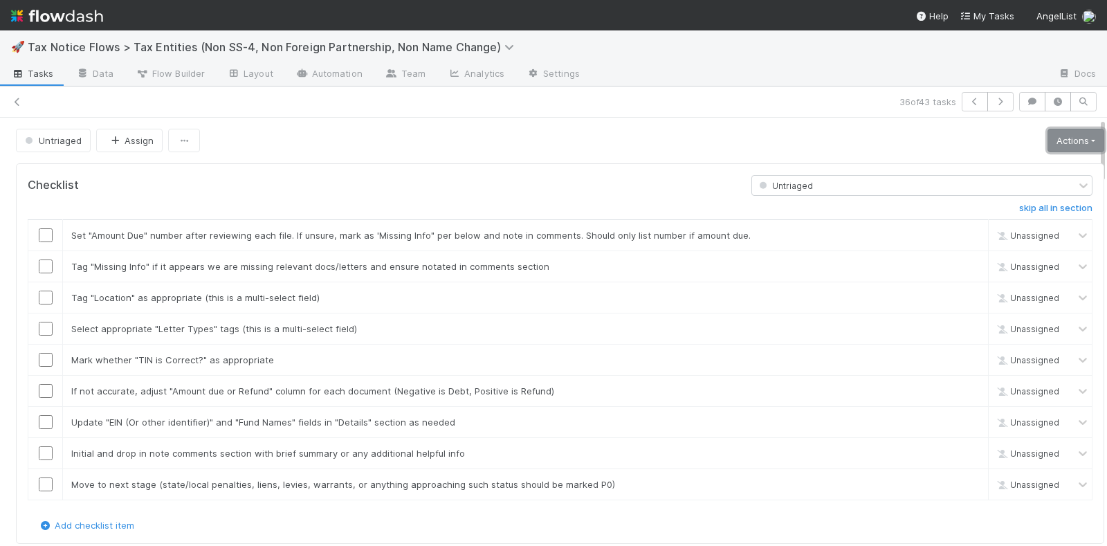
click at [1047, 134] on link "Actions" at bounding box center [1075, 141] width 57 height 24
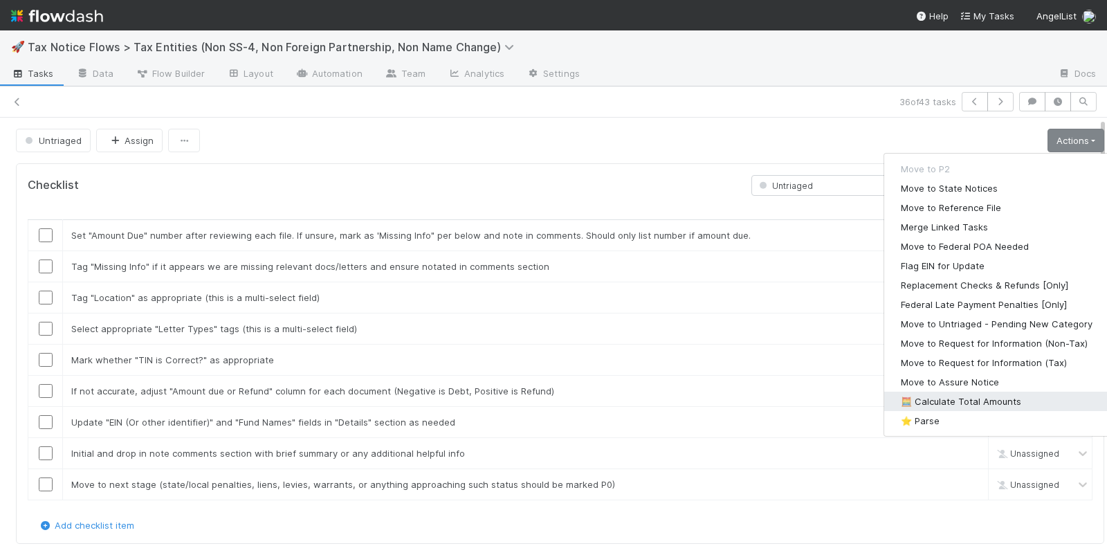
click at [932, 396] on button "🧮 Calculate Total Amounts" at bounding box center [996, 401] width 225 height 19
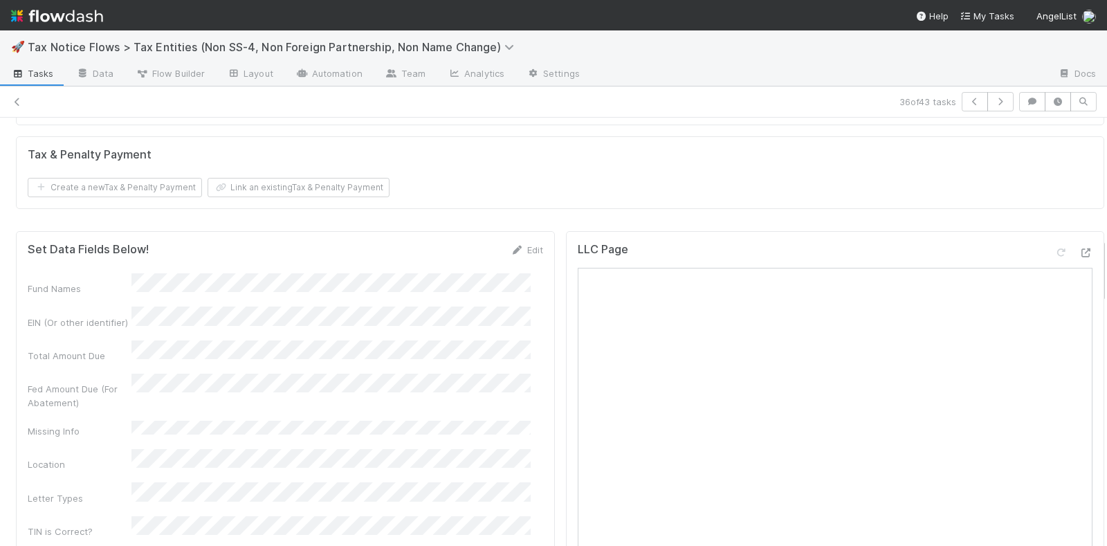
scroll to position [553, 0]
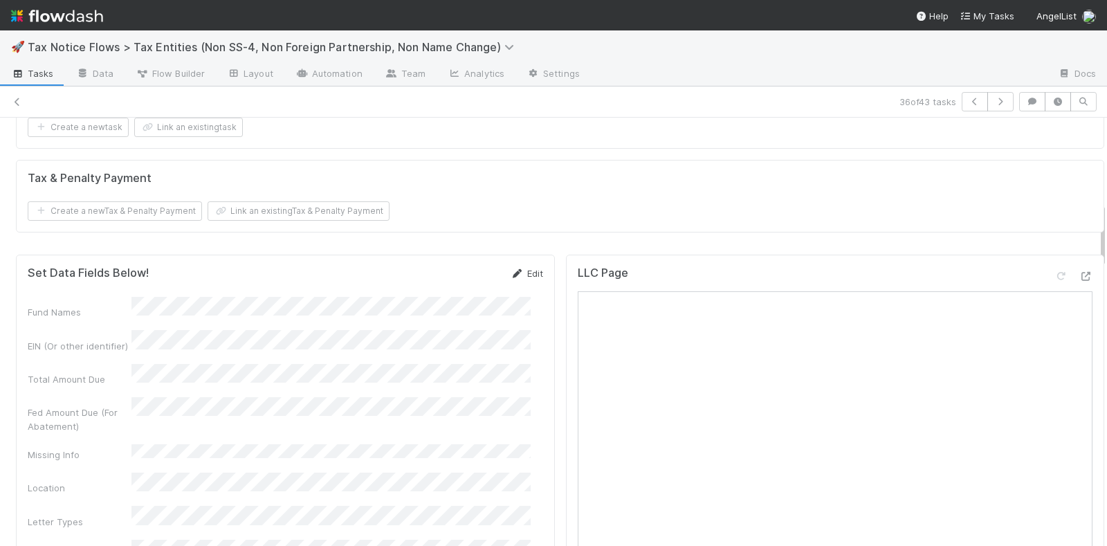
click at [511, 275] on icon at bounding box center [518, 273] width 14 height 9
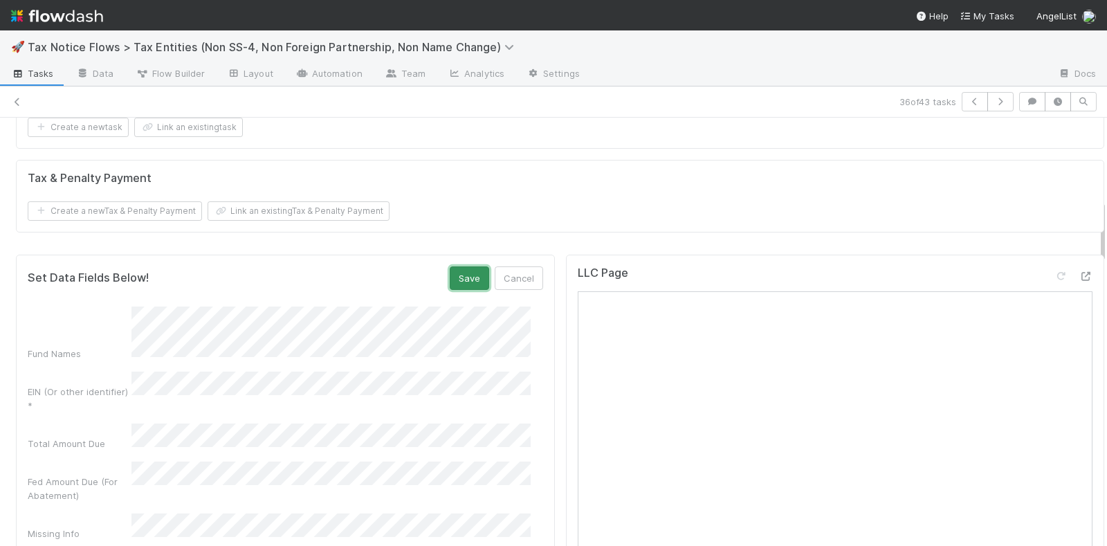
click at [459, 279] on button "Save" at bounding box center [469, 278] width 39 height 24
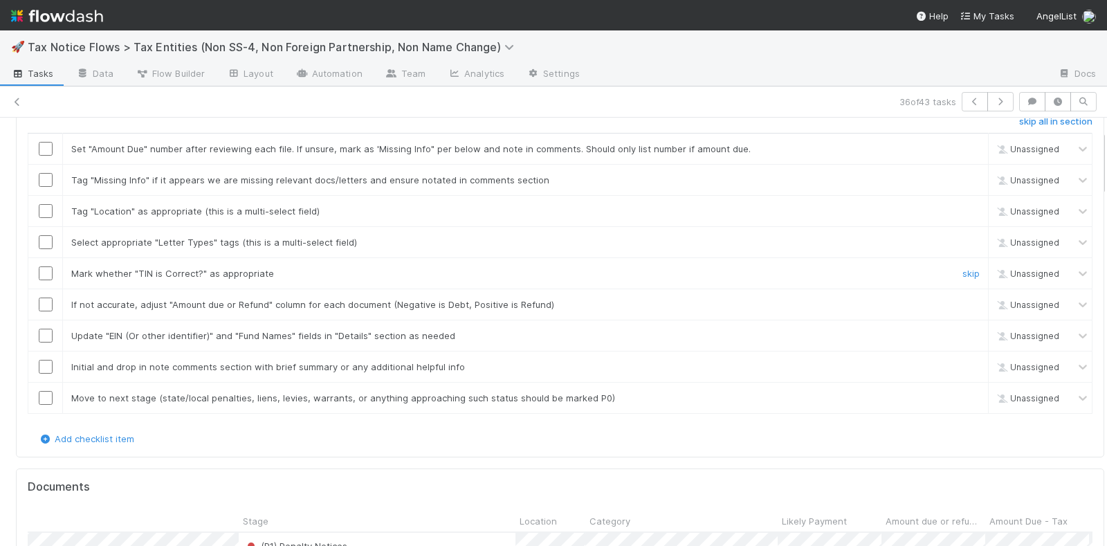
scroll to position [0, 0]
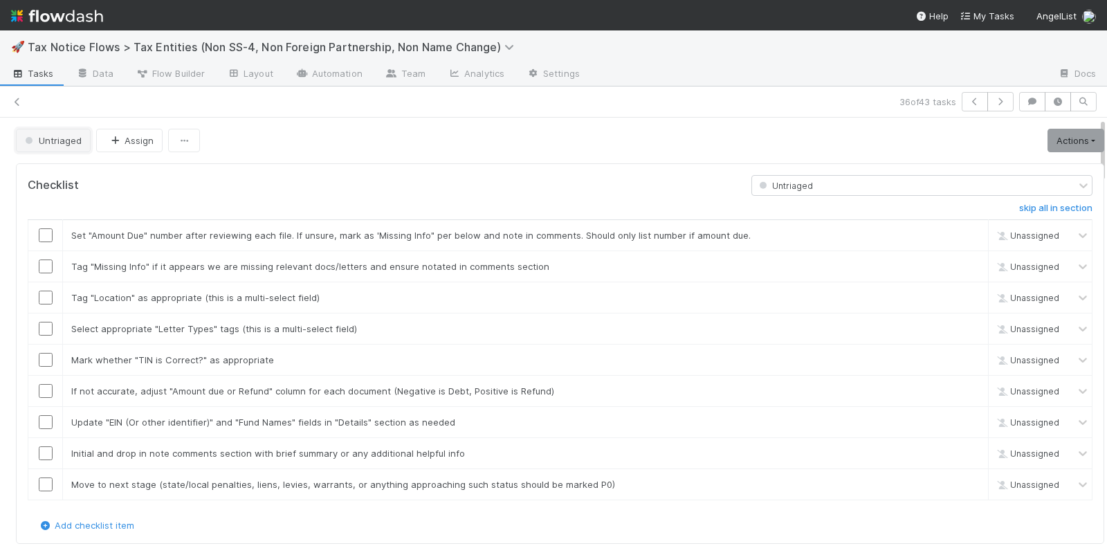
click at [50, 135] on span "Untriaged" at bounding box center [51, 140] width 59 height 11
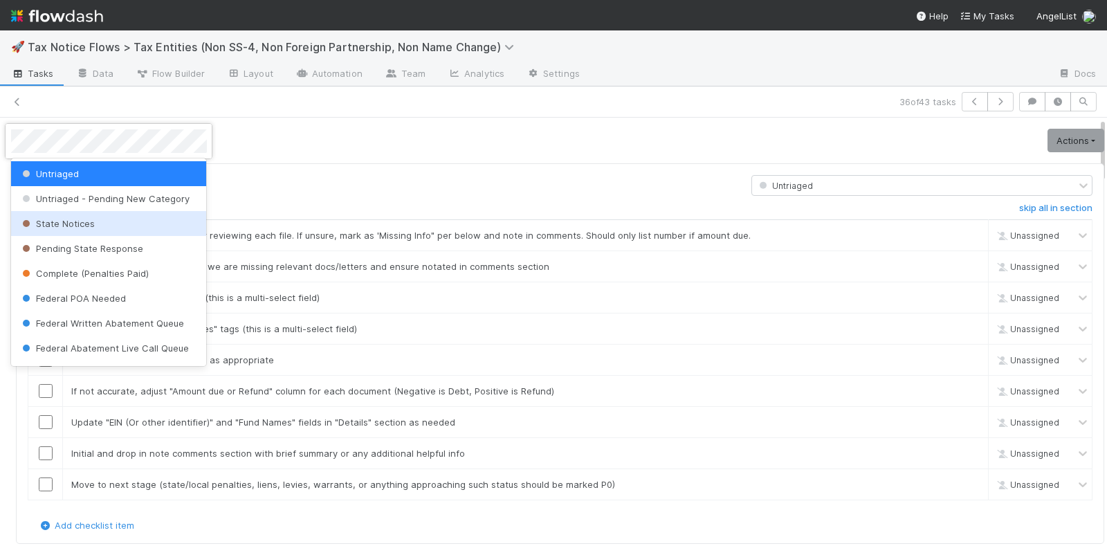
click at [84, 223] on span "State Notices" at bounding box center [56, 223] width 75 height 11
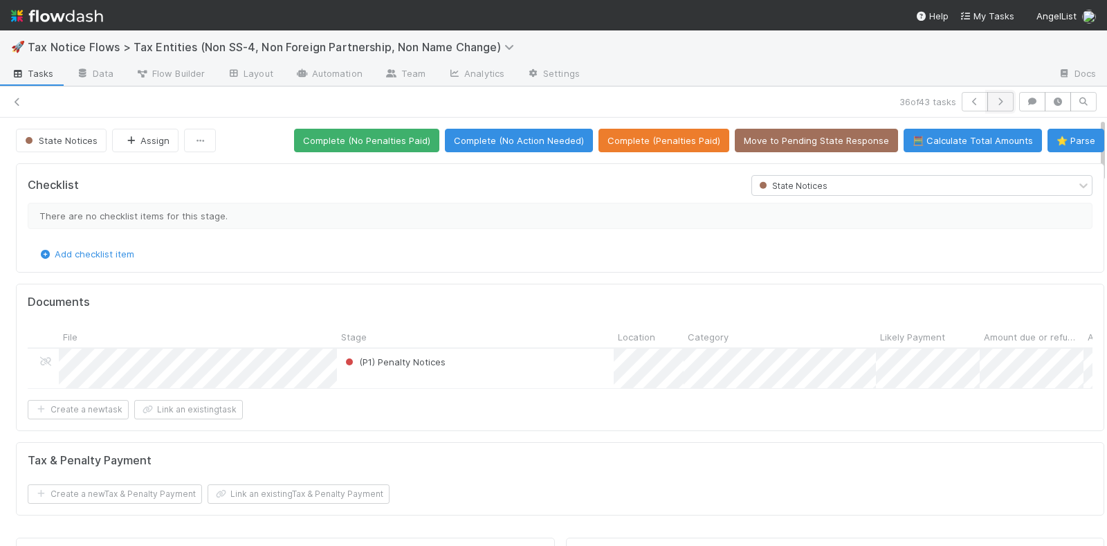
click at [993, 98] on icon "button" at bounding box center [1000, 102] width 14 height 8
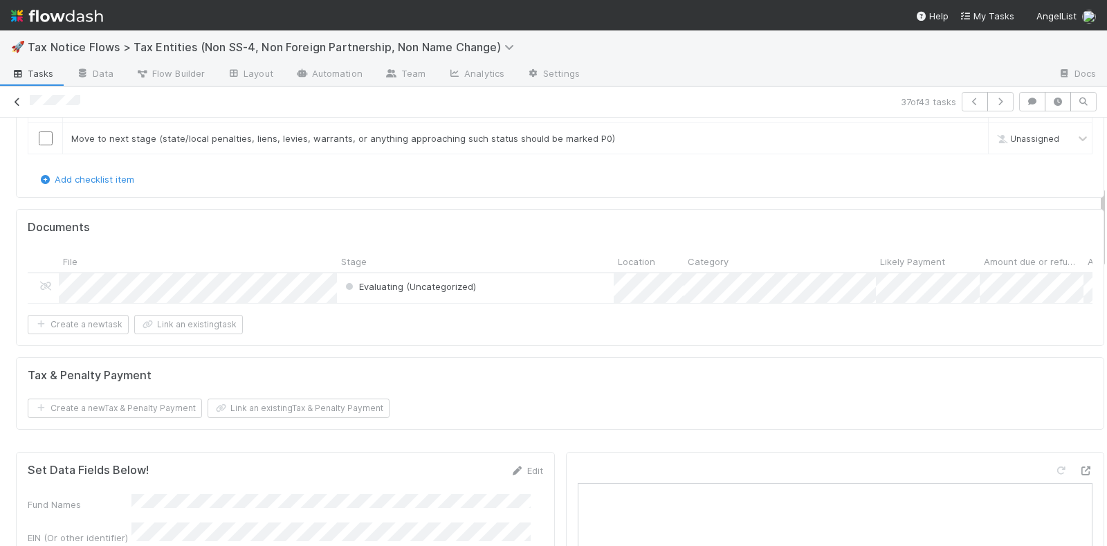
click at [19, 101] on icon at bounding box center [17, 102] width 14 height 9
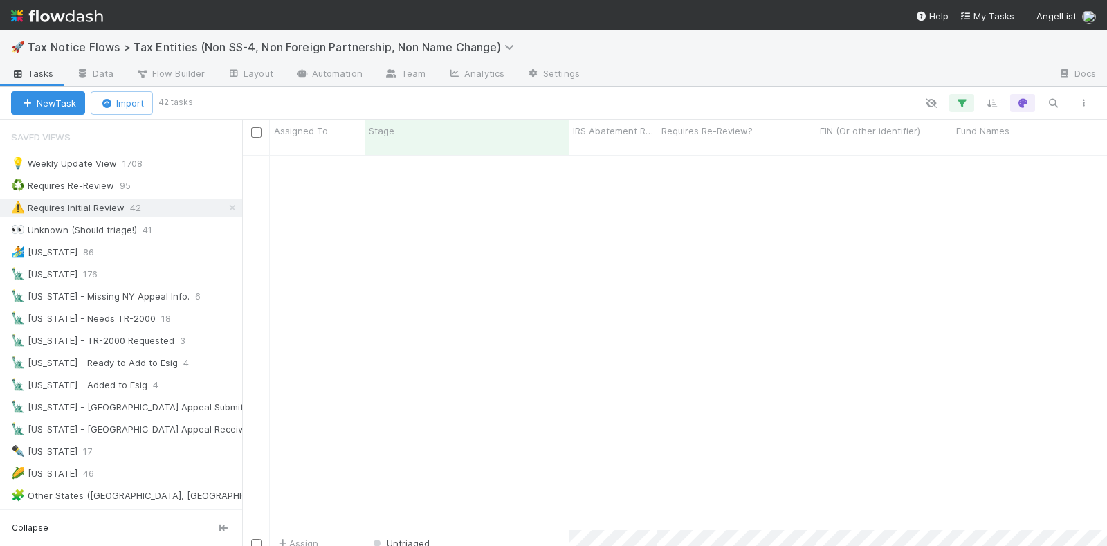
scroll to position [773, 0]
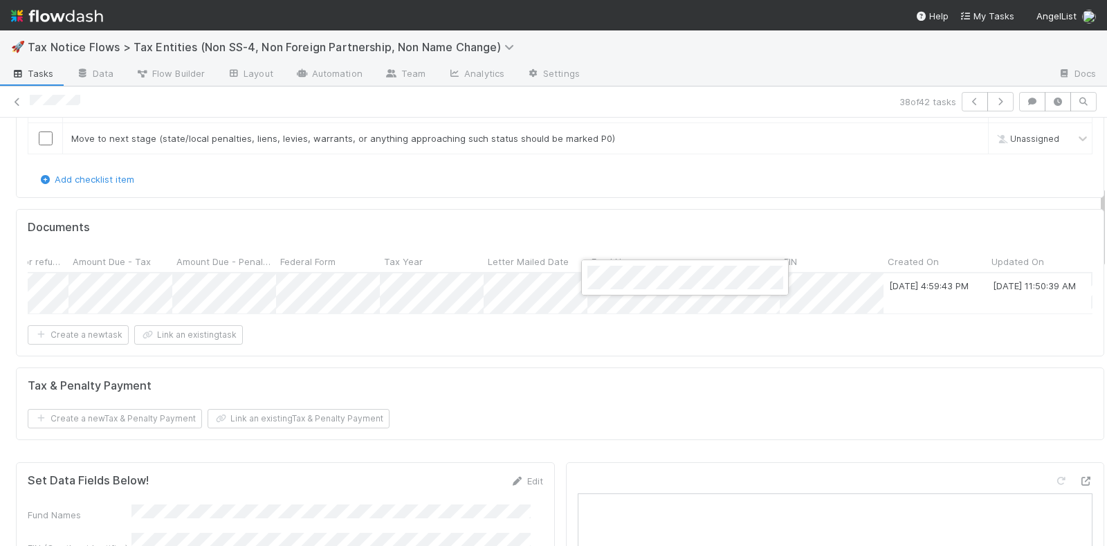
drag, startPoint x: 535, startPoint y: 315, endPoint x: 409, endPoint y: 317, distance: 125.9
click at [409, 317] on div at bounding box center [553, 273] width 1107 height 546
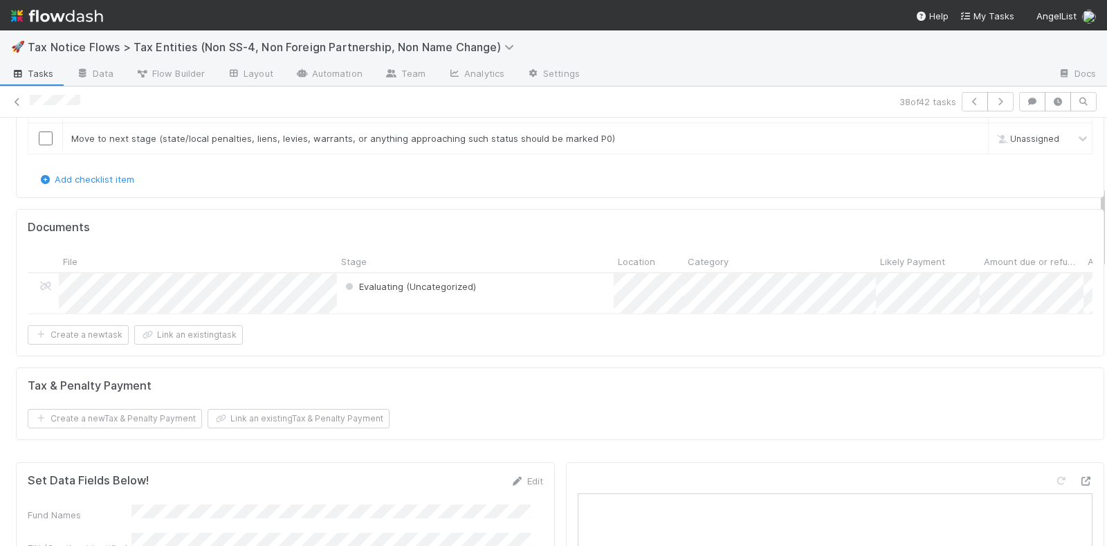
scroll to position [0, 63]
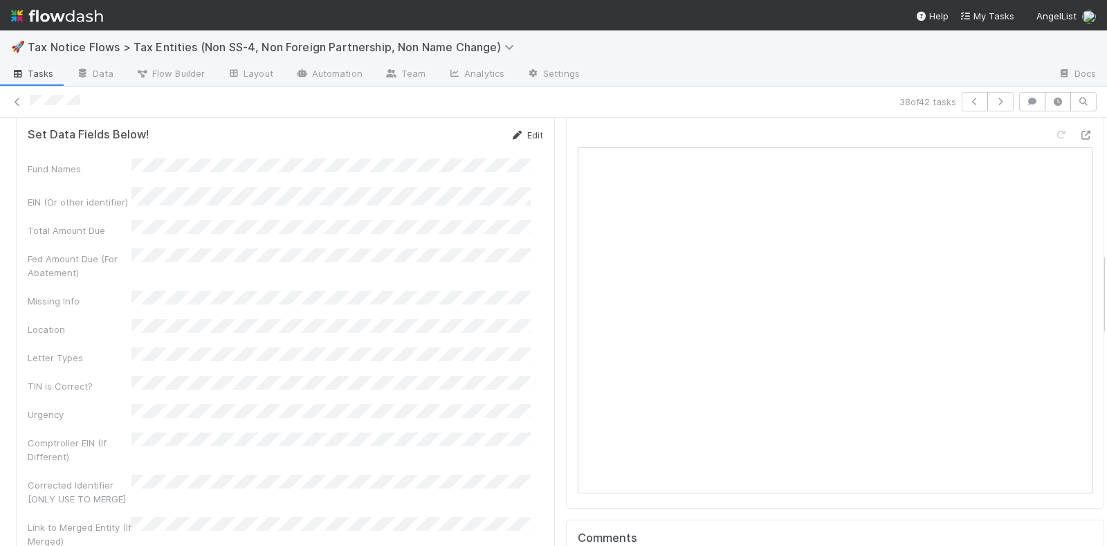
click at [511, 140] on icon at bounding box center [518, 135] width 14 height 9
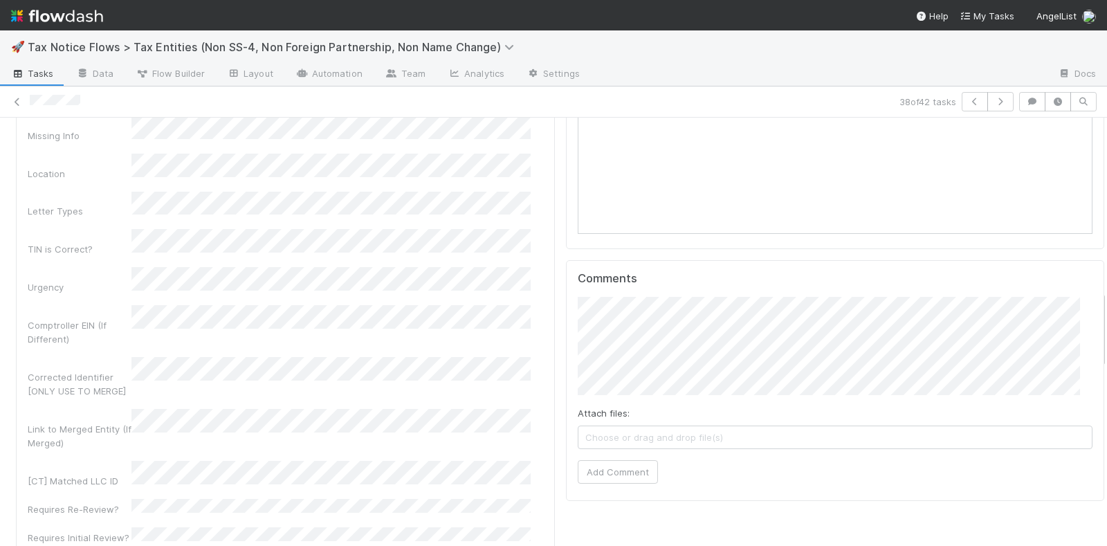
click at [185, 396] on div "Fund Names EIN (Or other identifier) * Total Amount Due Fed Amount Due (For Aba…" at bounding box center [285, 245] width 515 height 673
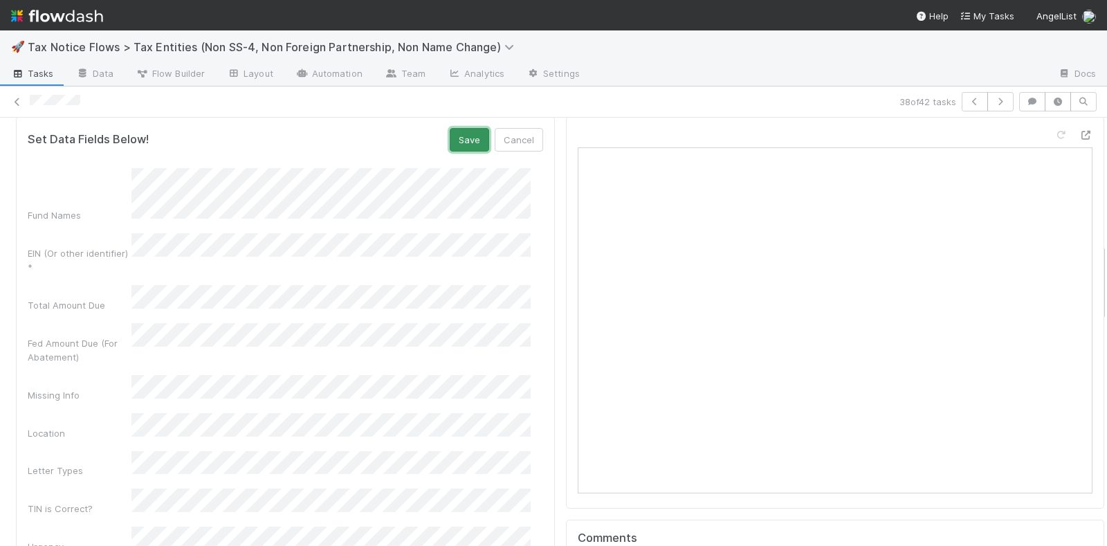
click at [455, 144] on button "Save" at bounding box center [469, 140] width 39 height 24
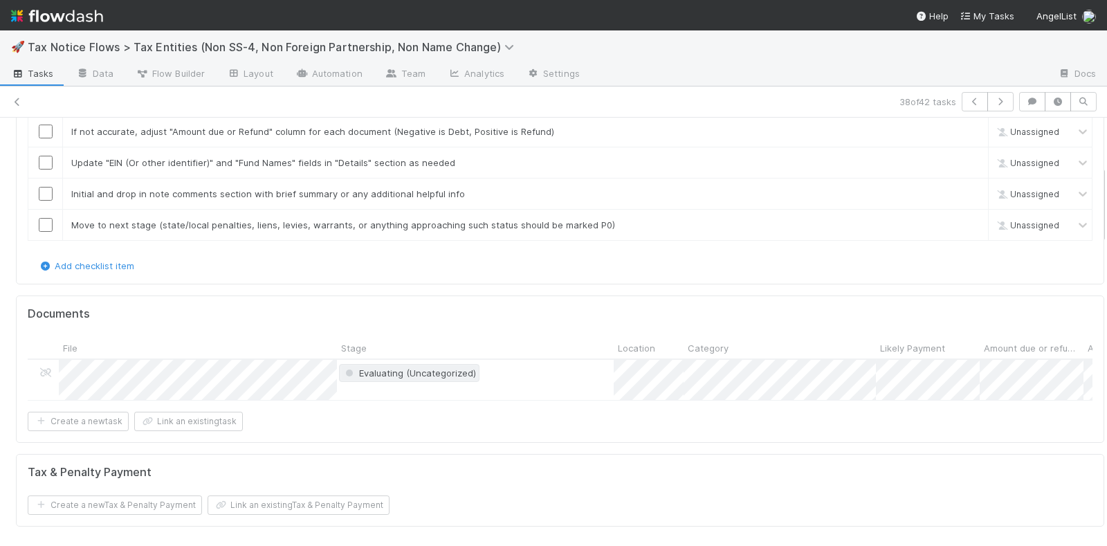
click at [376, 368] on span "Evaluating (Uncategorized)" at bounding box center [409, 372] width 134 height 11
click at [235, 367] on div at bounding box center [553, 273] width 1107 height 546
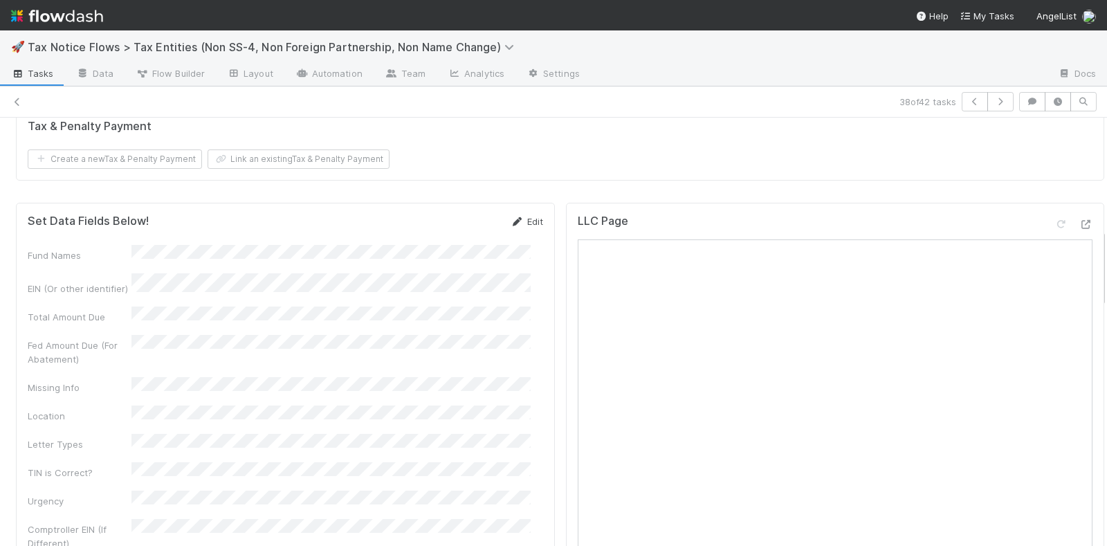
click at [511, 223] on link "Edit" at bounding box center [527, 221] width 33 height 11
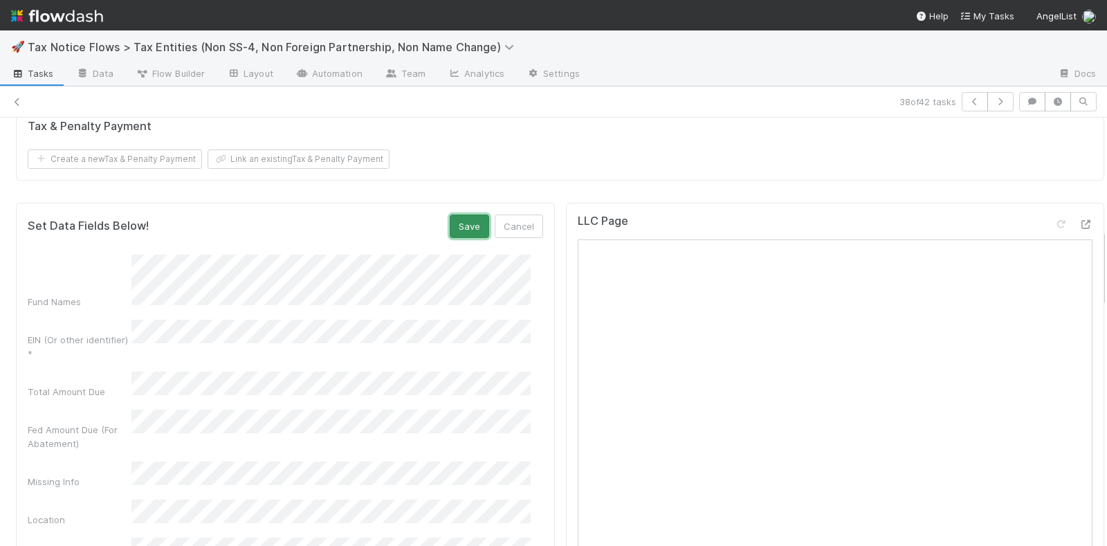
click at [455, 225] on button "Save" at bounding box center [469, 226] width 39 height 24
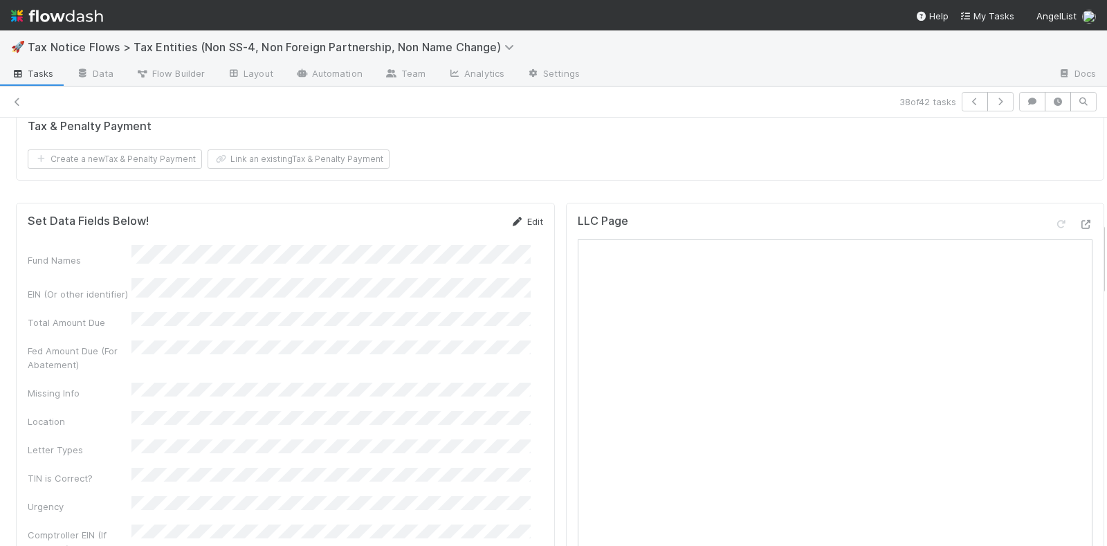
click at [511, 220] on link "Edit" at bounding box center [527, 221] width 33 height 11
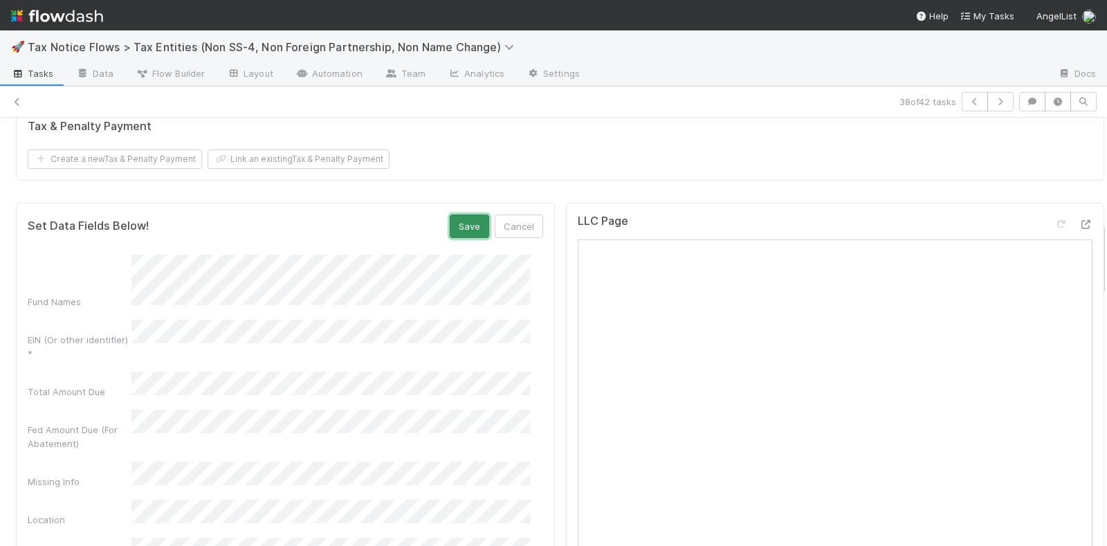
click at [459, 224] on button "Save" at bounding box center [469, 226] width 39 height 24
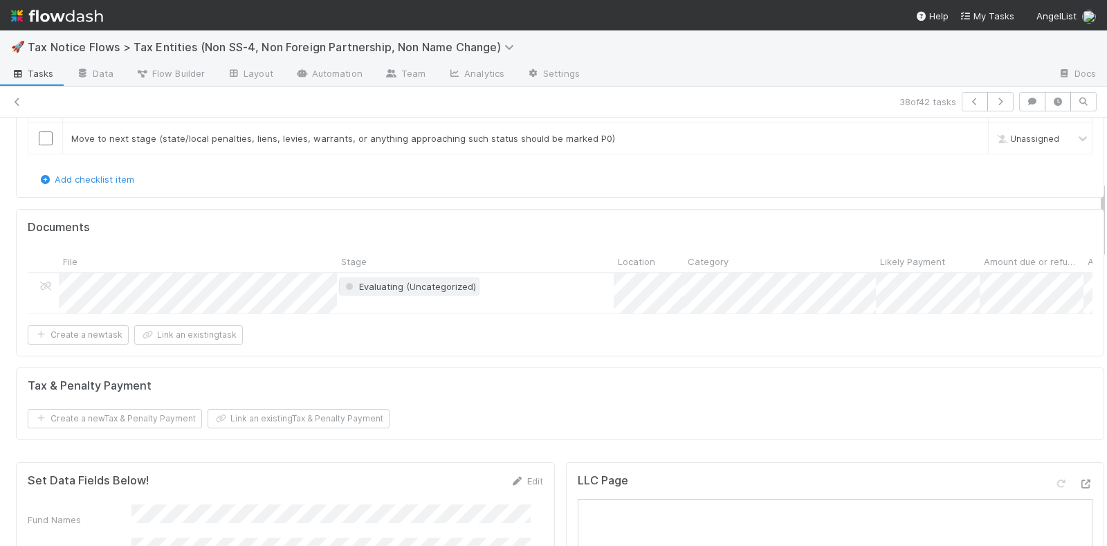
click at [376, 281] on span "Evaluating (Uncategorized)" at bounding box center [409, 286] width 134 height 11
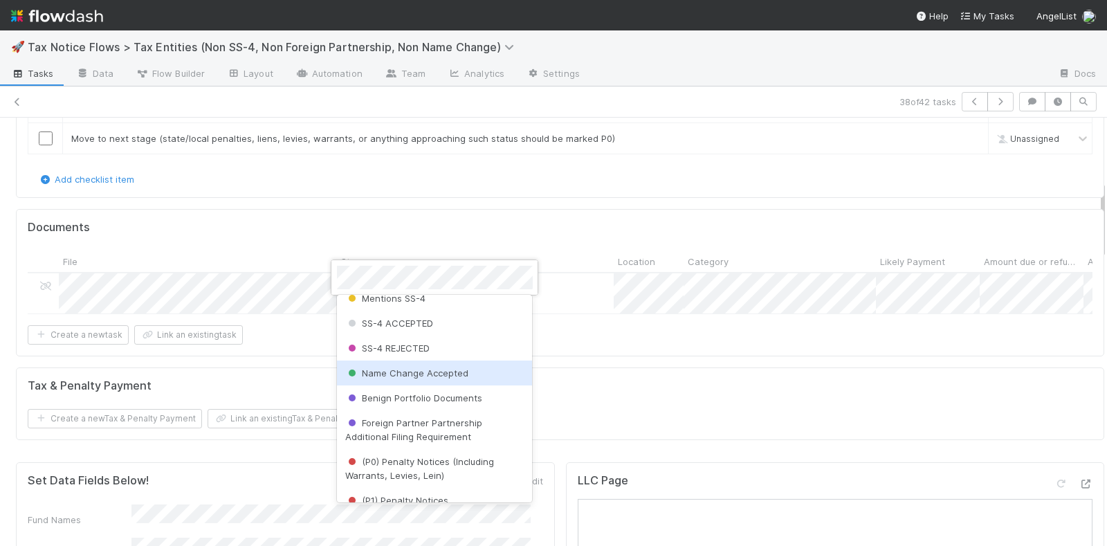
click at [414, 365] on div "Name Change Accepted" at bounding box center [435, 372] width 196 height 25
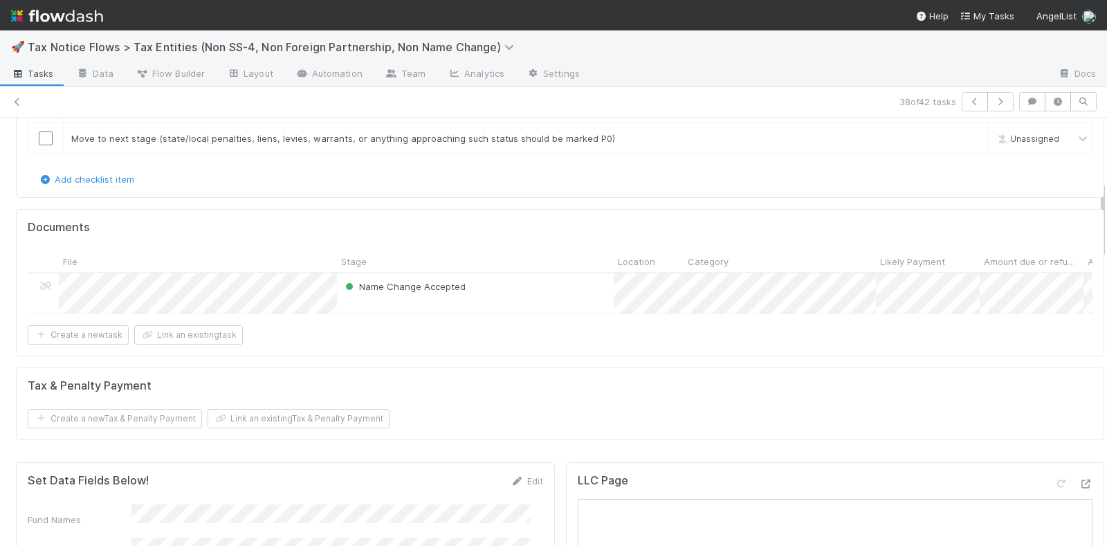
click at [414, 344] on div "Create a new task Link an existing task" at bounding box center [560, 334] width 1065 height 19
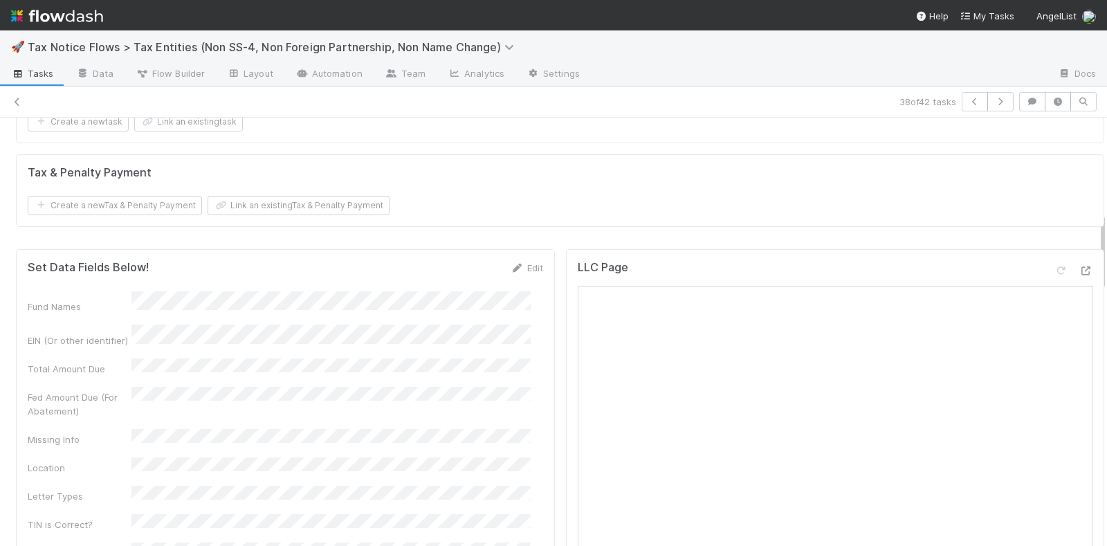
scroll to position [605, 0]
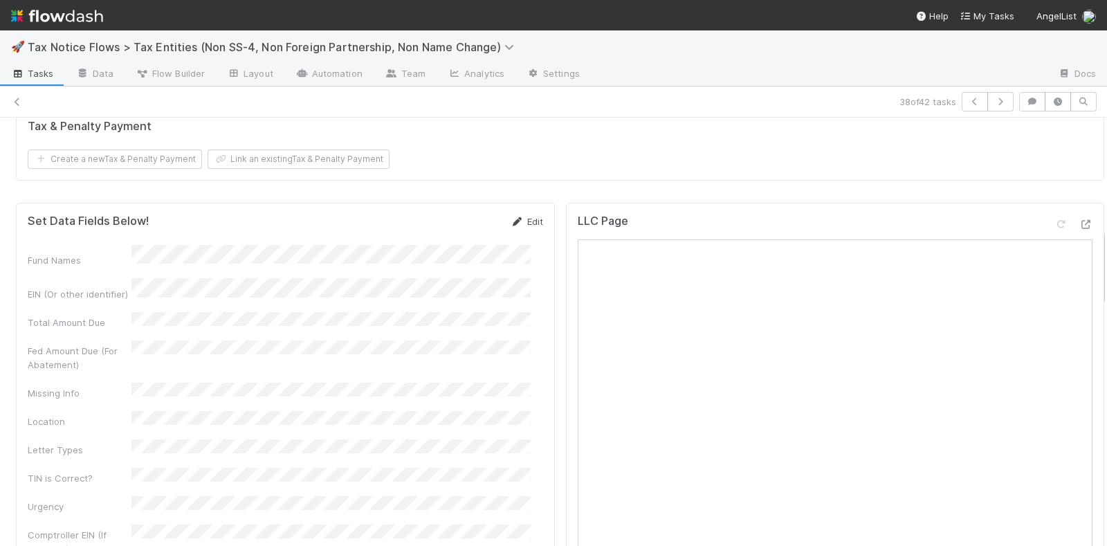
click at [511, 226] on icon at bounding box center [518, 221] width 14 height 9
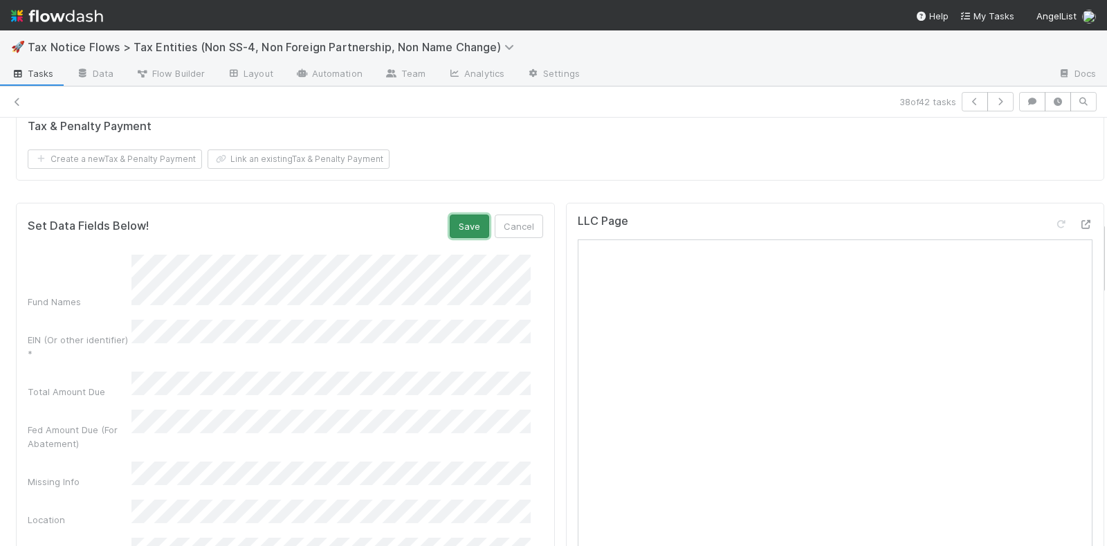
click at [456, 229] on button "Save" at bounding box center [469, 226] width 39 height 24
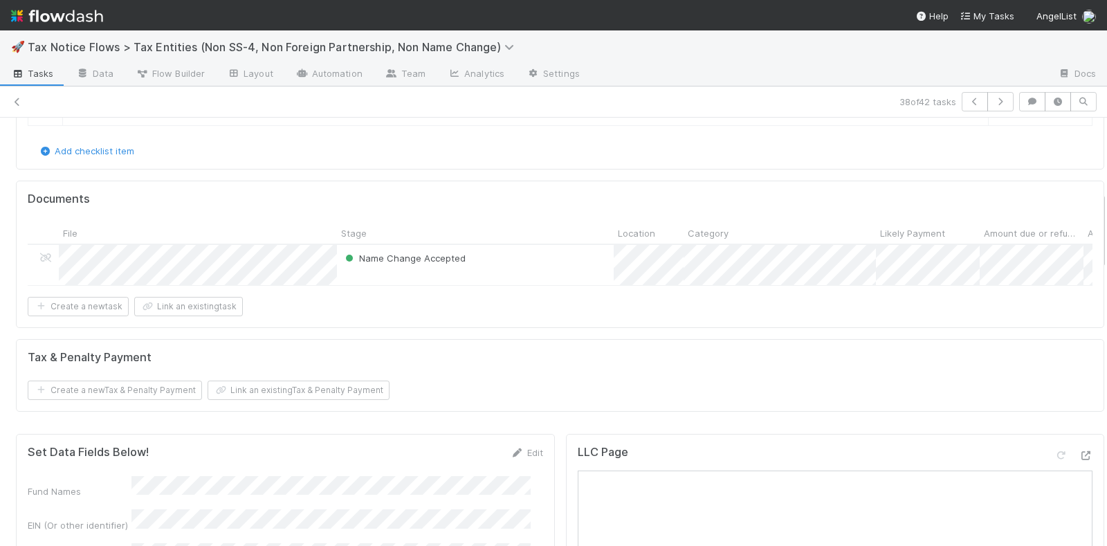
scroll to position [0, 0]
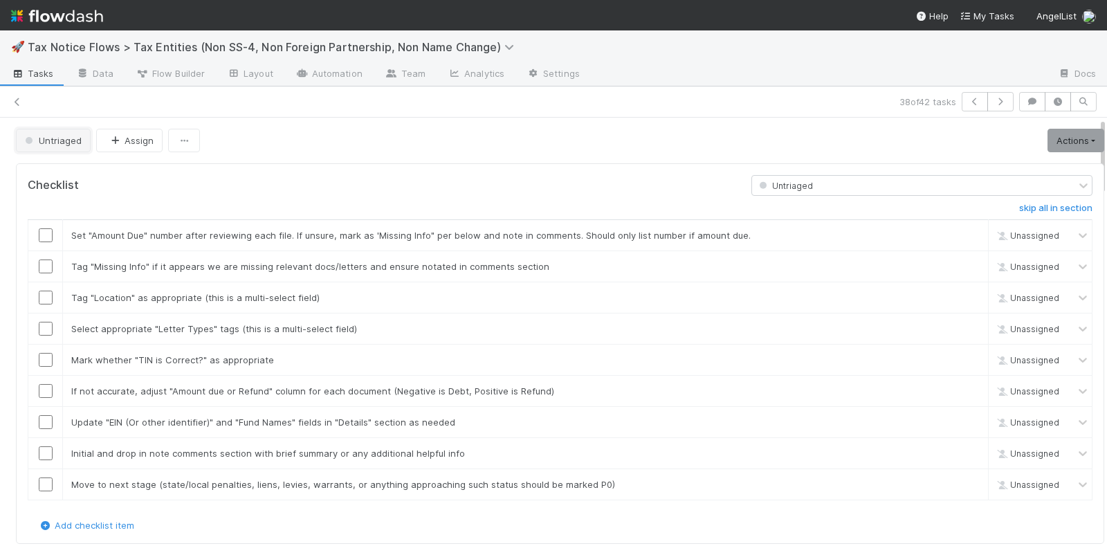
click at [69, 144] on span "Untriaged" at bounding box center [51, 140] width 59 height 11
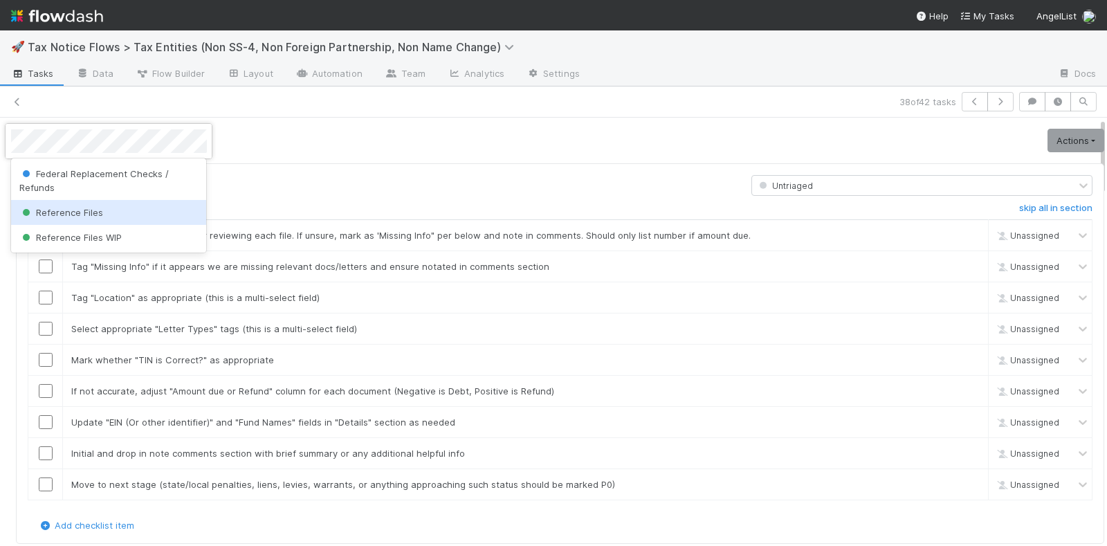
click at [77, 213] on span "Reference Files" at bounding box center [61, 212] width 84 height 11
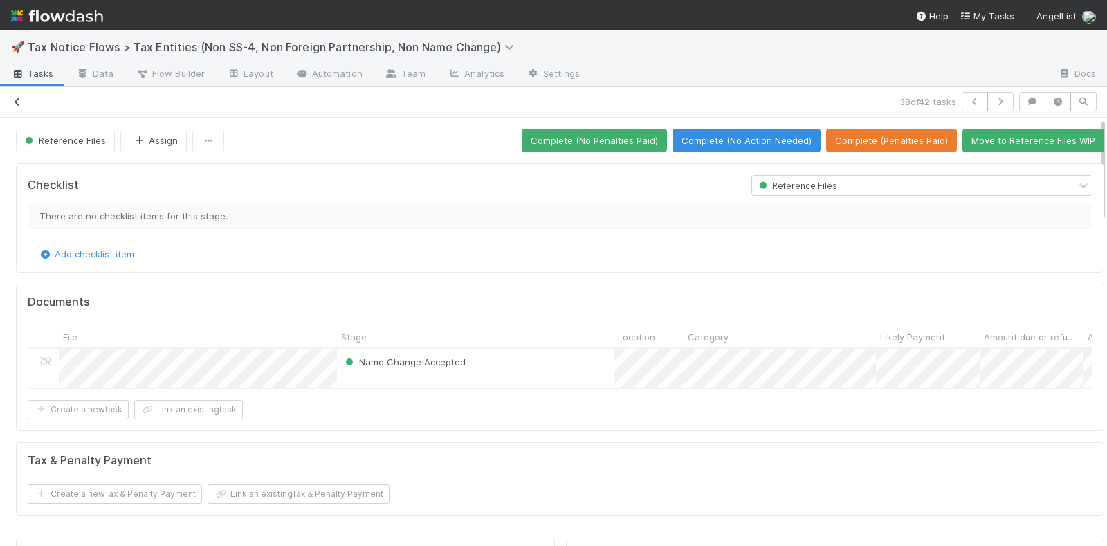
click at [20, 101] on icon at bounding box center [17, 102] width 14 height 9
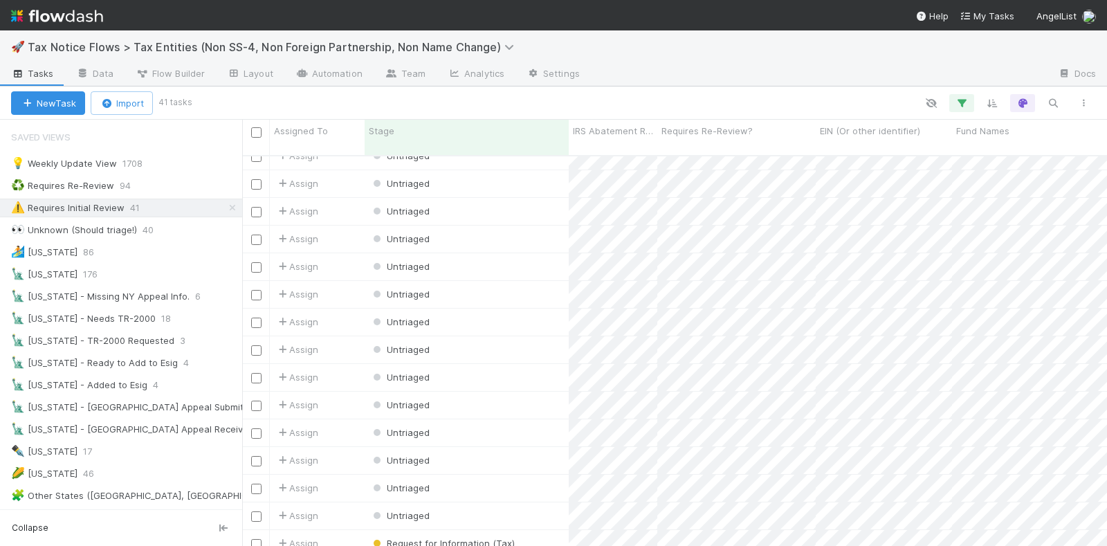
scroll to position [746, 0]
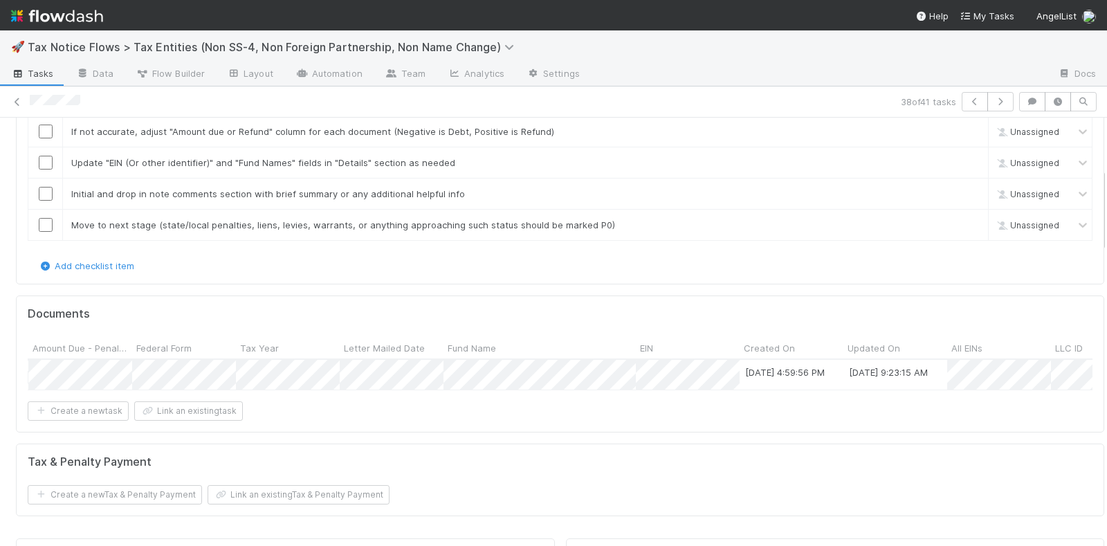
scroll to position [0, 1350]
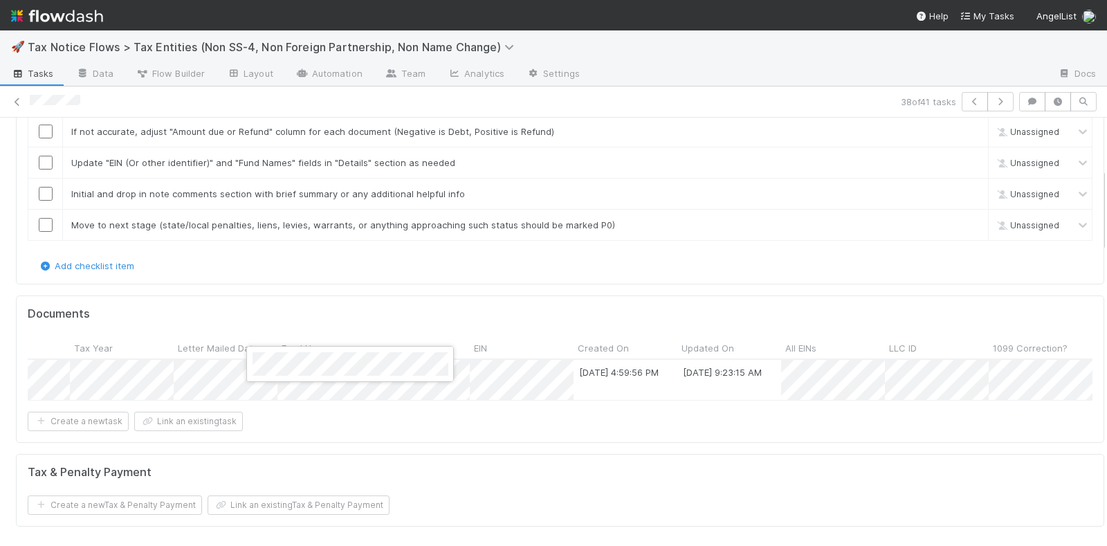
click at [460, 444] on div at bounding box center [553, 273] width 1107 height 546
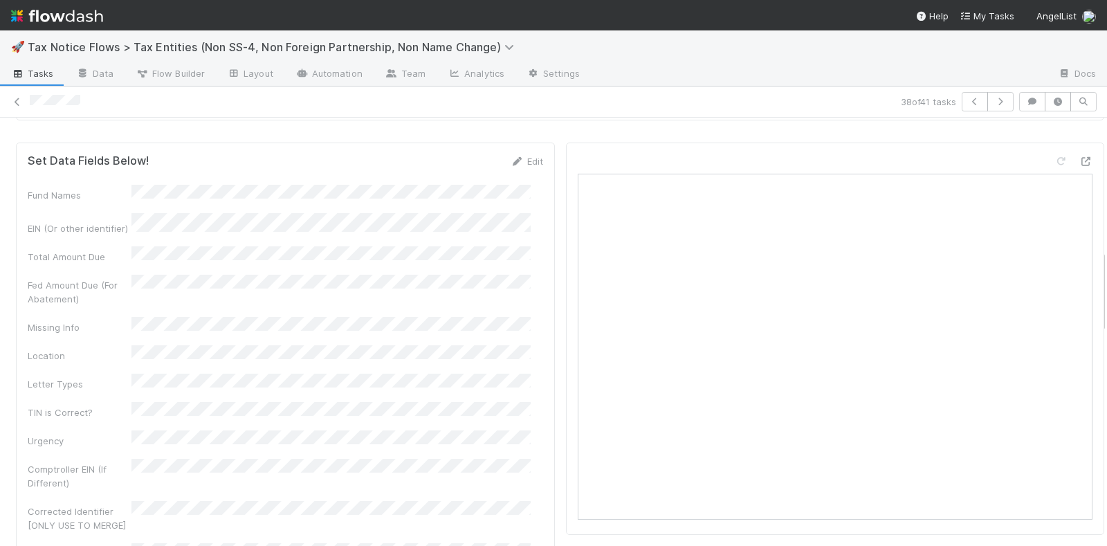
scroll to position [692, 0]
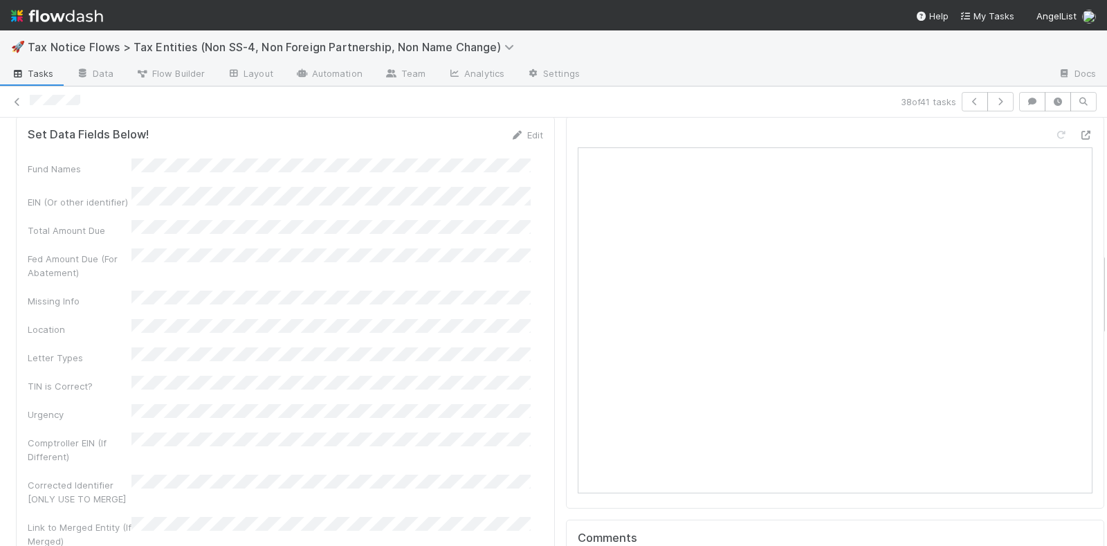
drag, startPoint x: 513, startPoint y: 143, endPoint x: 474, endPoint y: 167, distance: 45.7
click at [513, 140] on link "Edit" at bounding box center [527, 134] width 33 height 11
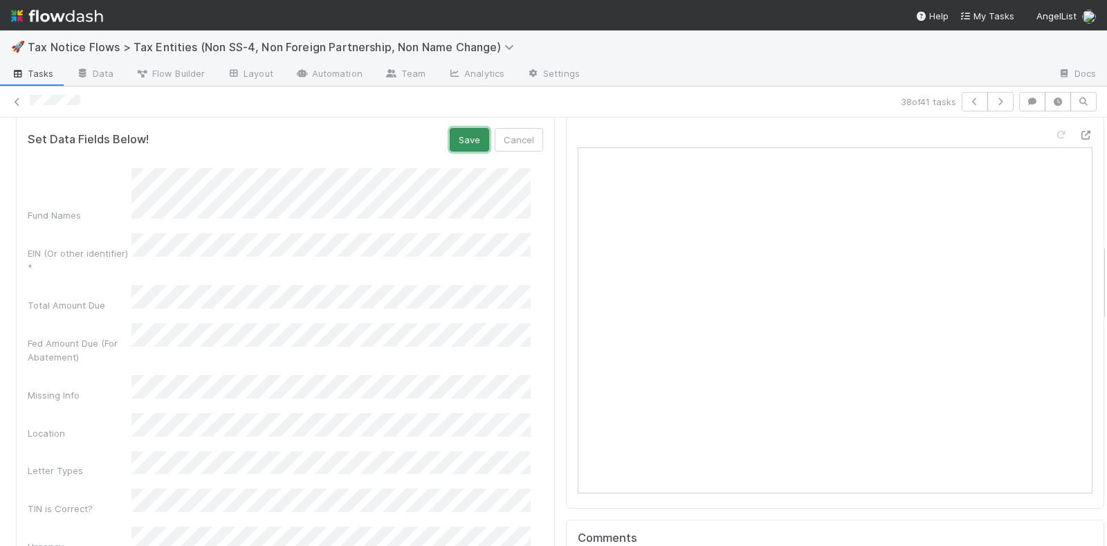
click at [452, 146] on button "Save" at bounding box center [469, 140] width 39 height 24
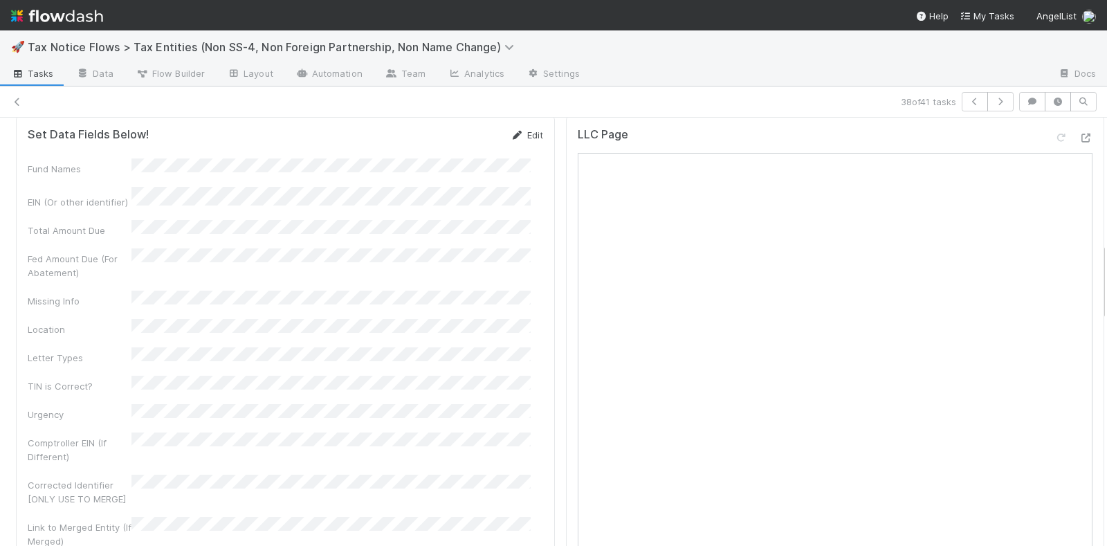
click at [513, 140] on link "Edit" at bounding box center [527, 134] width 33 height 11
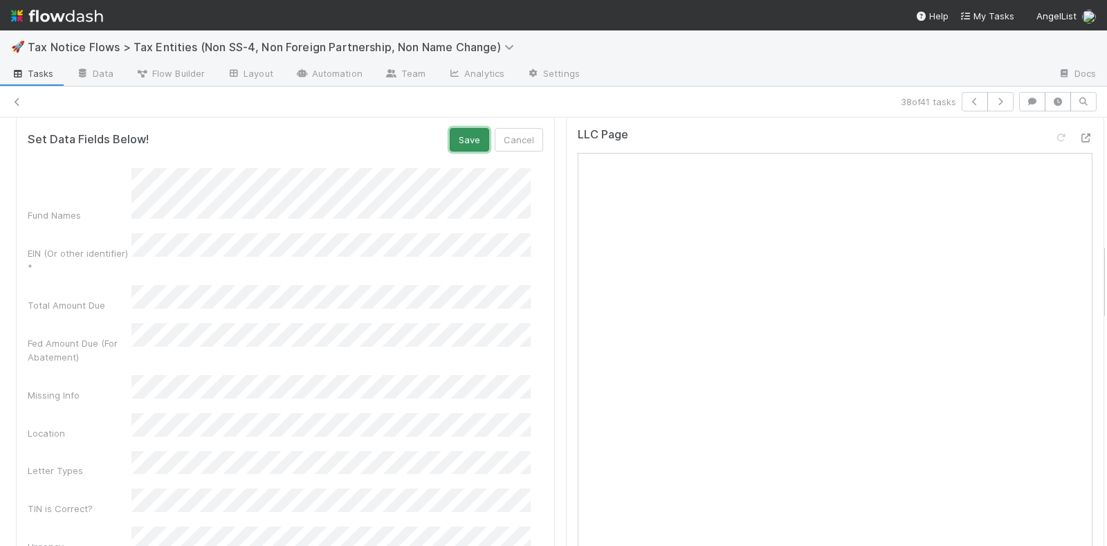
click at [462, 136] on button "Save" at bounding box center [469, 140] width 39 height 24
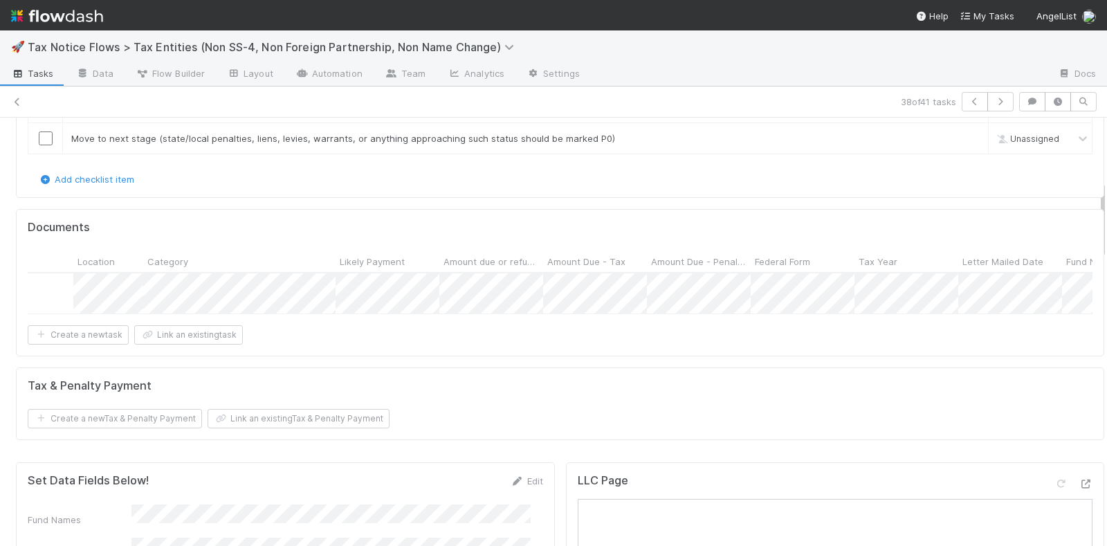
scroll to position [0, 0]
click at [409, 281] on span "Evaluating (Uncategorized)" at bounding box center [409, 286] width 134 height 11
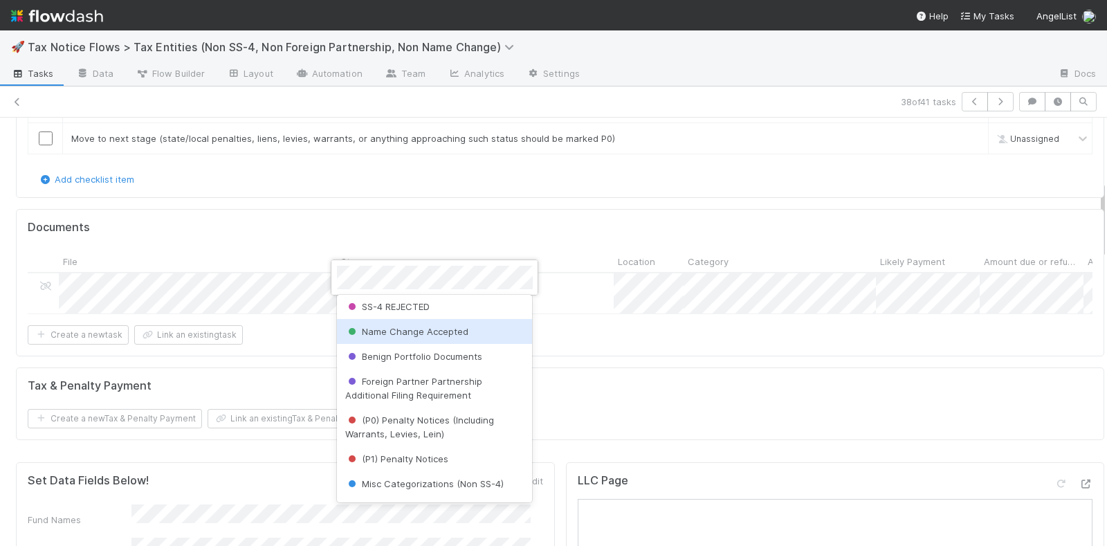
scroll to position [86, 0]
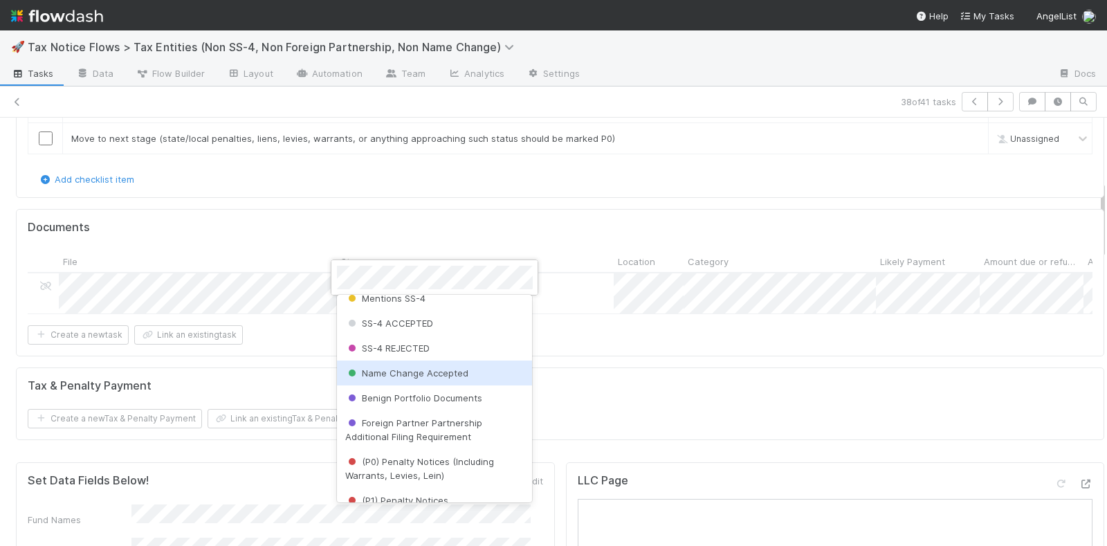
click at [398, 367] on span "Name Change Accepted" at bounding box center [406, 372] width 123 height 11
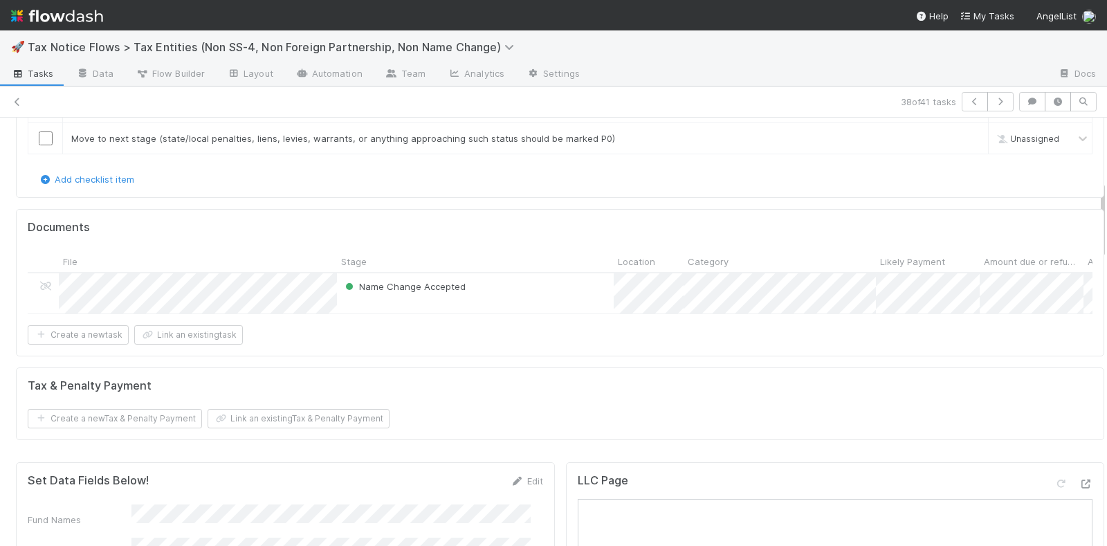
click at [457, 351] on div "Documents File Stage Location Category Likely Payment Amount due or refunded Am…" at bounding box center [560, 282] width 1088 height 147
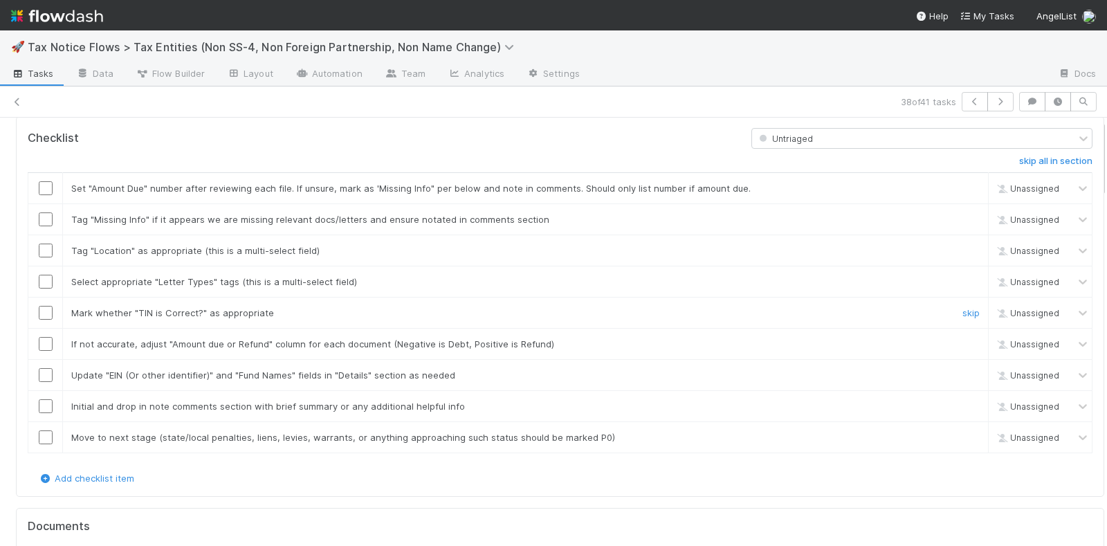
scroll to position [0, 0]
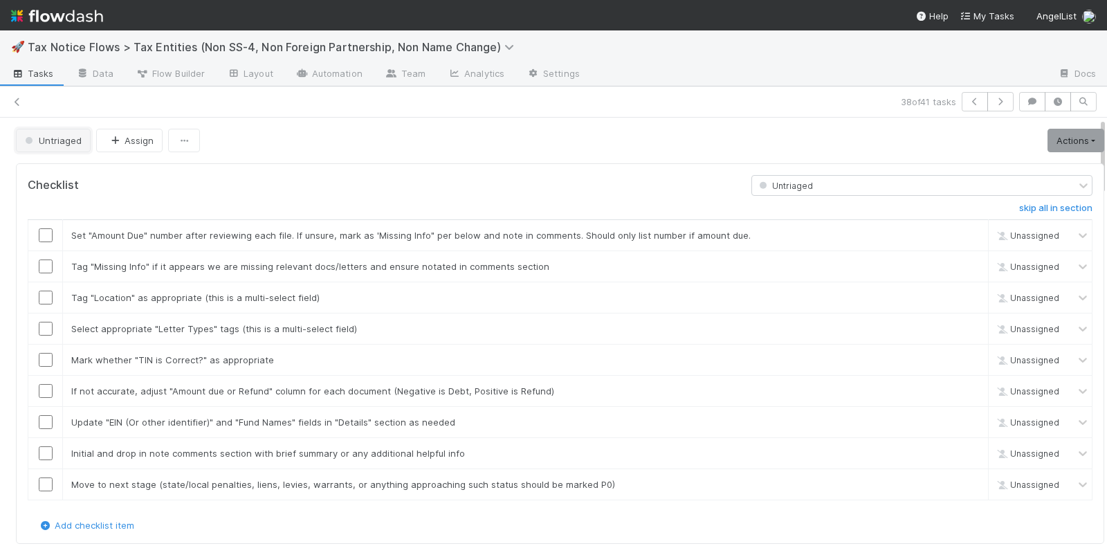
click at [61, 141] on span "Untriaged" at bounding box center [51, 140] width 59 height 11
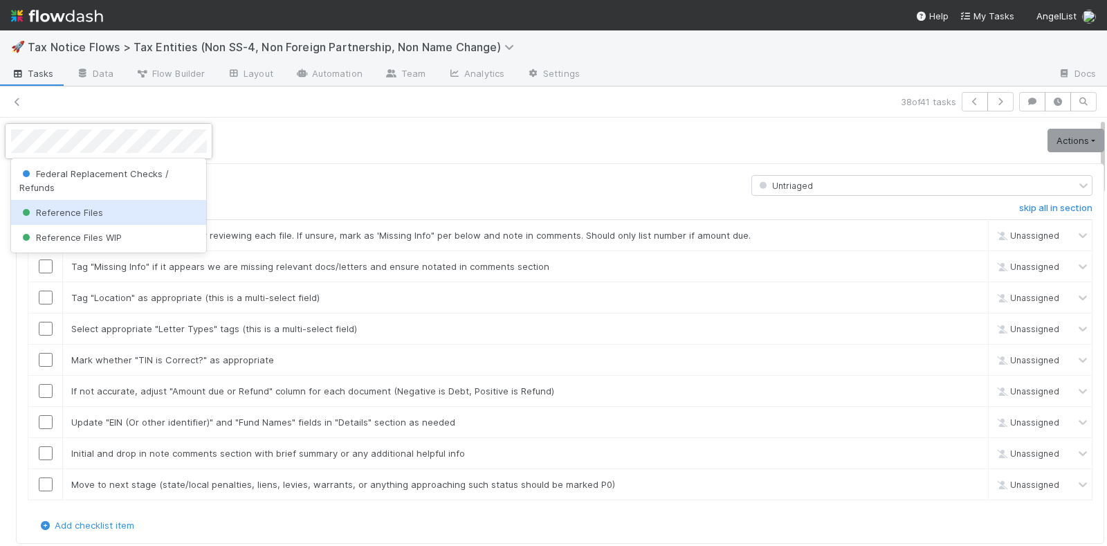
click at [75, 205] on div "Reference Files" at bounding box center [109, 212] width 196 height 25
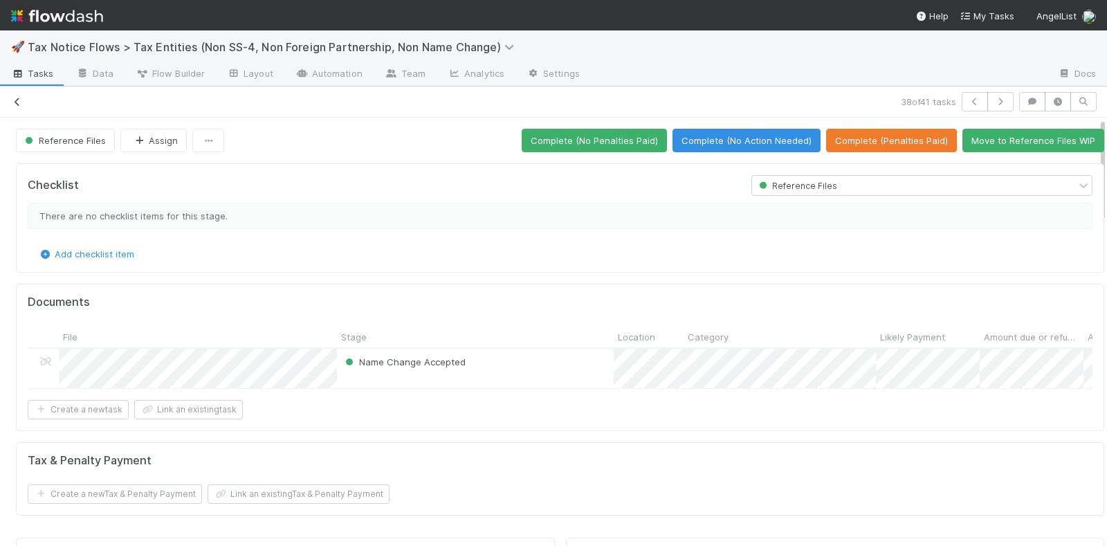
click at [15, 102] on icon at bounding box center [17, 102] width 14 height 9
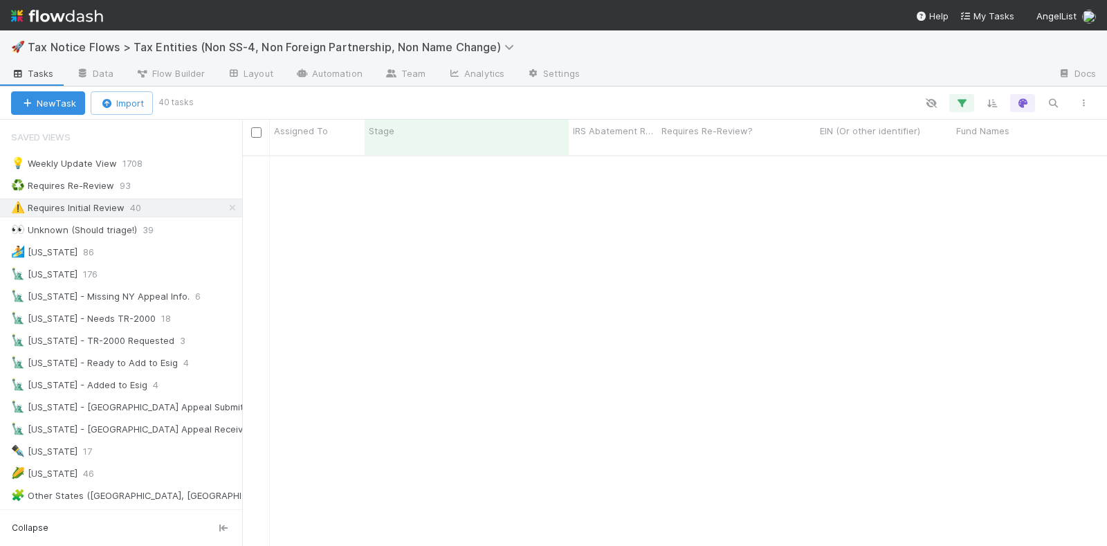
scroll to position [718, 0]
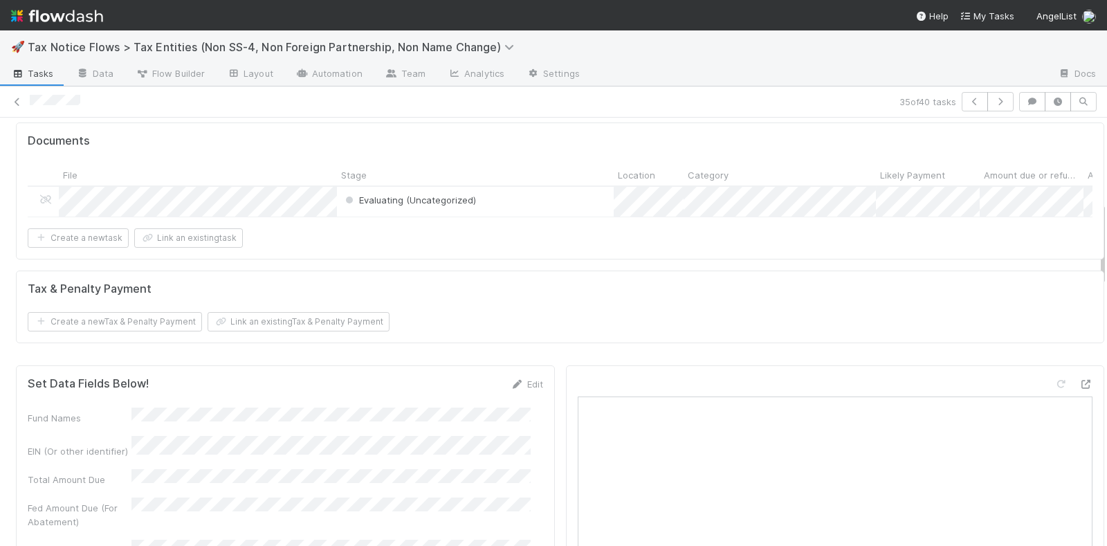
scroll to position [692, 0]
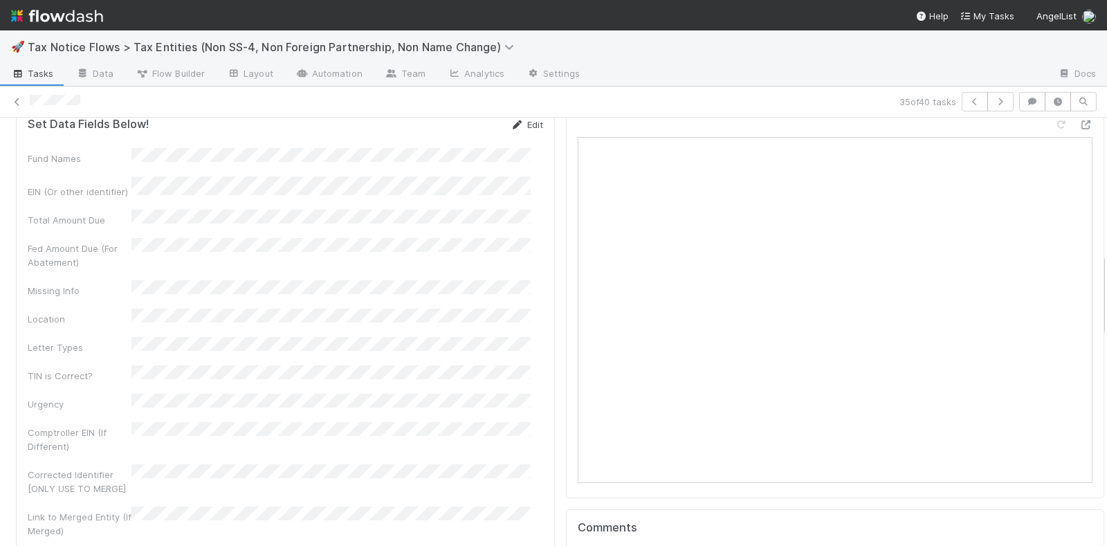
click at [513, 130] on link "Edit" at bounding box center [527, 124] width 33 height 11
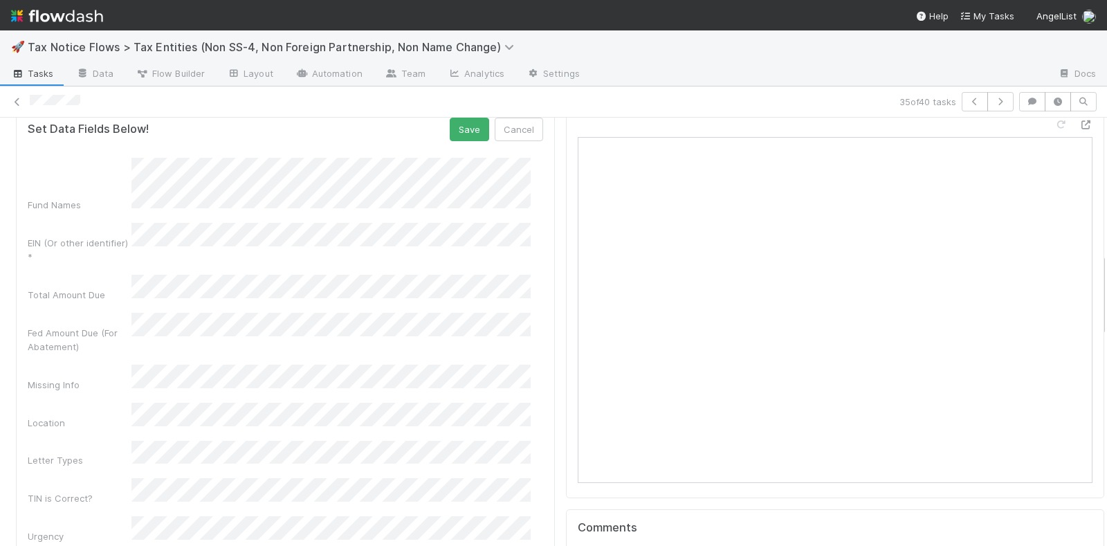
click at [121, 236] on div "EIN (Or other identifier) *" at bounding box center [285, 243] width 515 height 41
click at [450, 129] on button "Save" at bounding box center [469, 130] width 39 height 24
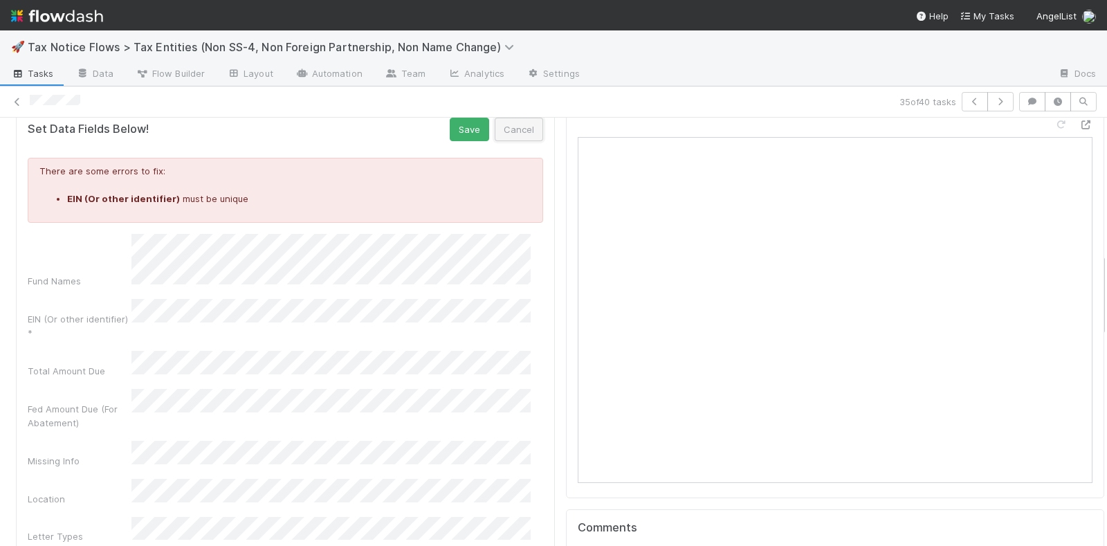
click at [509, 131] on button "Cancel" at bounding box center [519, 130] width 48 height 24
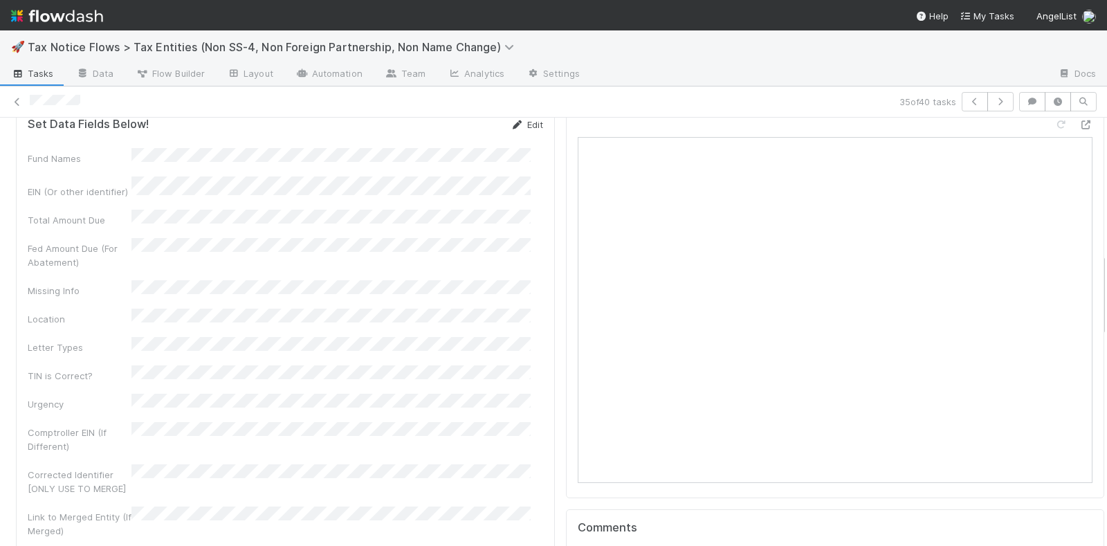
click at [511, 129] on icon at bounding box center [518, 124] width 14 height 9
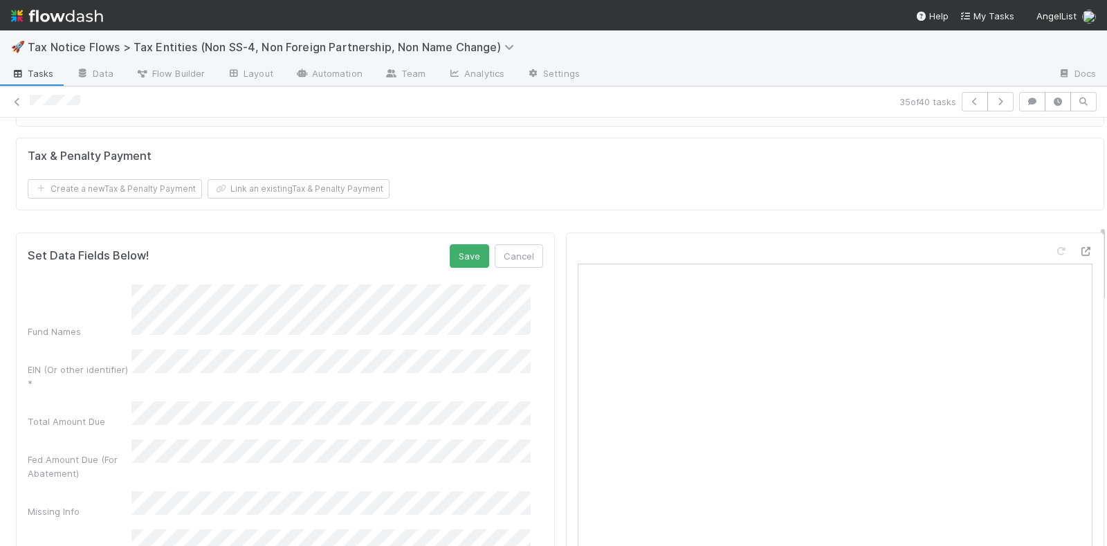
scroll to position [519, 0]
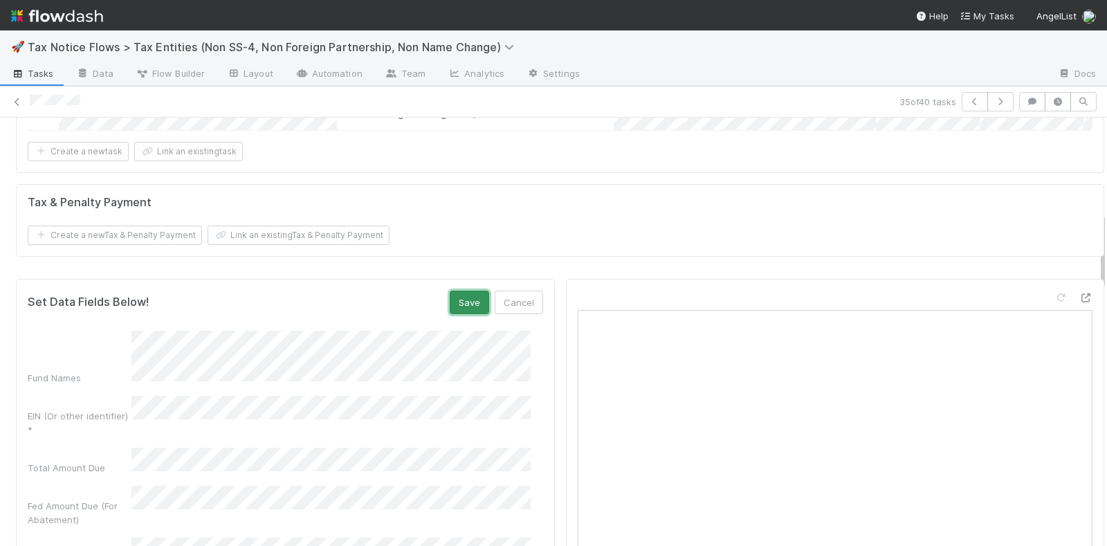
click at [460, 303] on button "Save" at bounding box center [469, 303] width 39 height 24
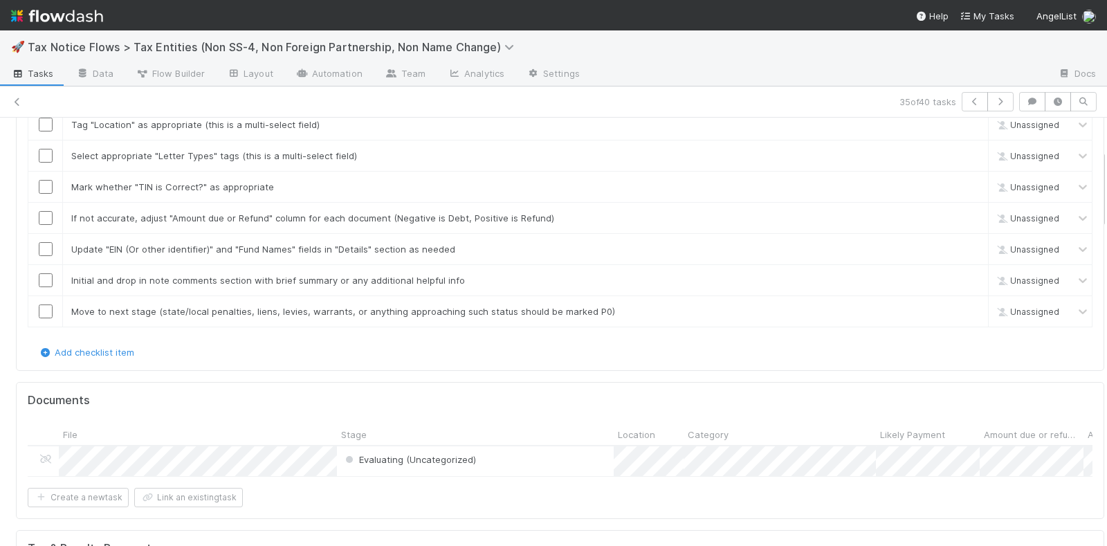
scroll to position [0, 0]
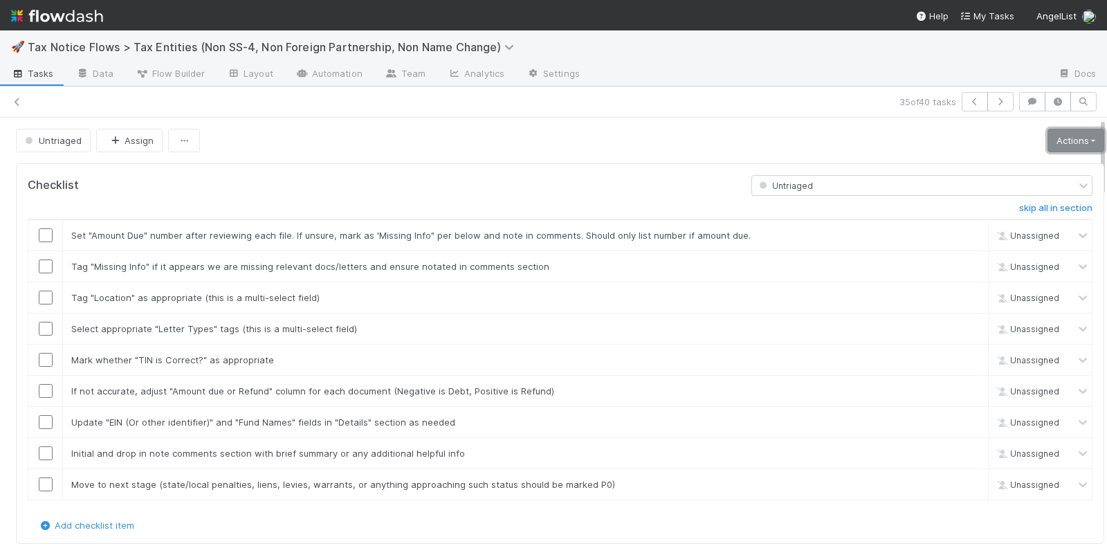
click at [1047, 133] on link "Actions" at bounding box center [1075, 141] width 57 height 24
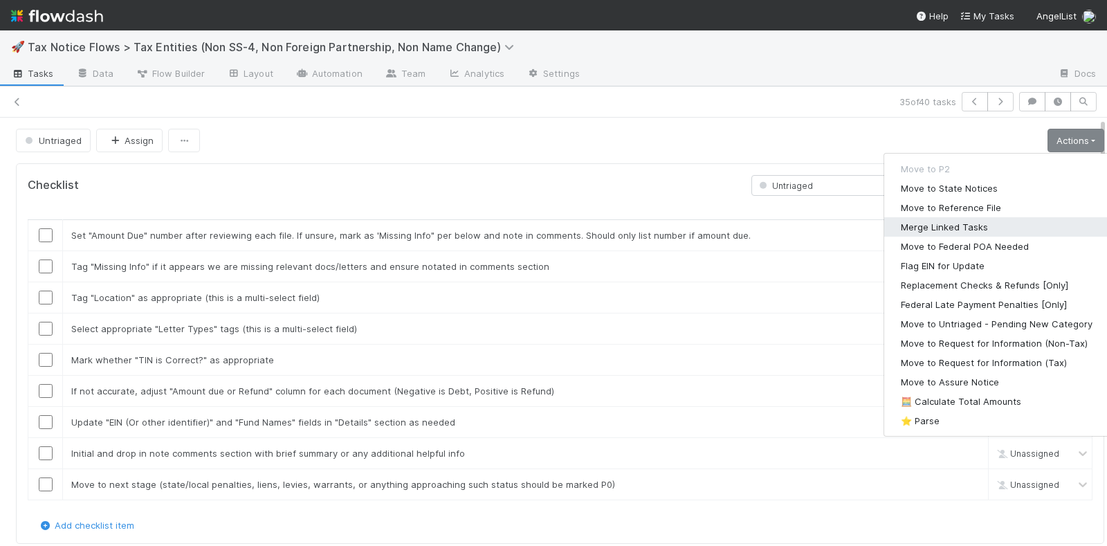
click at [919, 225] on button "Merge Linked Tasks" at bounding box center [996, 226] width 225 height 19
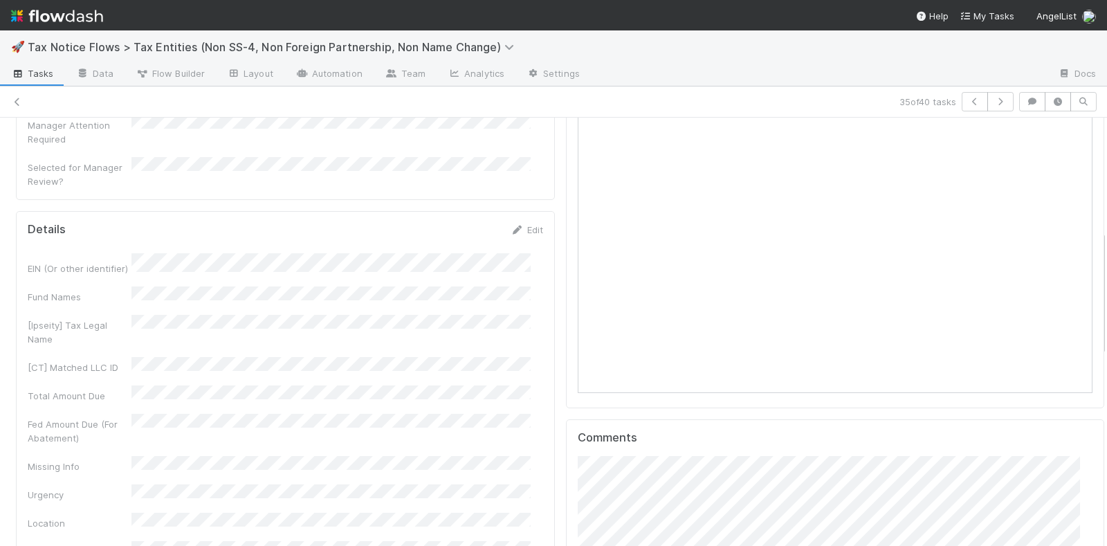
scroll to position [692, 0]
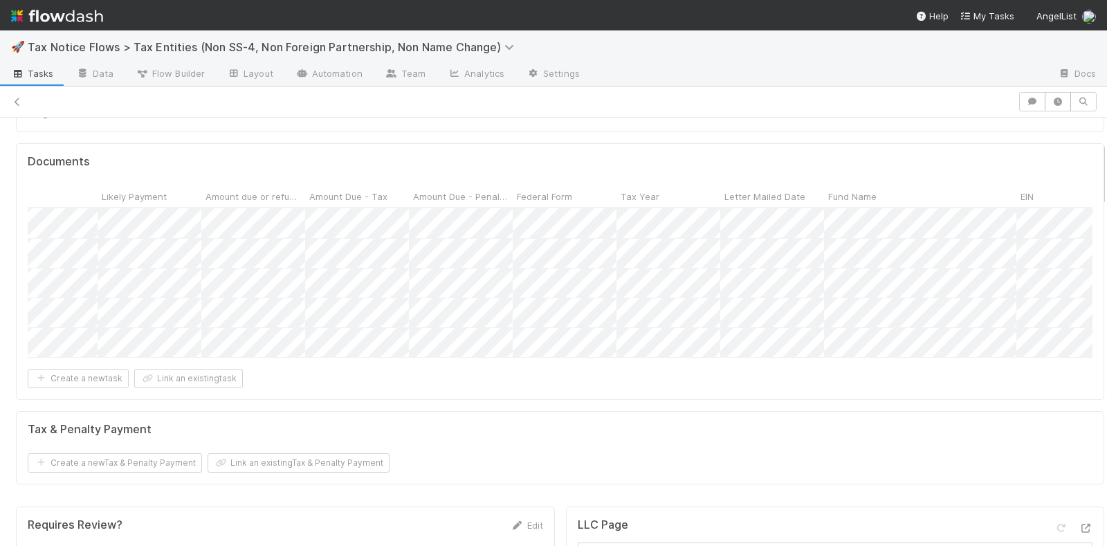
scroll to position [173, 0]
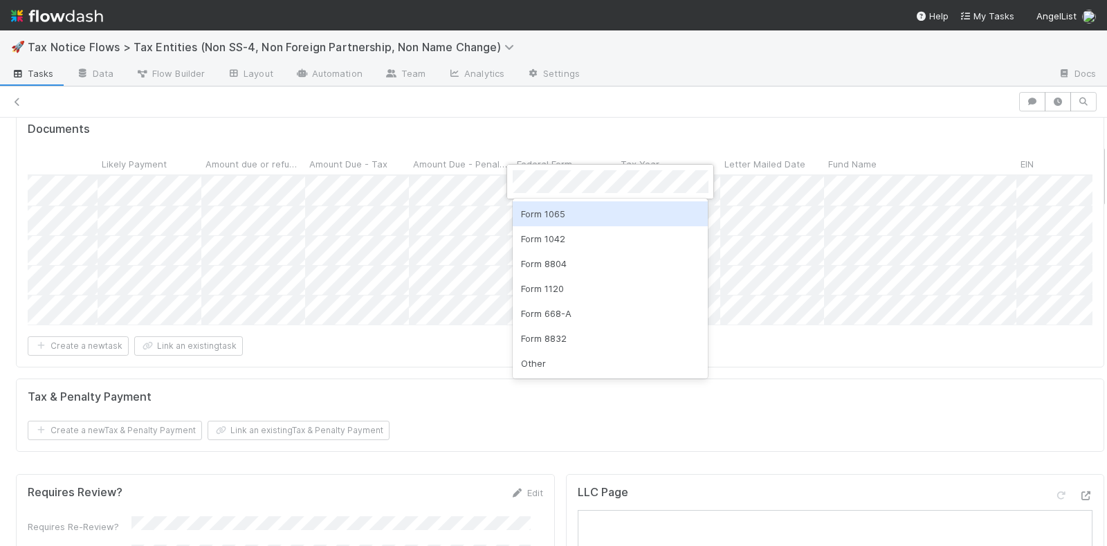
click at [554, 212] on div "Form 1065" at bounding box center [611, 213] width 196 height 25
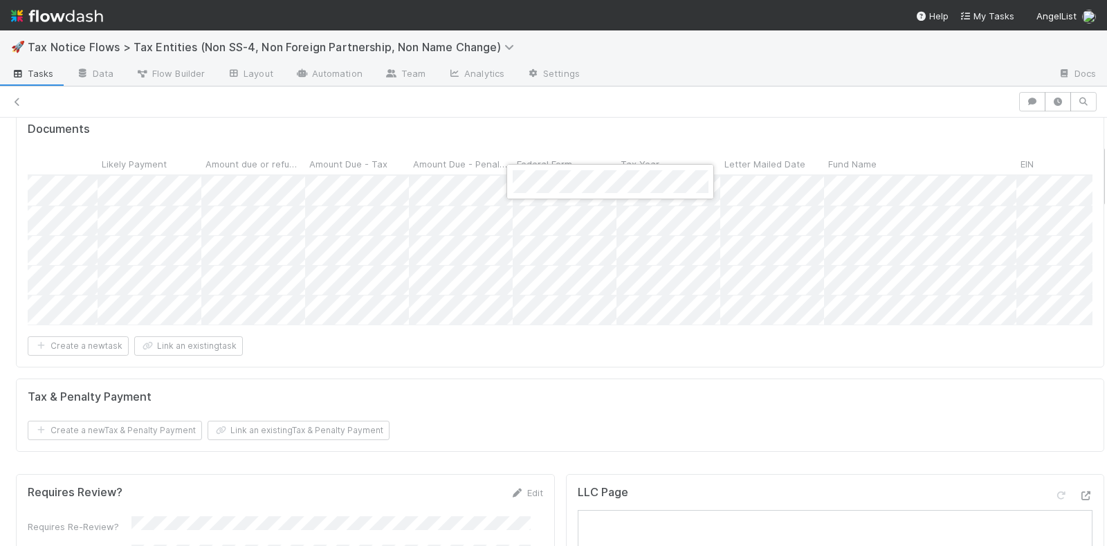
click at [546, 361] on div at bounding box center [553, 273] width 1107 height 546
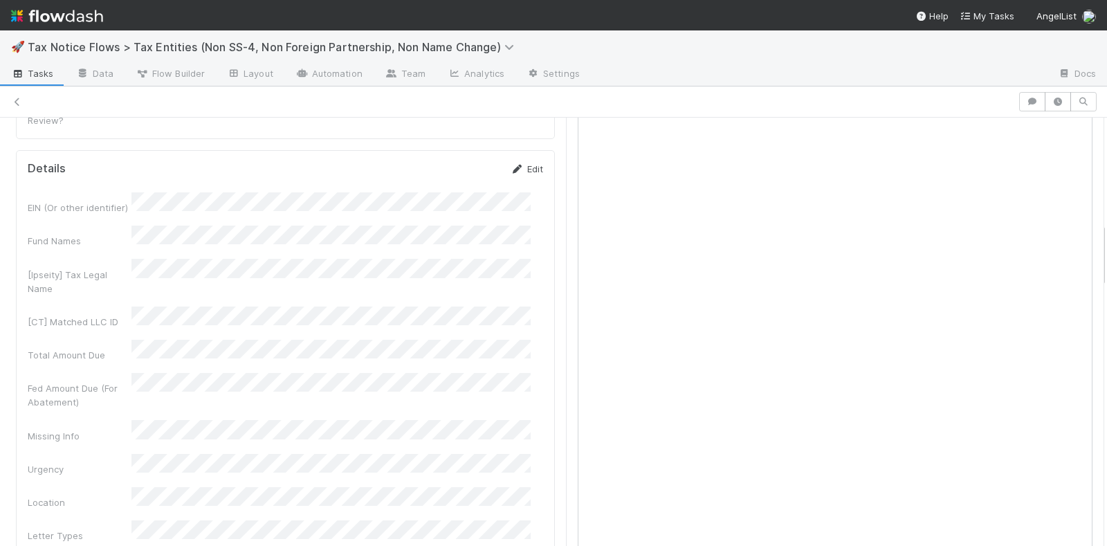
click at [512, 163] on link "Edit" at bounding box center [527, 168] width 33 height 11
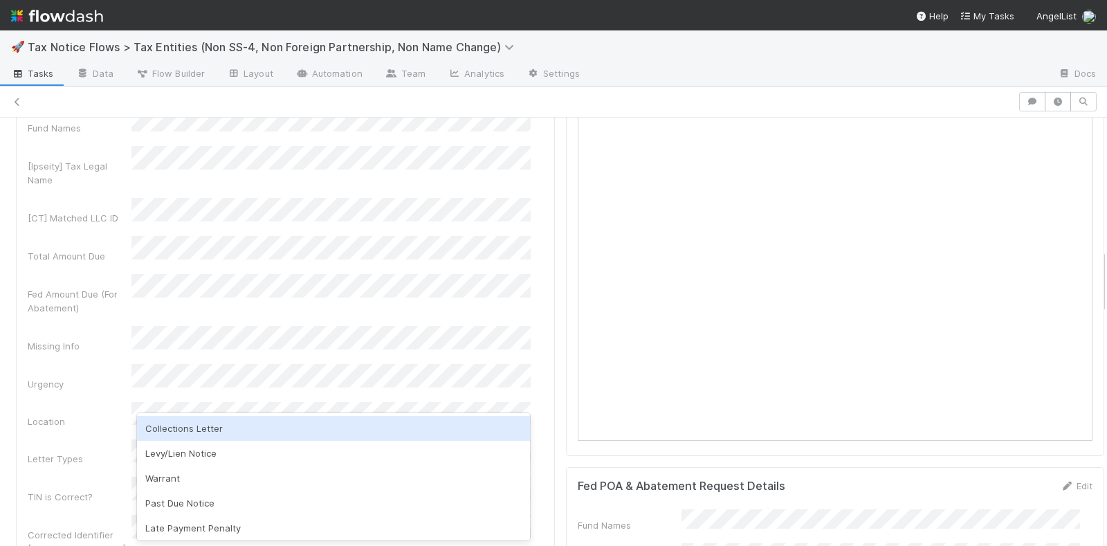
click at [163, 434] on div "Collections Letter" at bounding box center [334, 428] width 394 height 25
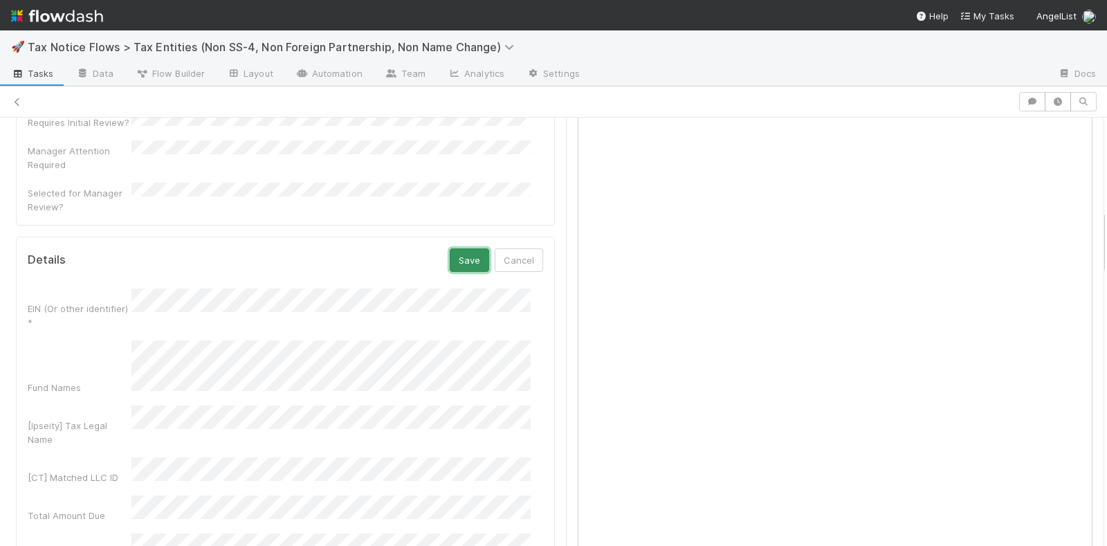
click at [450, 248] on button "Save" at bounding box center [469, 260] width 39 height 24
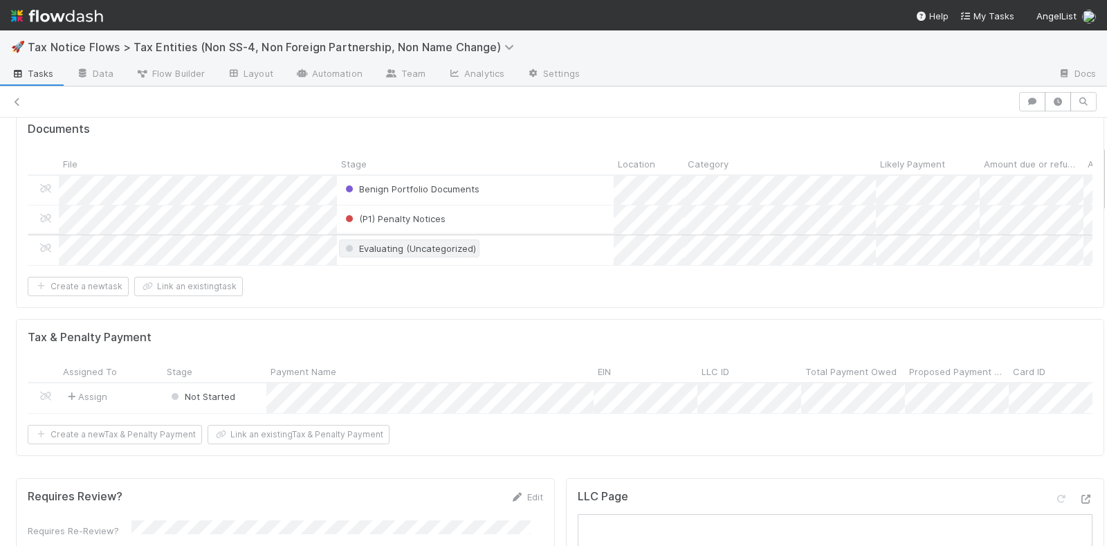
click at [375, 239] on span "Evaluating (Uncategorized)" at bounding box center [409, 248] width 140 height 18
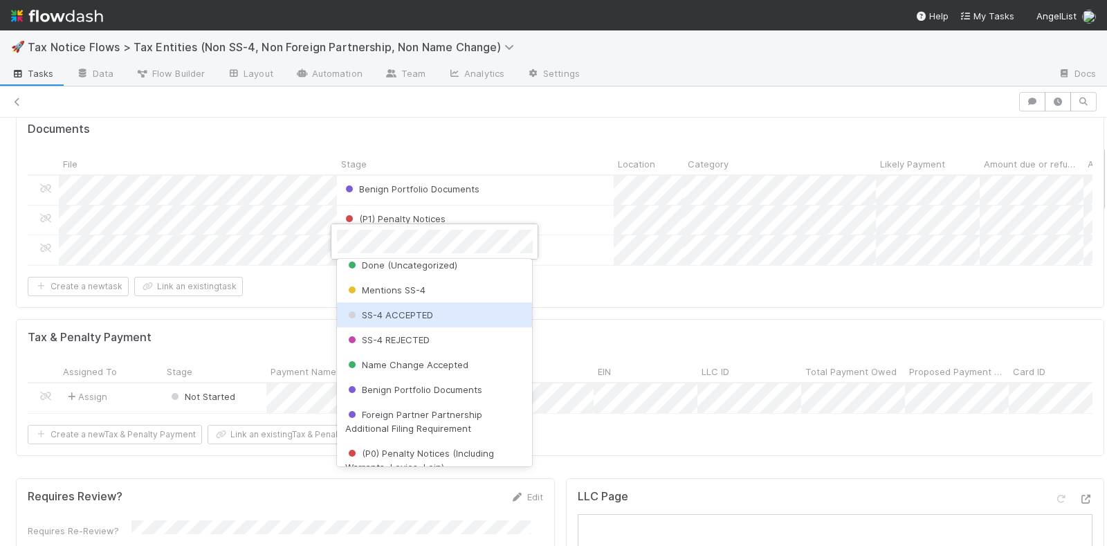
scroll to position [173, 0]
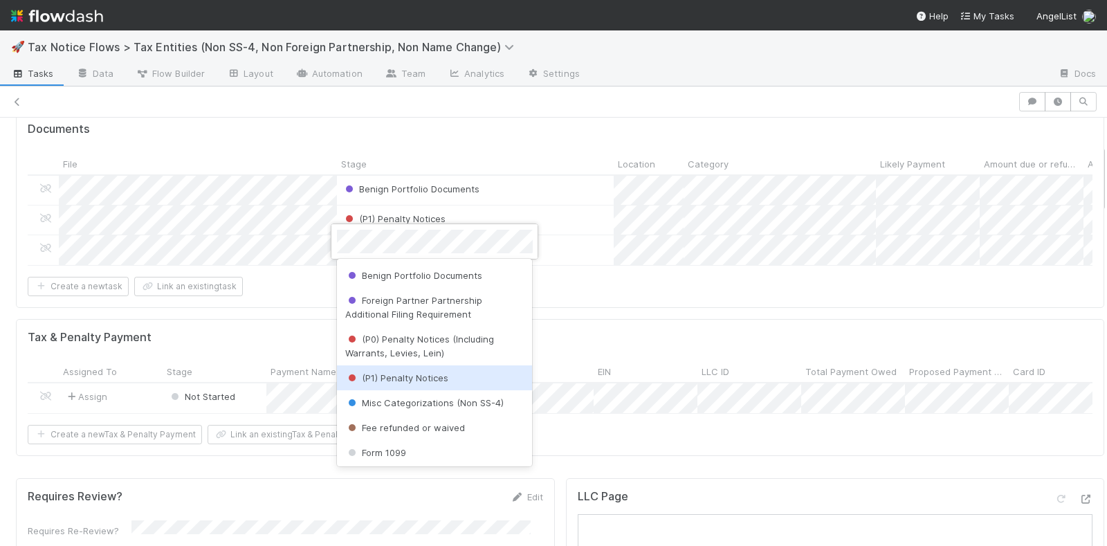
click at [407, 369] on div "(P1) Penalty Notices" at bounding box center [435, 377] width 196 height 25
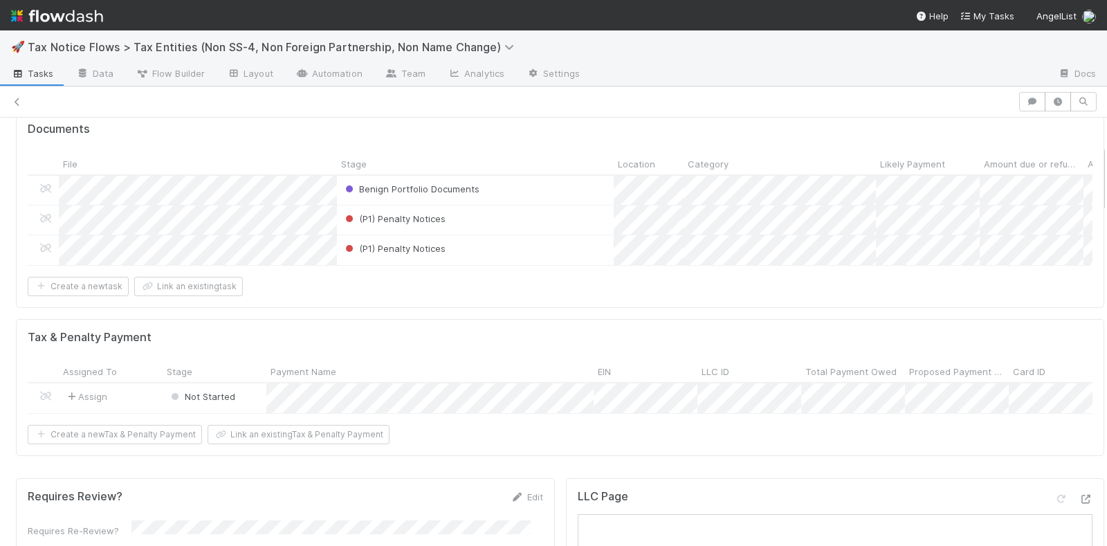
click at [545, 288] on div "Create a new task Link an existing task" at bounding box center [560, 286] width 1065 height 19
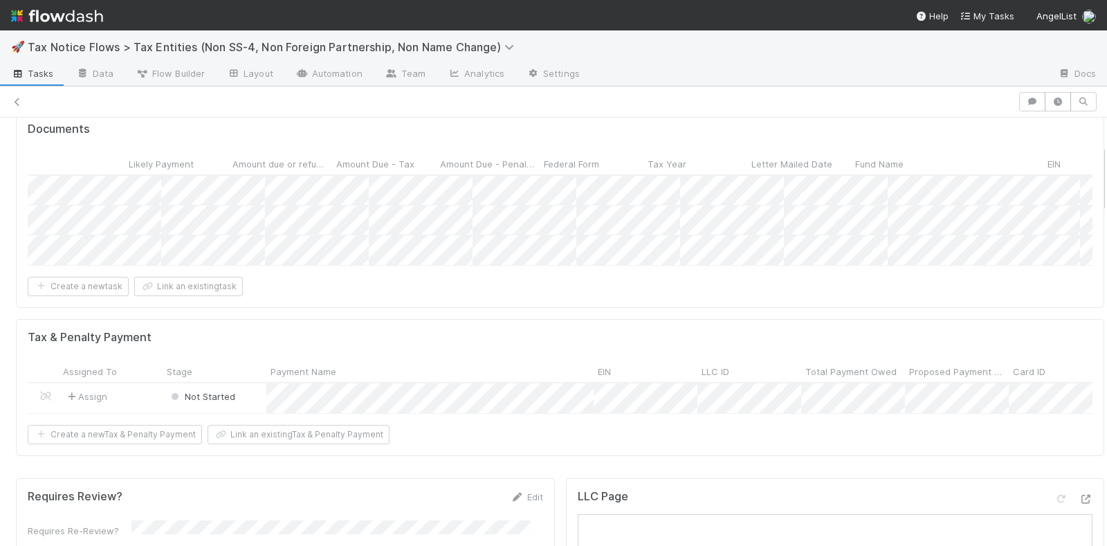
scroll to position [0, 0]
click at [571, 304] on div at bounding box center [553, 273] width 1107 height 546
drag, startPoint x: 511, startPoint y: 156, endPoint x: 531, endPoint y: 160, distance: 20.6
click at [521, 160] on div at bounding box center [519, 166] width 3 height 14
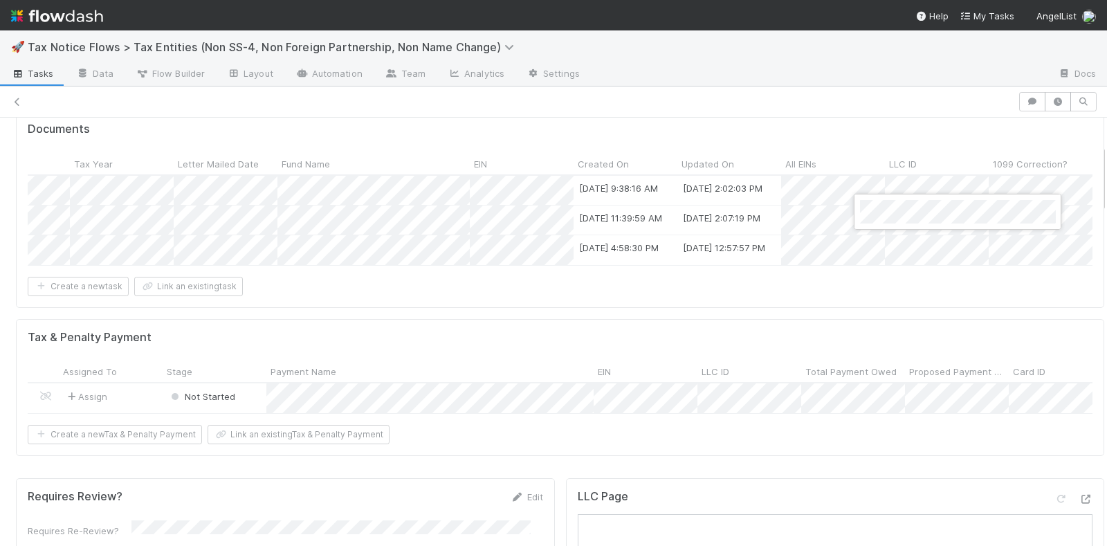
click at [882, 326] on div at bounding box center [553, 273] width 1107 height 546
click at [863, 293] on div at bounding box center [553, 273] width 1107 height 546
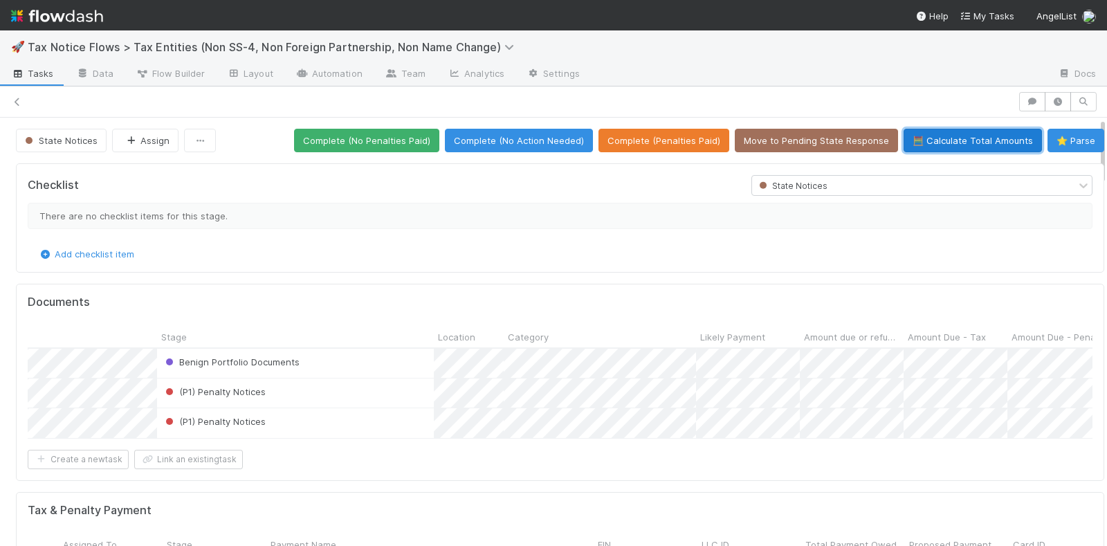
click at [930, 142] on button "🧮 Calculate Total Amounts" at bounding box center [972, 141] width 138 height 24
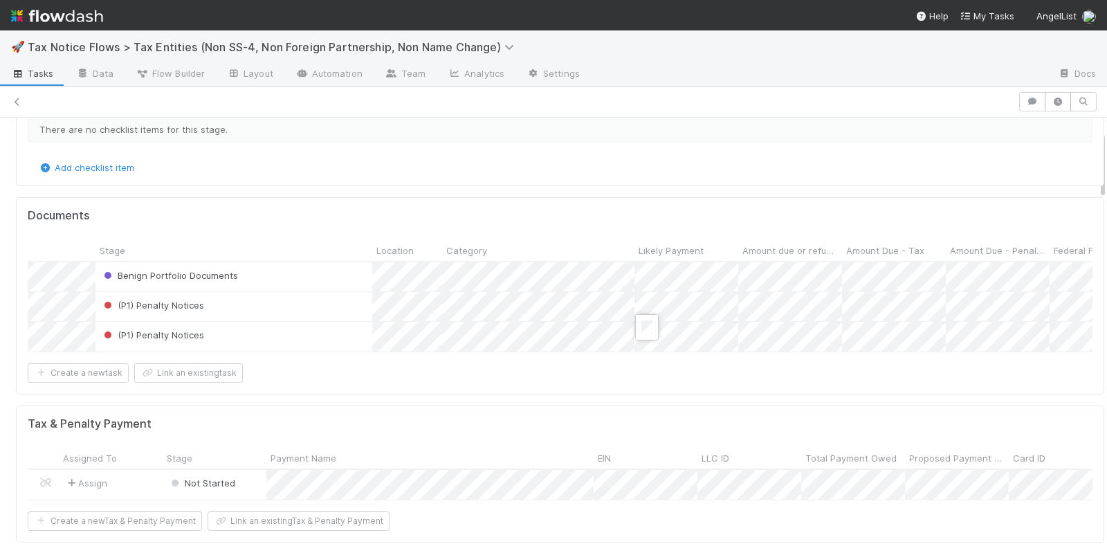
click at [628, 376] on div at bounding box center [553, 273] width 1107 height 546
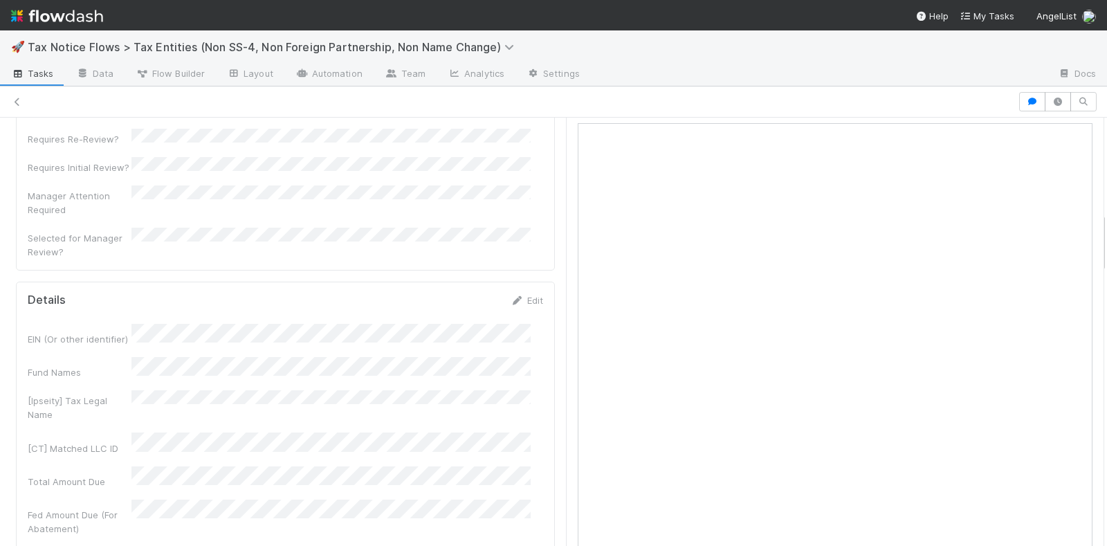
scroll to position [346, 0]
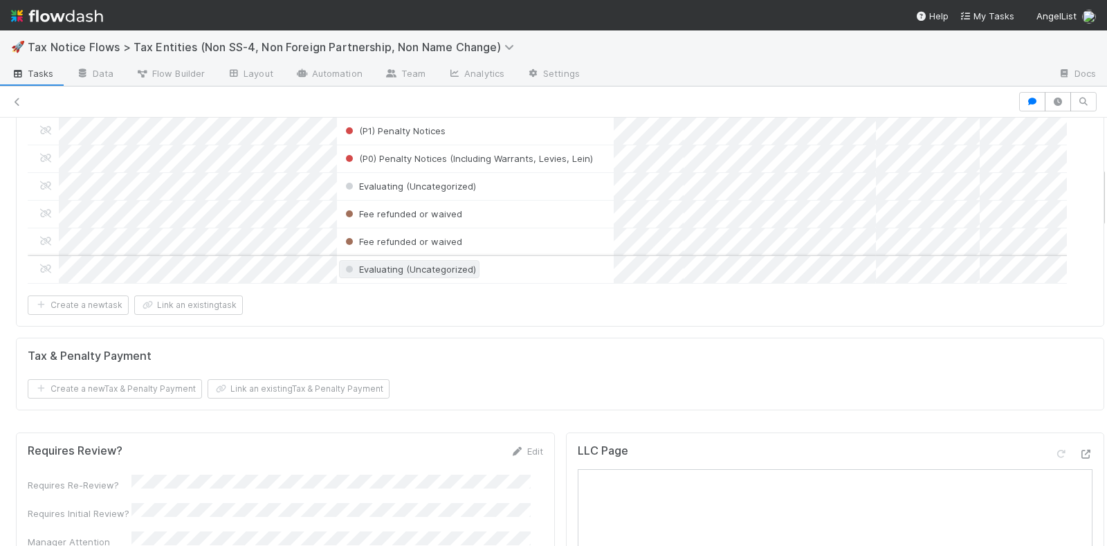
click at [401, 264] on span "Evaluating (Uncategorized)" at bounding box center [409, 269] width 134 height 11
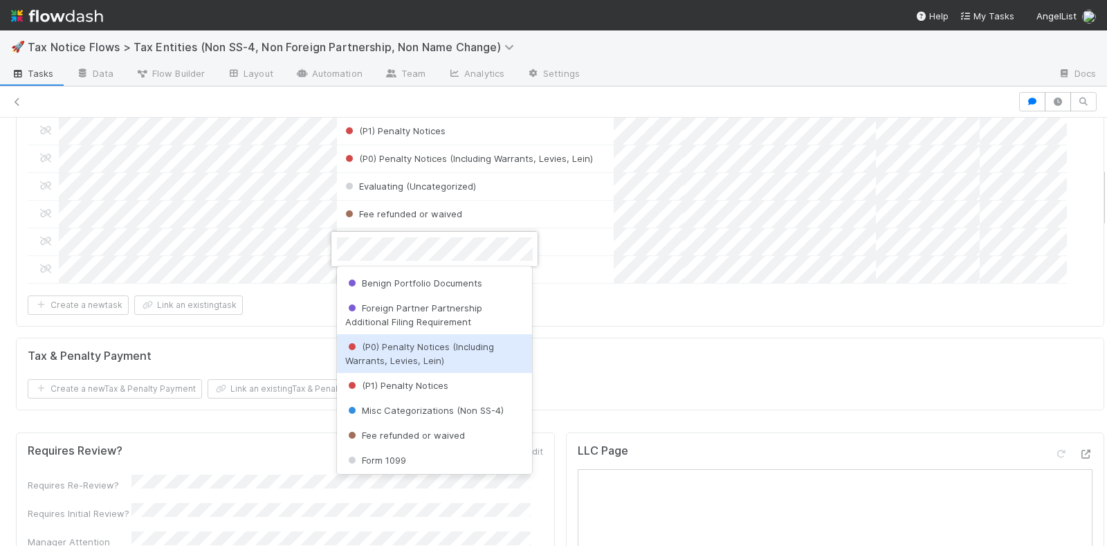
scroll to position [0, 0]
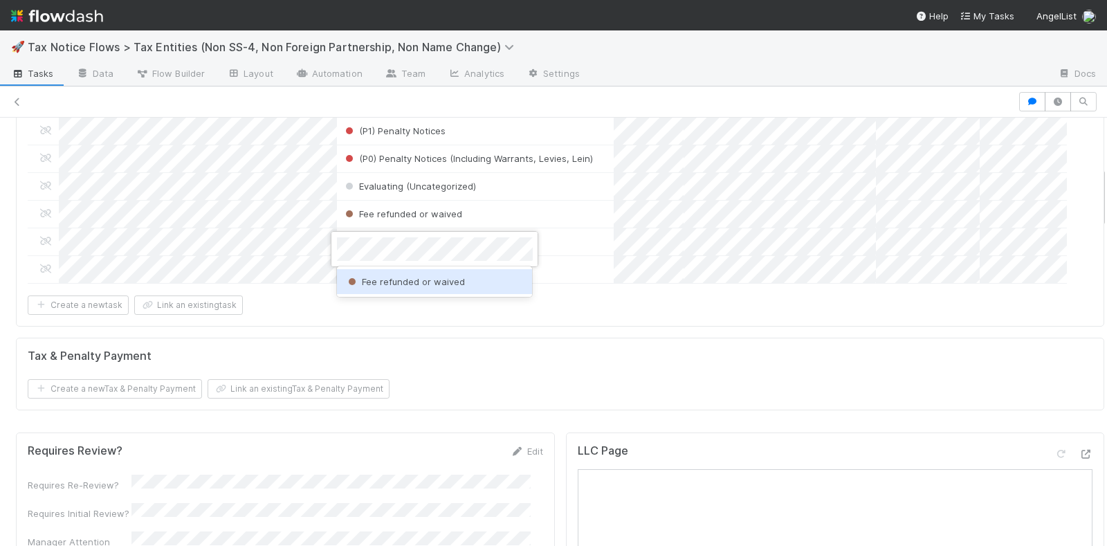
click at [409, 291] on div "Fee refunded or waived" at bounding box center [435, 281] width 196 height 25
click at [450, 295] on div "Create a new task Link an existing task" at bounding box center [560, 304] width 1065 height 19
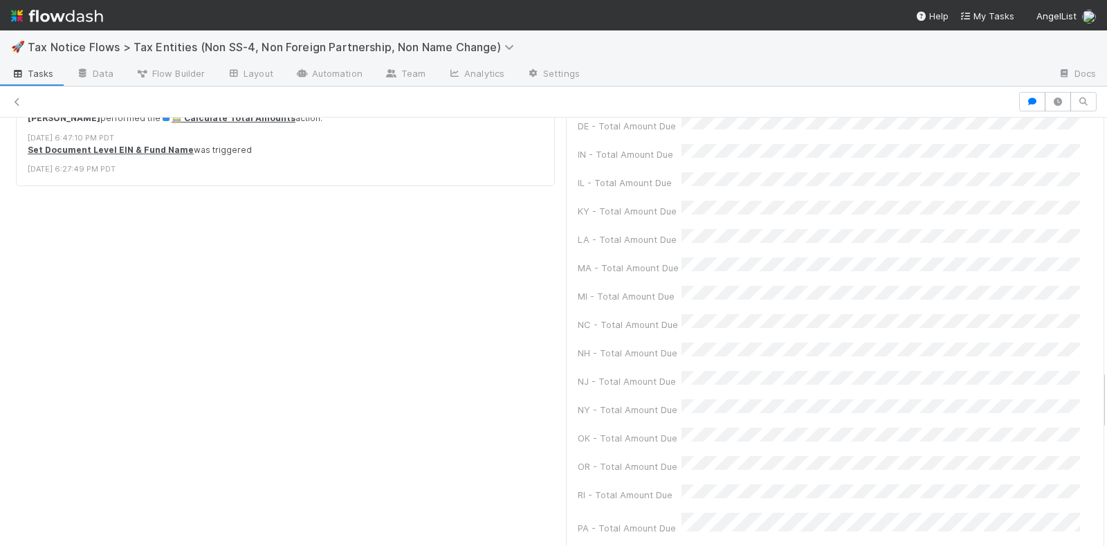
scroll to position [1547, 0]
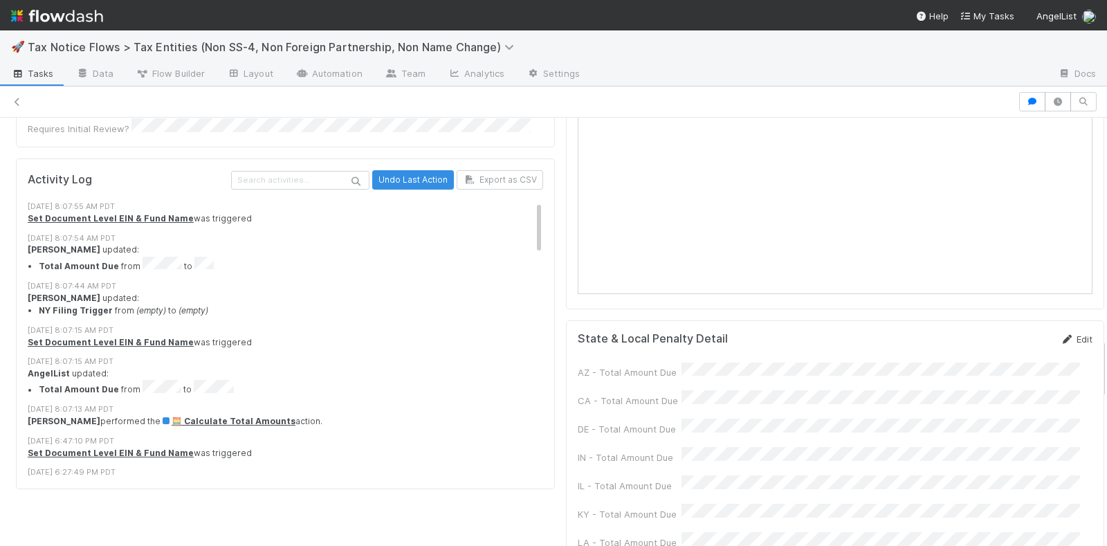
click at [1060, 335] on icon at bounding box center [1067, 339] width 14 height 9
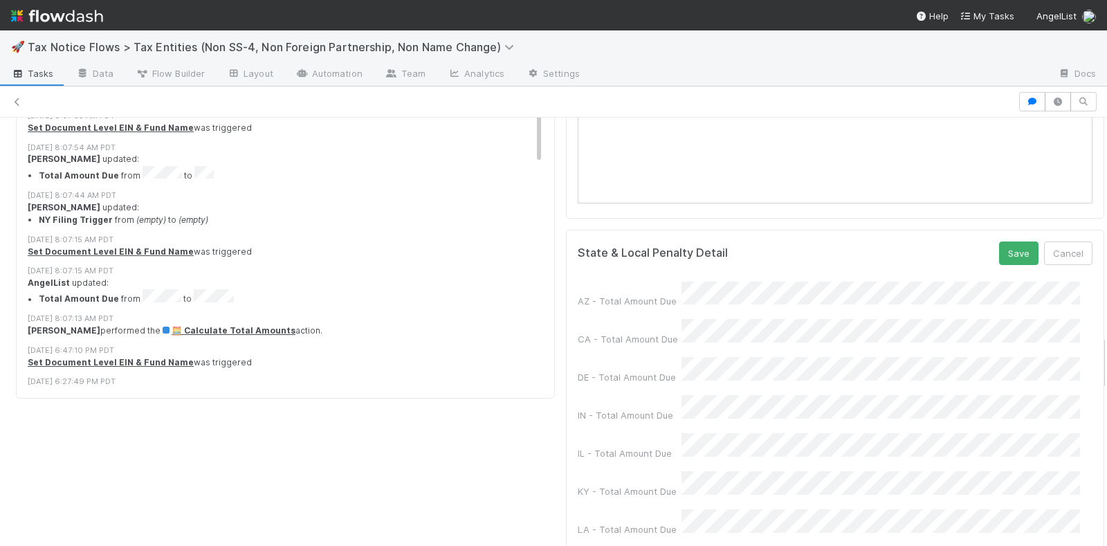
scroll to position [1633, 0]
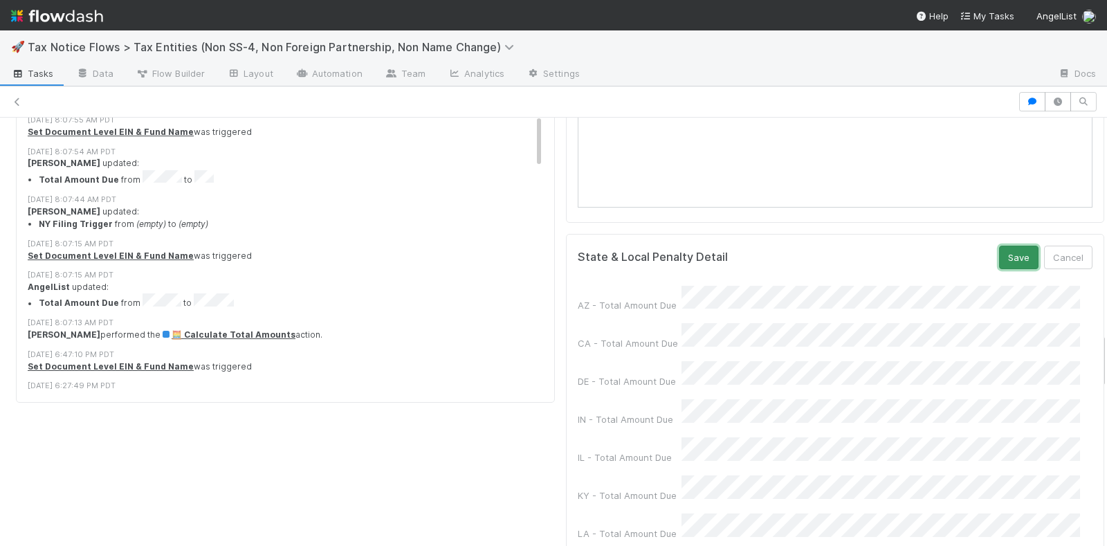
click at [1000, 247] on button "Save" at bounding box center [1018, 258] width 39 height 24
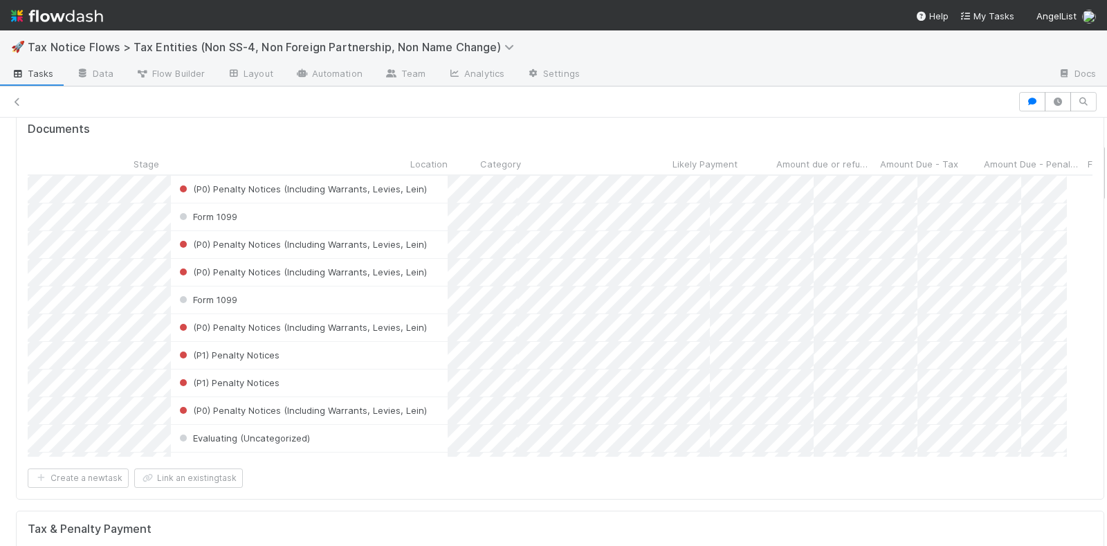
scroll to position [0, 0]
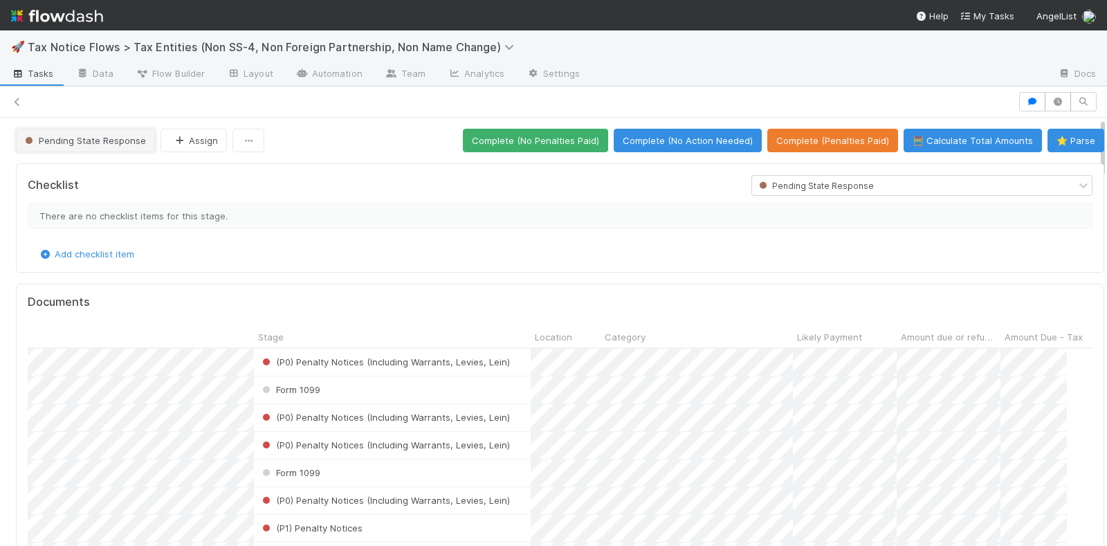
click at [111, 135] on span "Pending State Response" at bounding box center [84, 140] width 124 height 11
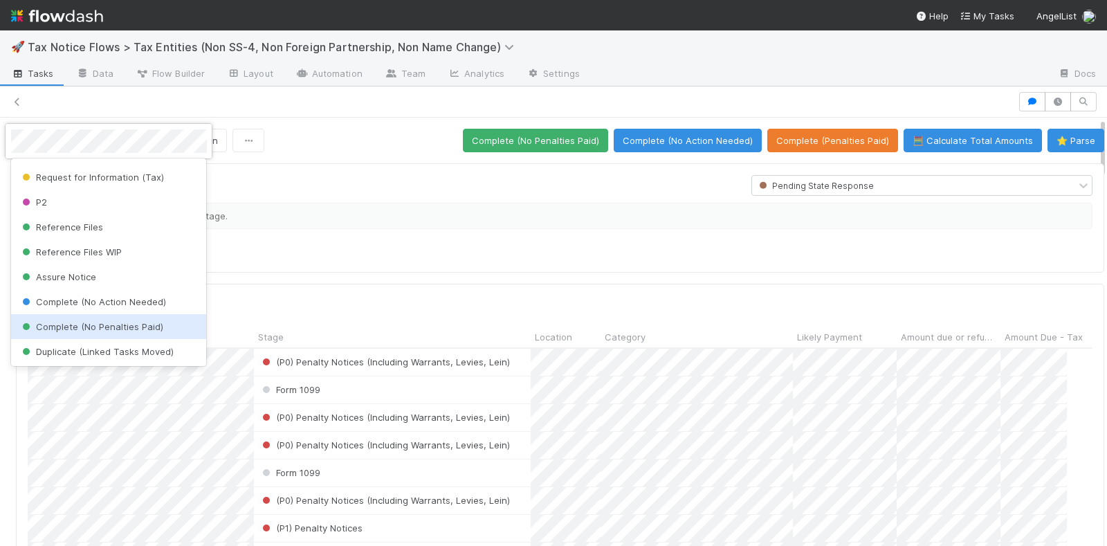
click at [90, 324] on span "Complete (No Penalties Paid)" at bounding box center [91, 326] width 144 height 11
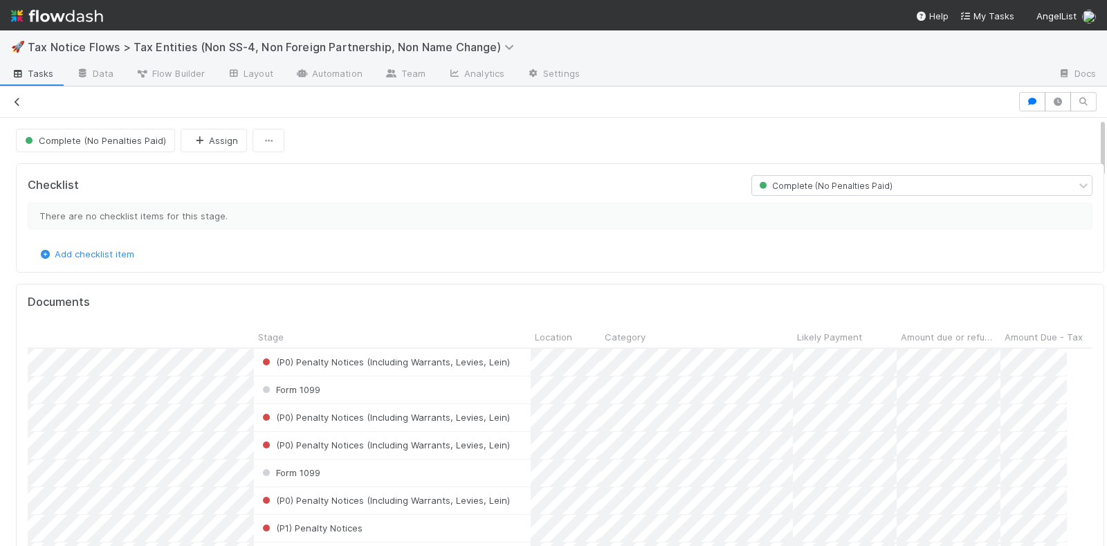
click at [16, 98] on icon at bounding box center [17, 102] width 14 height 9
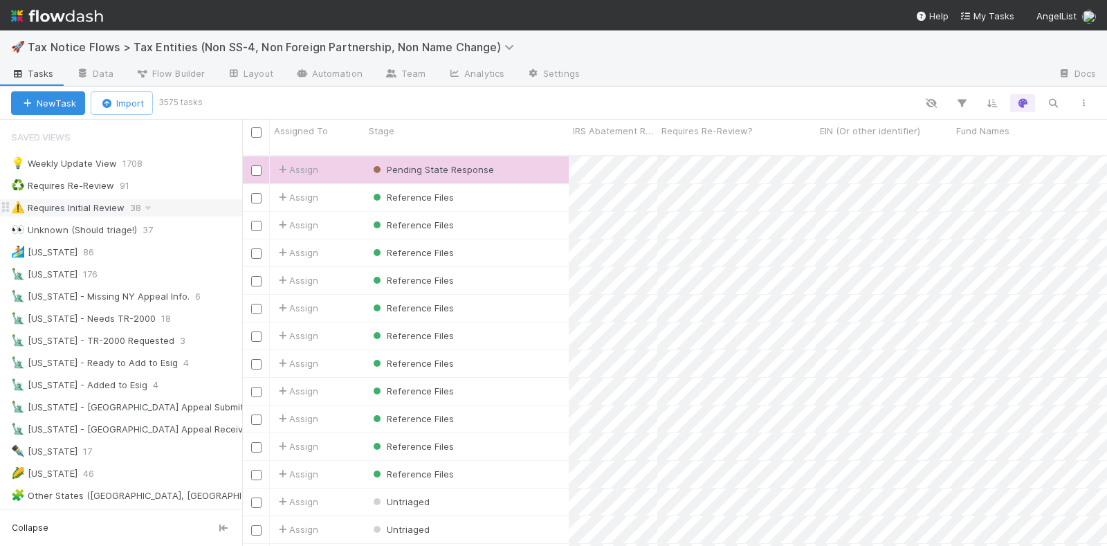
click at [184, 207] on div "⚠️ Requires Initial Review 38" at bounding box center [126, 207] width 231 height 17
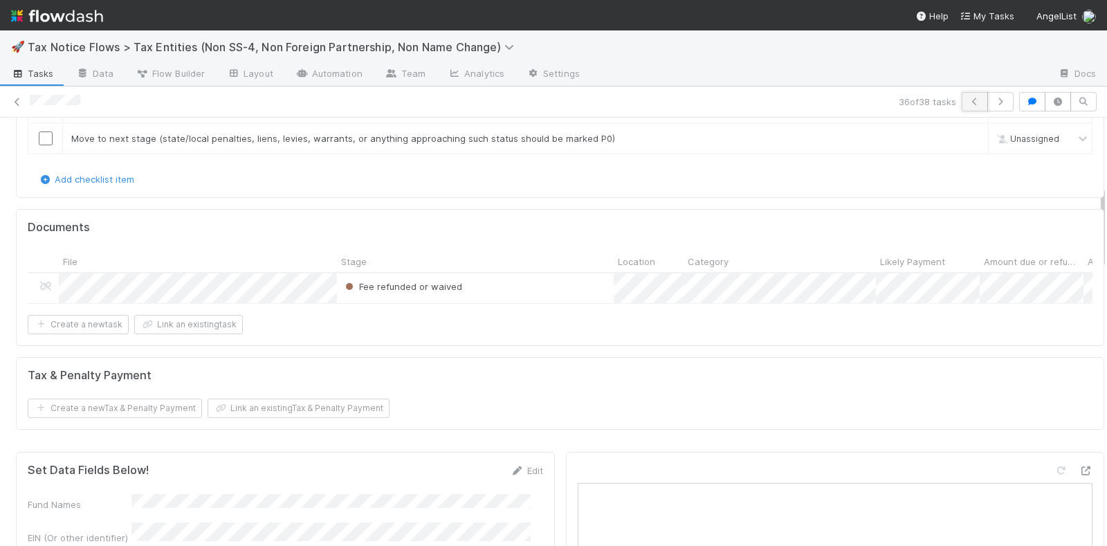
click at [968, 102] on icon "button" at bounding box center [975, 102] width 14 height 8
click at [18, 98] on icon at bounding box center [17, 102] width 14 height 9
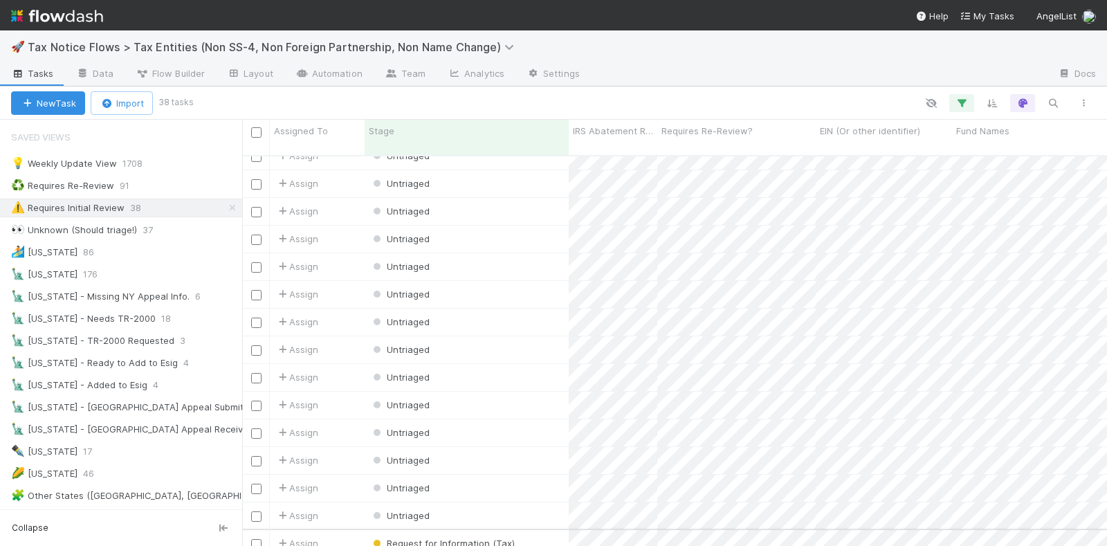
click at [542, 530] on div "Request for Information (Tax)" at bounding box center [467, 543] width 204 height 27
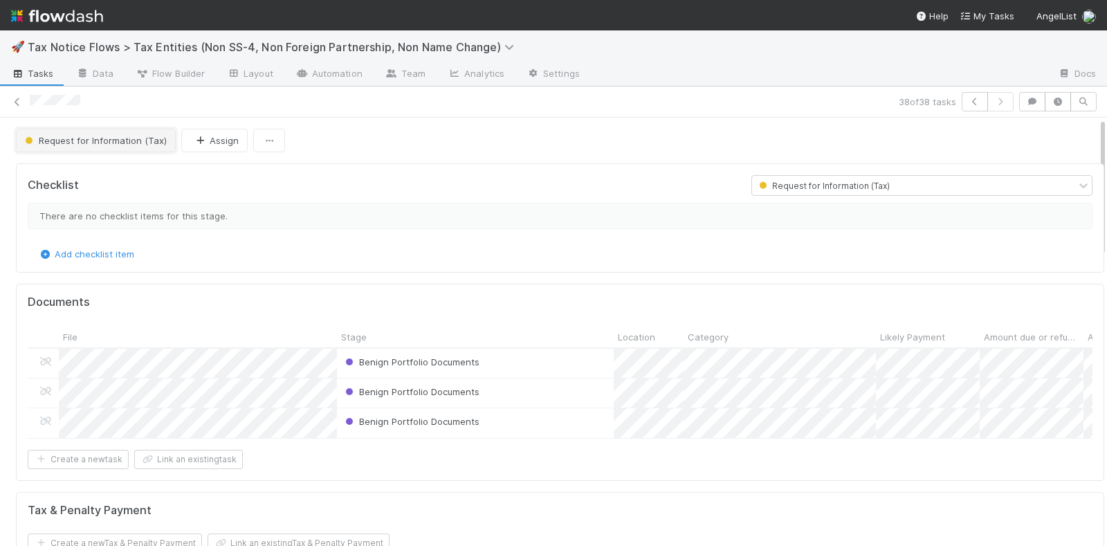
click at [120, 140] on span "Request for Information (Tax)" at bounding box center [94, 140] width 145 height 11
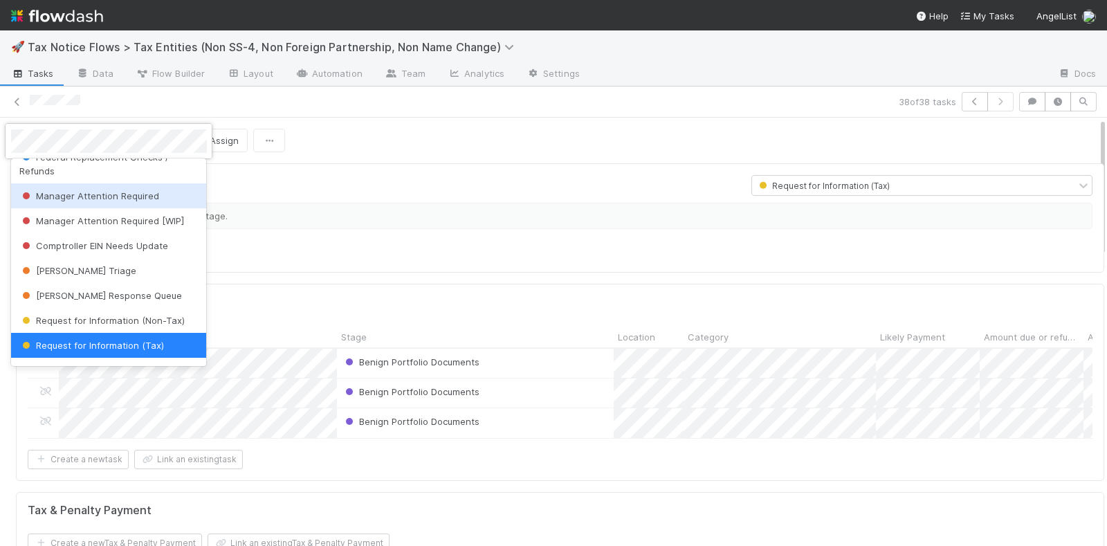
click at [113, 191] on span "Manager Attention Required" at bounding box center [89, 195] width 140 height 11
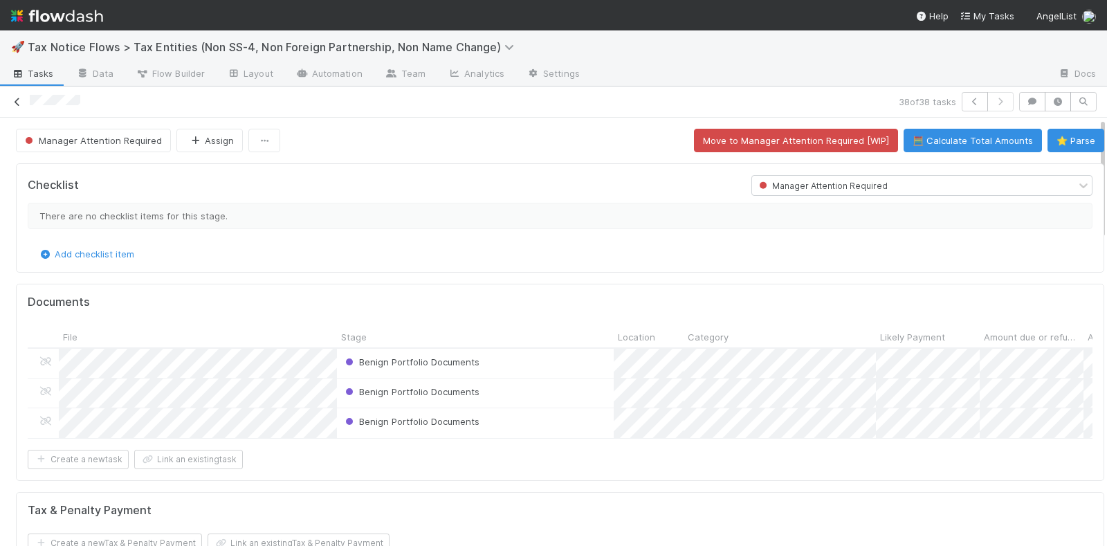
click at [19, 98] on icon at bounding box center [17, 102] width 14 height 9
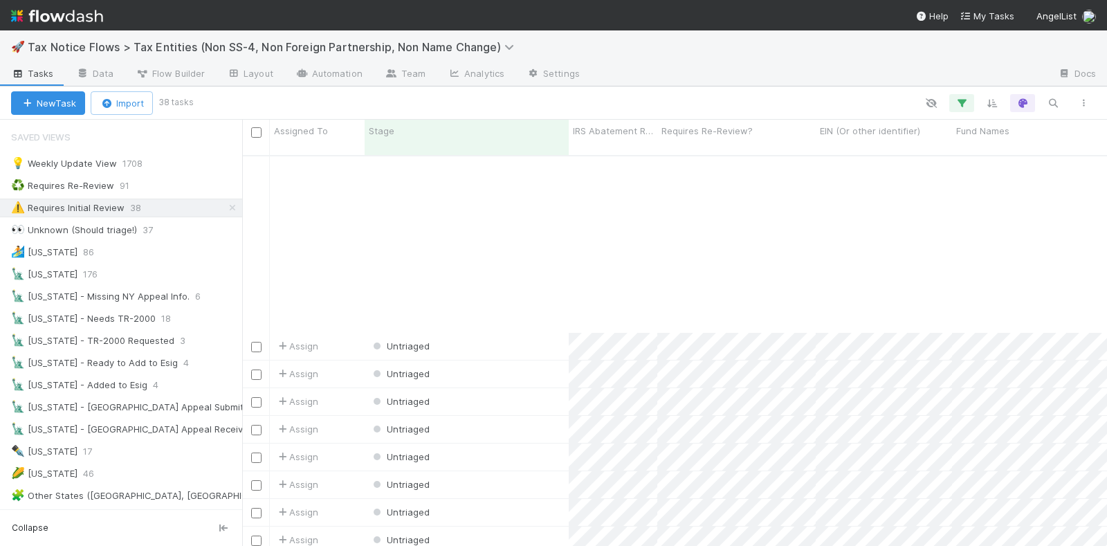
scroll to position [663, 0]
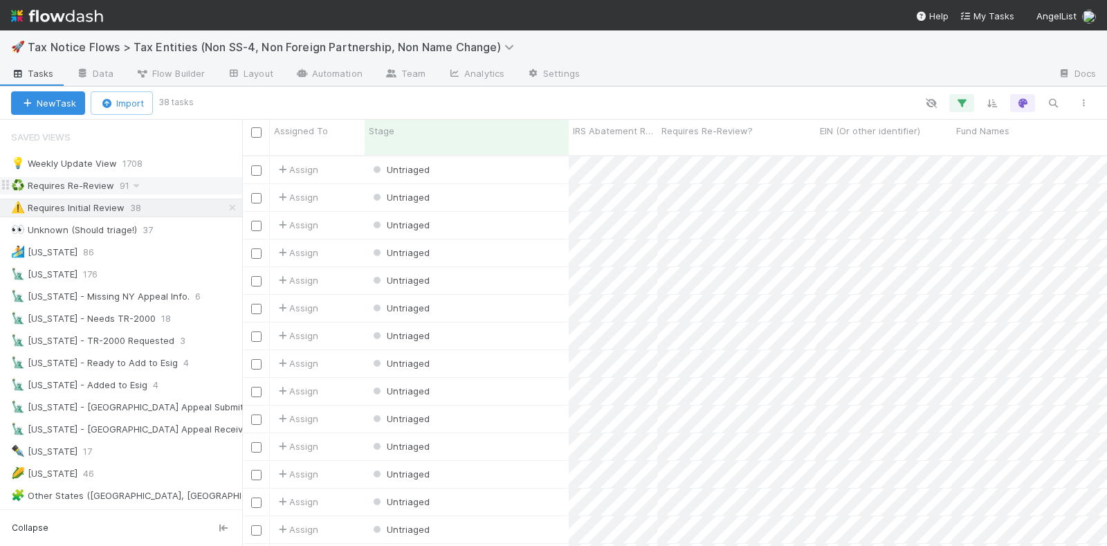
click at [169, 185] on div "♻️ Requires Re-Review 91" at bounding box center [126, 185] width 231 height 17
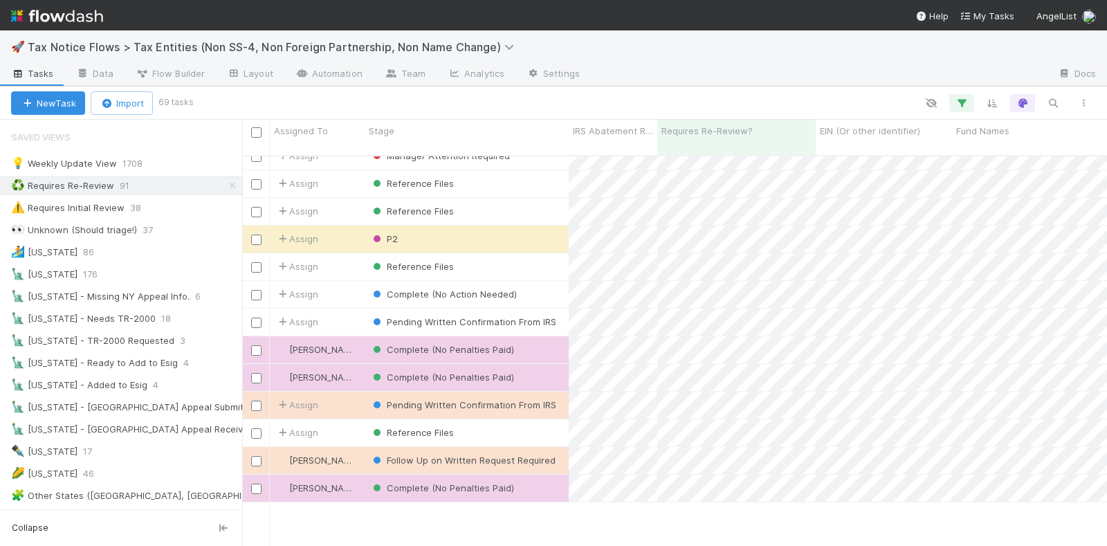
scroll to position [951, 0]
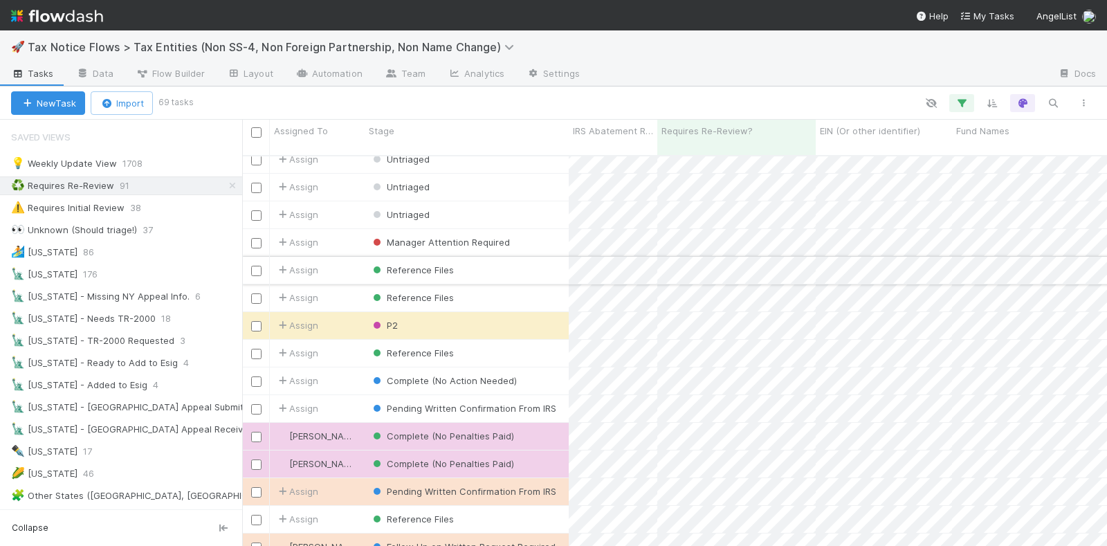
click at [529, 257] on div "Reference Files" at bounding box center [467, 270] width 204 height 27
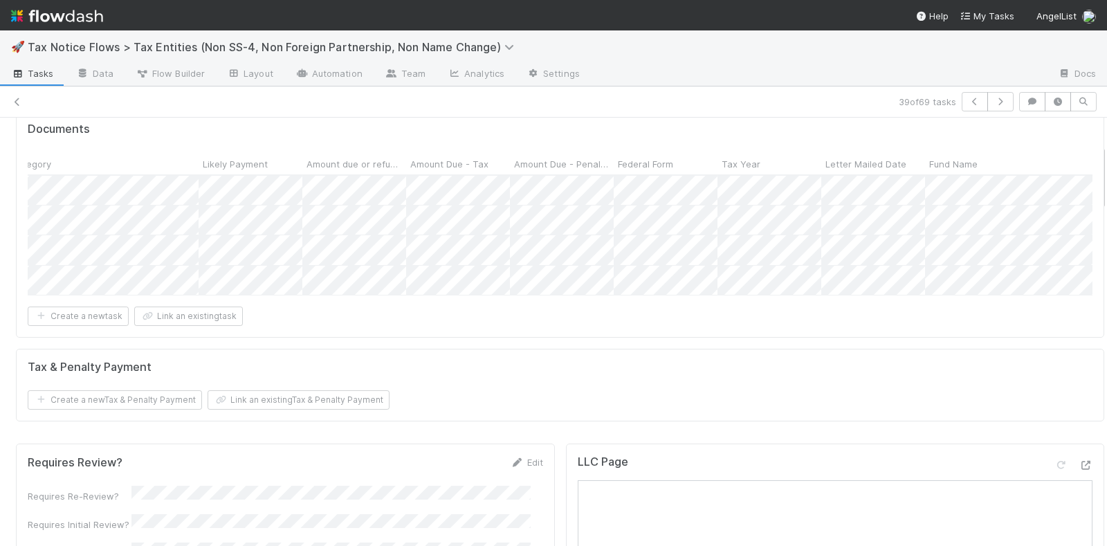
scroll to position [0, 742]
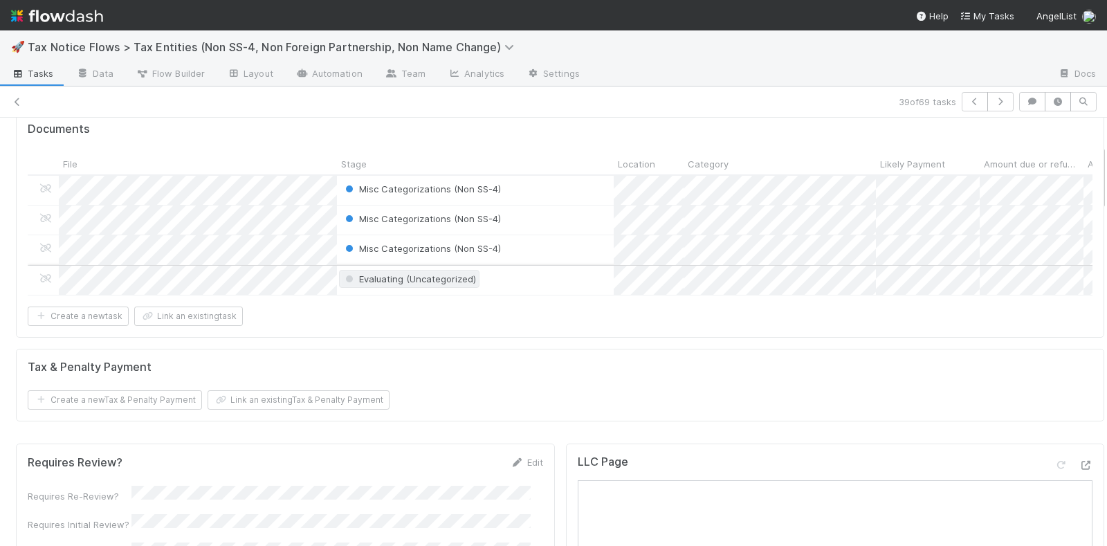
click at [407, 272] on div "Evaluating (Uncategorized)" at bounding box center [409, 279] width 134 height 14
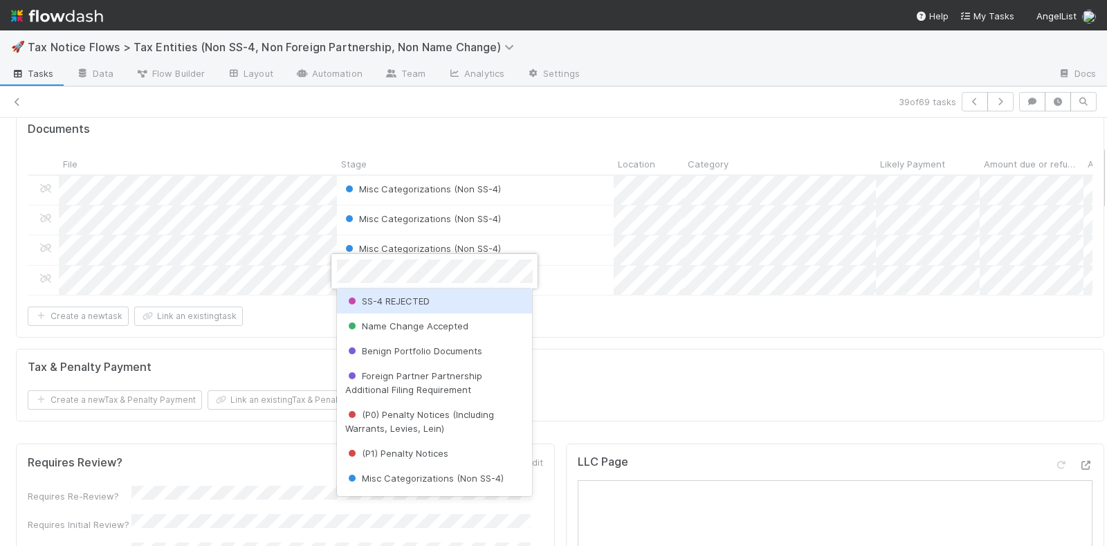
scroll to position [173, 0]
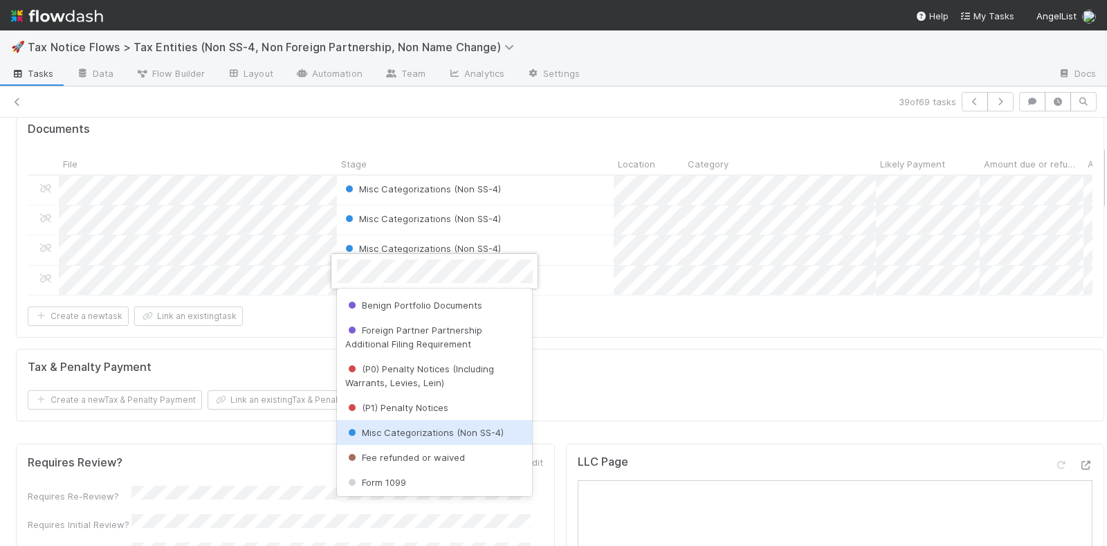
click at [408, 434] on span "Misc Categorizations (Non SS-4)" at bounding box center [424, 432] width 158 height 11
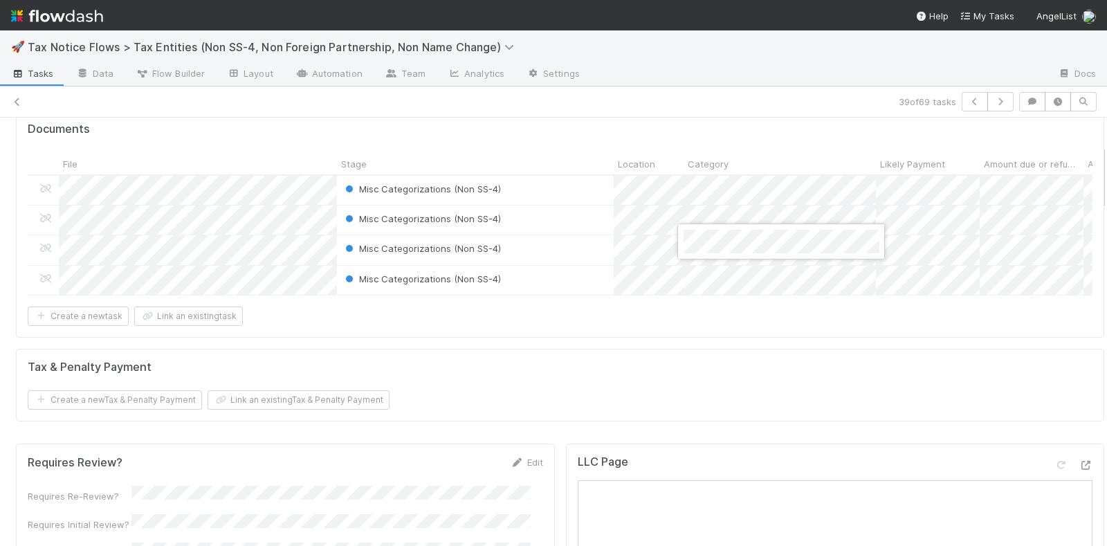
click at [721, 268] on div at bounding box center [553, 273] width 1107 height 546
click at [695, 315] on div at bounding box center [553, 273] width 1107 height 546
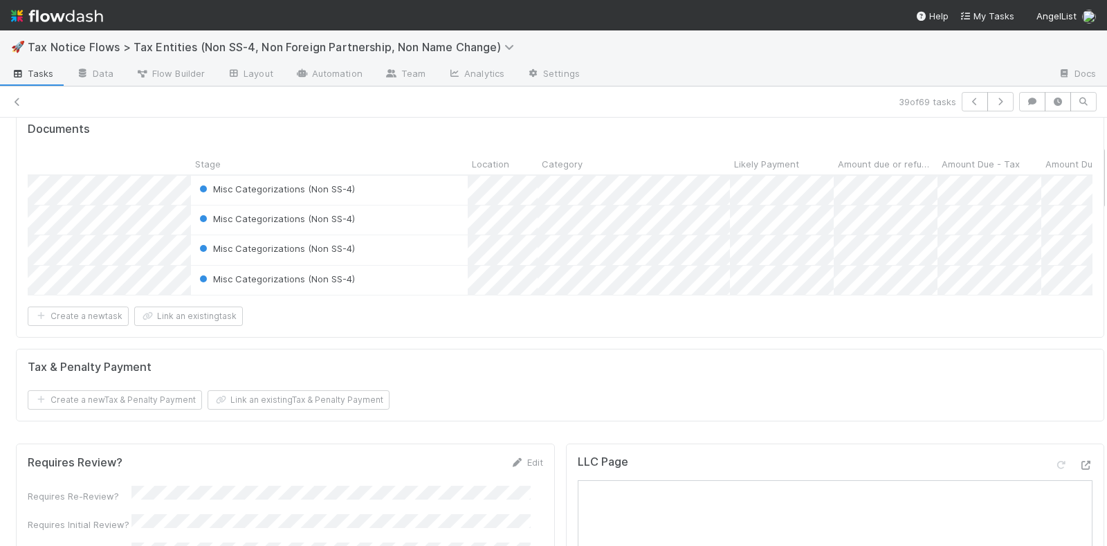
scroll to position [0, 190]
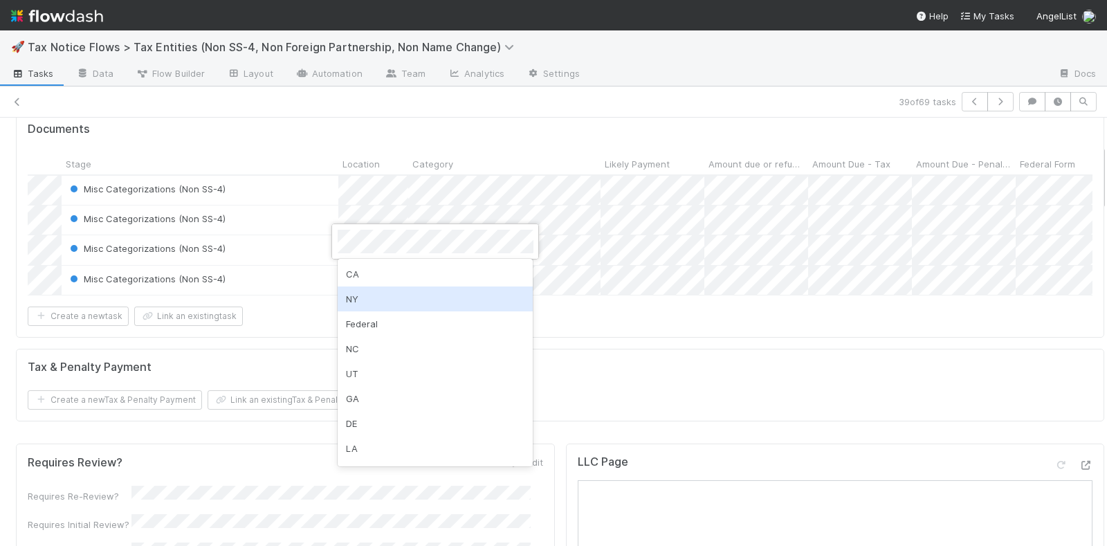
click at [384, 312] on div "Federal" at bounding box center [436, 323] width 196 height 25
click at [380, 288] on div "Federal" at bounding box center [436, 294] width 196 height 25
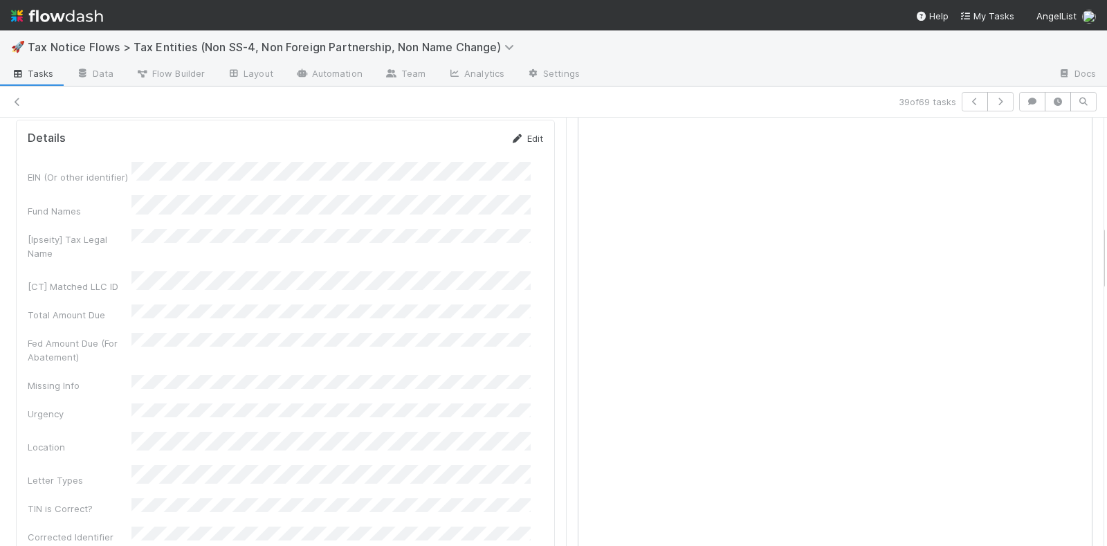
click at [511, 133] on link "Edit" at bounding box center [527, 138] width 33 height 11
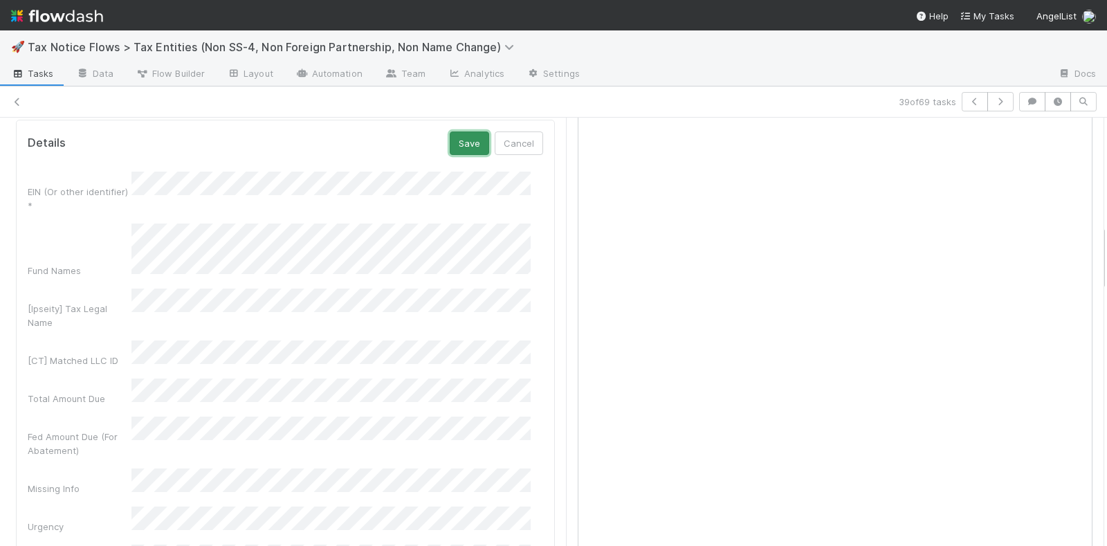
click at [457, 131] on button "Save" at bounding box center [469, 143] width 39 height 24
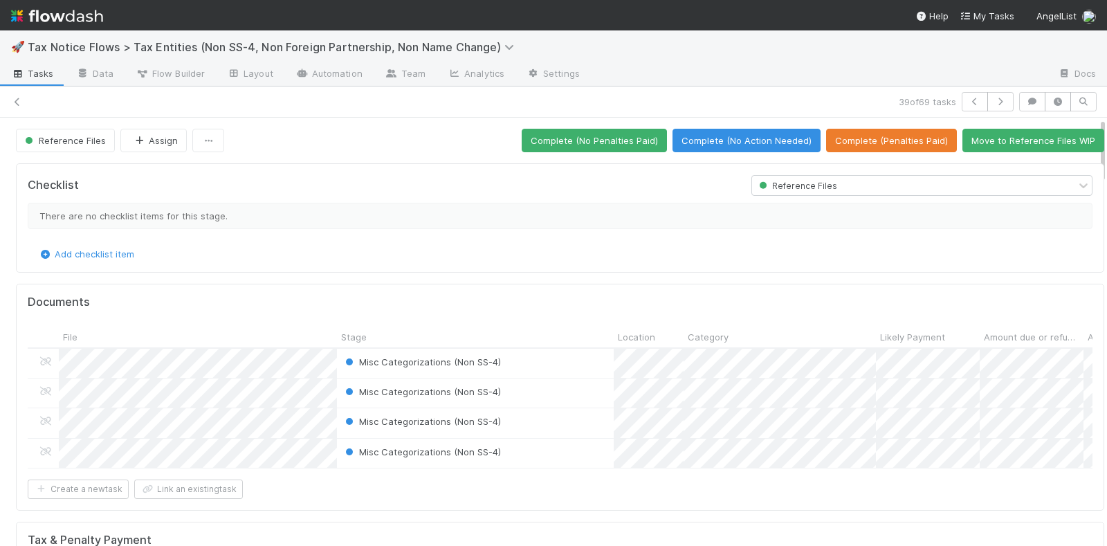
click at [16, 92] on div "39 of 69 tasks" at bounding box center [553, 101] width 1107 height 19
click at [16, 98] on icon at bounding box center [17, 102] width 14 height 9
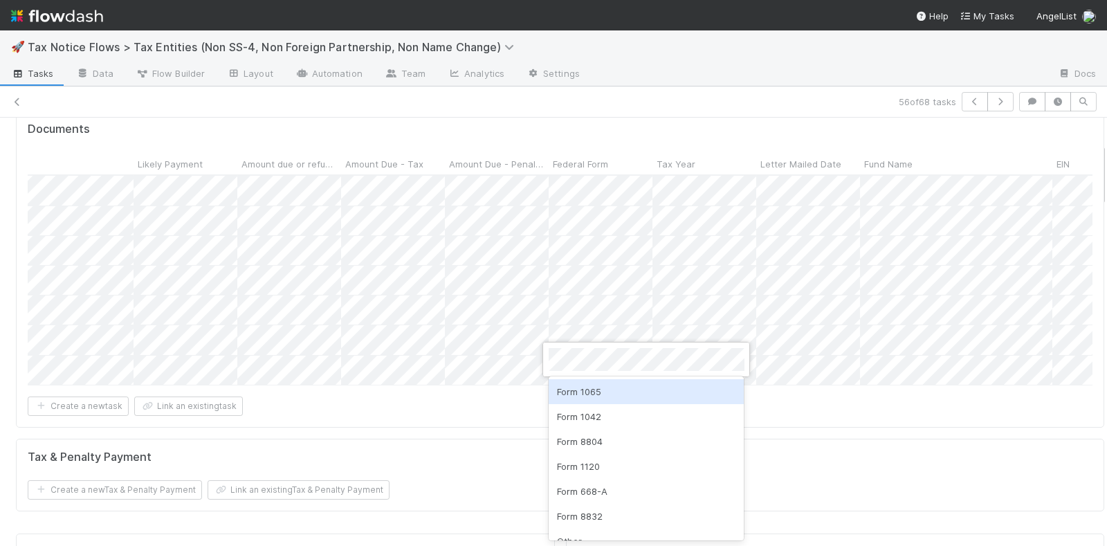
click at [599, 389] on div "Form 1065" at bounding box center [647, 391] width 196 height 25
click at [540, 399] on div at bounding box center [553, 273] width 1107 height 546
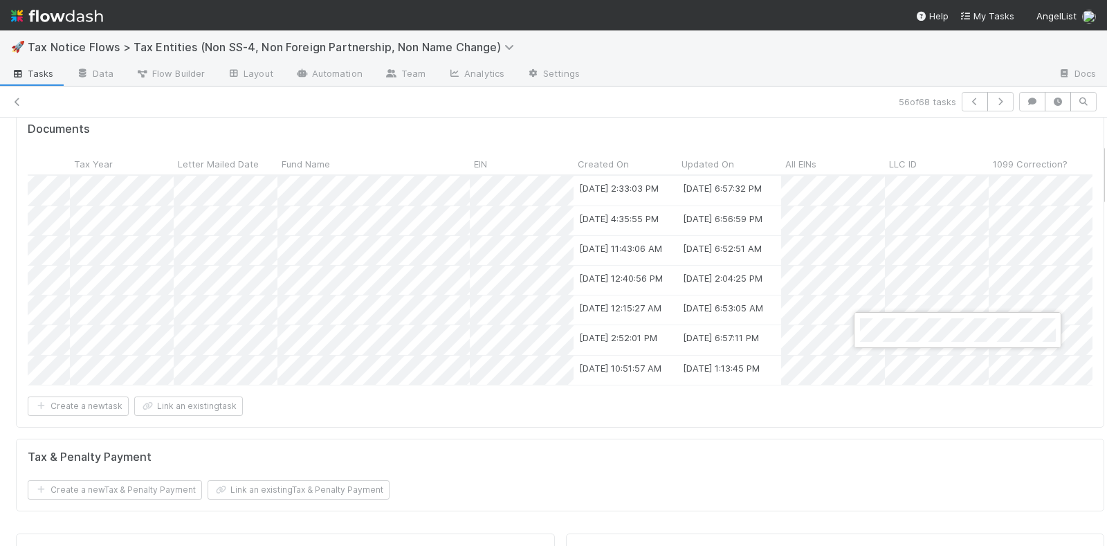
click at [881, 425] on div at bounding box center [553, 273] width 1107 height 546
click at [874, 402] on div at bounding box center [553, 273] width 1107 height 546
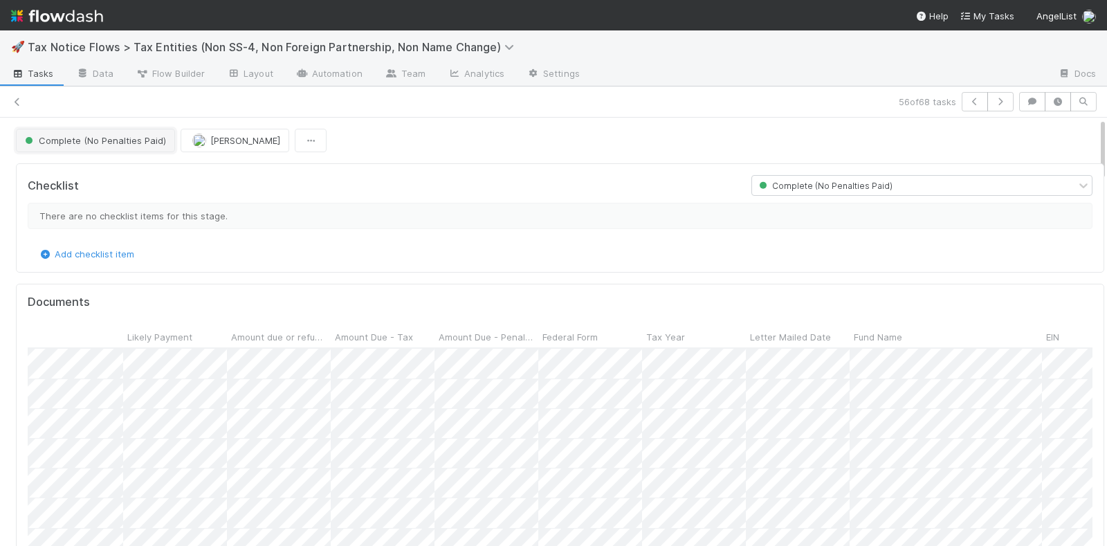
click at [123, 140] on span "Complete (No Penalties Paid)" at bounding box center [94, 140] width 144 height 11
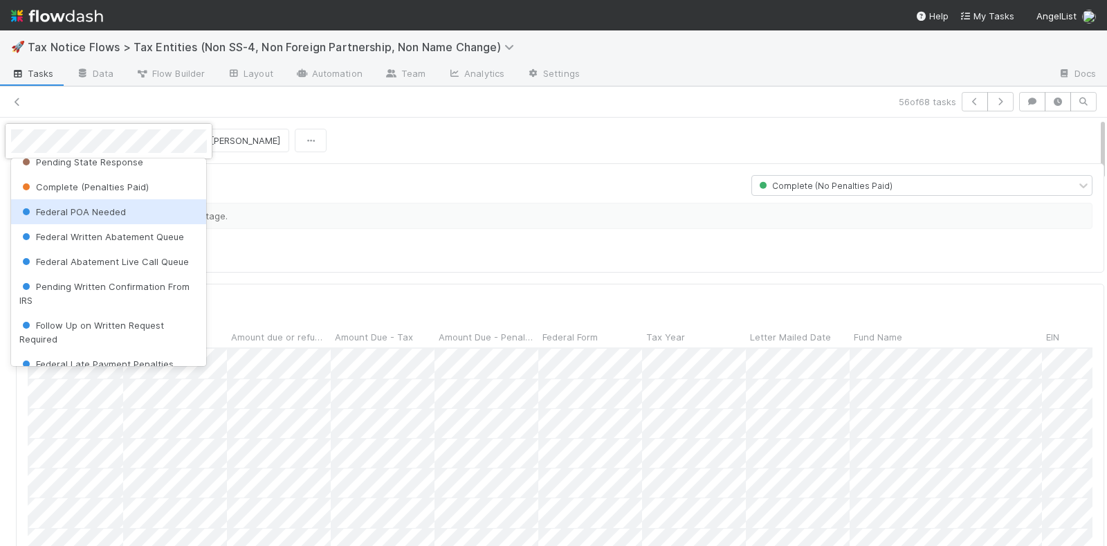
click at [93, 212] on span "Federal POA Needed" at bounding box center [72, 211] width 107 height 11
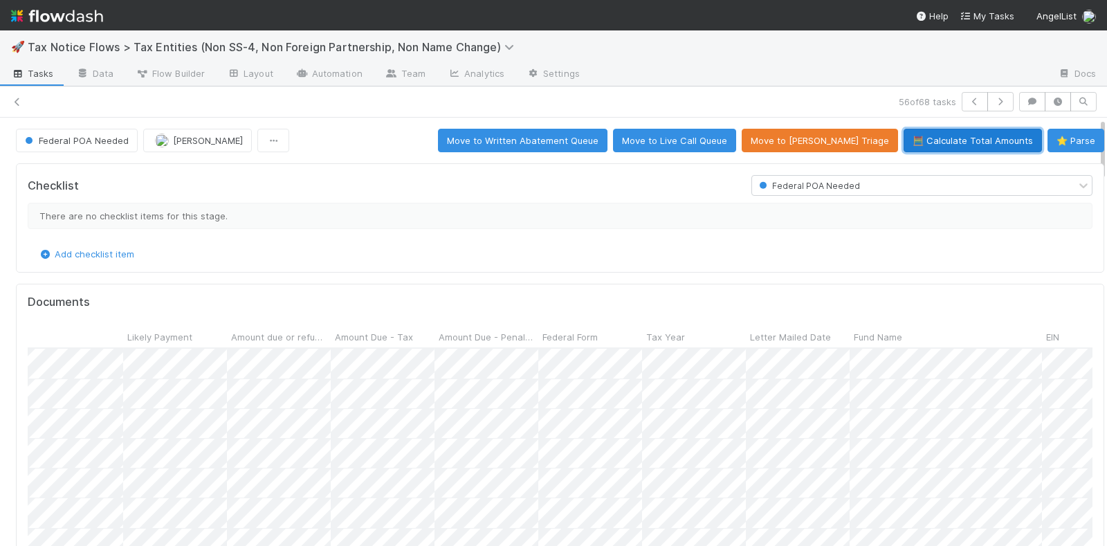
click at [953, 137] on button "🧮 Calculate Total Amounts" at bounding box center [972, 141] width 138 height 24
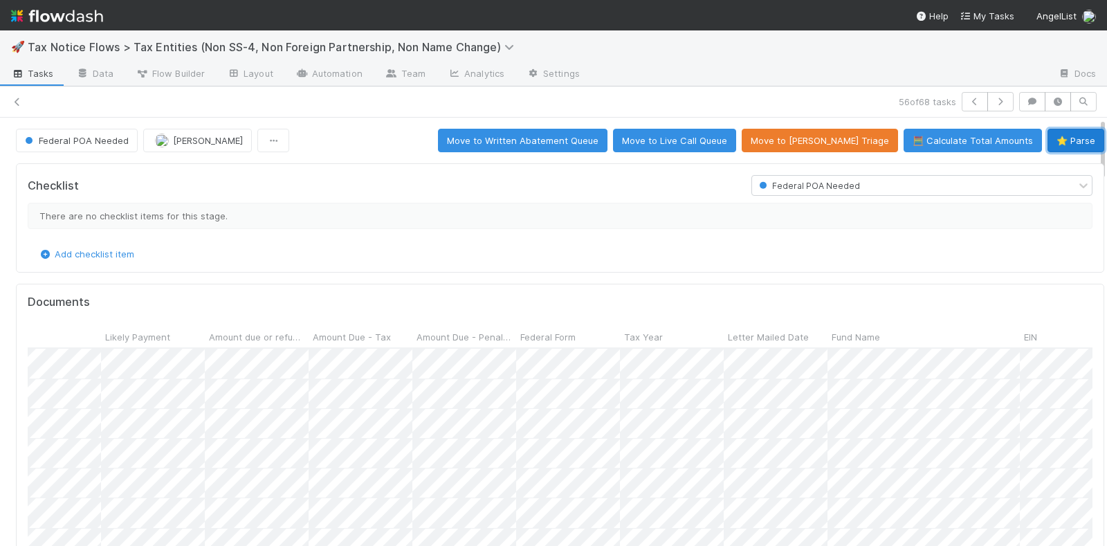
click at [1047, 138] on button "⭐ Parse" at bounding box center [1075, 141] width 57 height 24
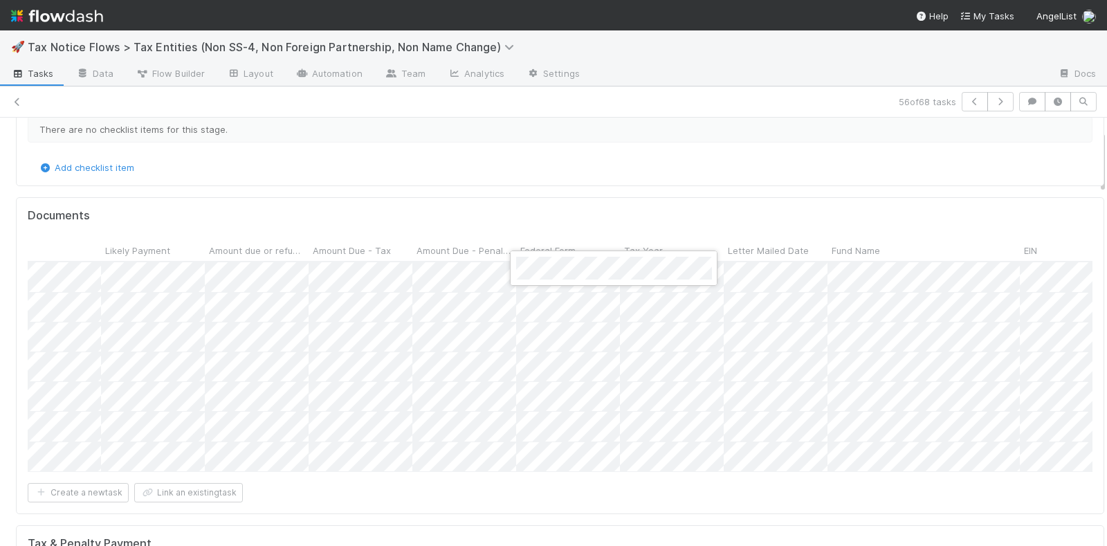
click at [564, 212] on div at bounding box center [553, 273] width 1107 height 546
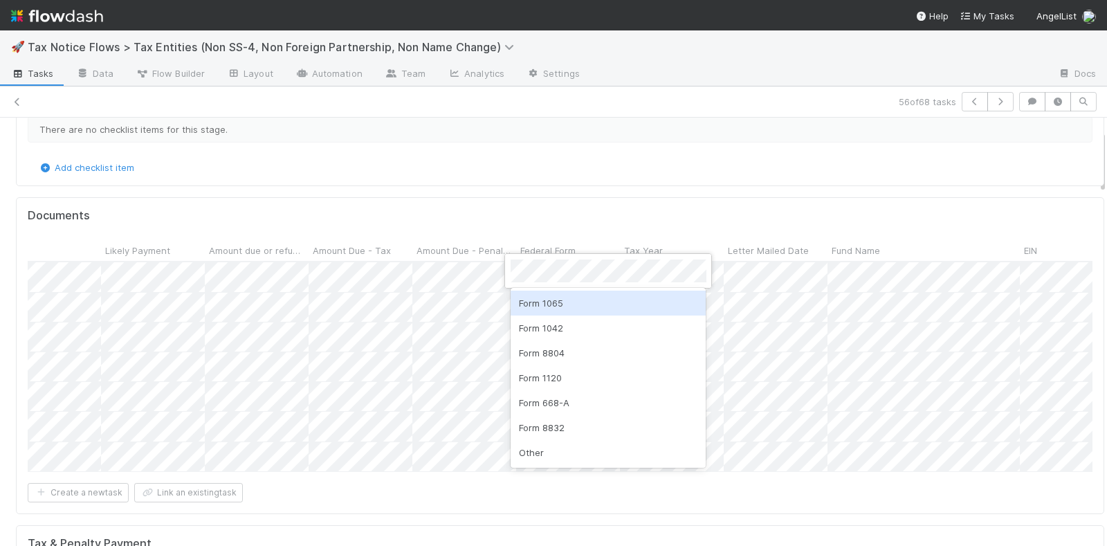
click at [558, 304] on div "Form 1065" at bounding box center [609, 303] width 196 height 25
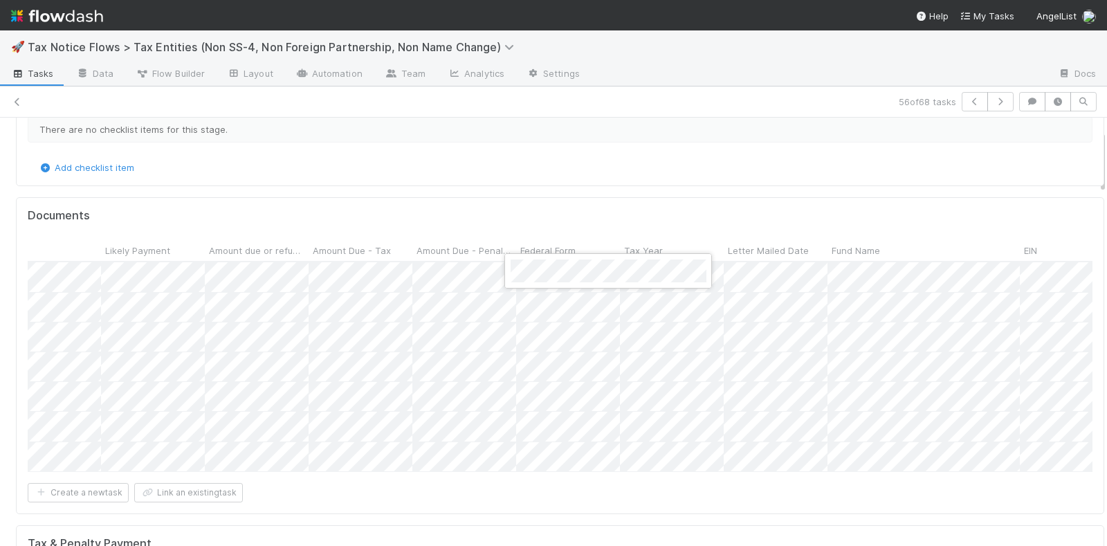
click at [550, 201] on div at bounding box center [553, 273] width 1107 height 546
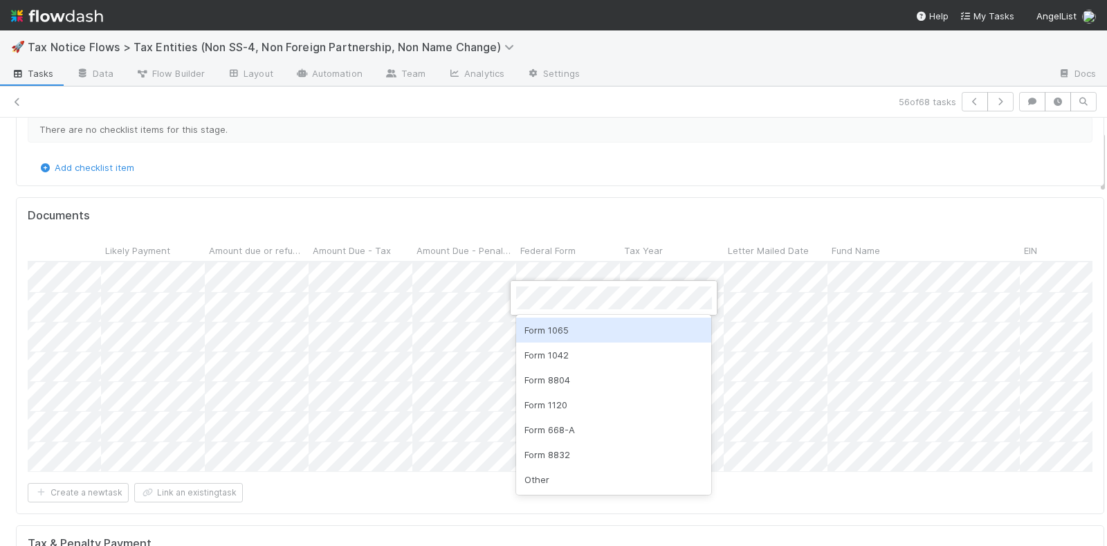
click at [559, 329] on div "Form 1065" at bounding box center [614, 330] width 196 height 25
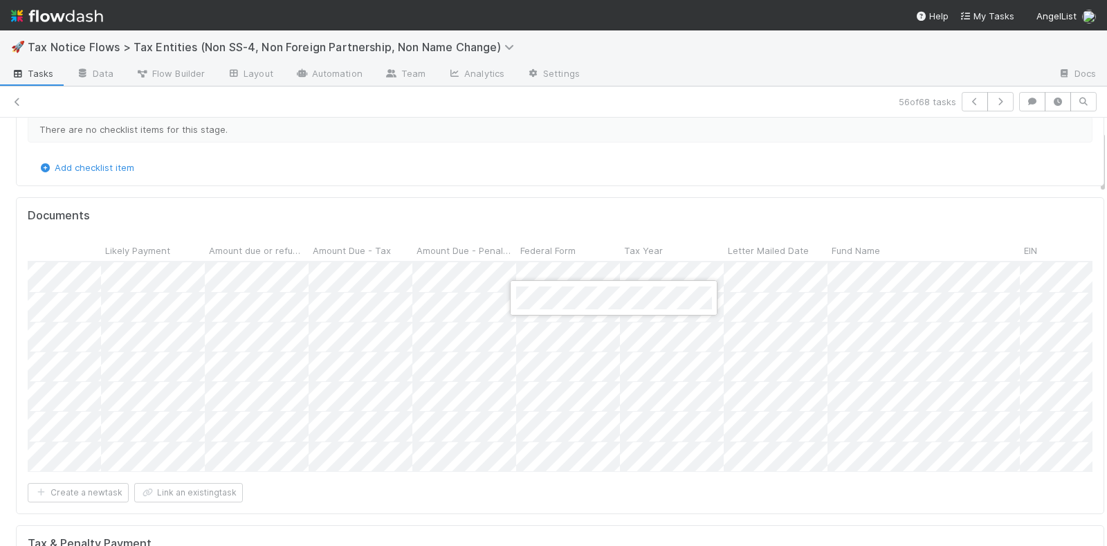
click at [533, 202] on div at bounding box center [553, 273] width 1107 height 546
click at [630, 502] on div "Create a new task Link an existing task" at bounding box center [560, 492] width 1065 height 19
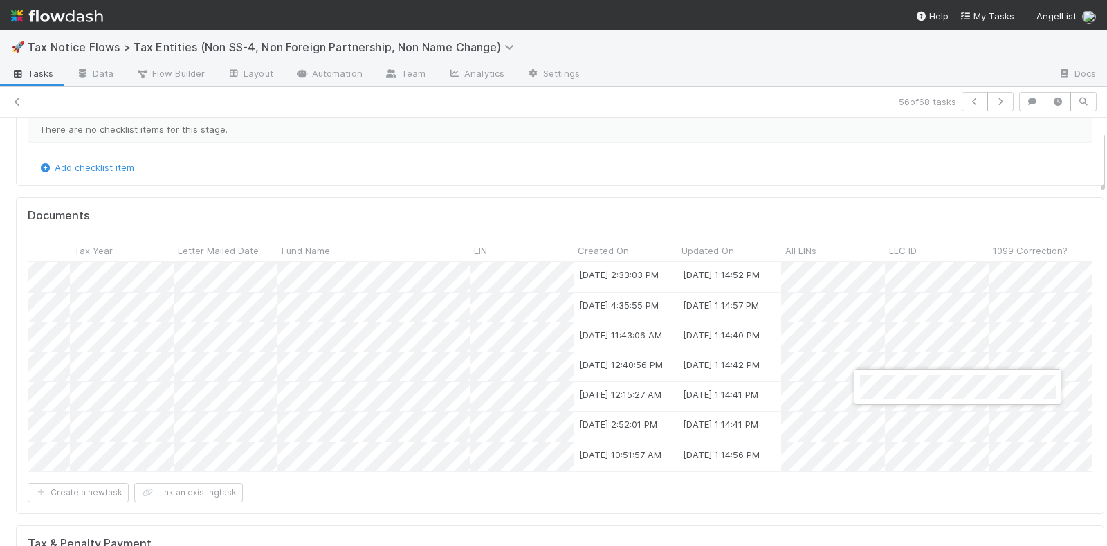
click at [873, 295] on div at bounding box center [553, 273] width 1107 height 546
click at [885, 352] on div at bounding box center [553, 273] width 1107 height 546
click at [890, 443] on div at bounding box center [553, 273] width 1107 height 546
click at [864, 488] on div at bounding box center [553, 273] width 1107 height 546
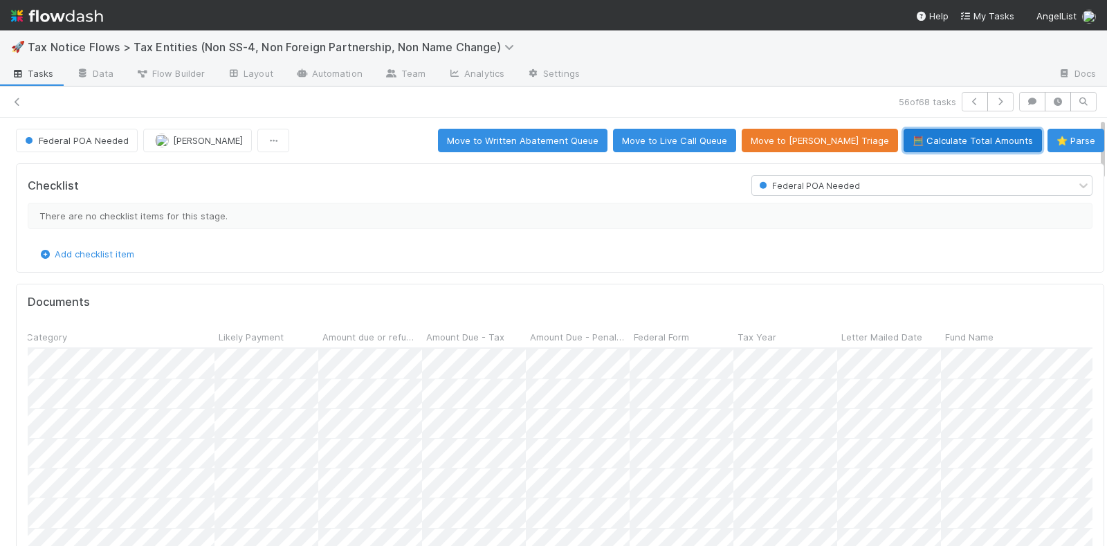
click at [931, 140] on button "🧮 Calculate Total Amounts" at bounding box center [972, 141] width 138 height 24
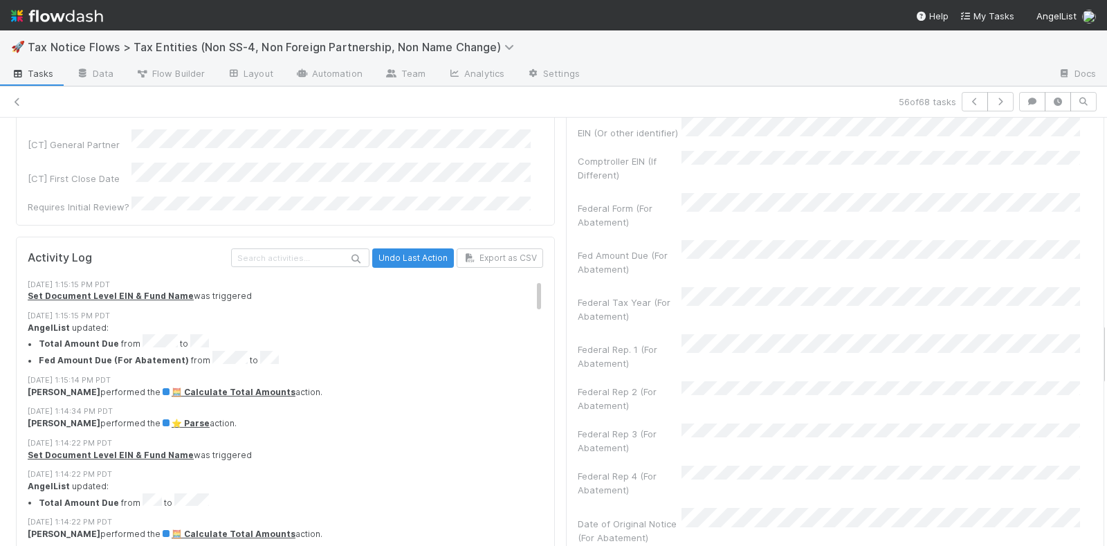
click at [232, 351] on li "Fed Amount Due (For Abatement) from to" at bounding box center [297, 359] width 517 height 17
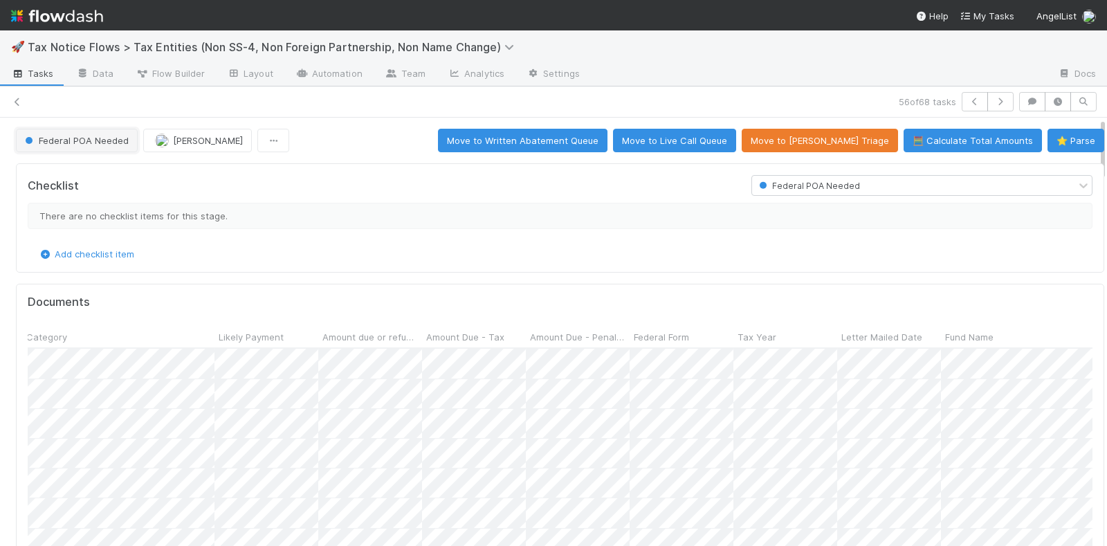
click at [89, 139] on span "Federal POA Needed" at bounding box center [75, 140] width 107 height 11
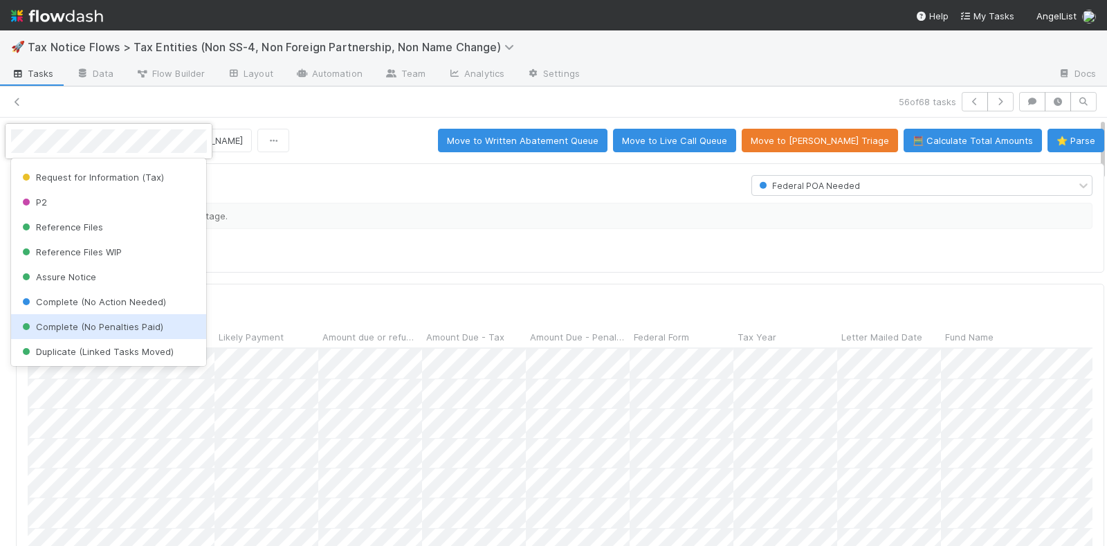
click at [78, 325] on span "Complete (No Penalties Paid)" at bounding box center [91, 326] width 144 height 11
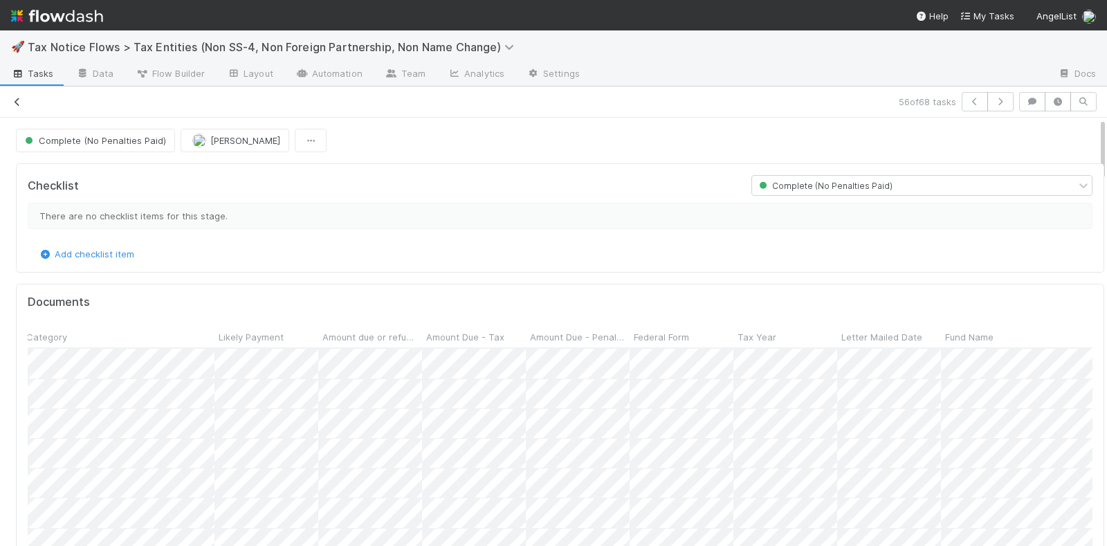
click at [19, 98] on icon at bounding box center [17, 102] width 14 height 9
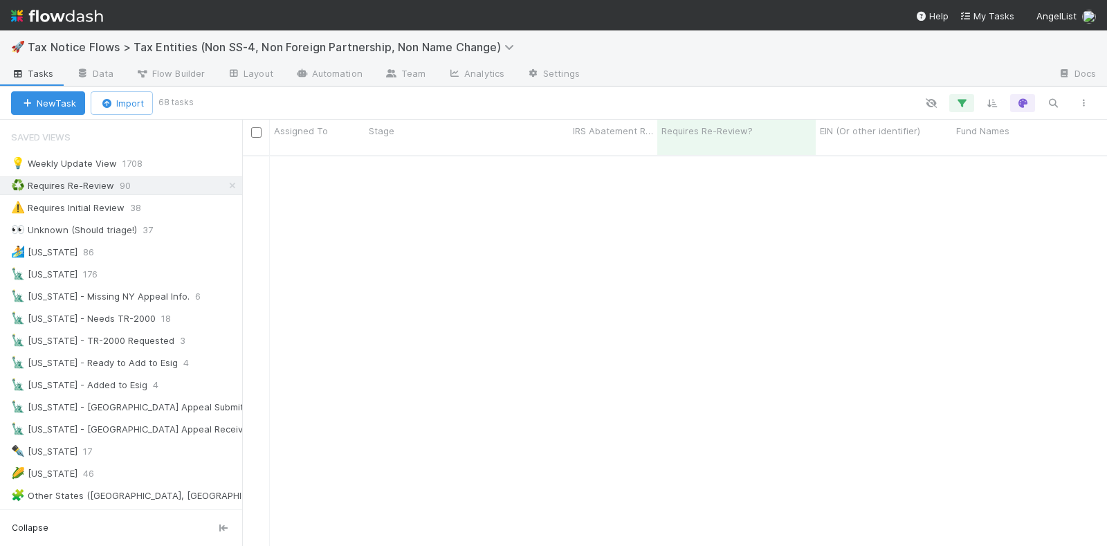
scroll to position [1233, 0]
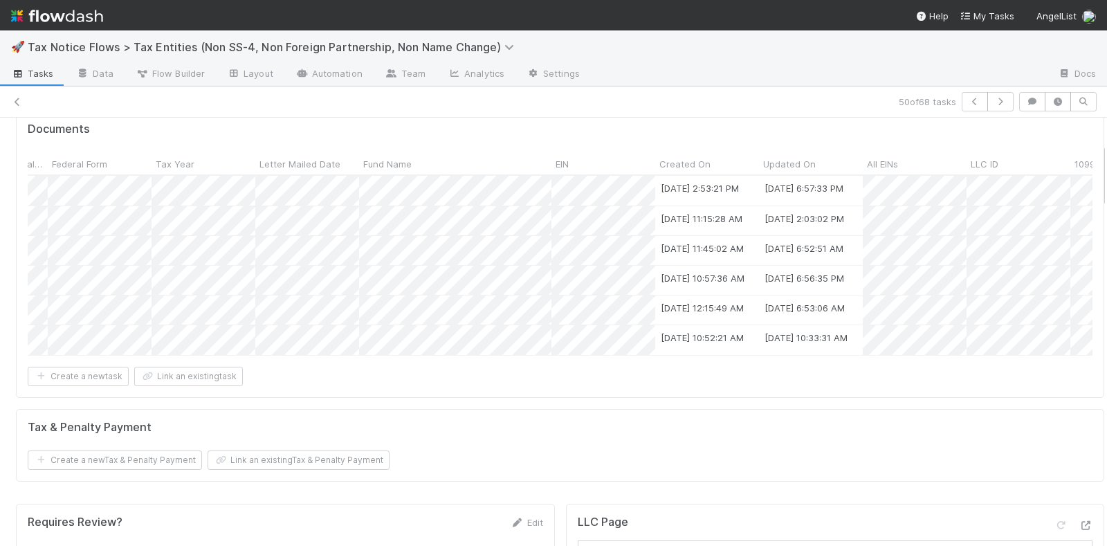
scroll to position [0, 1315]
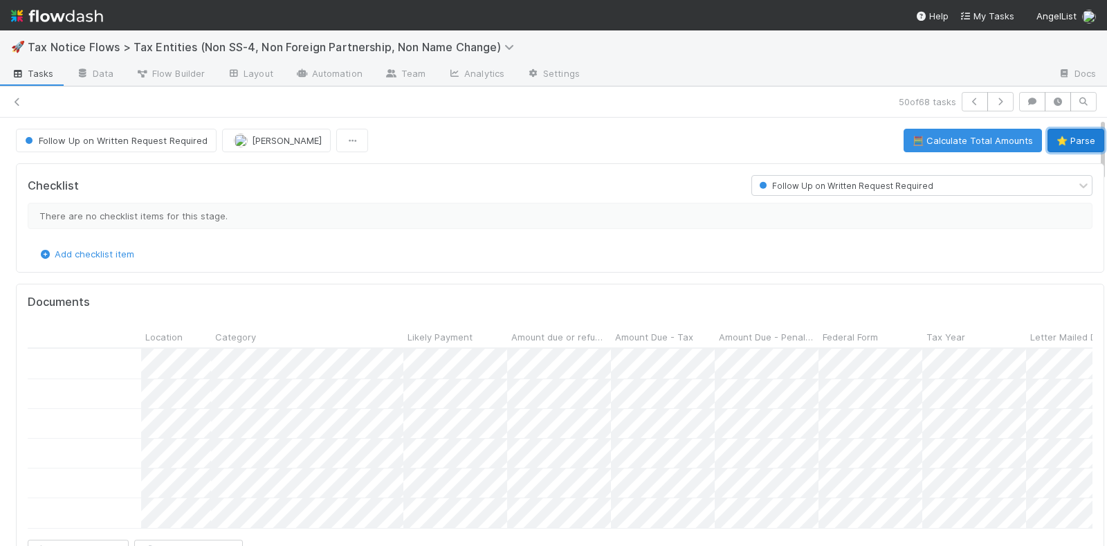
click at [1047, 136] on button "⭐ Parse" at bounding box center [1075, 141] width 57 height 24
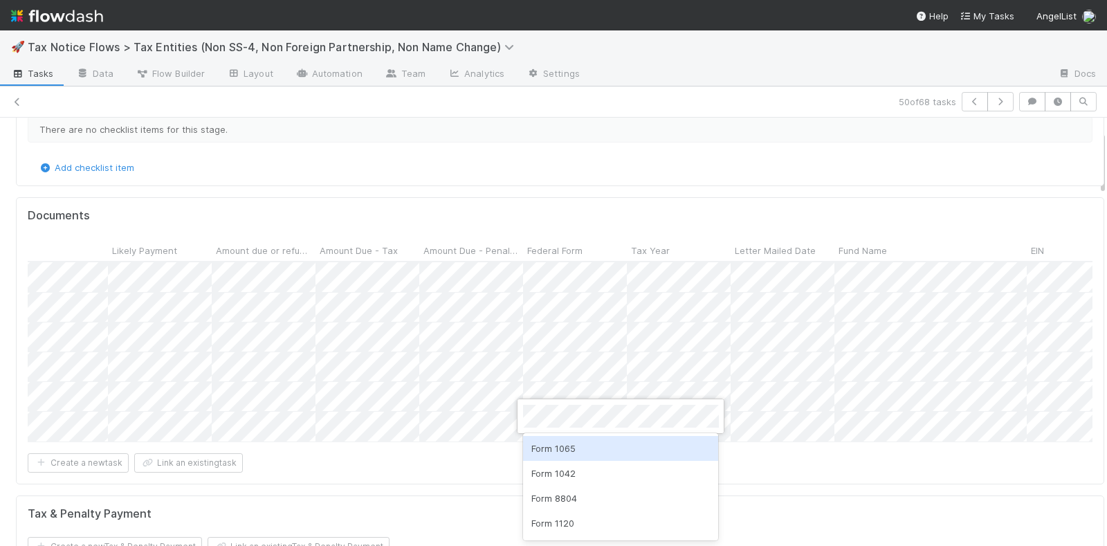
click at [574, 449] on div "Form 1065" at bounding box center [621, 448] width 196 height 25
click at [502, 472] on div at bounding box center [553, 273] width 1107 height 546
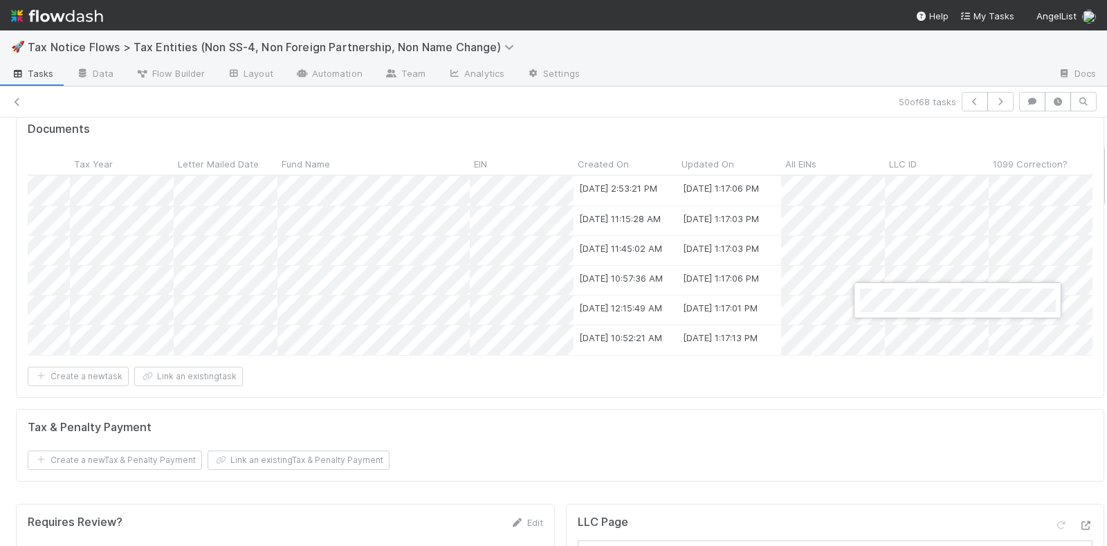
click at [885, 276] on div at bounding box center [553, 273] width 1107 height 546
click at [874, 206] on div at bounding box center [553, 273] width 1107 height 546
click at [827, 261] on div at bounding box center [553, 273] width 1107 height 546
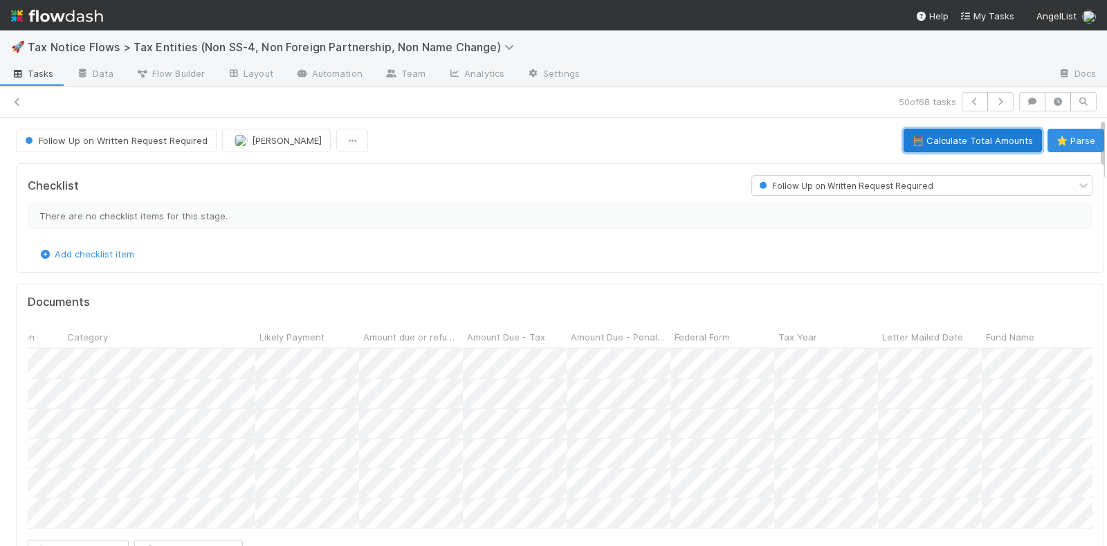
click at [941, 140] on button "🧮 Calculate Total Amounts" at bounding box center [972, 141] width 138 height 24
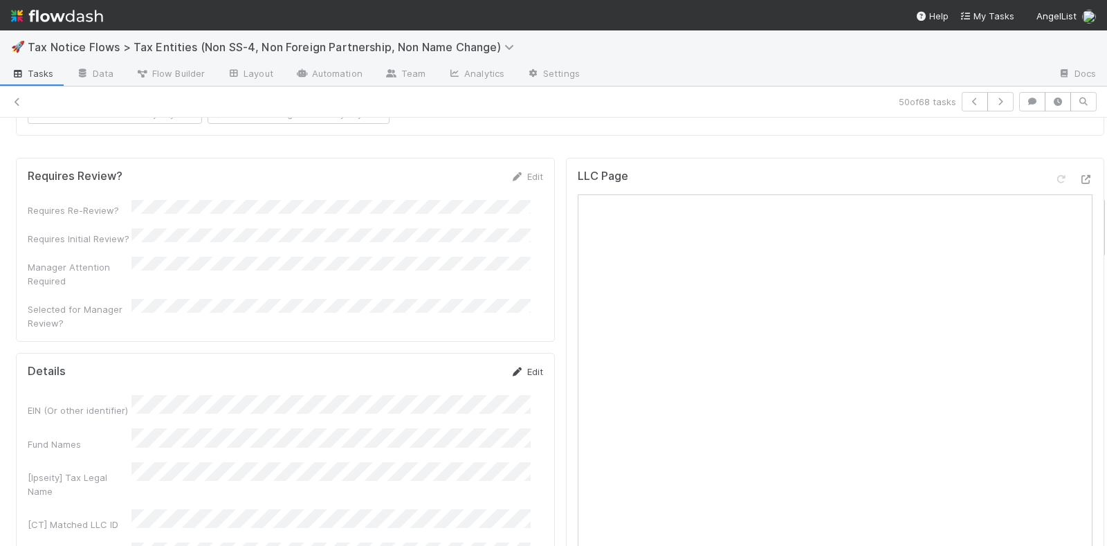
click at [515, 366] on link "Edit" at bounding box center [527, 371] width 33 height 11
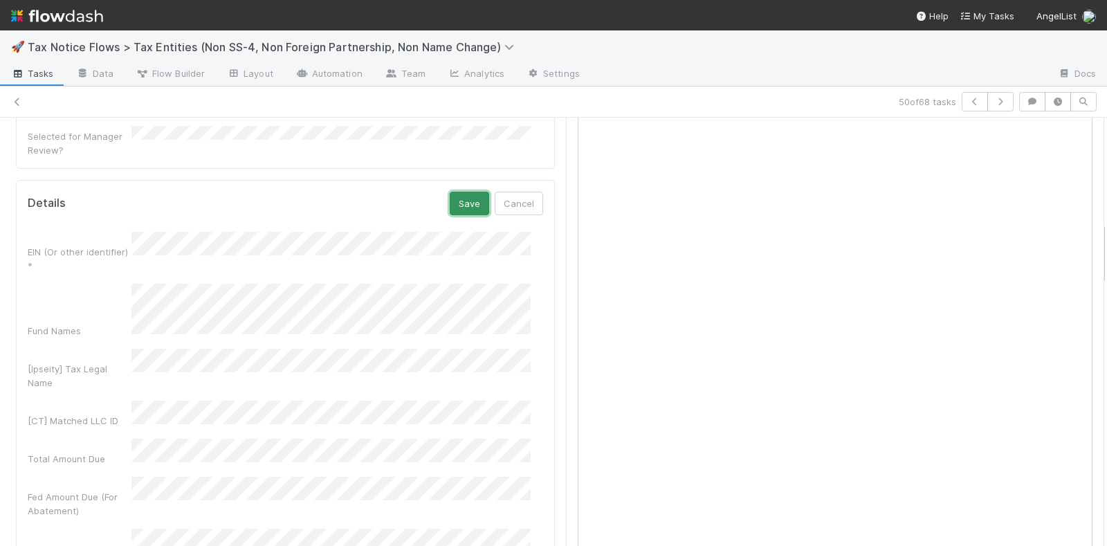
click at [460, 200] on button "Save" at bounding box center [469, 204] width 39 height 24
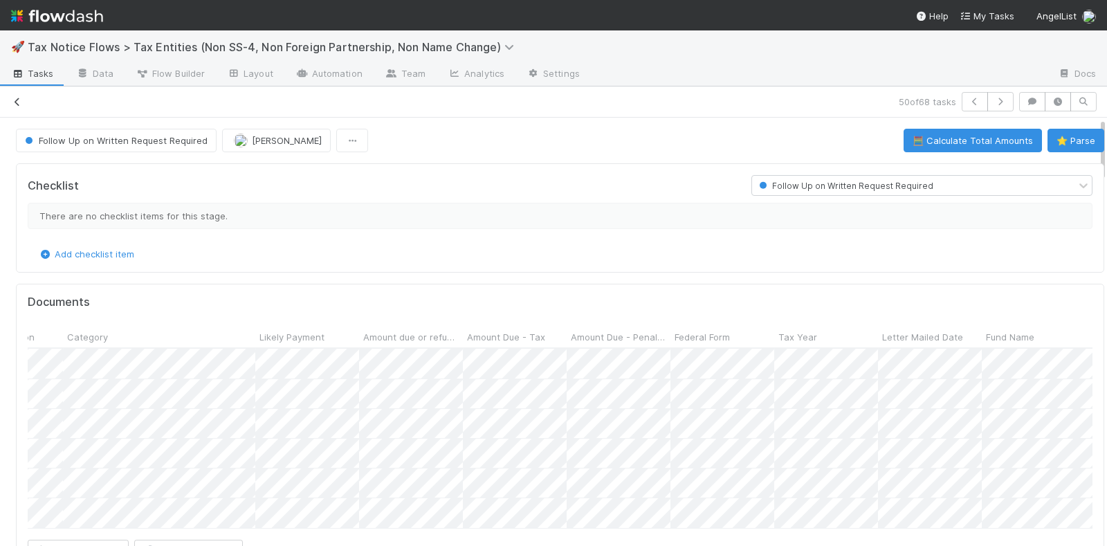
click at [15, 100] on icon at bounding box center [17, 102] width 14 height 9
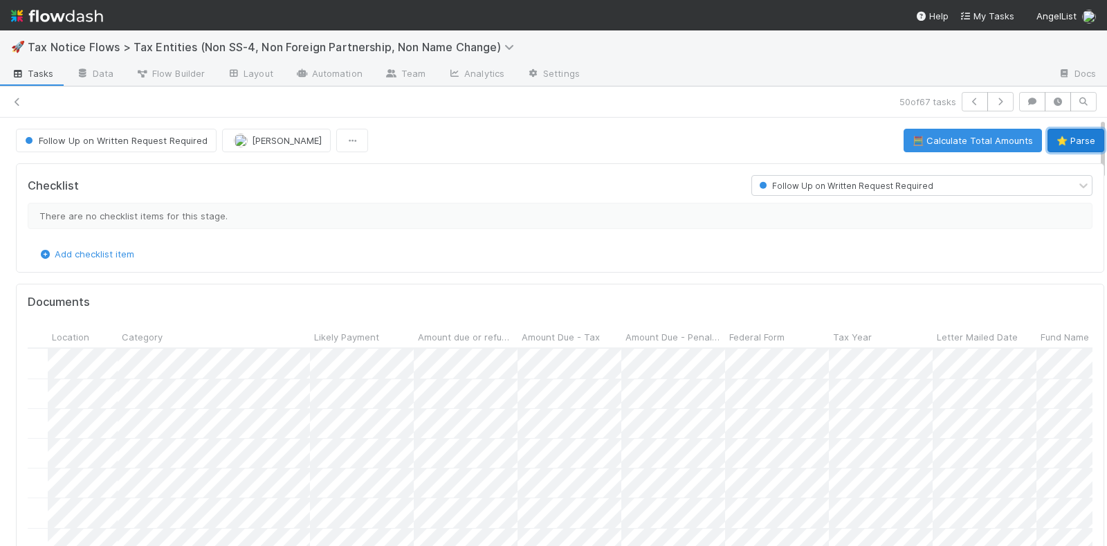
click at [1047, 131] on button "⭐ Parse" at bounding box center [1075, 141] width 57 height 24
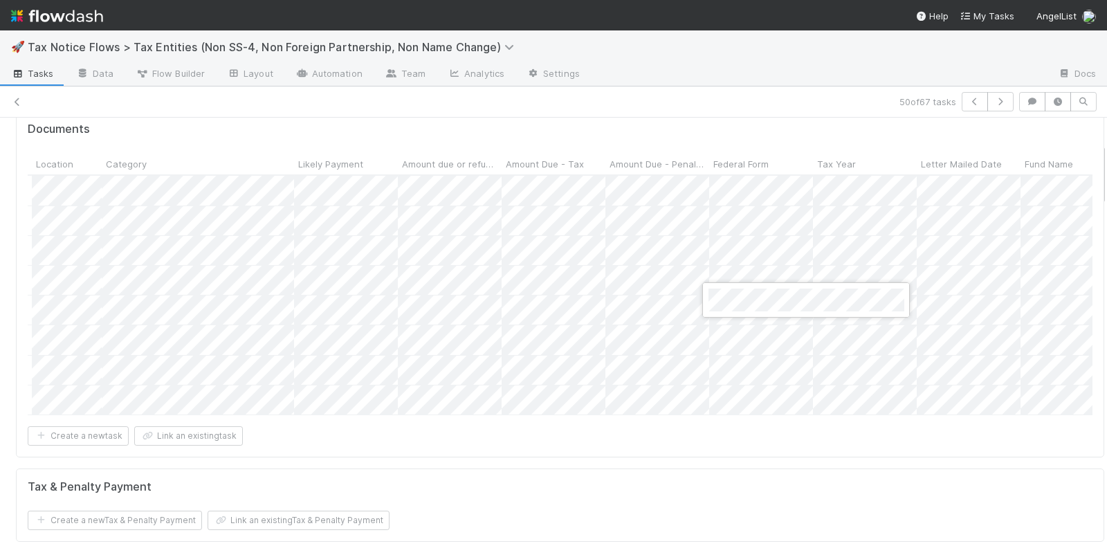
click at [663, 448] on div at bounding box center [553, 273] width 1107 height 546
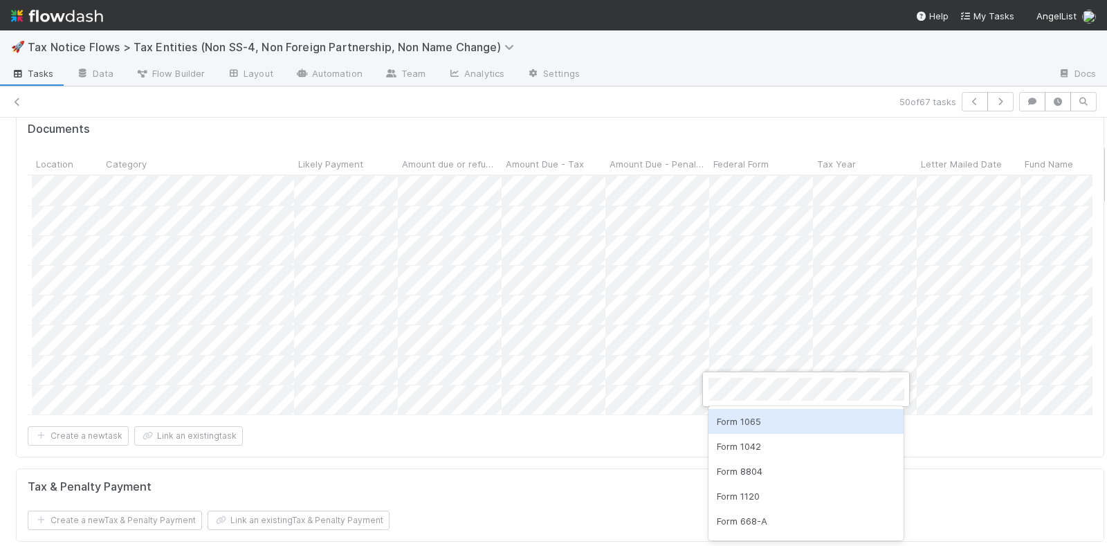
click at [760, 424] on div "Form 1065" at bounding box center [806, 421] width 196 height 25
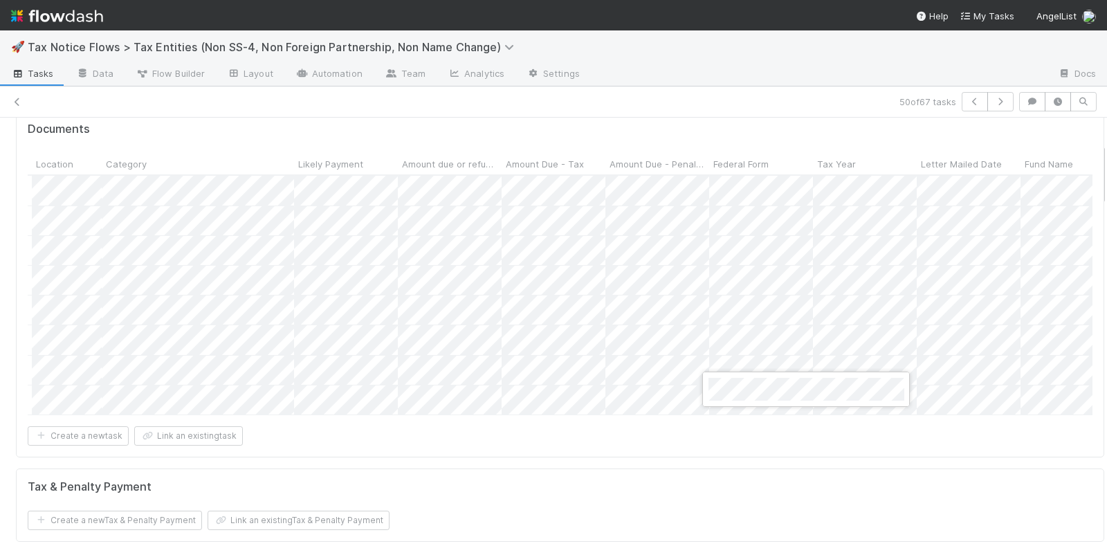
click at [657, 441] on div at bounding box center [553, 273] width 1107 height 546
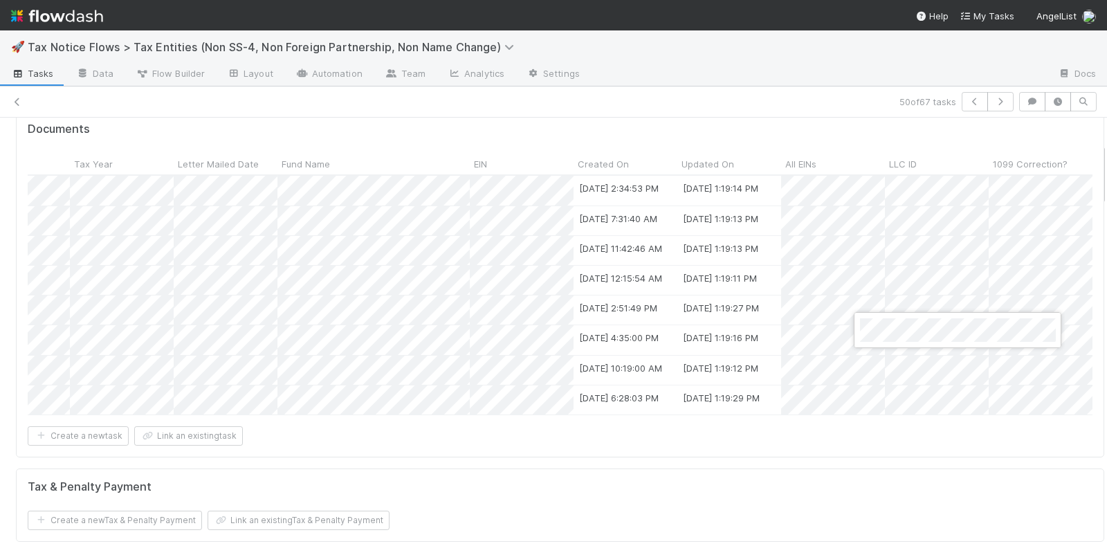
click at [878, 356] on div at bounding box center [553, 273] width 1107 height 546
click at [873, 396] on div at bounding box center [553, 273] width 1107 height 546
click at [879, 432] on div at bounding box center [553, 273] width 1107 height 546
click at [827, 313] on div at bounding box center [553, 273] width 1107 height 546
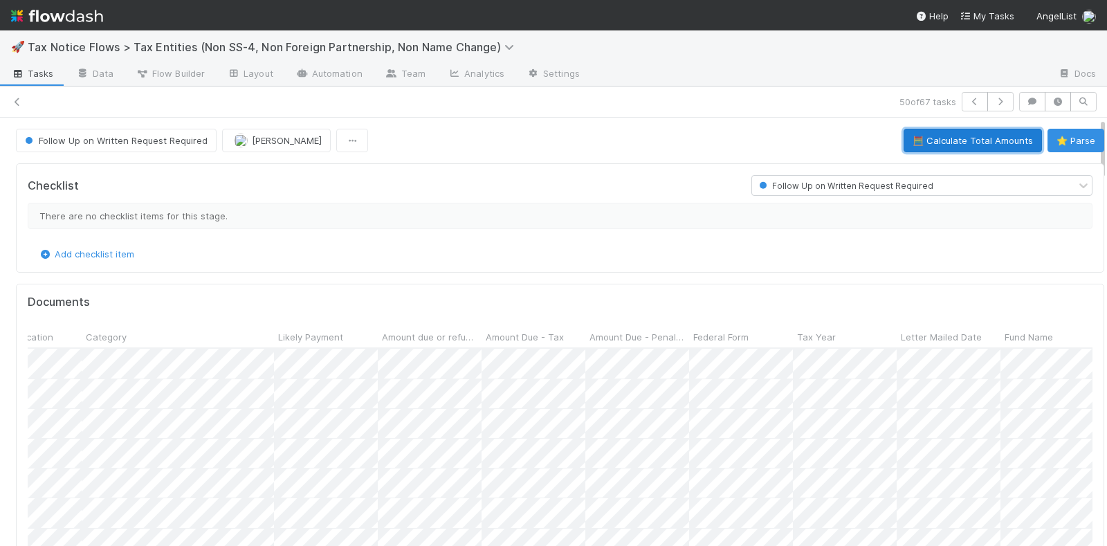
click at [939, 136] on button "🧮 Calculate Total Amounts" at bounding box center [972, 141] width 138 height 24
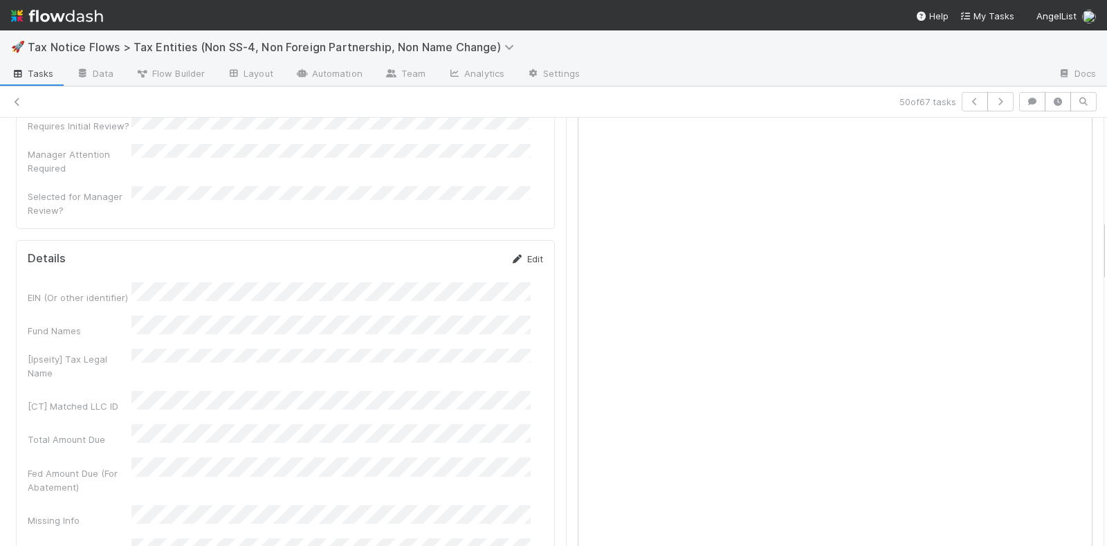
click at [518, 253] on link "Edit" at bounding box center [527, 258] width 33 height 11
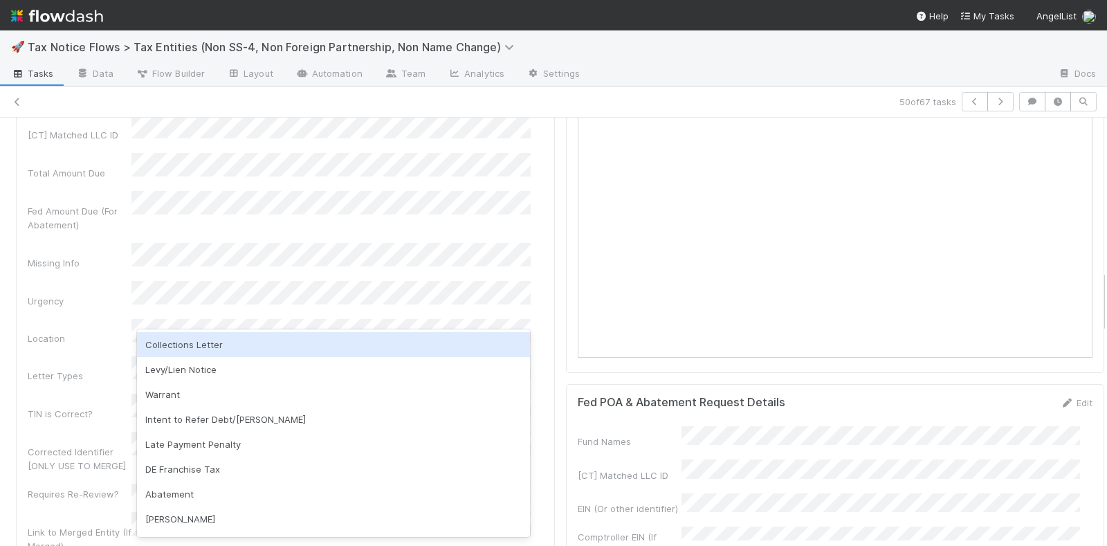
click at [263, 347] on div "Collections Letter" at bounding box center [334, 344] width 394 height 25
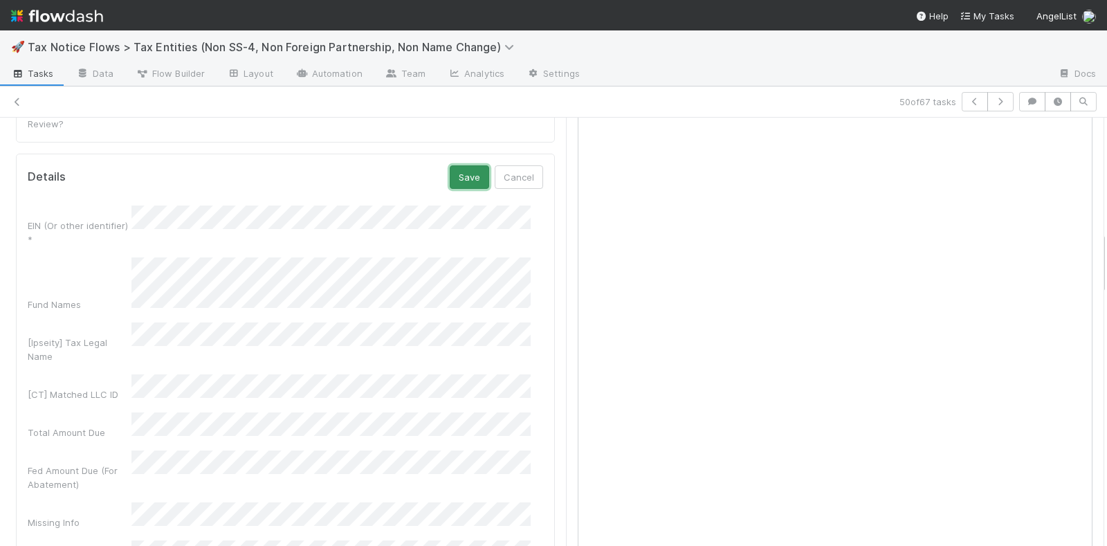
click at [454, 168] on button "Save" at bounding box center [469, 177] width 39 height 24
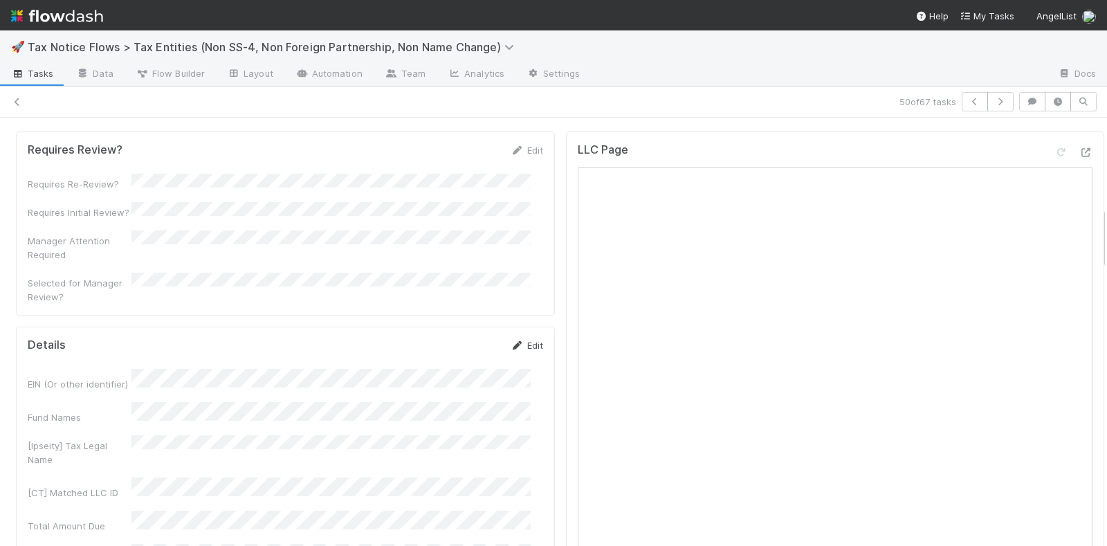
click at [516, 340] on link "Edit" at bounding box center [527, 345] width 33 height 11
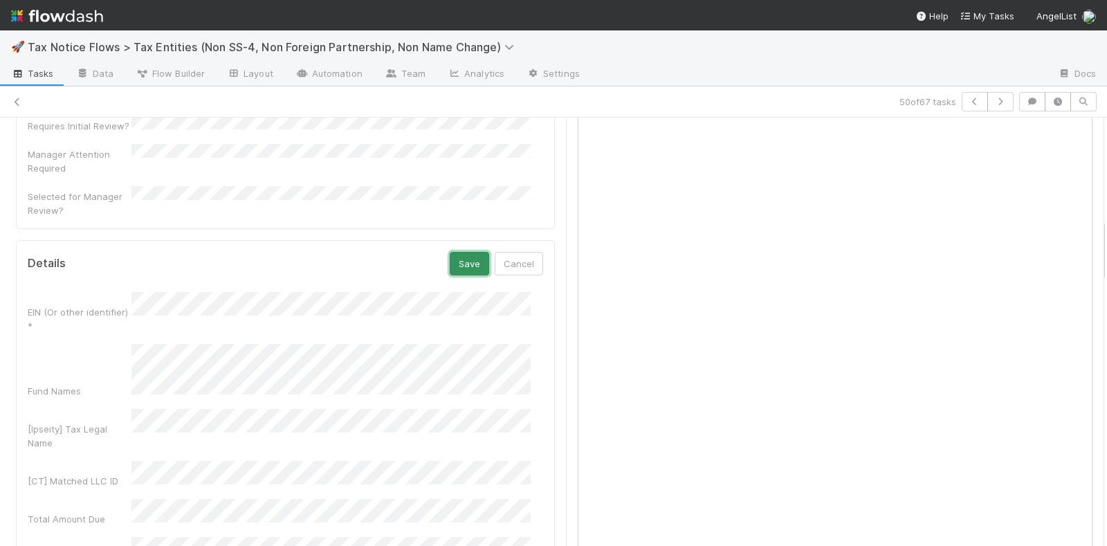
click at [464, 255] on button "Save" at bounding box center [469, 264] width 39 height 24
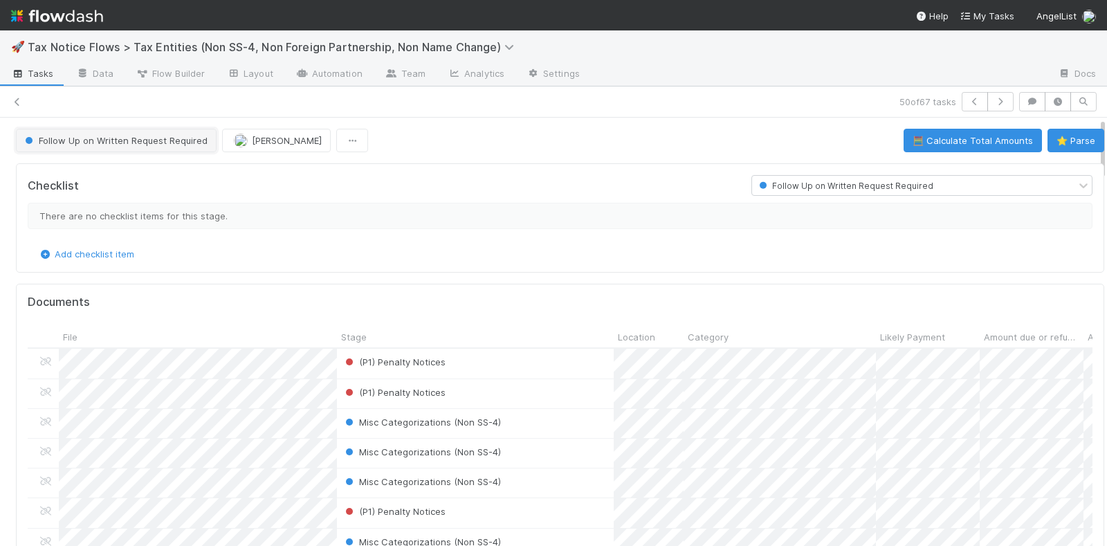
click at [140, 144] on span "Follow Up on Written Request Required" at bounding box center [114, 140] width 185 height 11
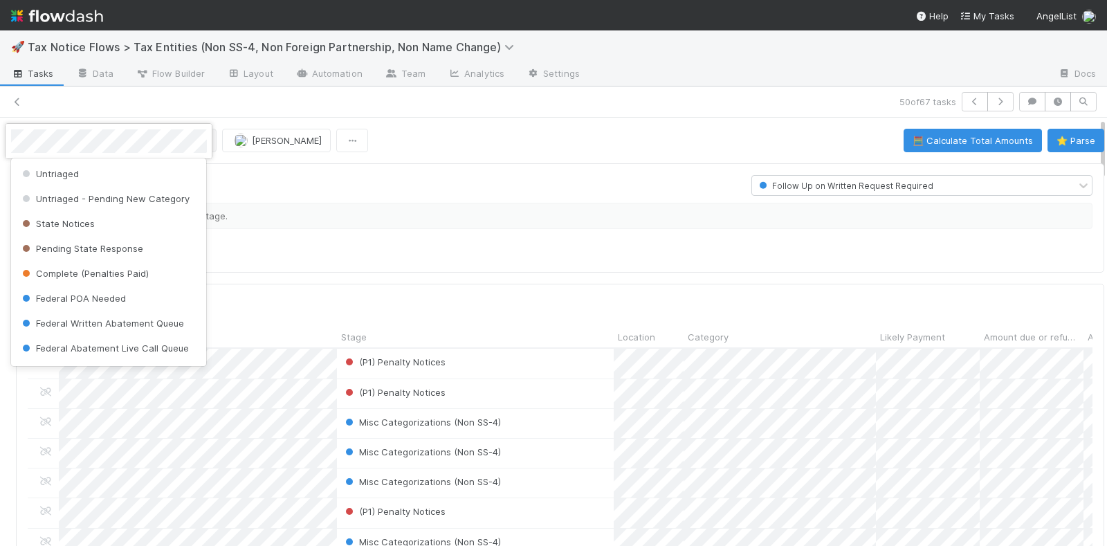
scroll to position [84, 0]
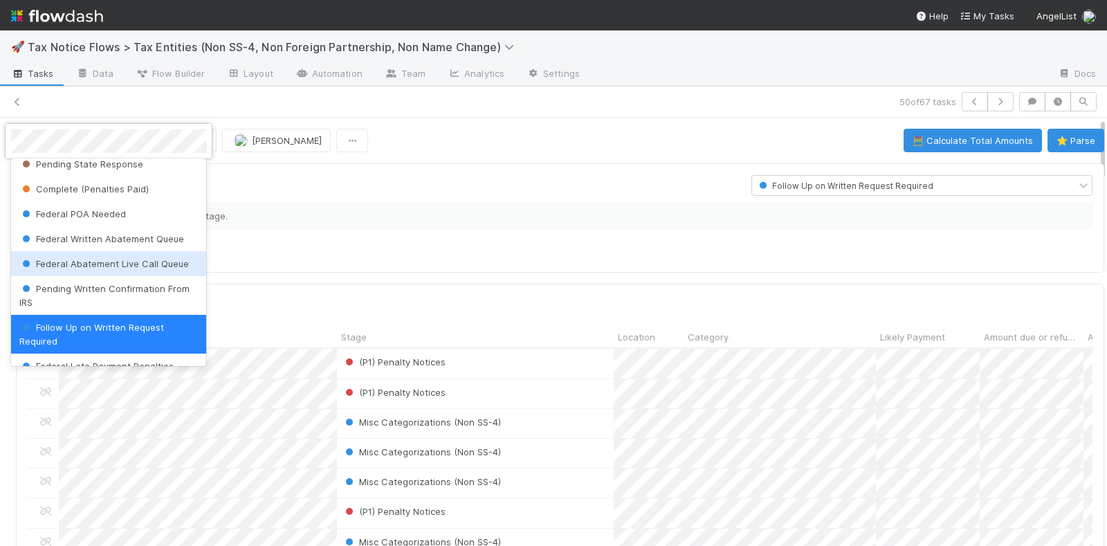
click at [355, 181] on div at bounding box center [553, 273] width 1107 height 546
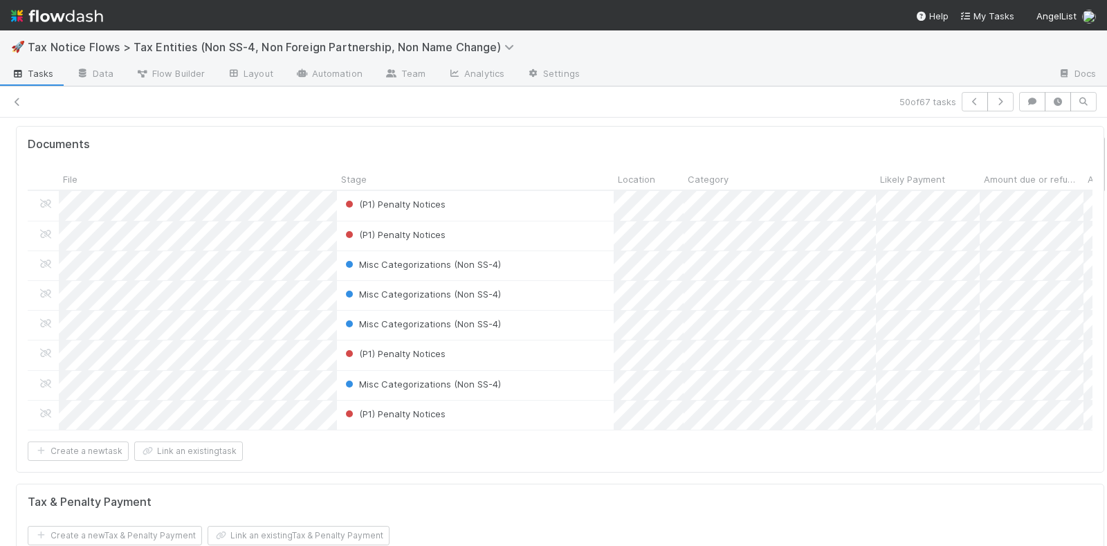
scroll to position [0, 0]
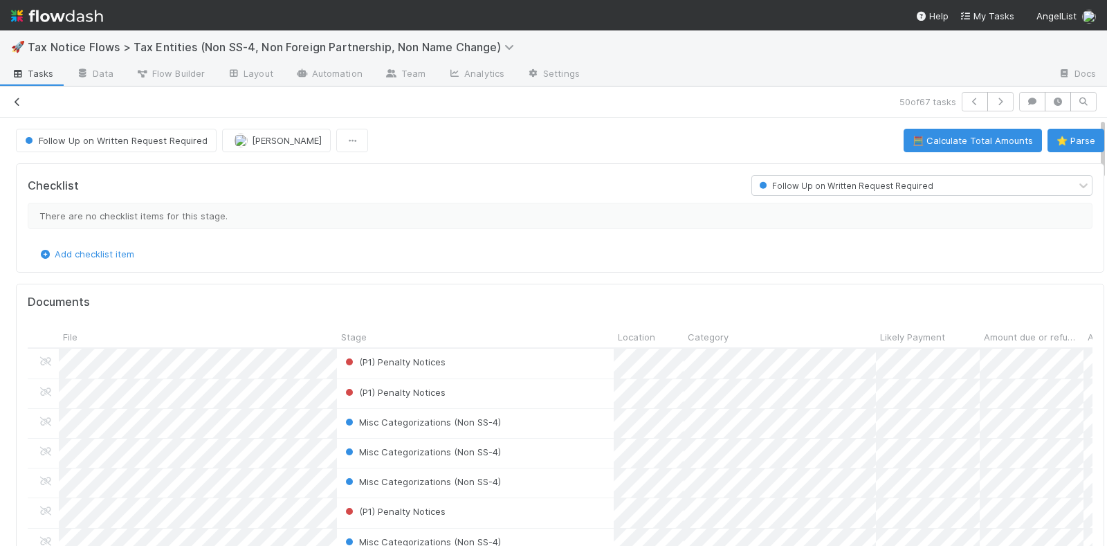
click at [18, 102] on icon at bounding box center [17, 102] width 14 height 9
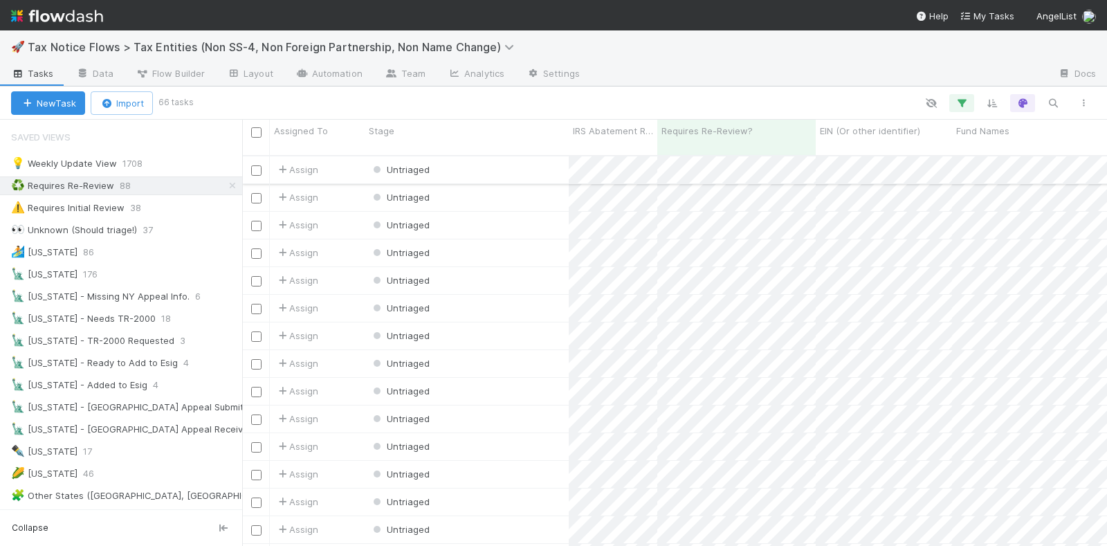
click at [495, 158] on div "Untriaged" at bounding box center [467, 169] width 204 height 27
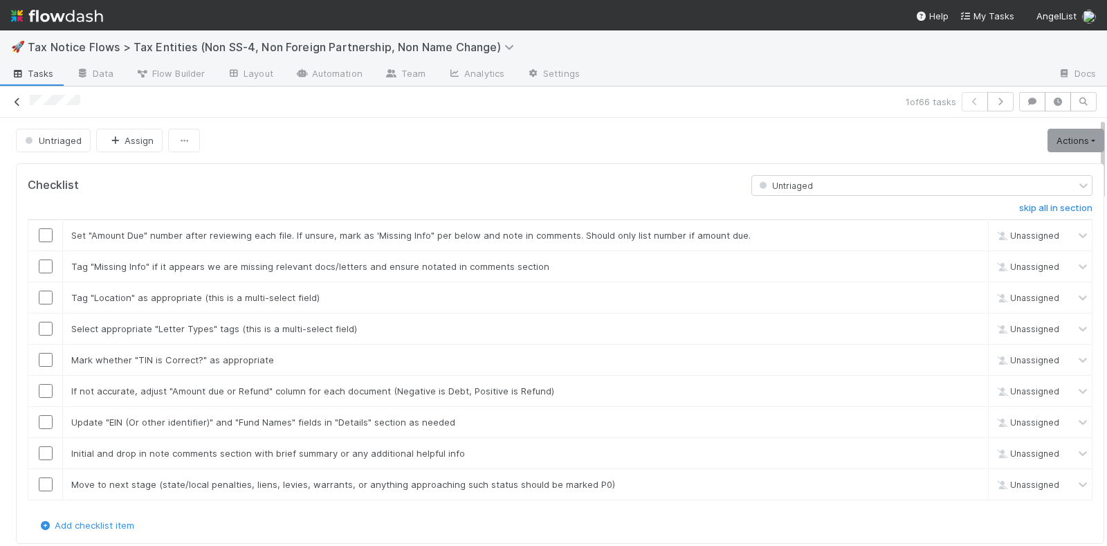
click at [16, 100] on icon at bounding box center [17, 102] width 14 height 9
